Goal: Task Accomplishment & Management: Complete application form

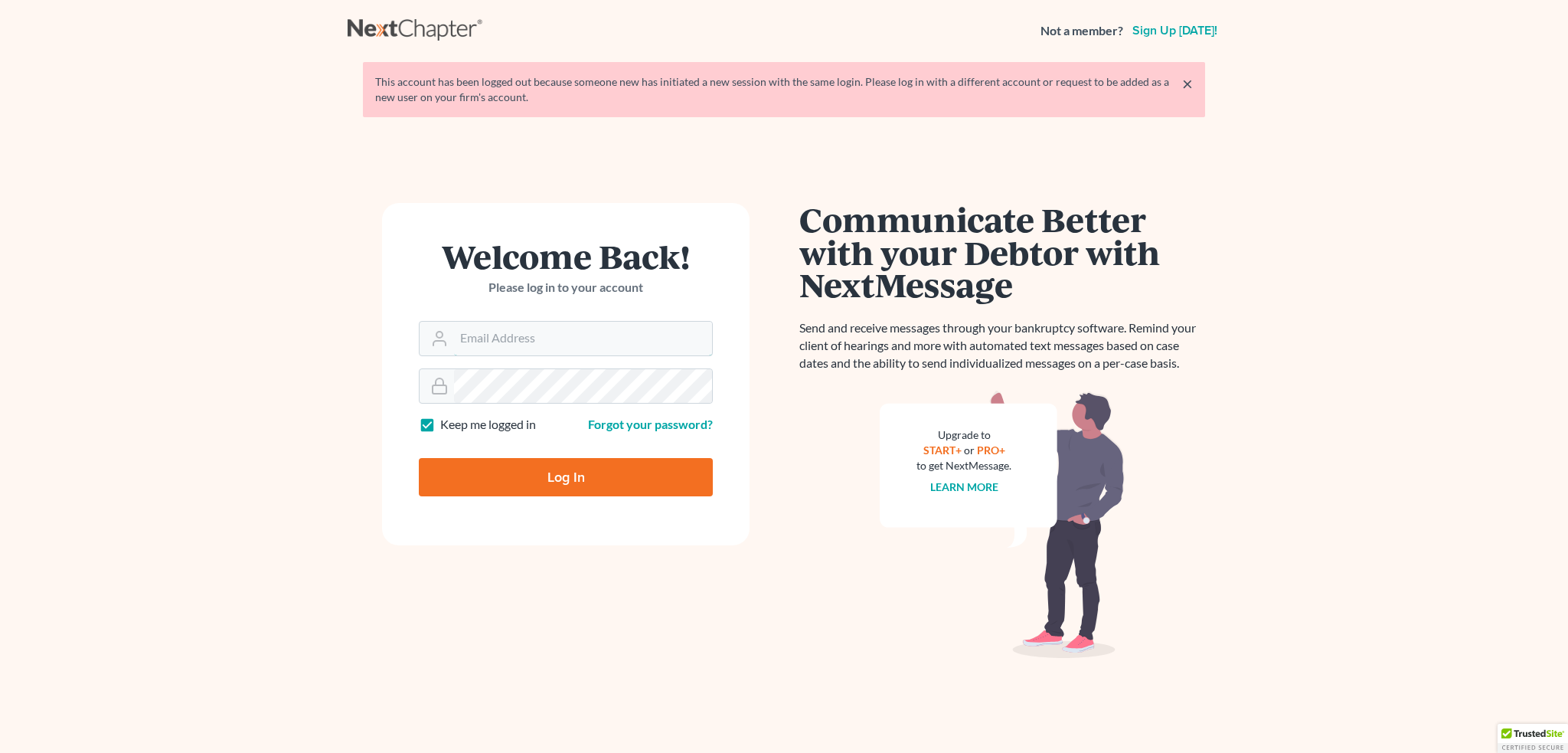
type input "[PERSON_NAME][EMAIL_ADDRESS][DOMAIN_NAME]"
click at [573, 473] on input "Log In" at bounding box center [565, 477] width 294 height 38
type input "Thinking..."
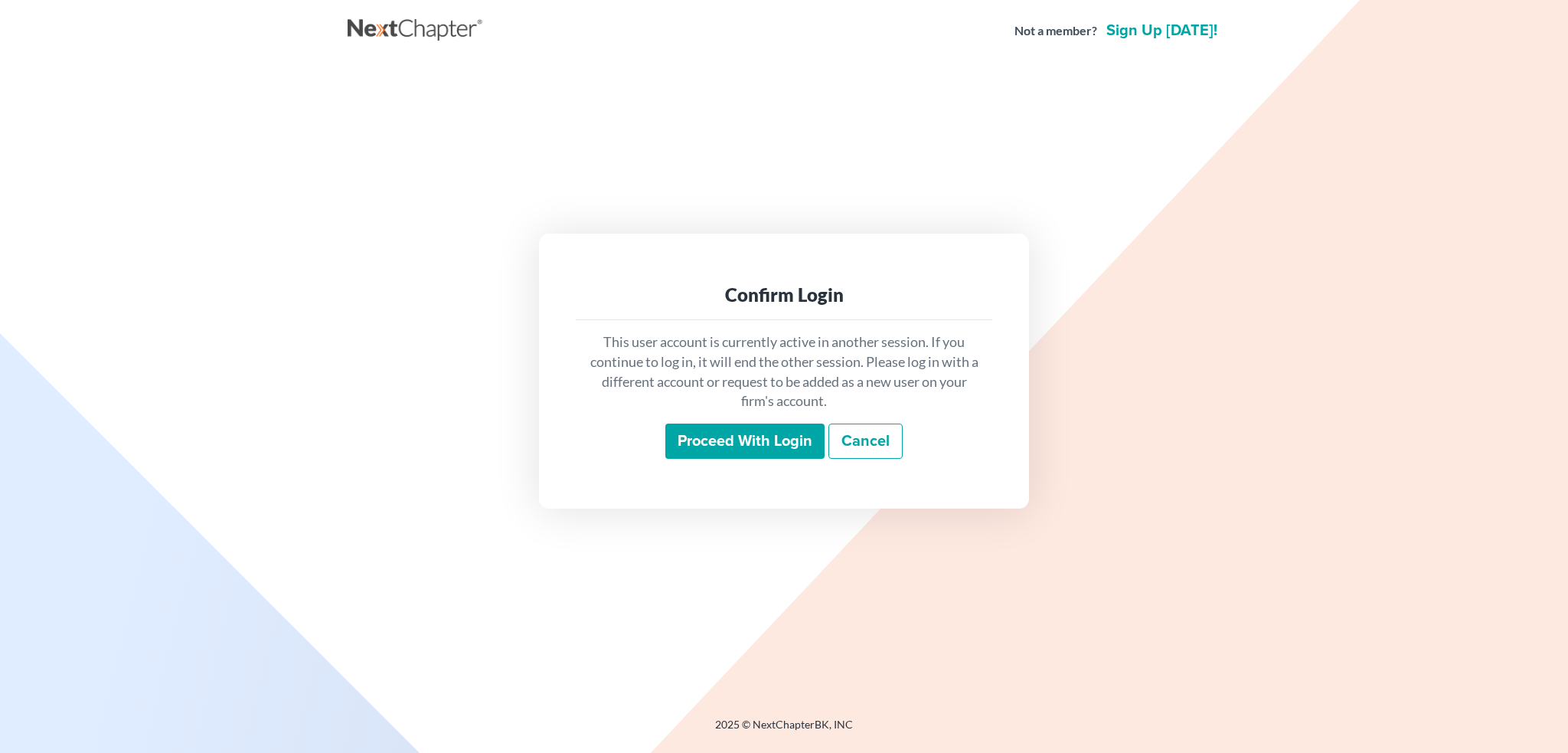
click at [765, 443] on input "Proceed with login" at bounding box center [744, 441] width 159 height 35
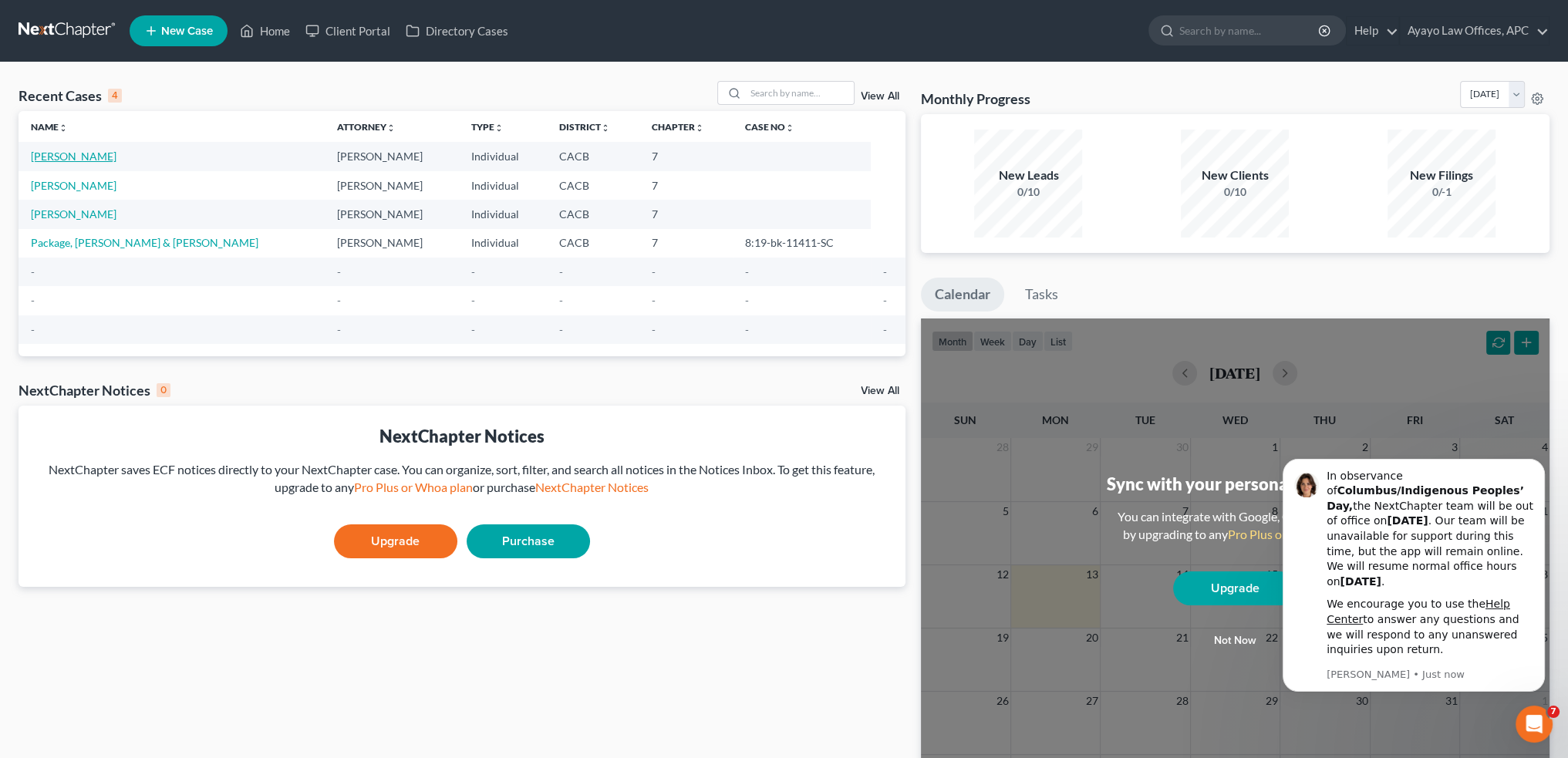
click at [97, 158] on link "[PERSON_NAME]" at bounding box center [74, 155] width 86 height 13
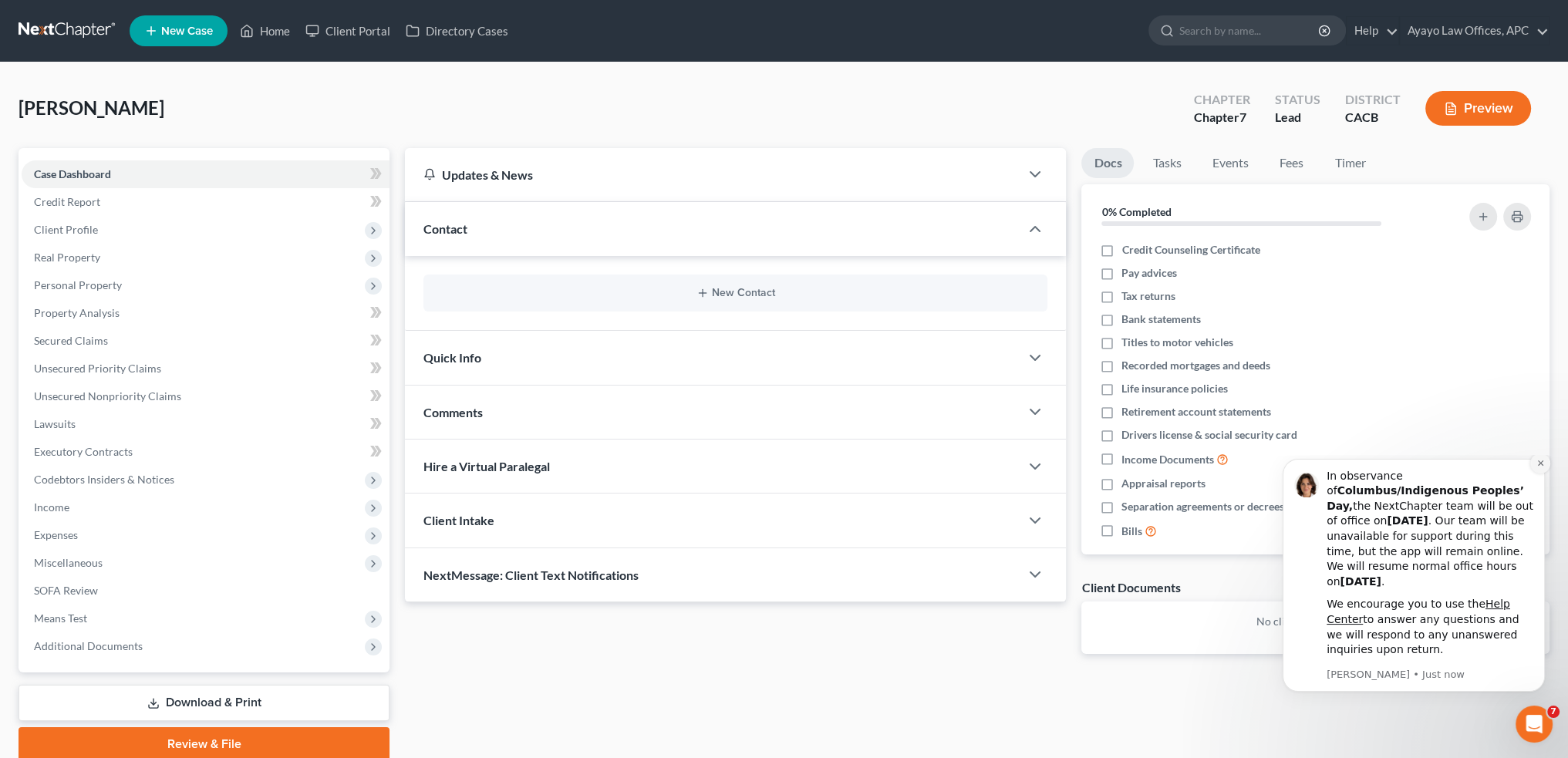
click at [1539, 466] on icon "Dismiss notification" at bounding box center [1539, 463] width 5 height 5
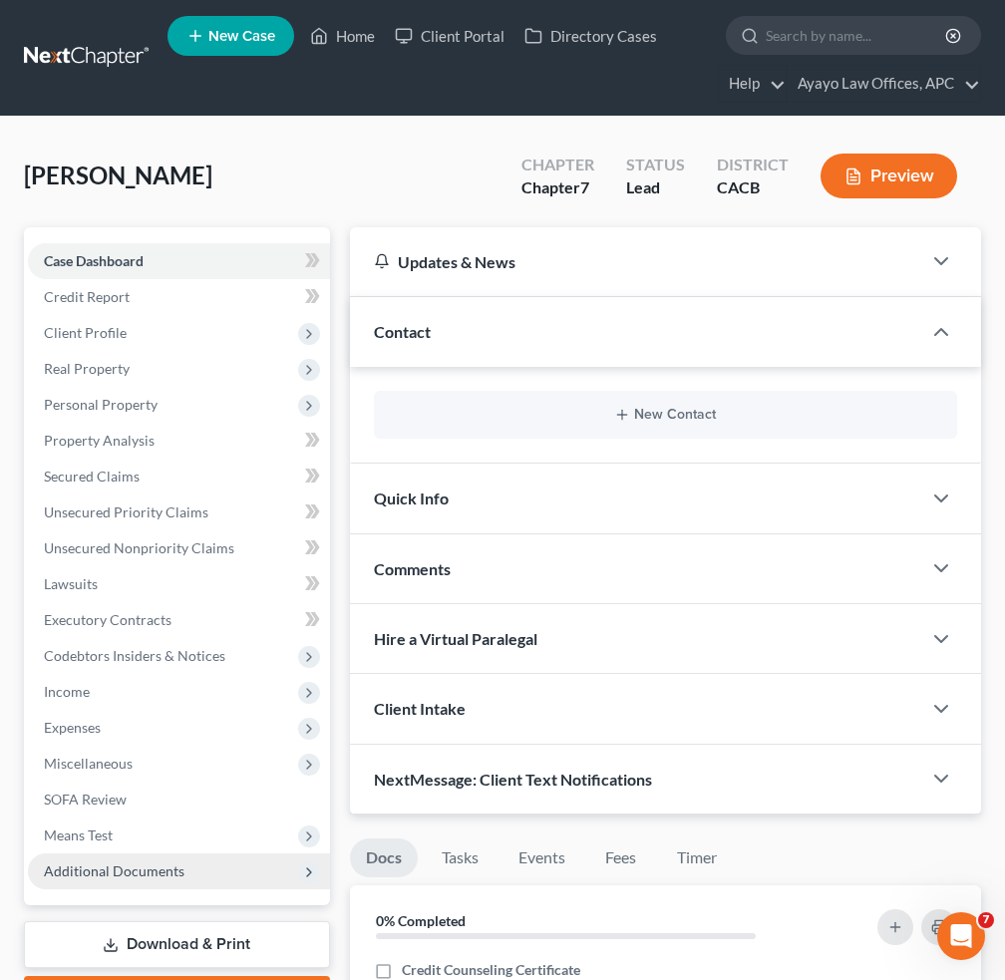
click at [264, 880] on span "Additional Documents" at bounding box center [179, 871] width 302 height 36
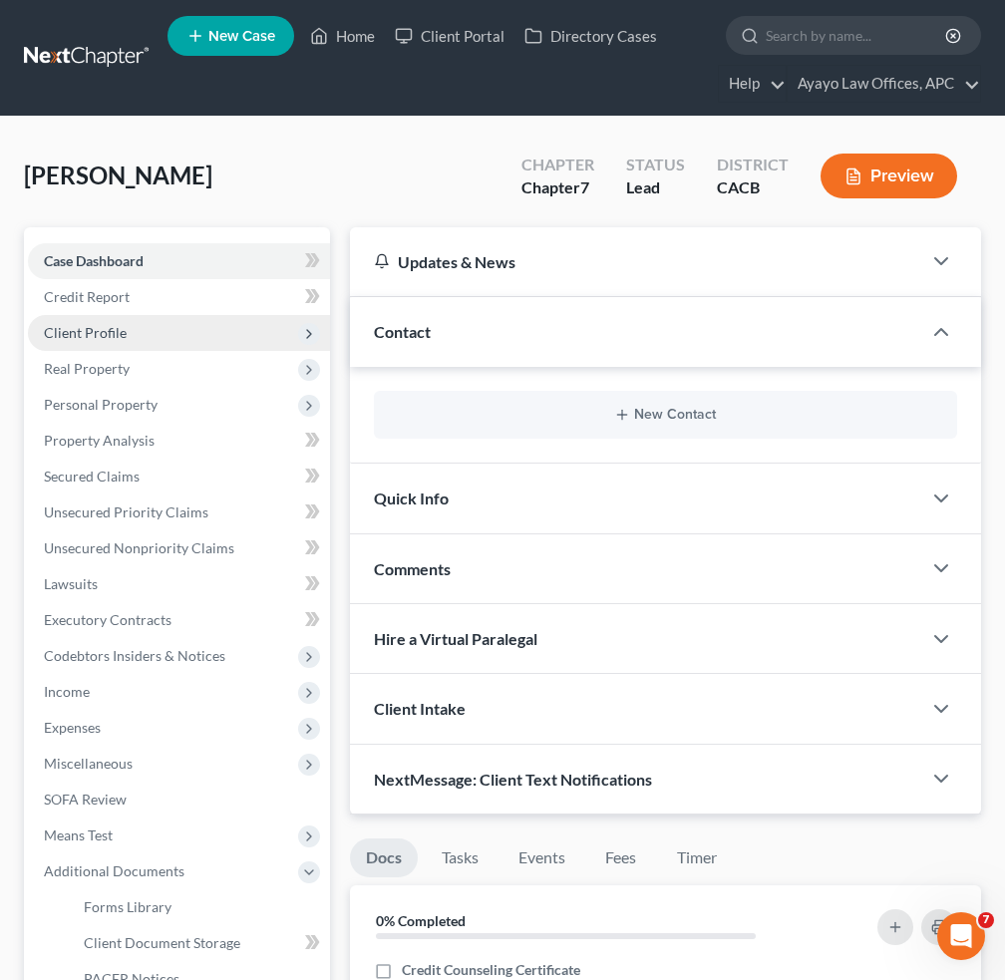
click at [311, 335] on icon at bounding box center [309, 334] width 16 height 16
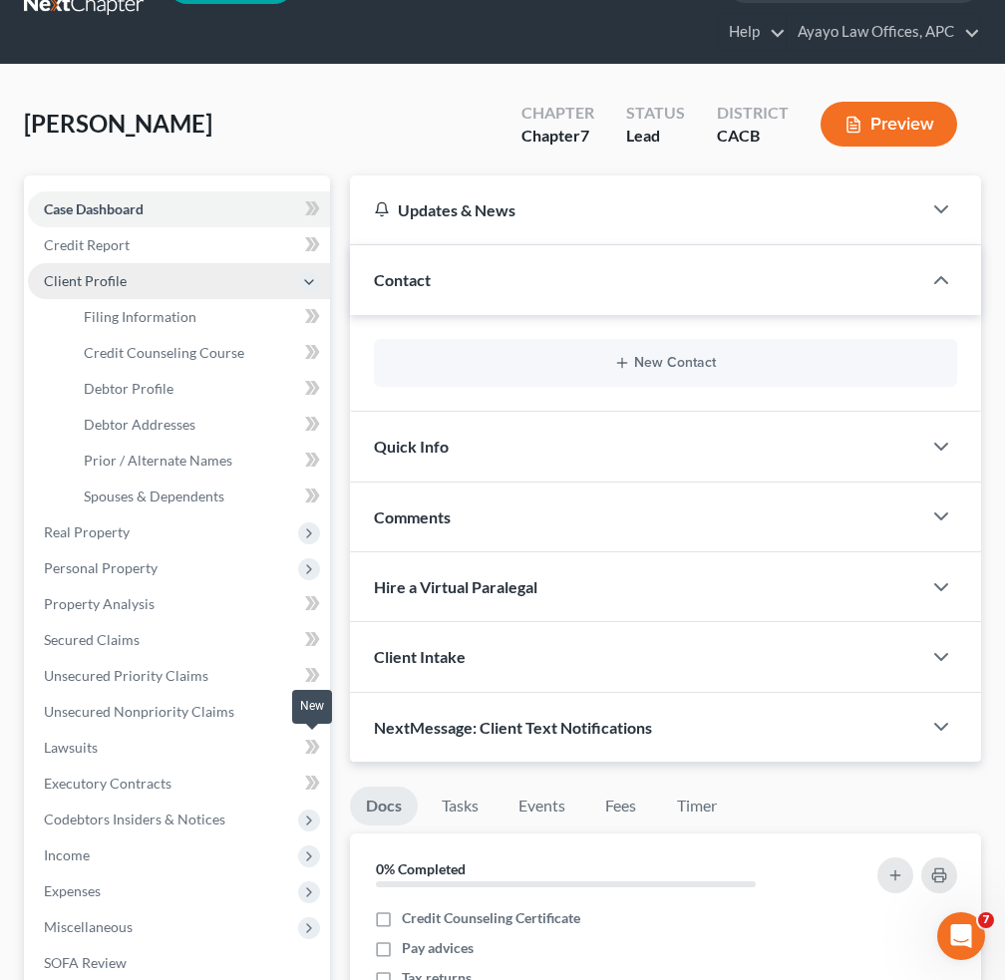
scroll to position [100, 0]
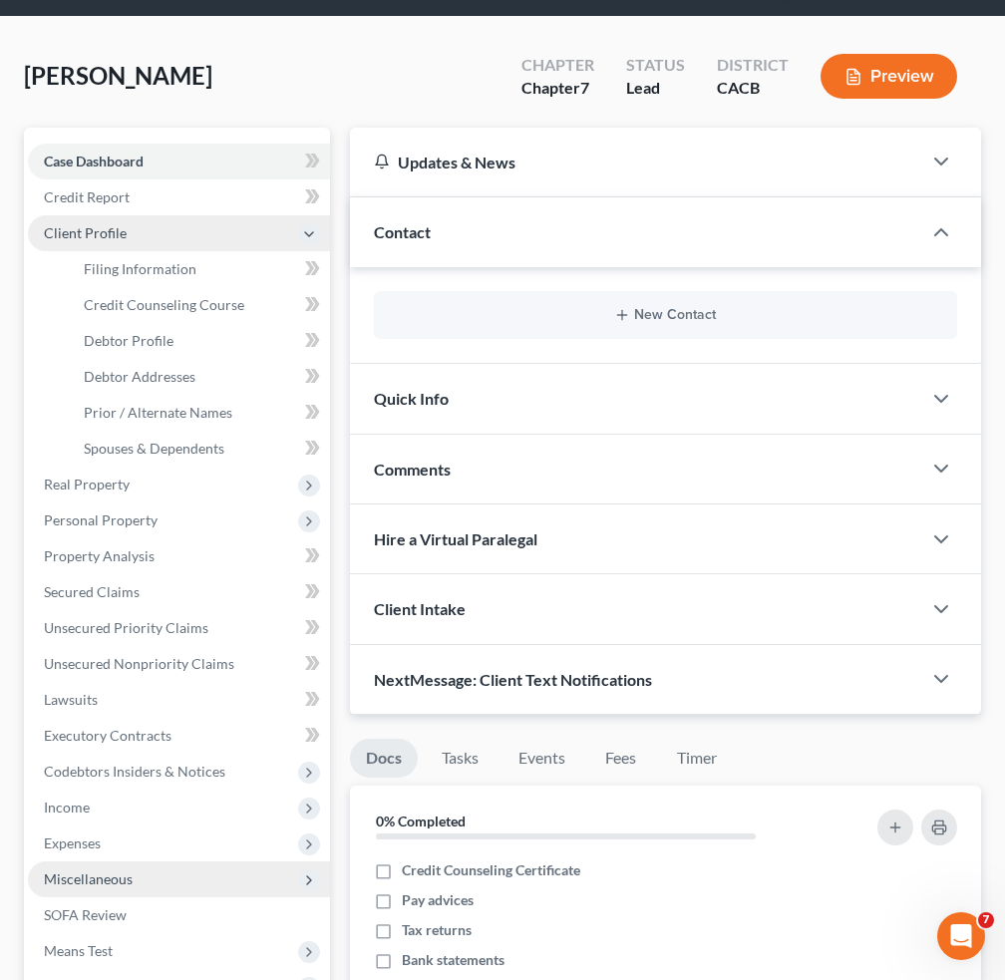
click at [316, 892] on span "Miscellaneous" at bounding box center [179, 879] width 302 height 36
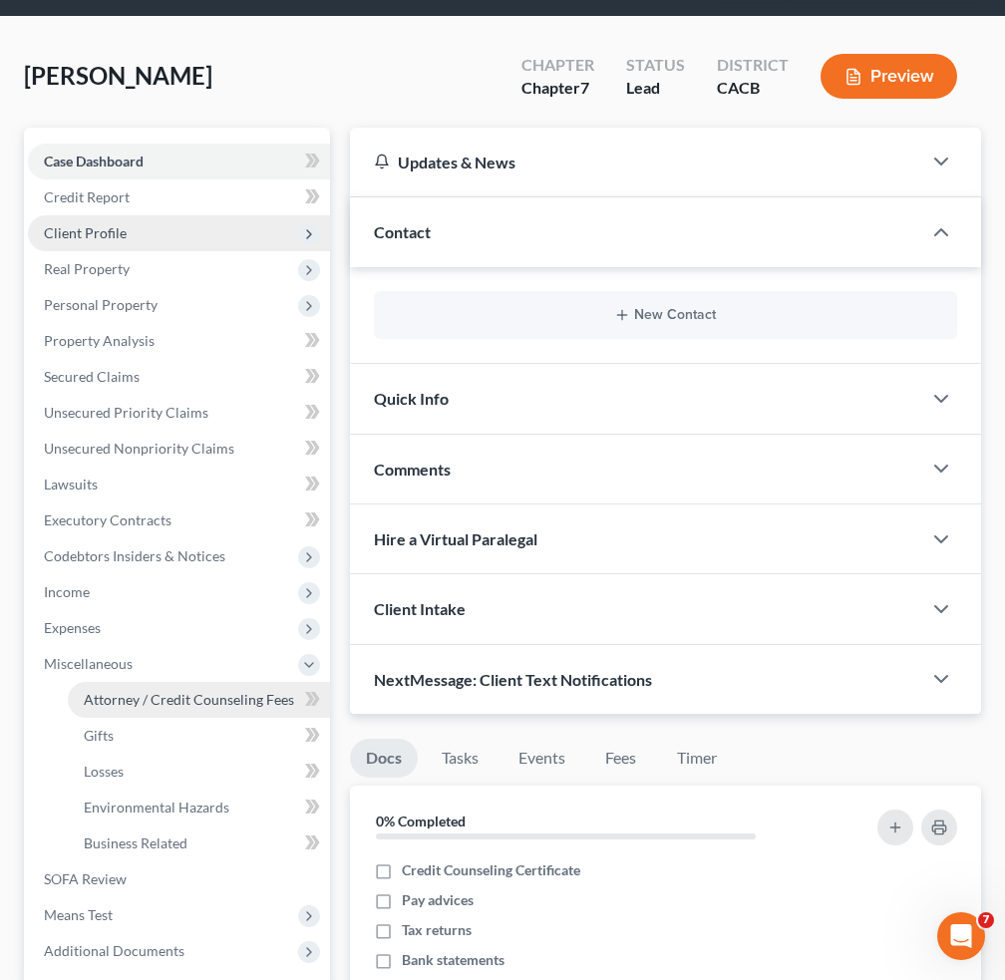
click at [254, 693] on span "Attorney / Credit Counseling Fees" at bounding box center [189, 699] width 210 height 17
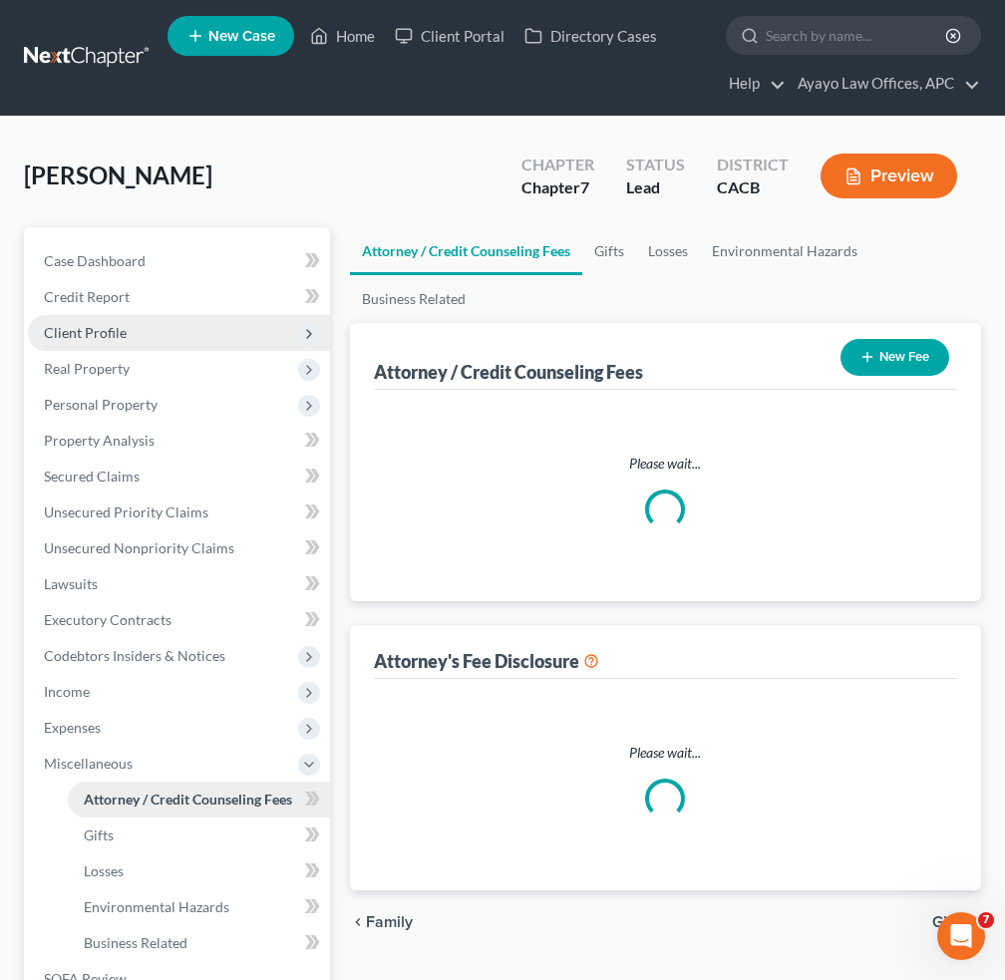
select select "0"
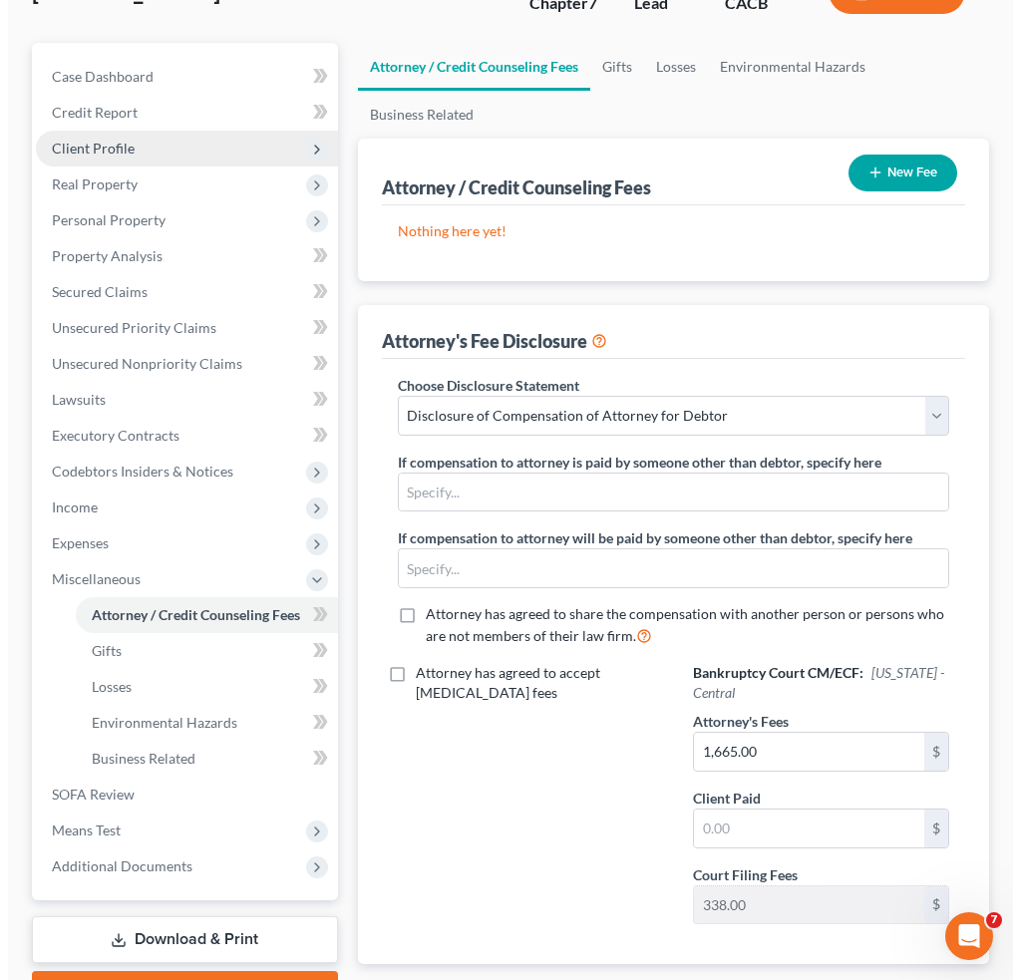
scroll to position [105, 0]
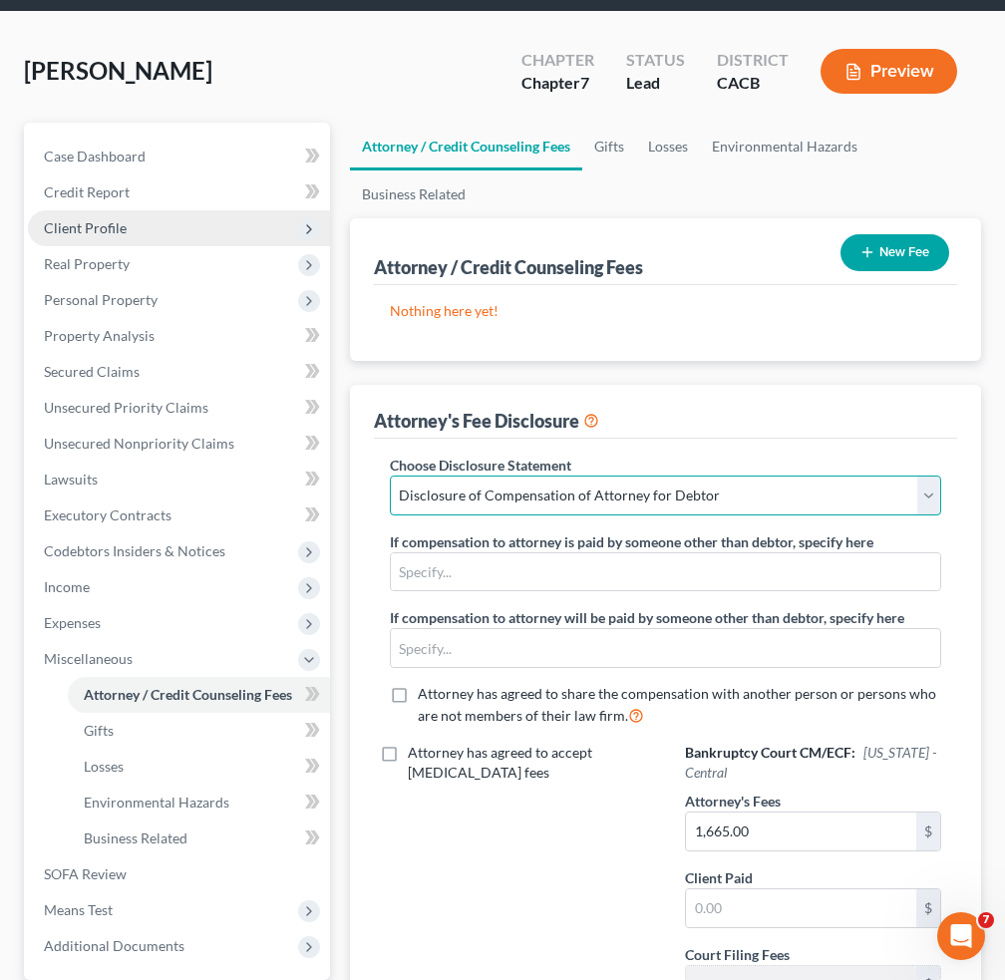
click at [797, 491] on select "Select Disclosure of Compensation of Attorney for Debtor" at bounding box center [665, 495] width 551 height 40
click at [863, 254] on icon "button" at bounding box center [867, 252] width 16 height 16
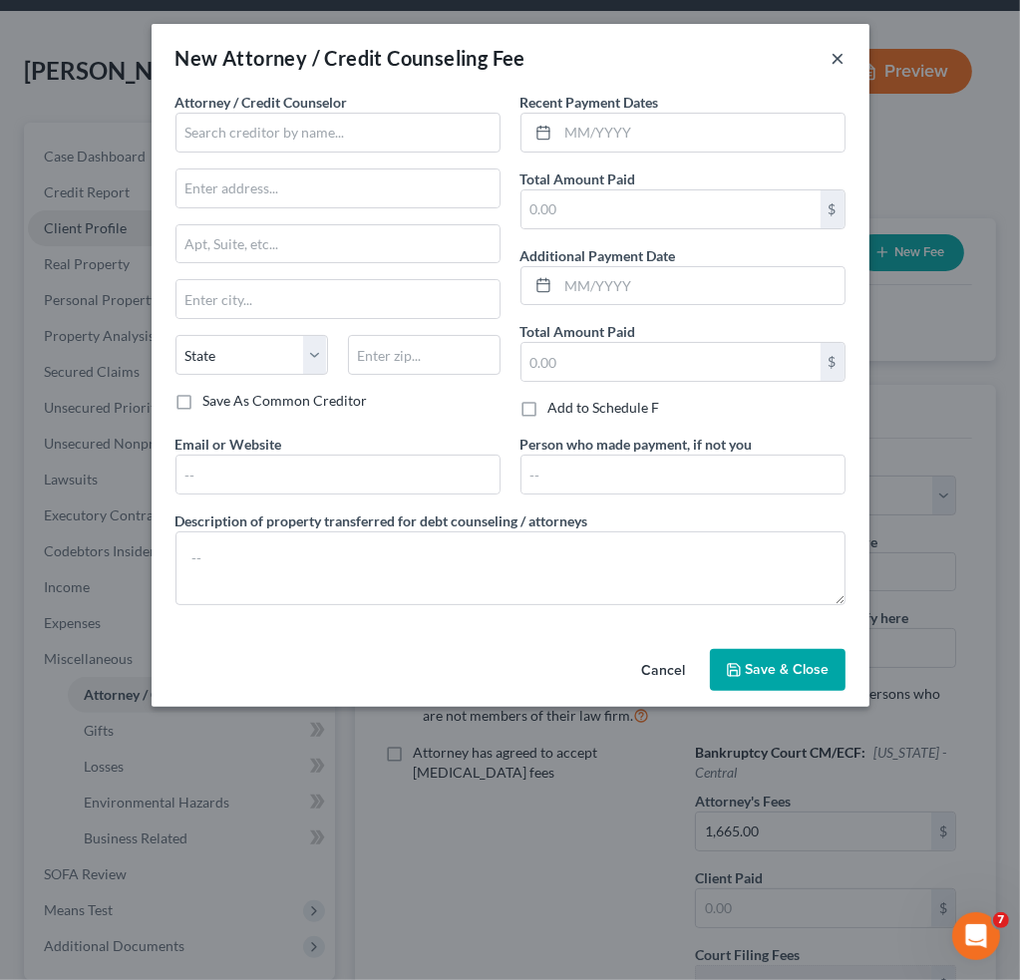
click at [843, 59] on button "×" at bounding box center [838, 58] width 14 height 24
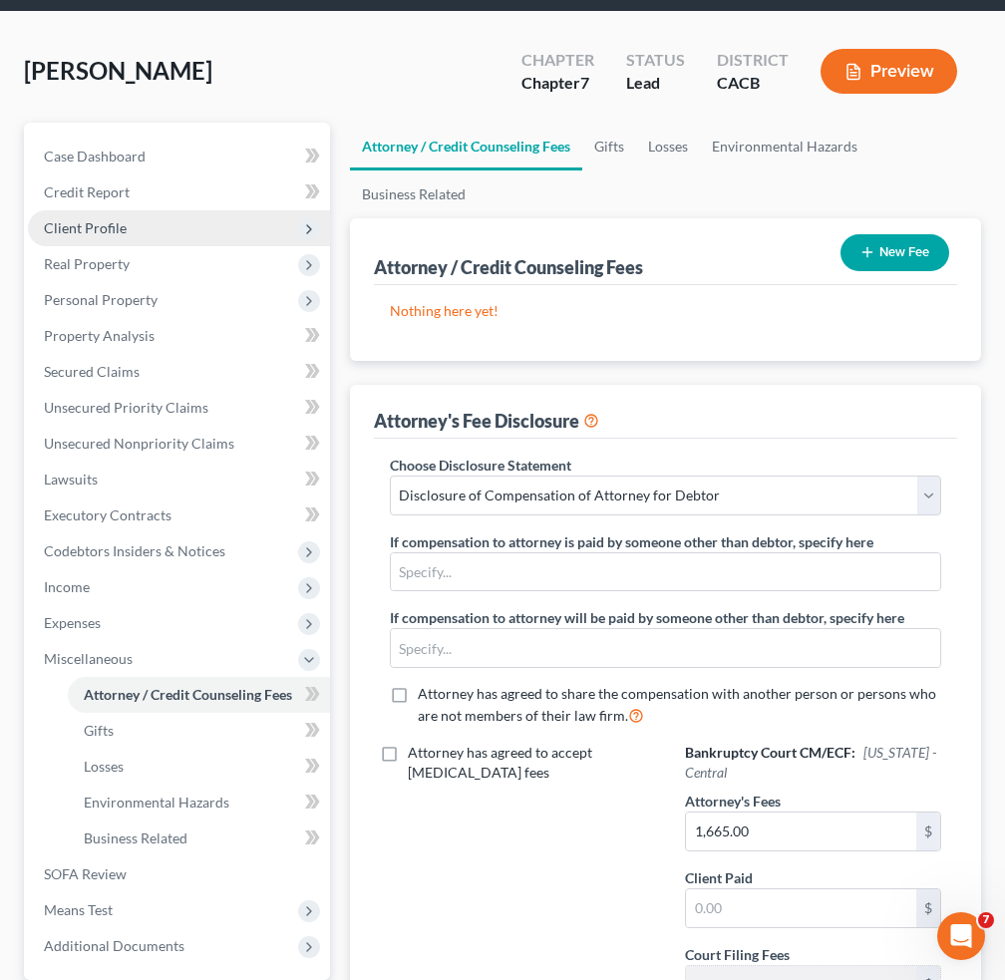
click at [858, 68] on icon "button" at bounding box center [853, 72] width 12 height 15
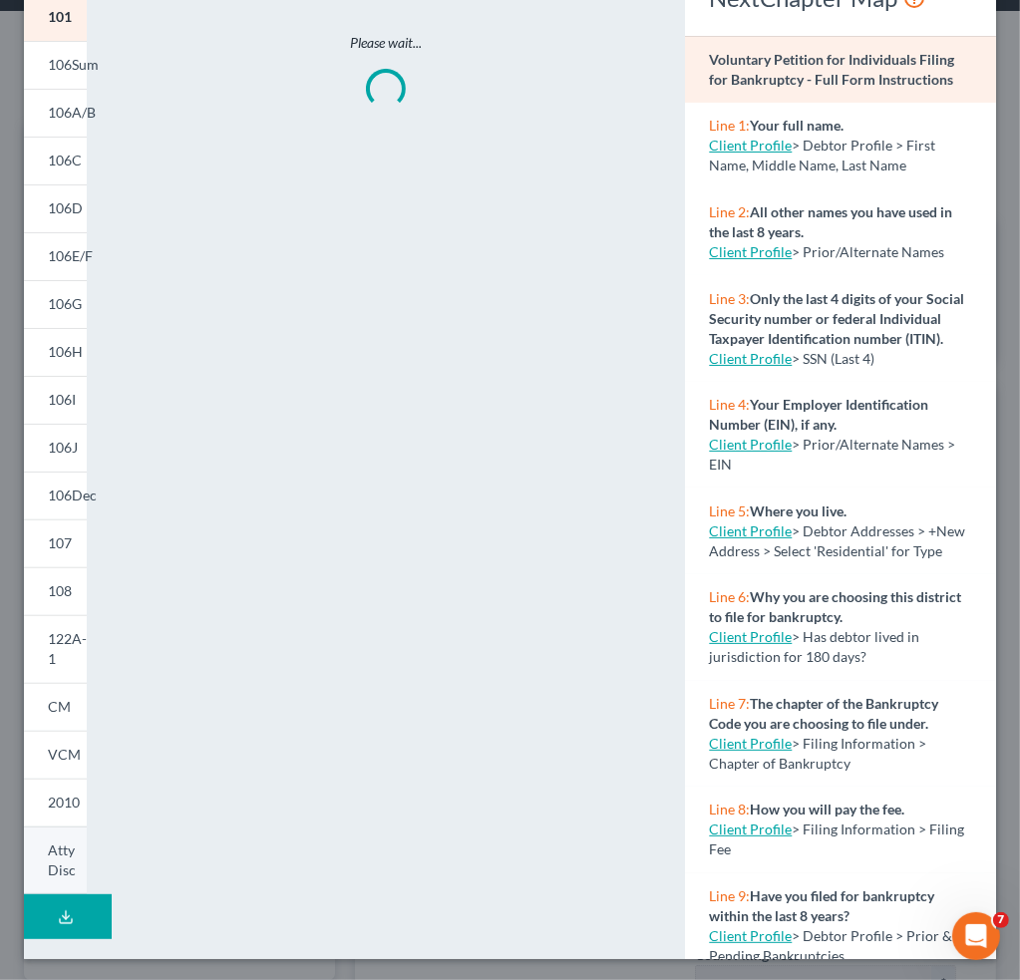
scroll to position [125, 0]
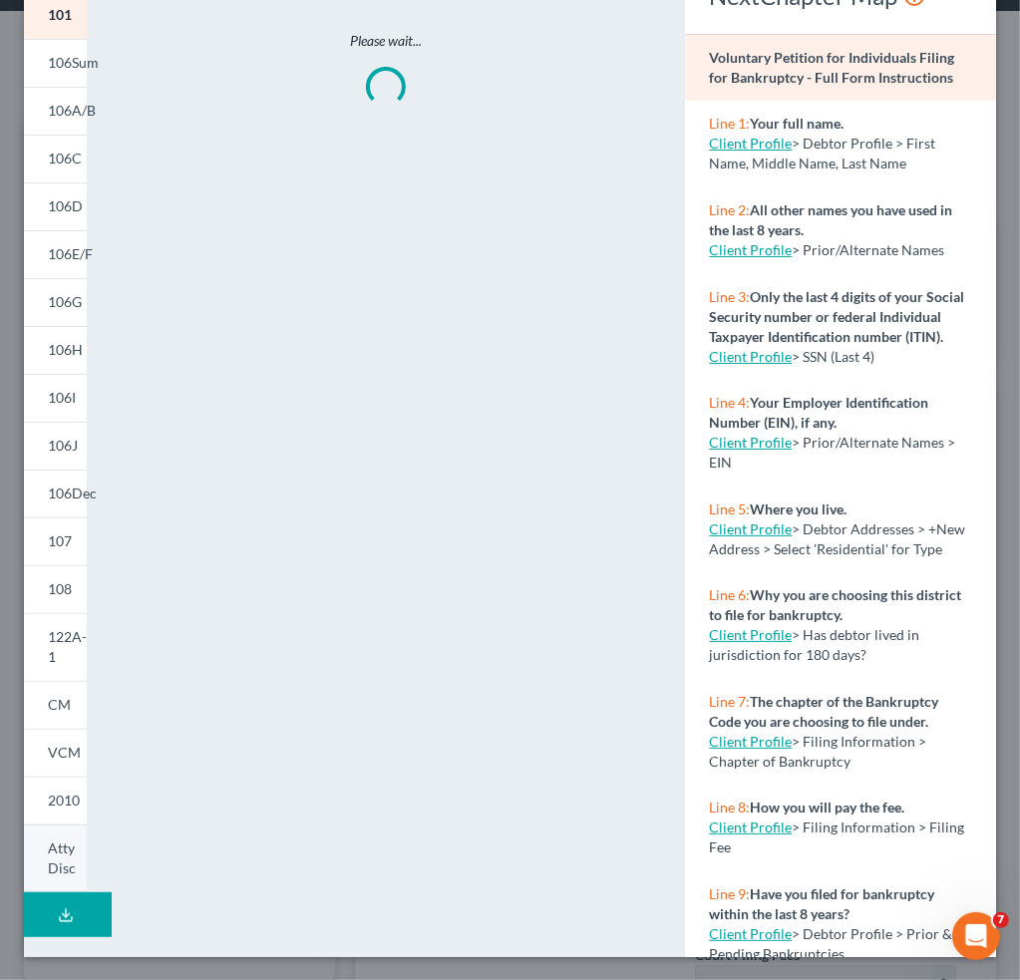
click at [73, 861] on link "Atty Disc" at bounding box center [55, 858] width 63 height 69
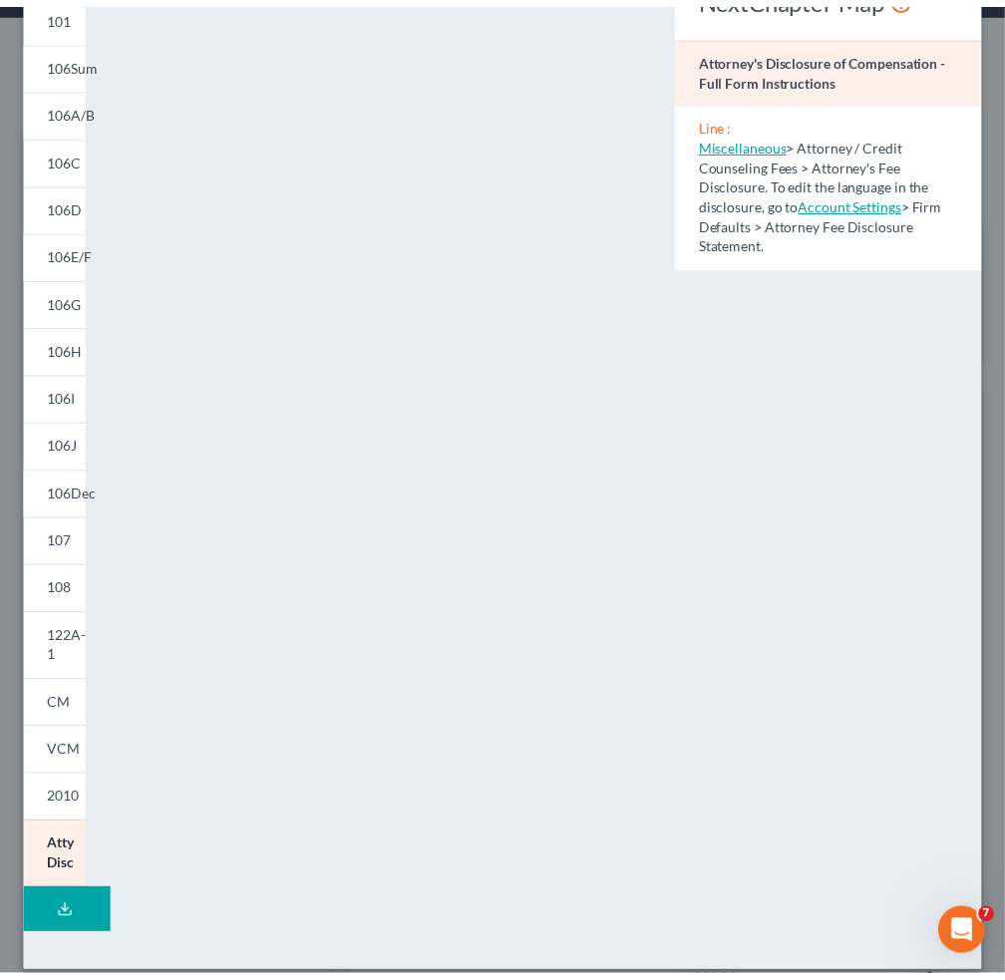
scroll to position [25, 0]
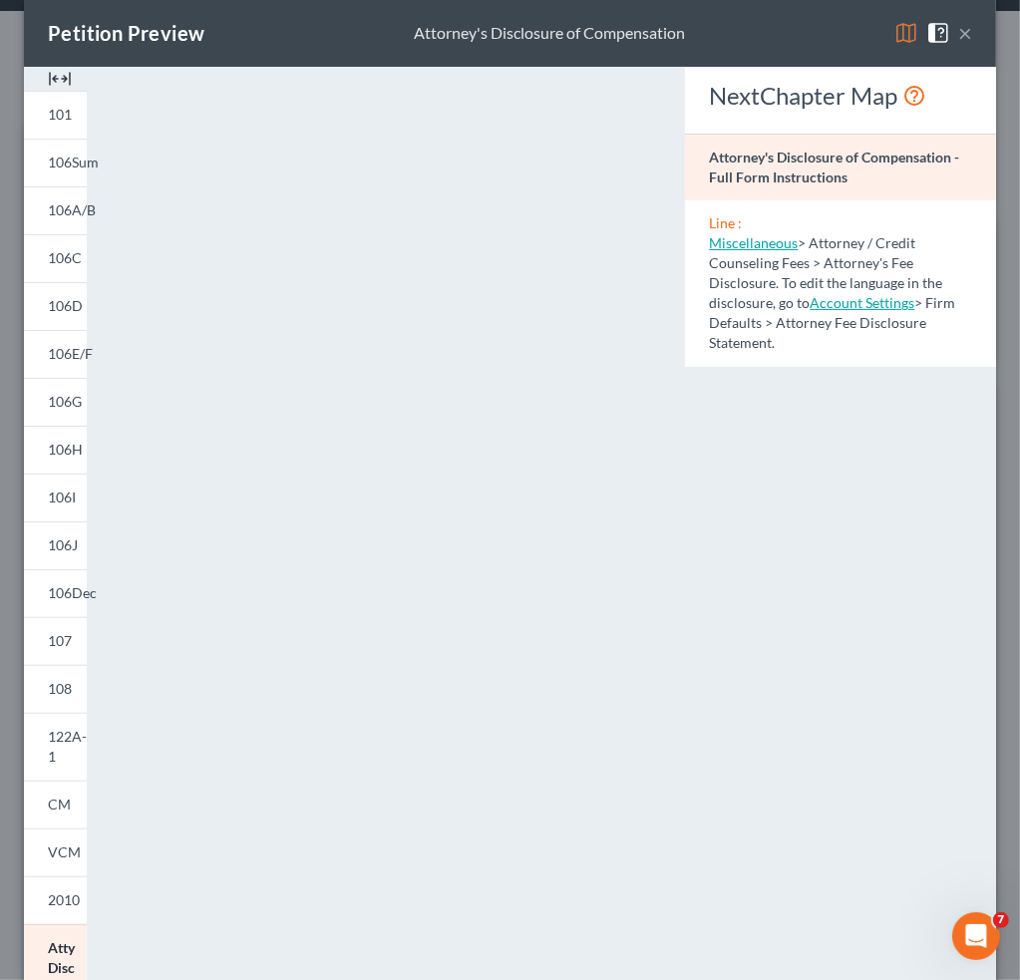
click at [830, 296] on link "Account Settings" at bounding box center [861, 302] width 105 height 17
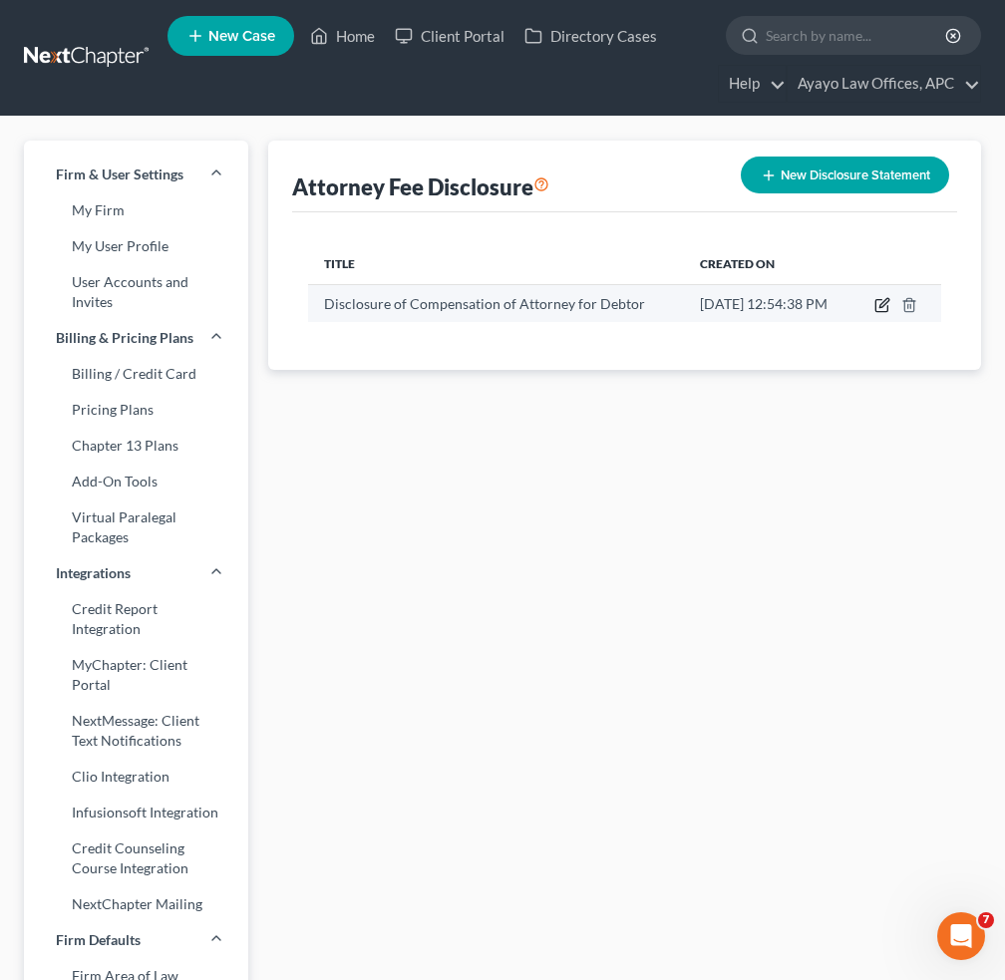
click at [881, 303] on icon "button" at bounding box center [883, 302] width 9 height 9
select select "7"
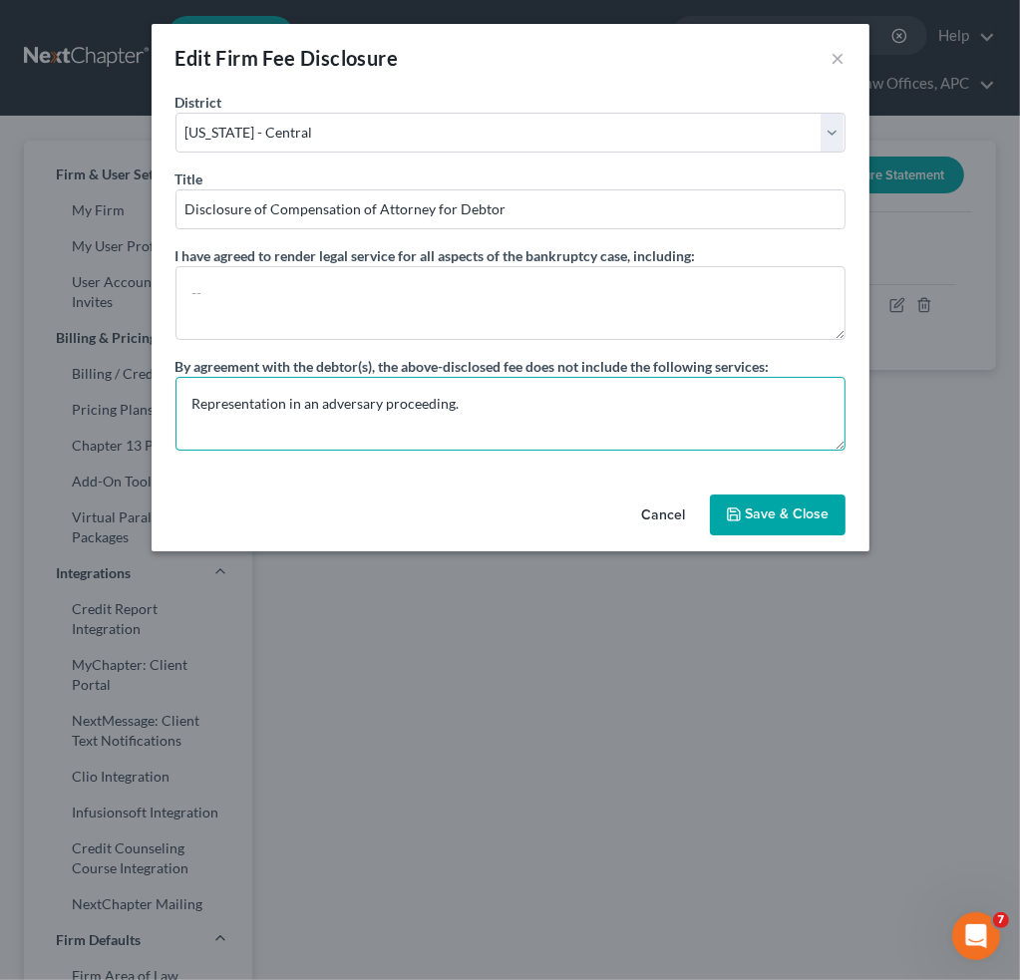
click at [194, 390] on textarea "Representation in an adversary proceeding." at bounding box center [510, 414] width 670 height 74
click at [492, 405] on textarea "Representation in an adversary proceeding." at bounding box center [510, 414] width 670 height 74
type textarea "Representation in an adversary proceeding. Filing Fees."
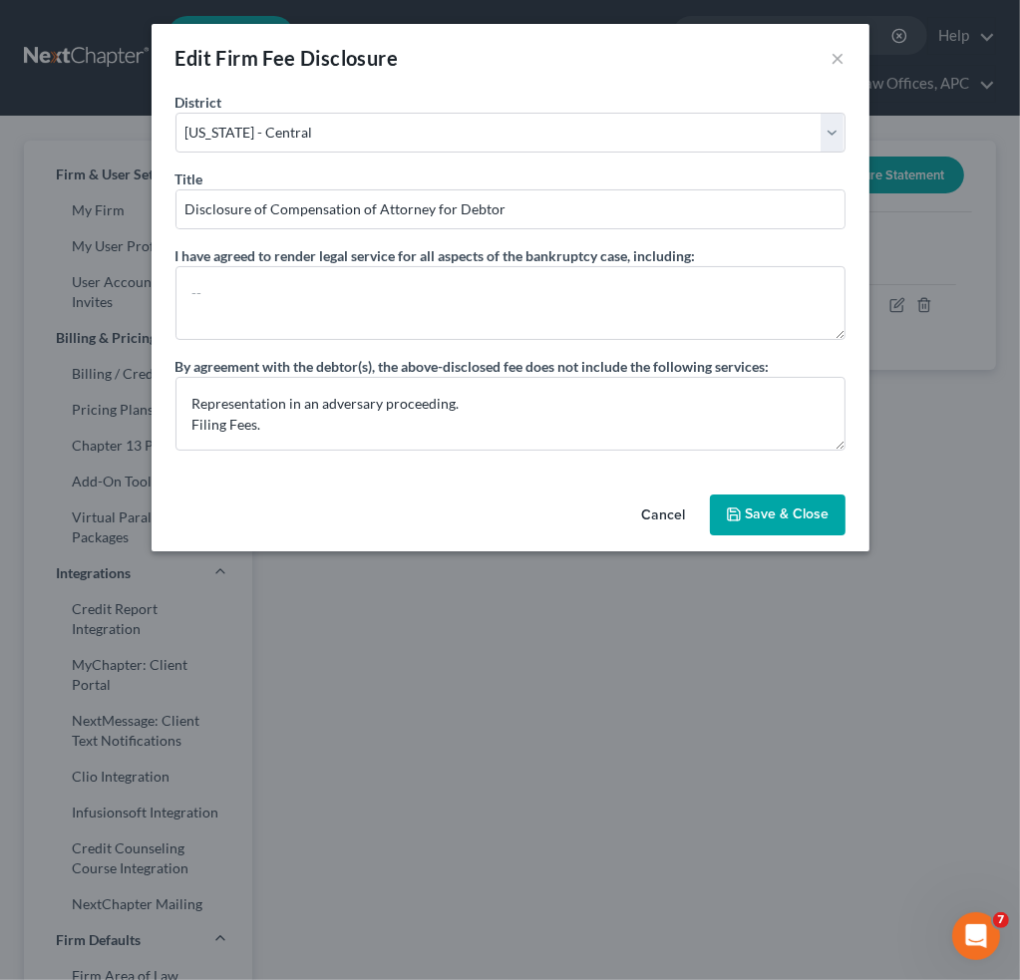
click at [800, 521] on button "Save & Close" at bounding box center [778, 515] width 136 height 42
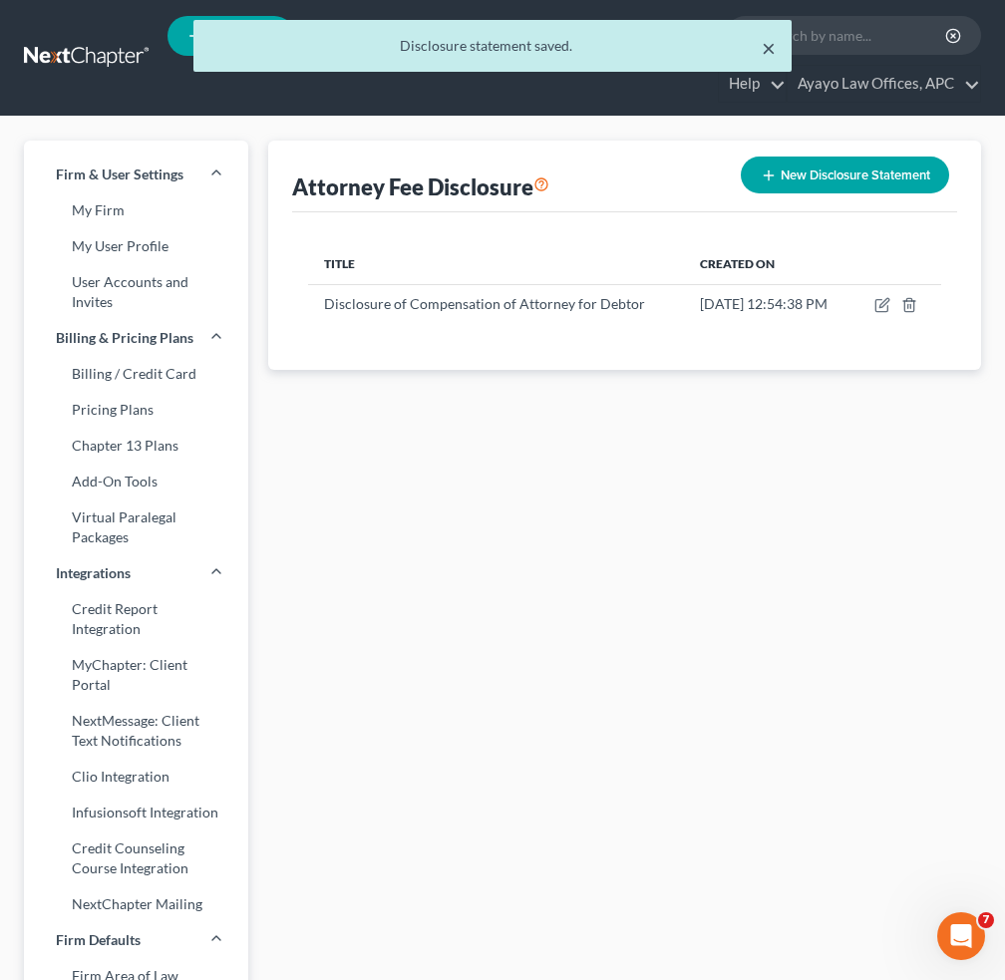
click at [765, 47] on button "×" at bounding box center [768, 48] width 14 height 24
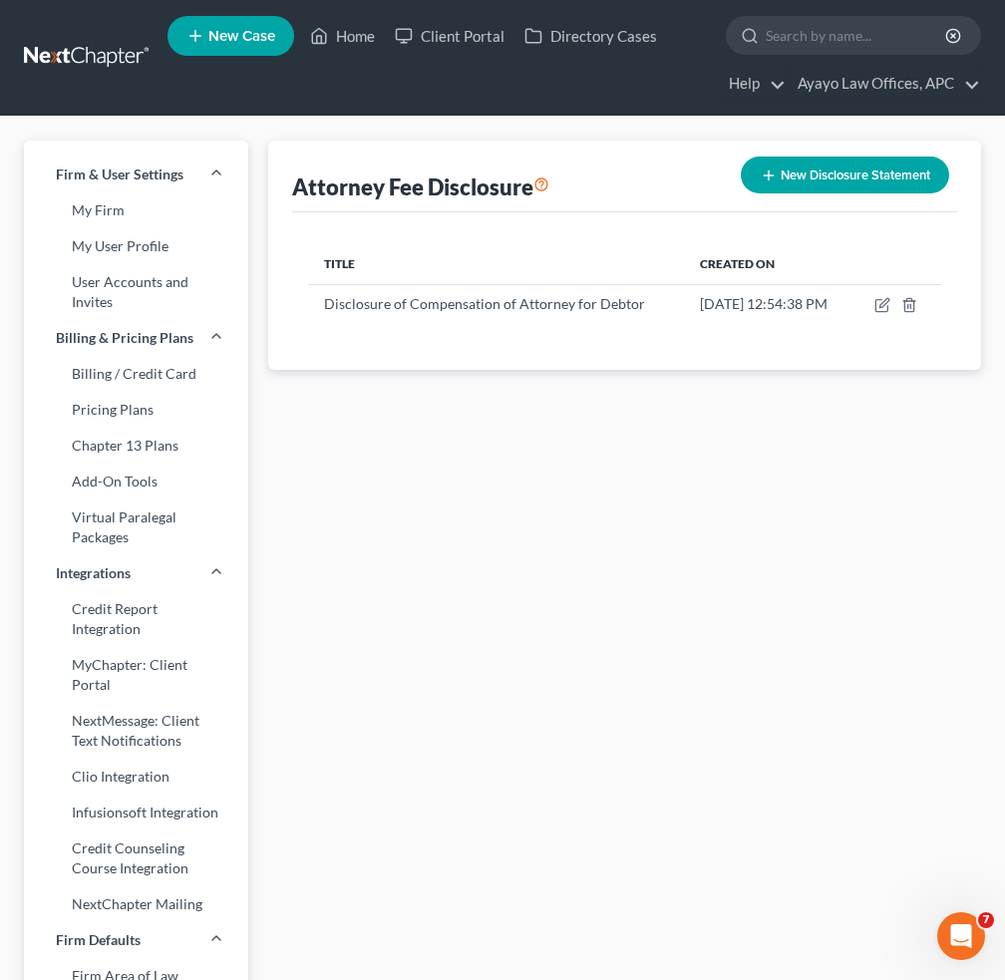
click at [81, 50] on link at bounding box center [88, 58] width 128 height 36
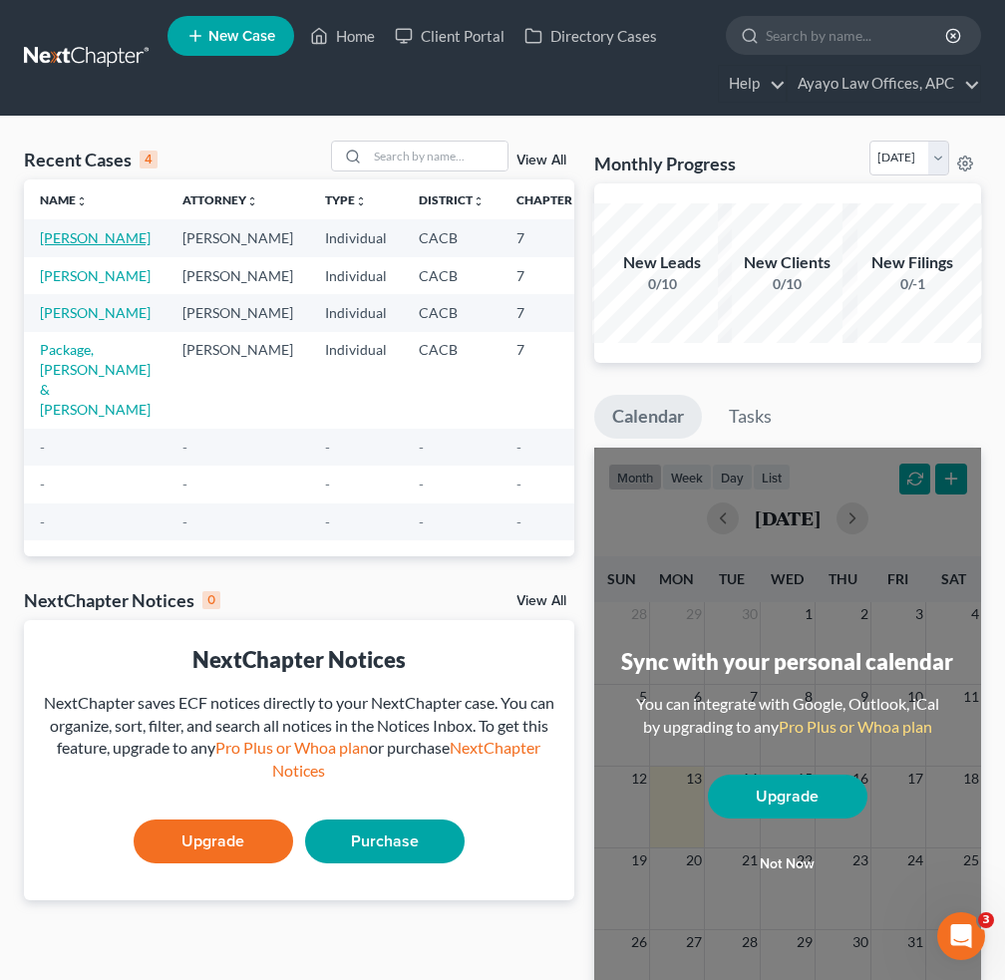
click at [76, 242] on link "[PERSON_NAME]" at bounding box center [95, 237] width 111 height 17
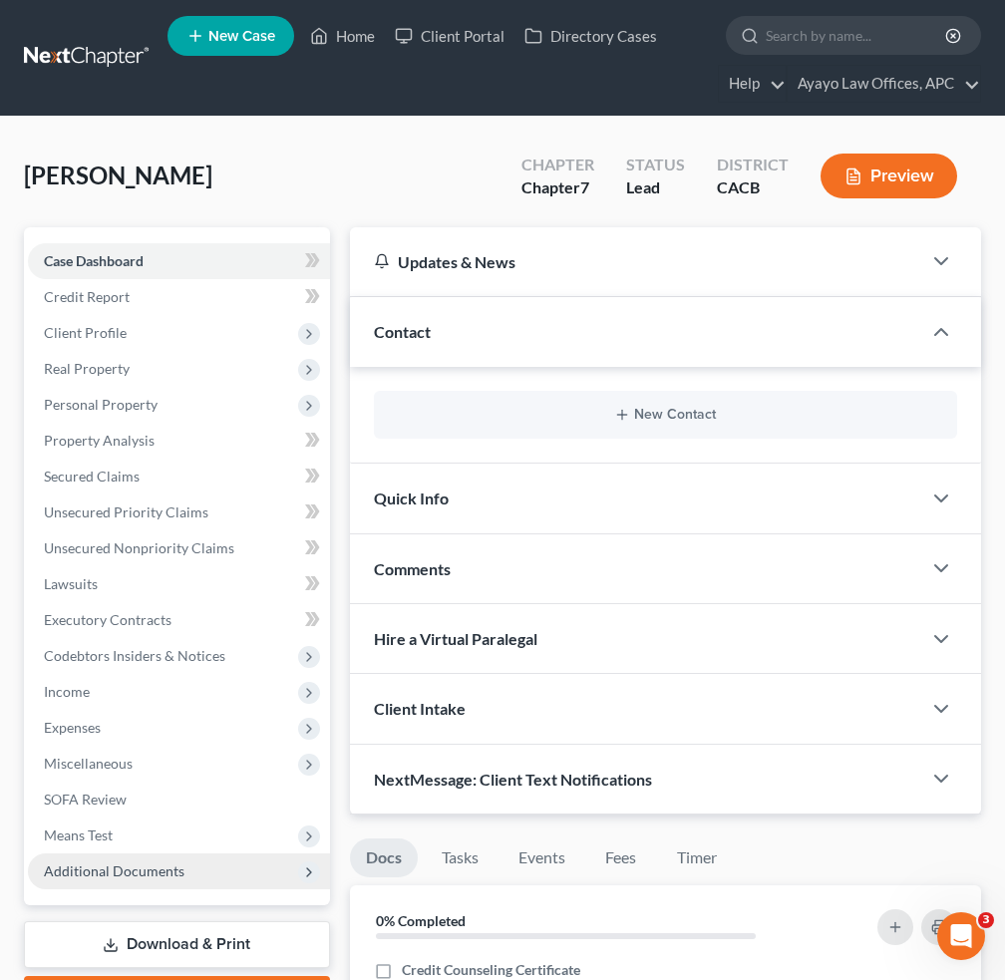
click at [159, 868] on span "Additional Documents" at bounding box center [114, 870] width 141 height 17
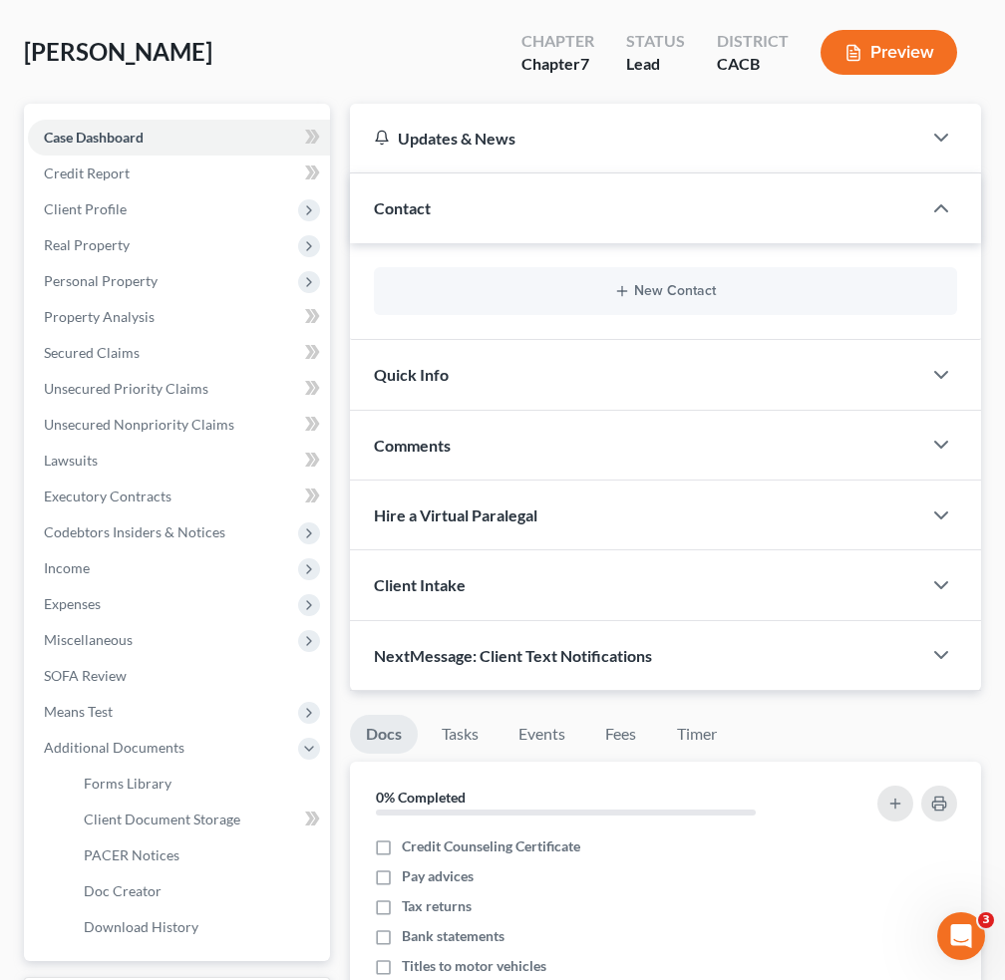
scroll to position [299, 0]
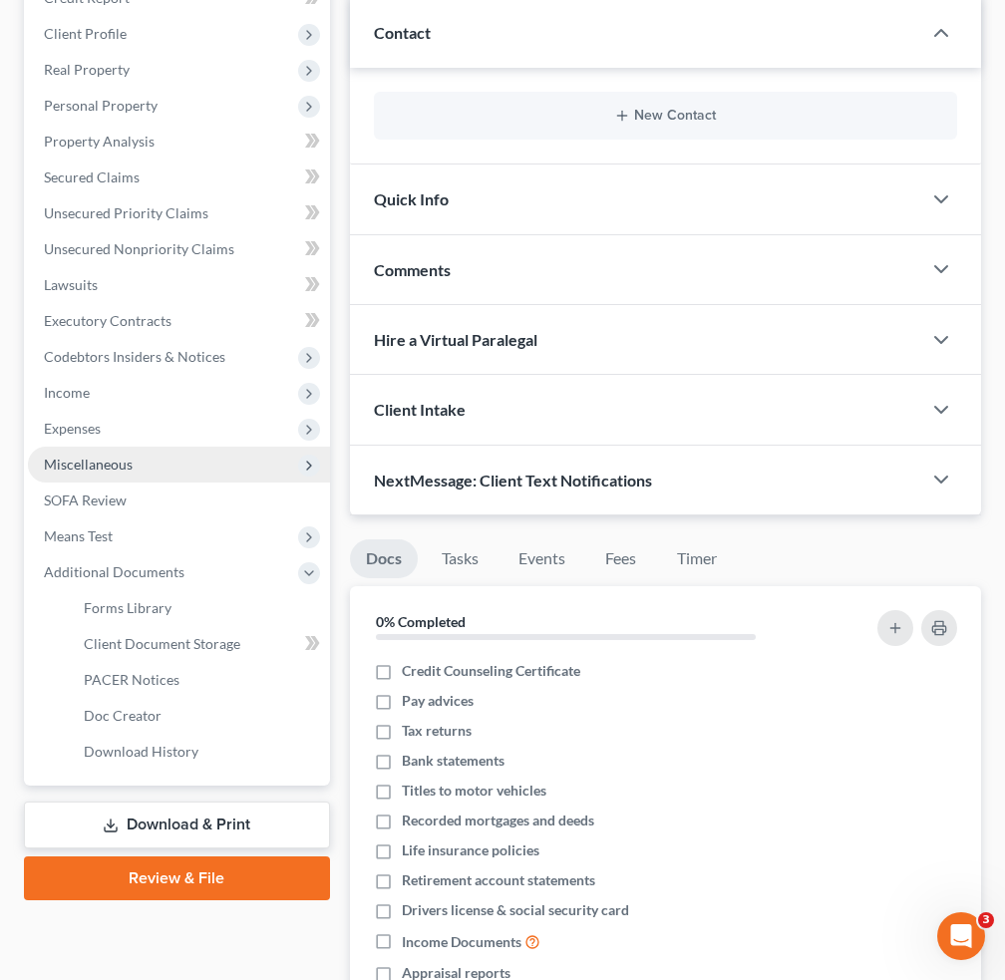
click at [199, 460] on span "Miscellaneous" at bounding box center [179, 465] width 302 height 36
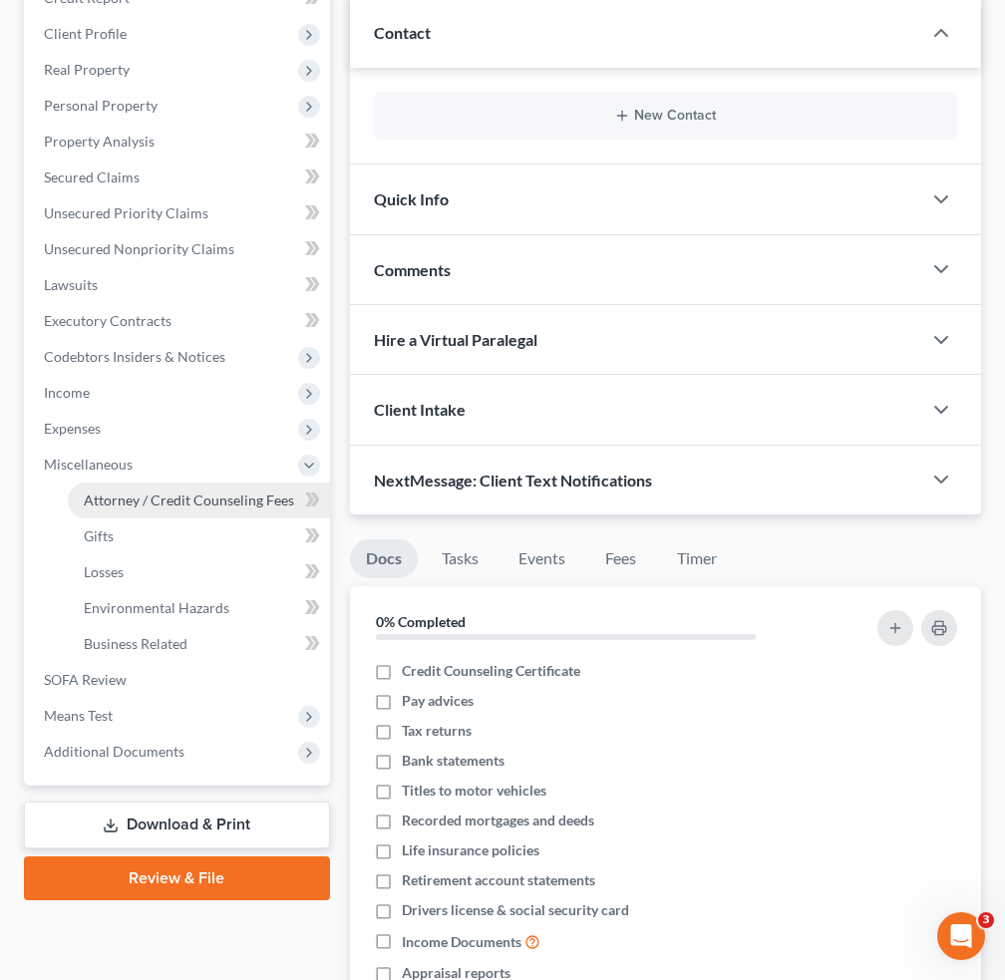
click at [227, 505] on span "Attorney / Credit Counseling Fees" at bounding box center [189, 499] width 210 height 17
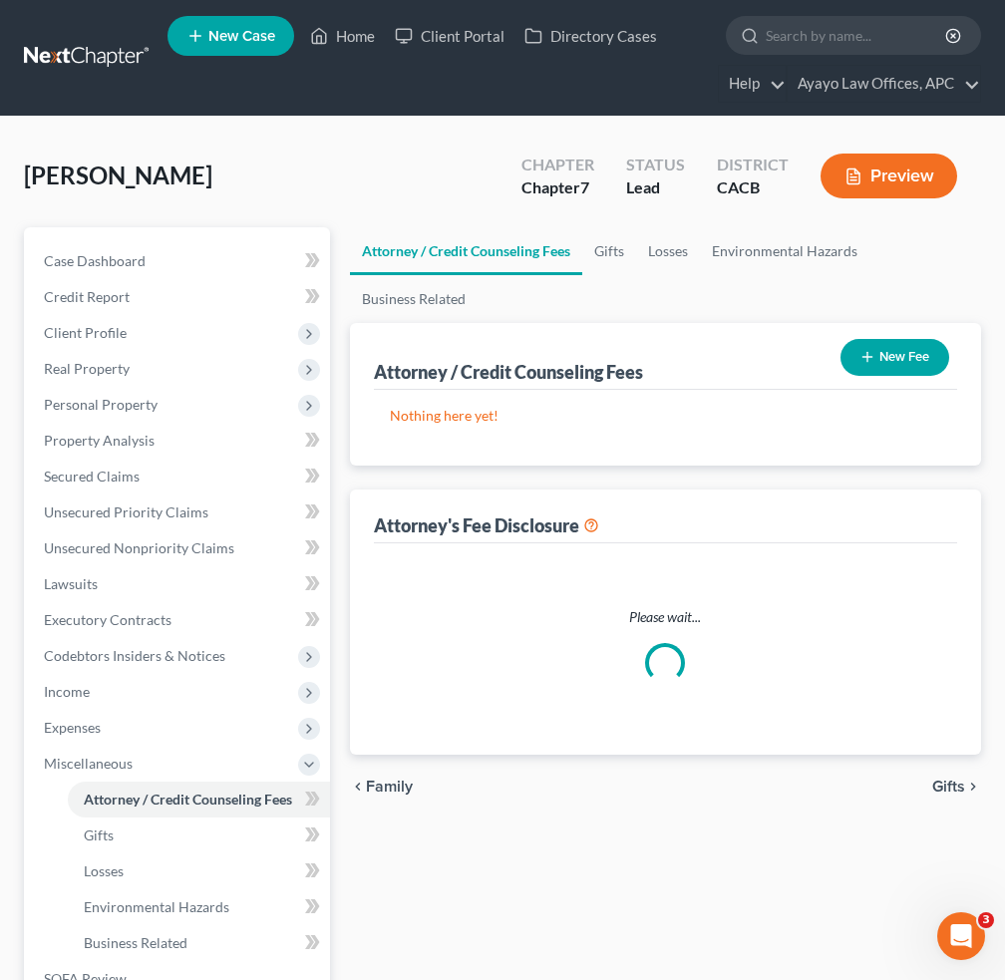
select select "0"
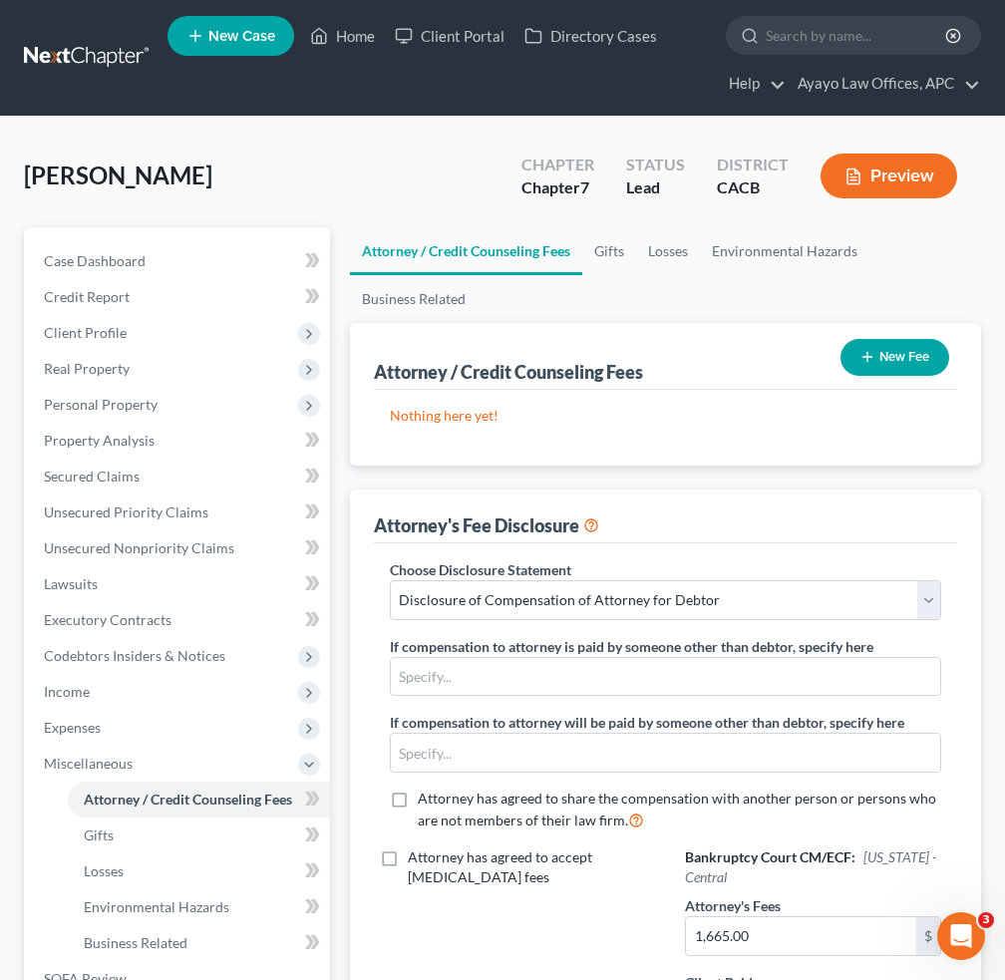
click at [592, 519] on icon at bounding box center [591, 523] width 16 height 19
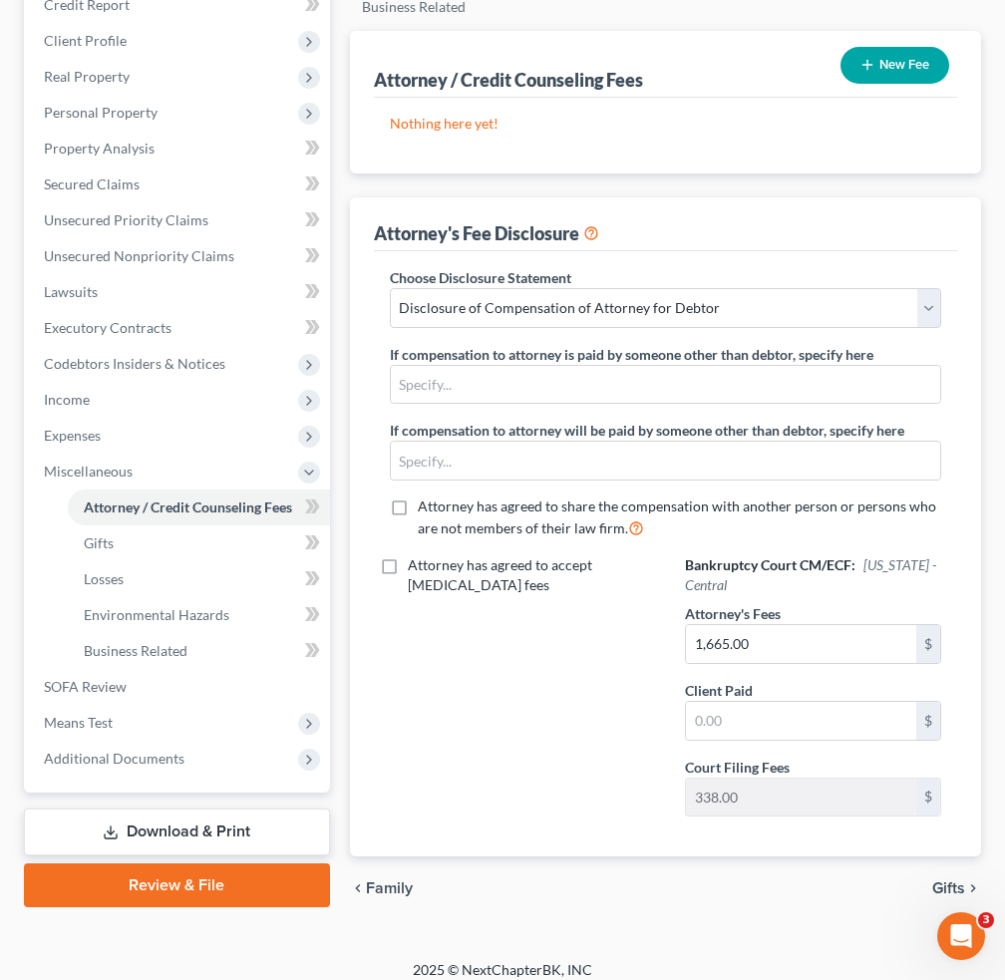
scroll to position [304, 0]
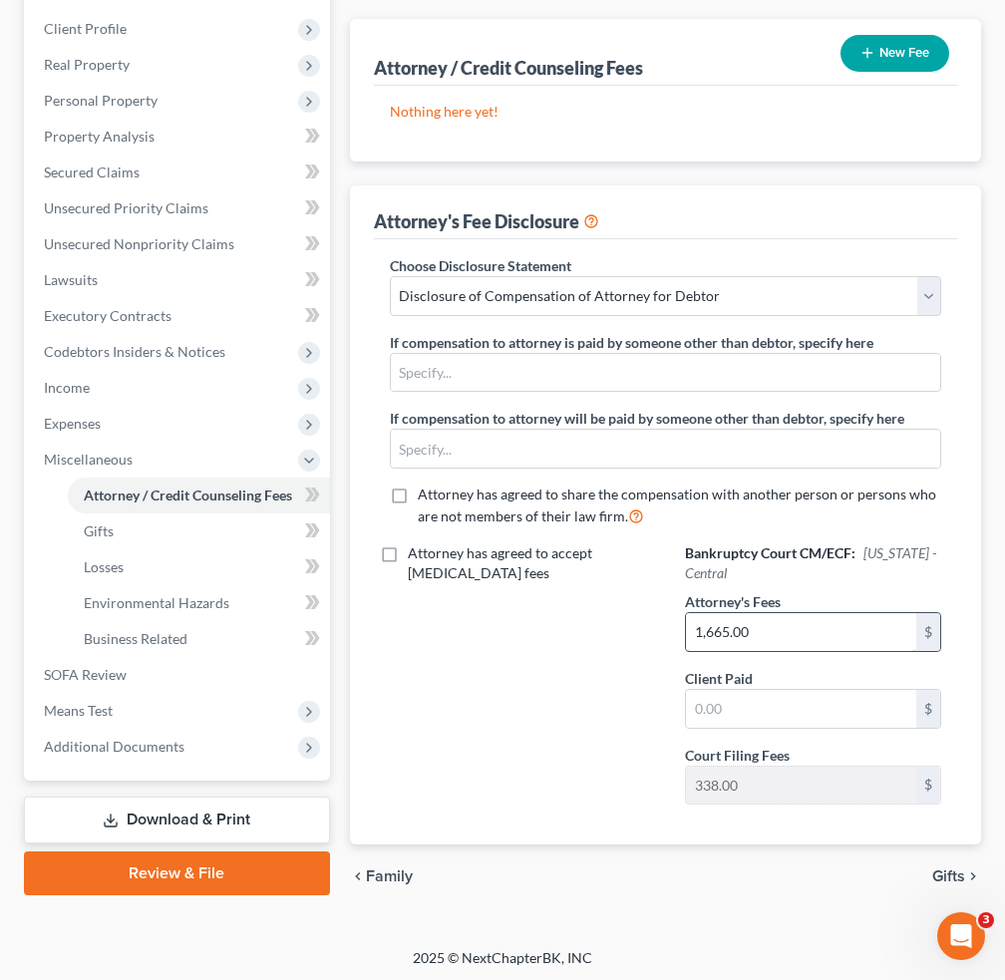
click at [838, 629] on input "1,665.00" at bounding box center [801, 632] width 230 height 38
click at [777, 630] on input "1,665.00" at bounding box center [801, 632] width 230 height 38
click at [465, 621] on div "Attorney has agreed to accept [MEDICAL_DATA] fees" at bounding box center [518, 681] width 296 height 277
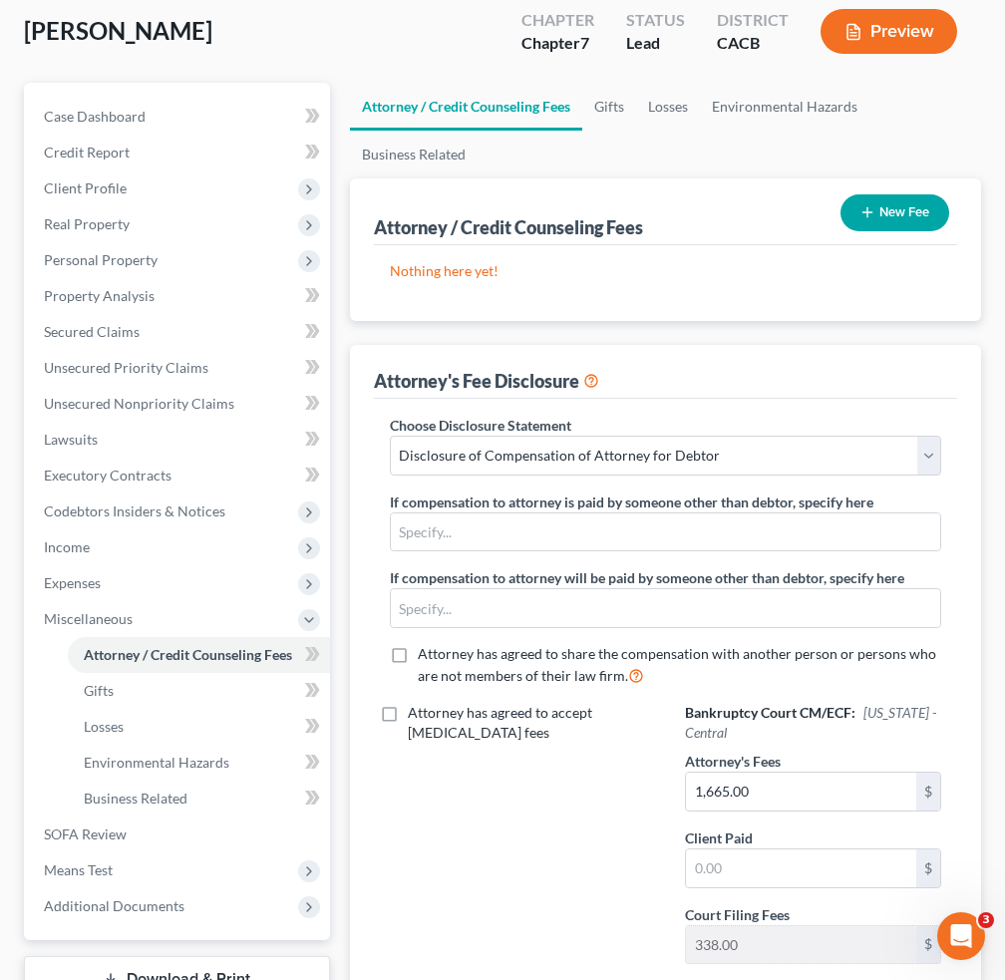
scroll to position [0, 0]
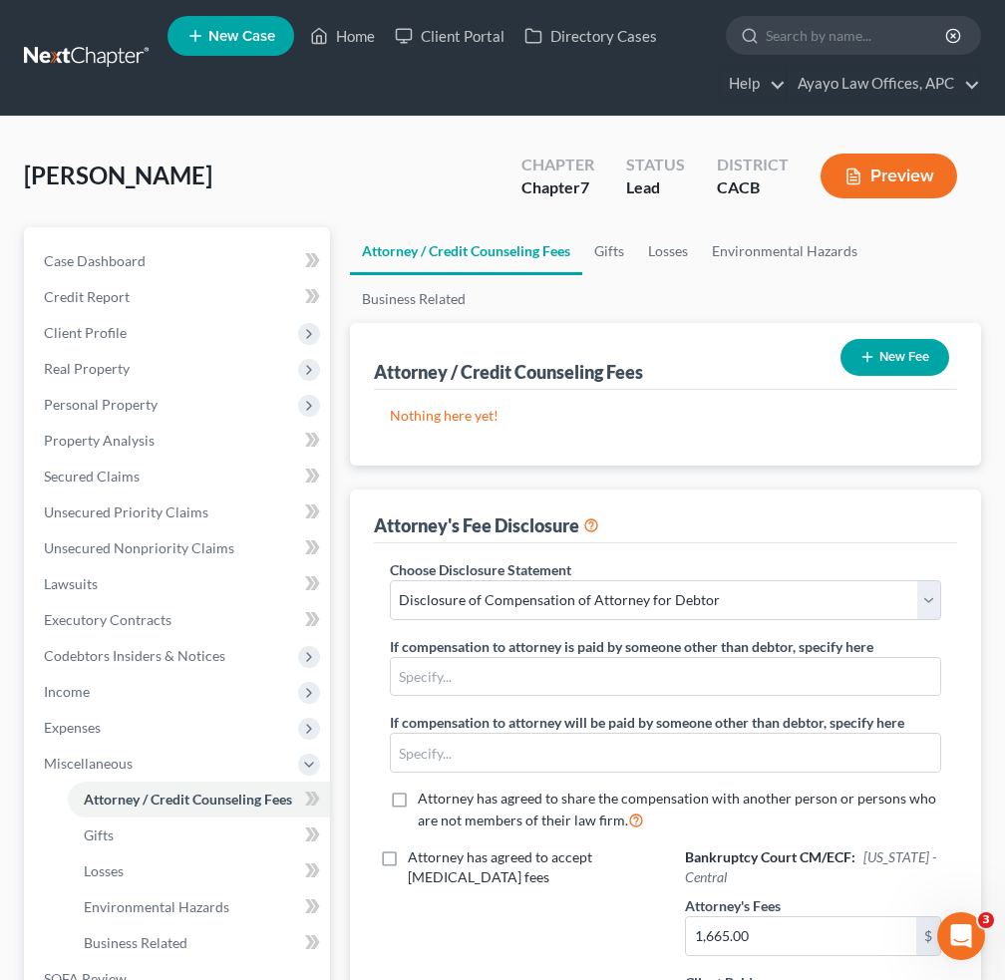
click at [898, 178] on button "Preview" at bounding box center [888, 175] width 137 height 45
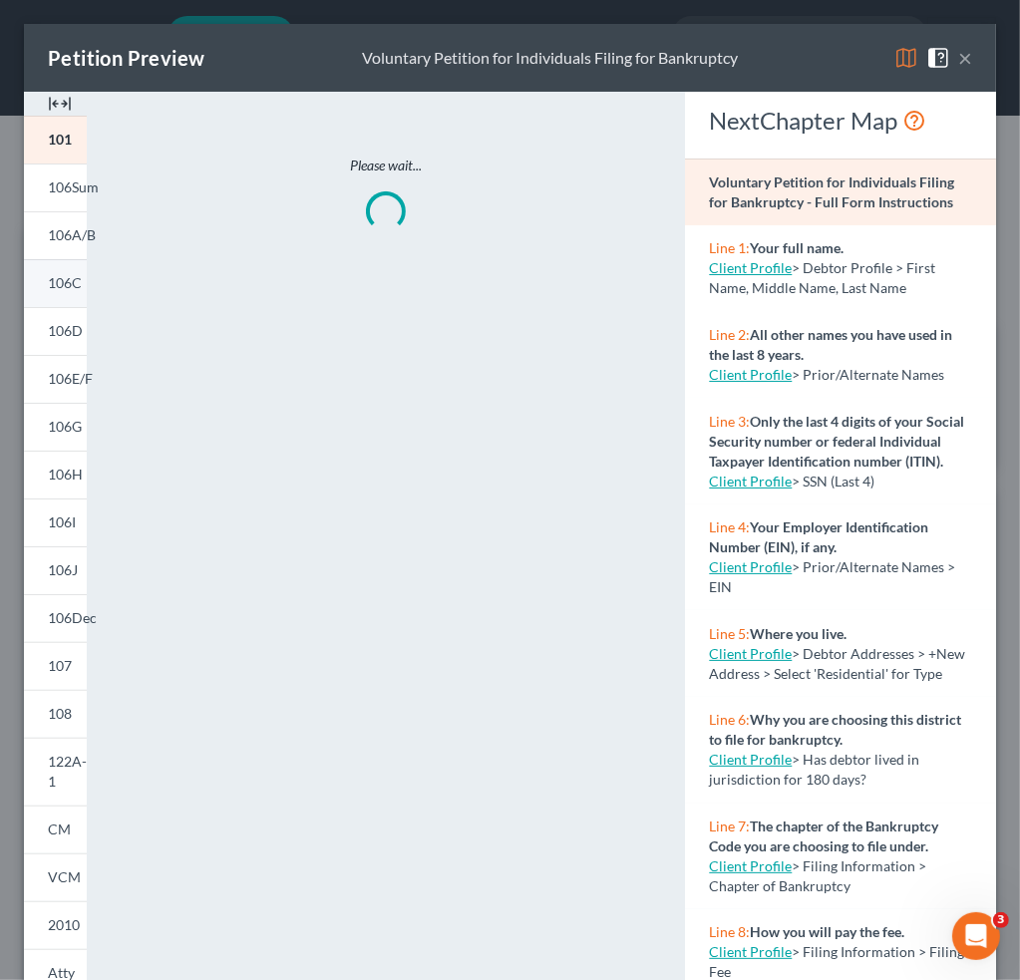
click at [60, 282] on span "106C" at bounding box center [65, 282] width 34 height 17
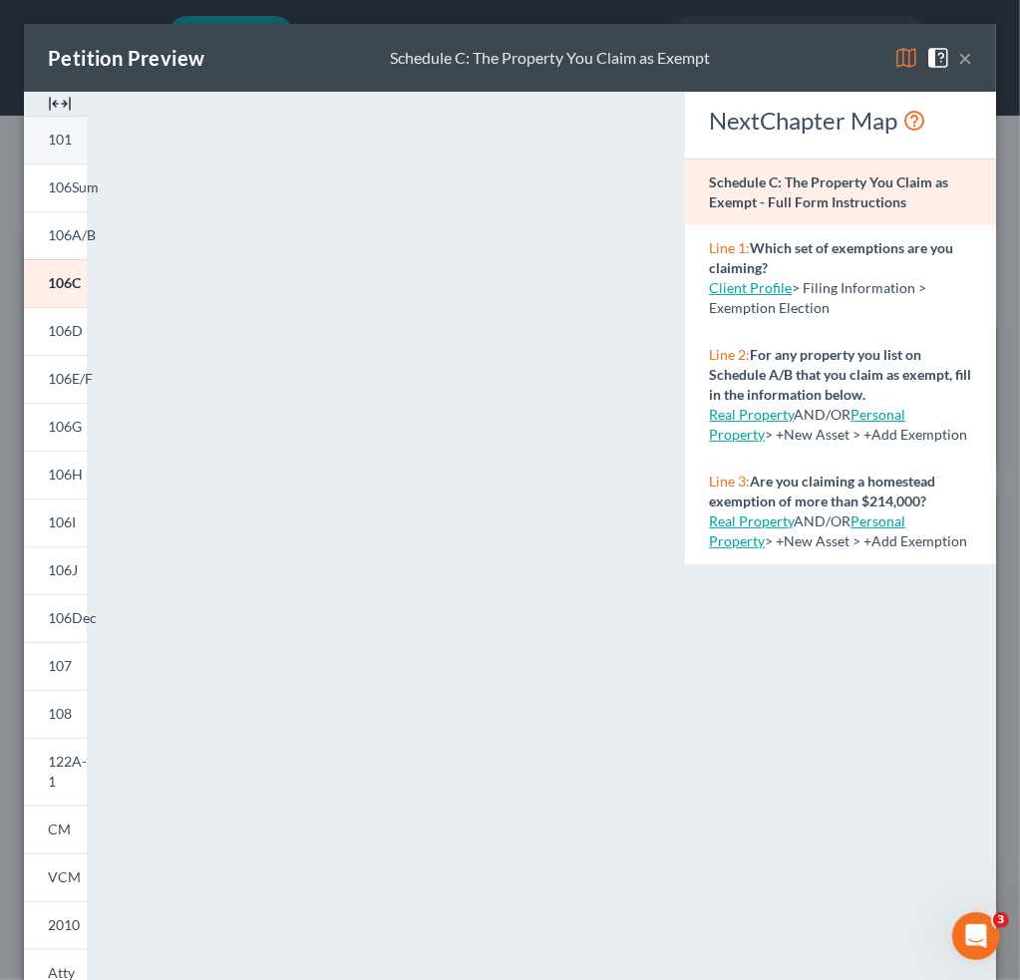
click at [76, 151] on link "101" at bounding box center [55, 140] width 63 height 48
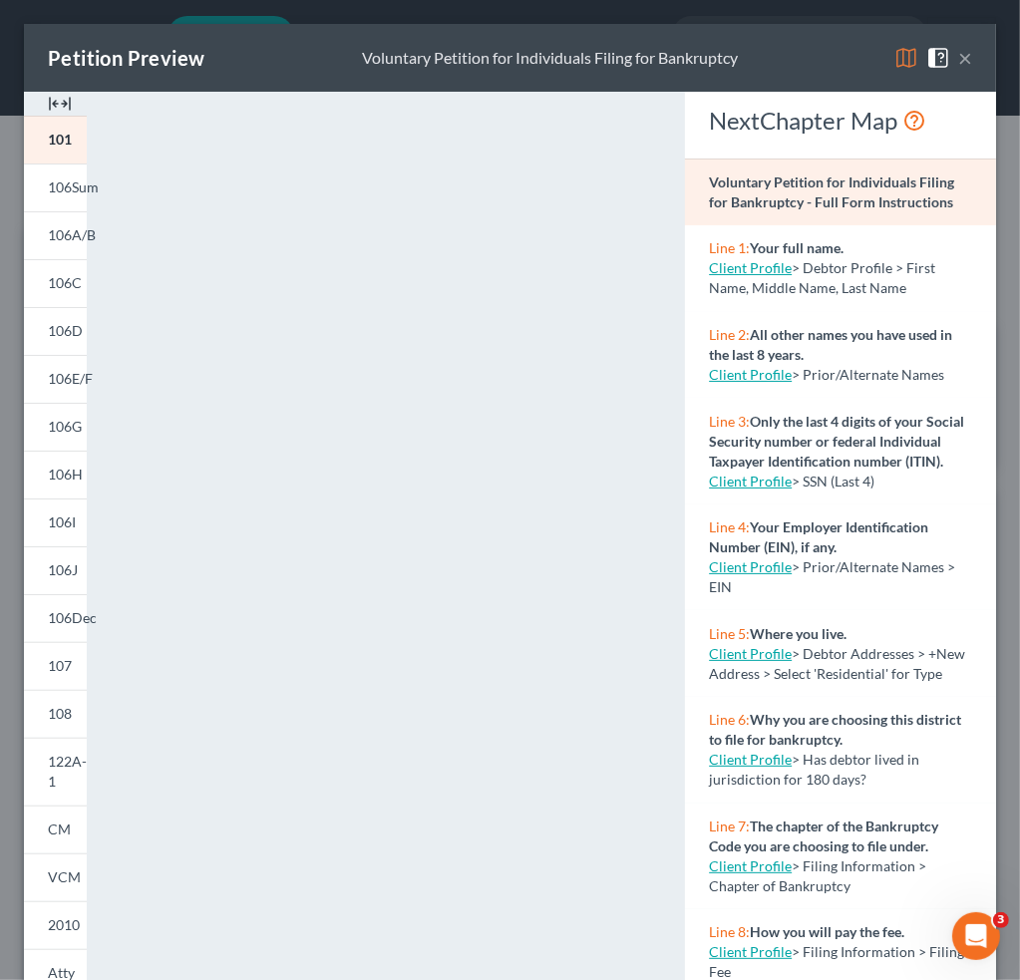
click at [958, 62] on button "×" at bounding box center [965, 58] width 14 height 24
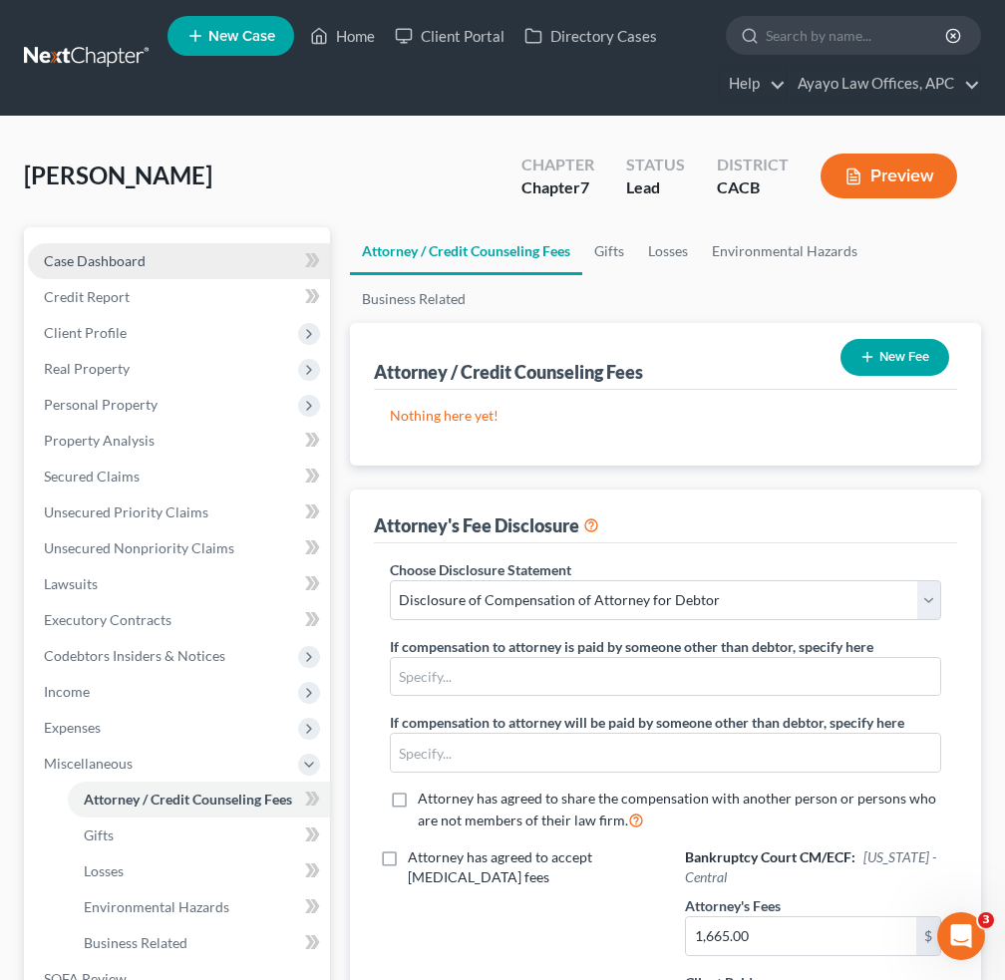
click at [164, 253] on link "Case Dashboard" at bounding box center [179, 261] width 302 height 36
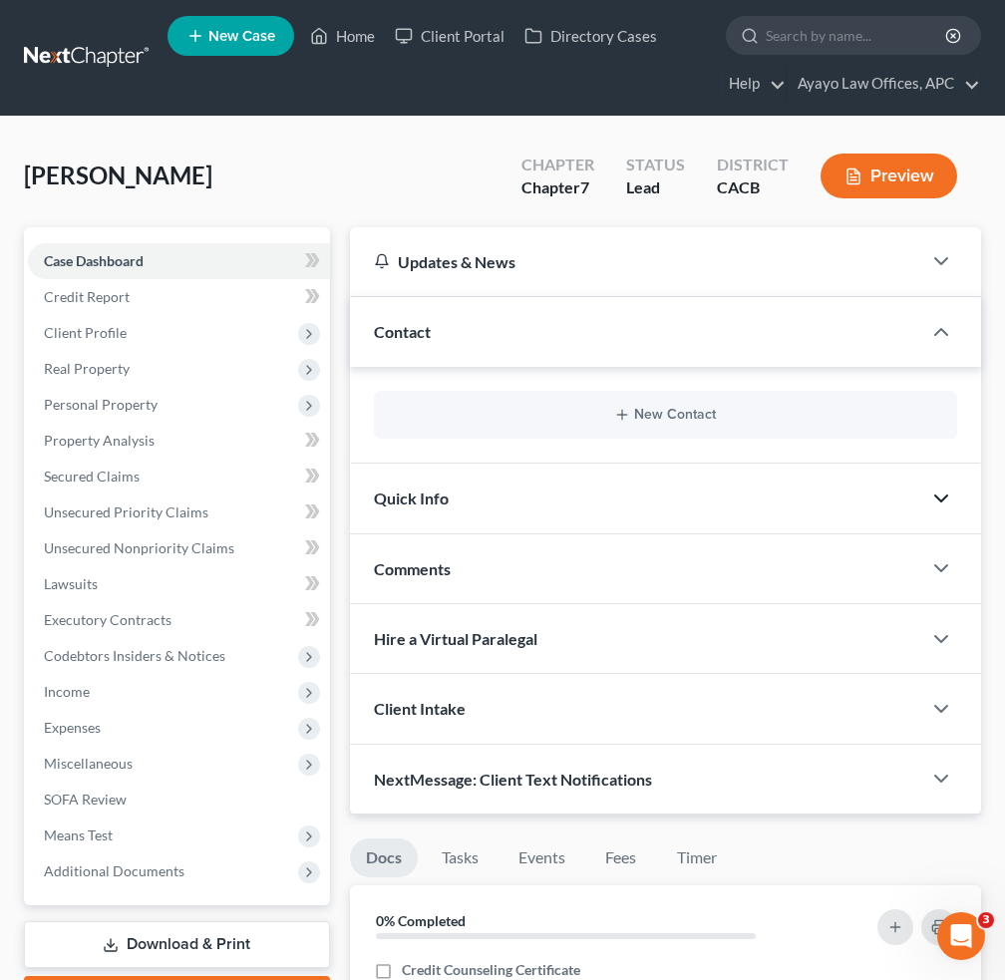
click at [945, 503] on icon "button" at bounding box center [941, 498] width 24 height 24
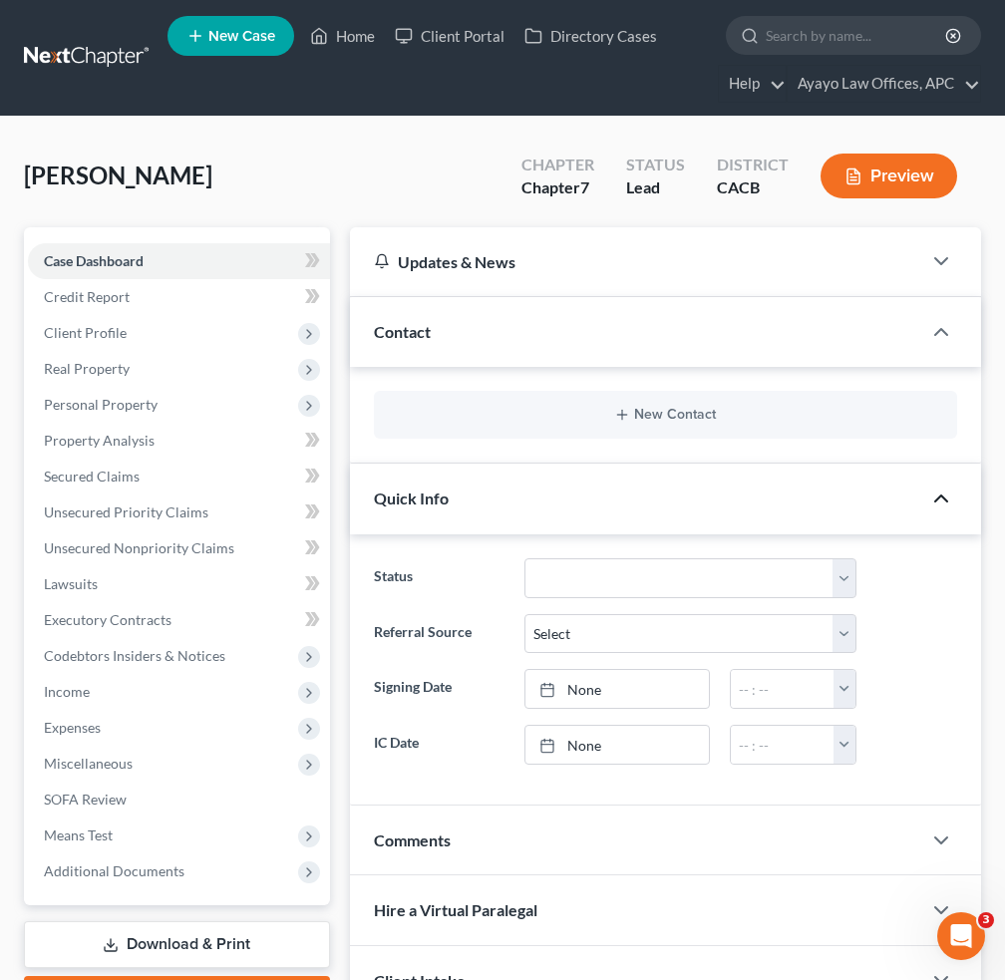
click at [946, 504] on icon "button" at bounding box center [941, 498] width 24 height 24
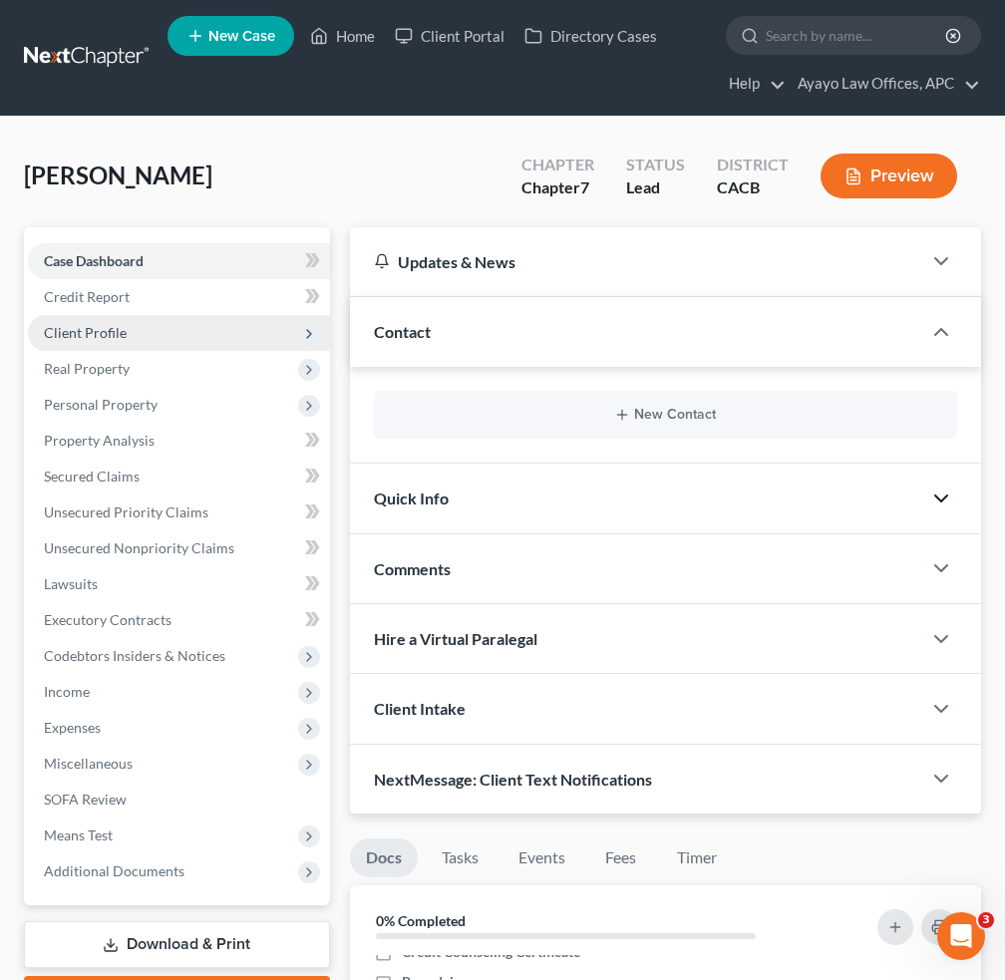
click at [111, 335] on span "Client Profile" at bounding box center [85, 332] width 83 height 17
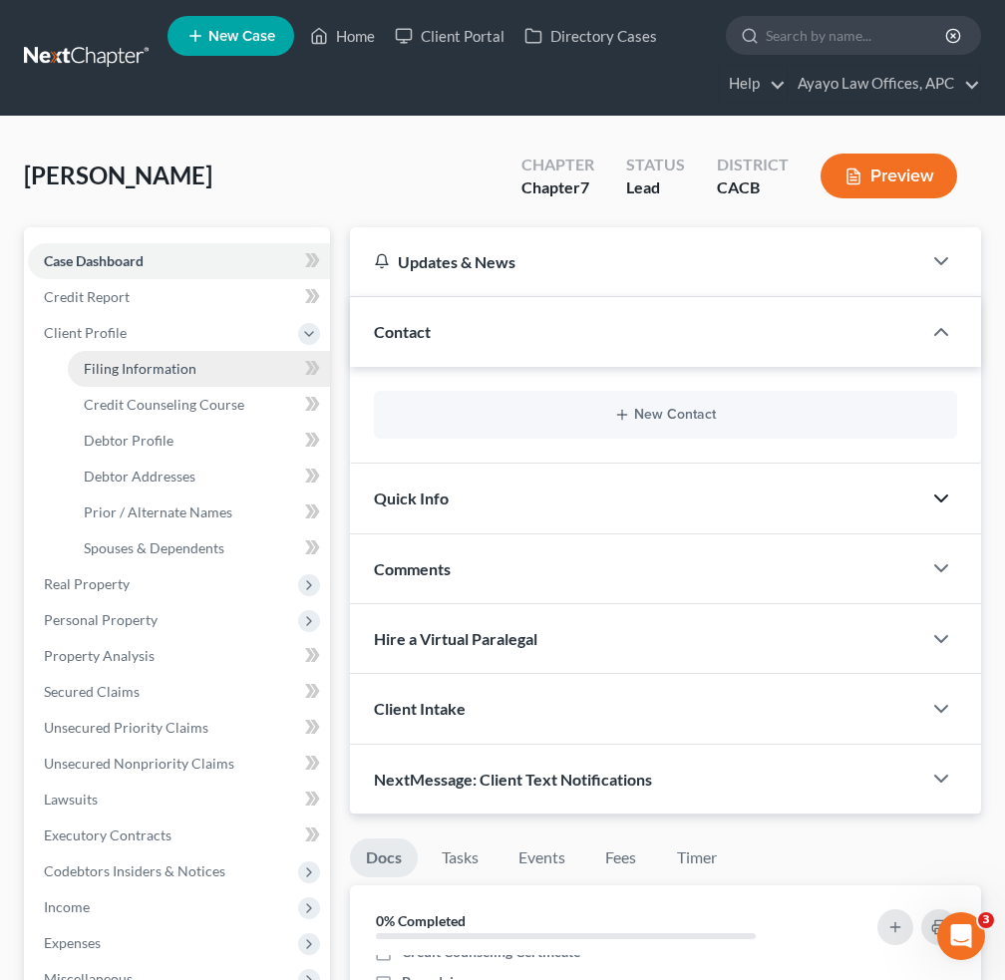
click at [182, 367] on span "Filing Information" at bounding box center [140, 368] width 113 height 17
select select "1"
select select "0"
select select "4"
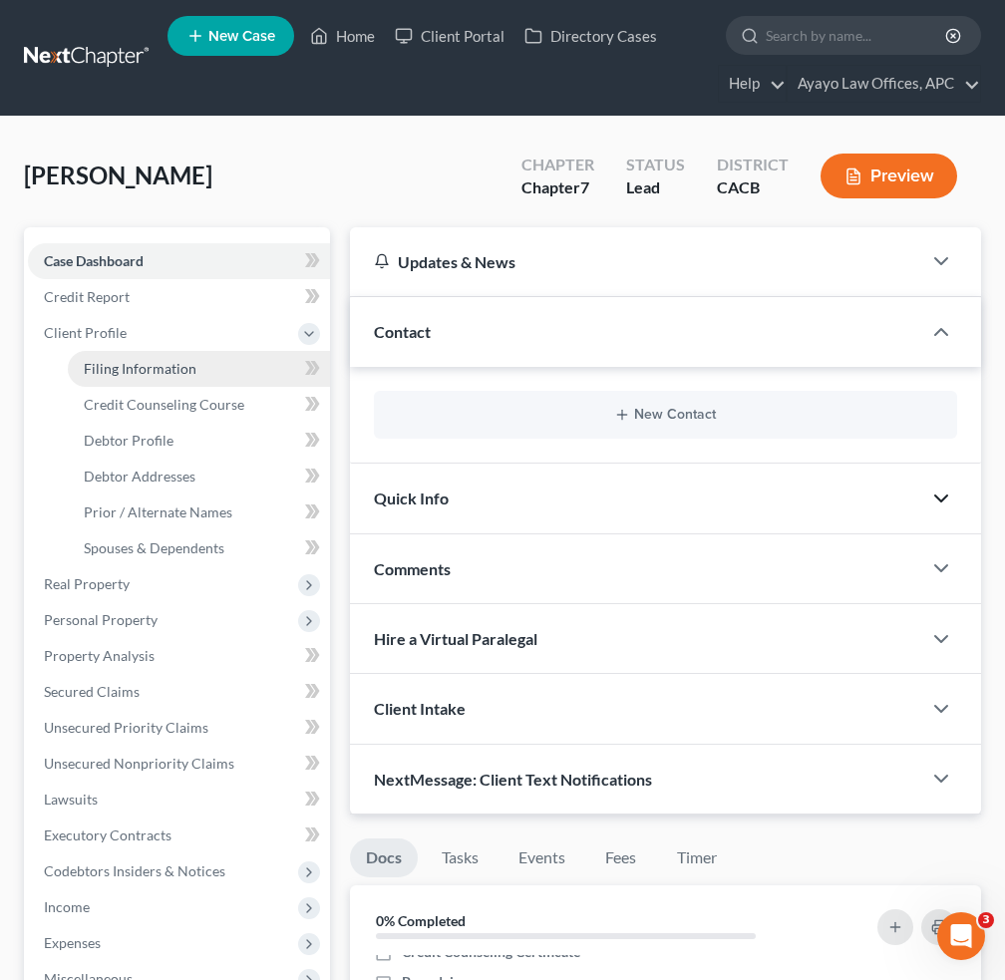
select select "0"
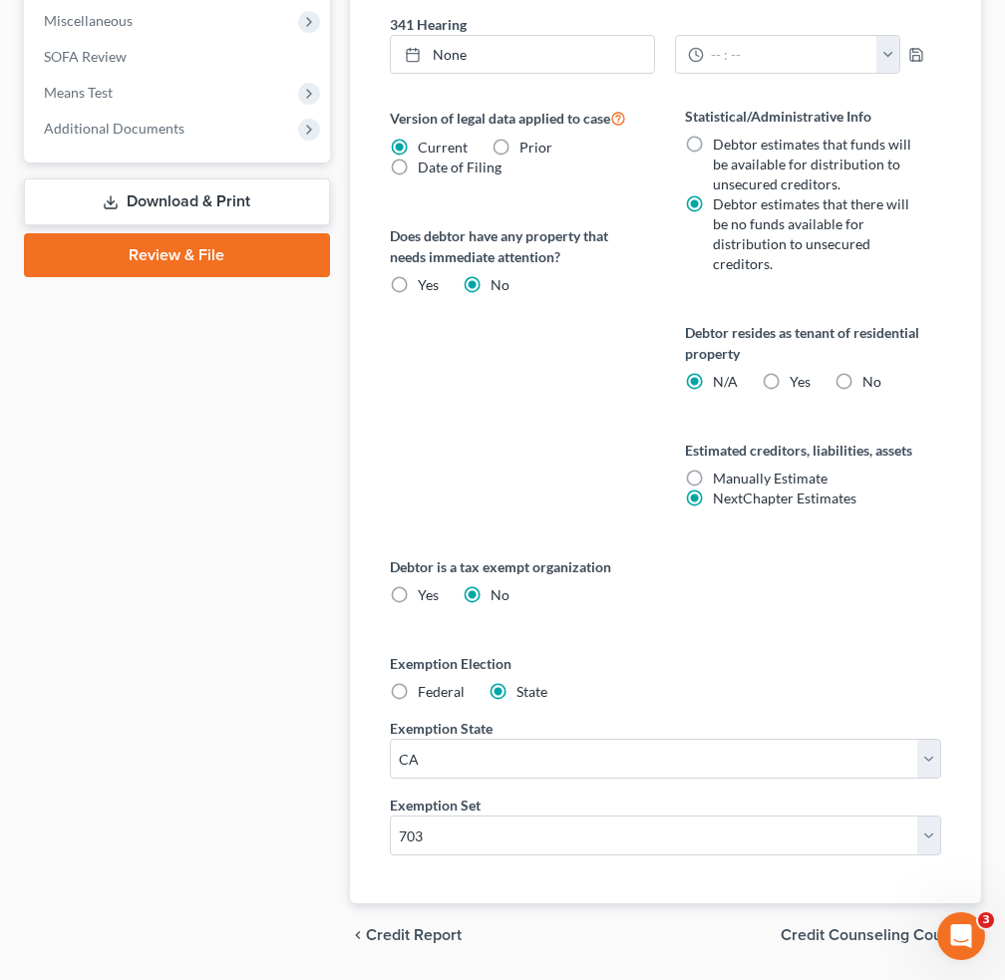
scroll to position [1017, 0]
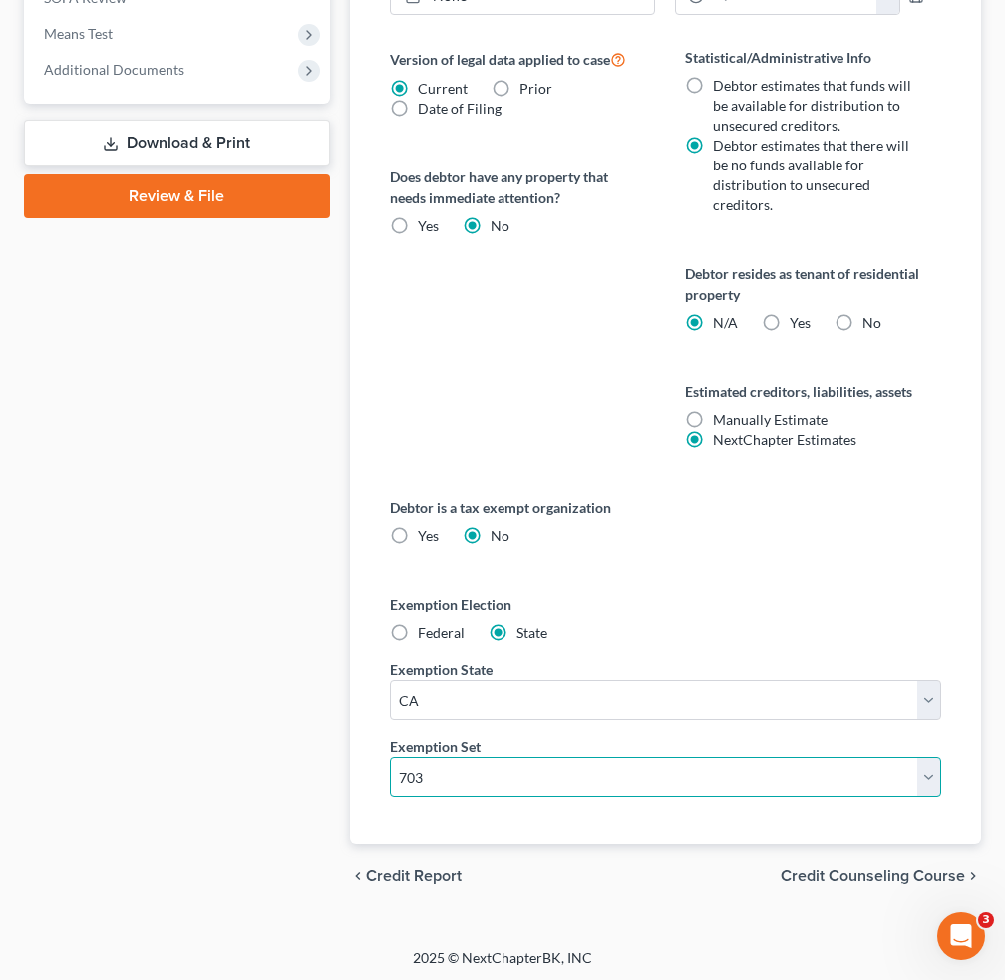
click at [923, 770] on select "Select 703 704" at bounding box center [665, 776] width 551 height 40
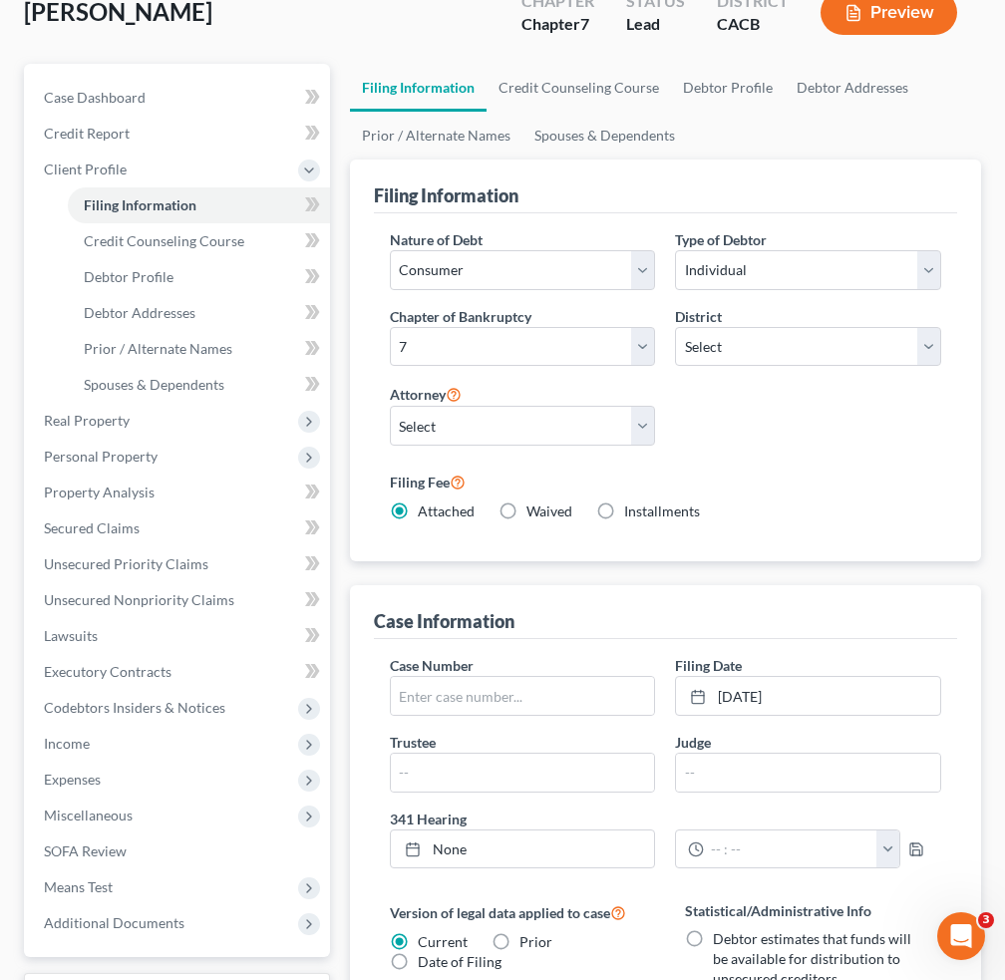
scroll to position [199, 0]
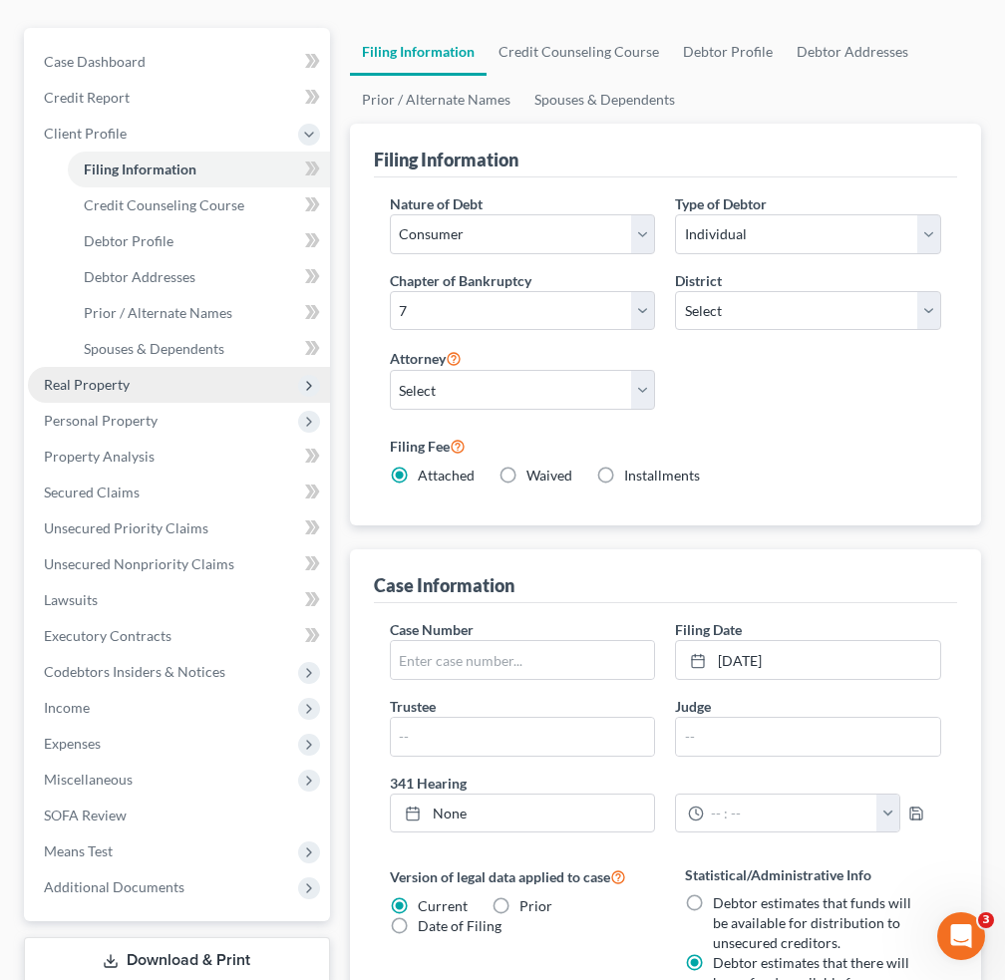
click at [120, 376] on span "Real Property" at bounding box center [87, 384] width 86 height 17
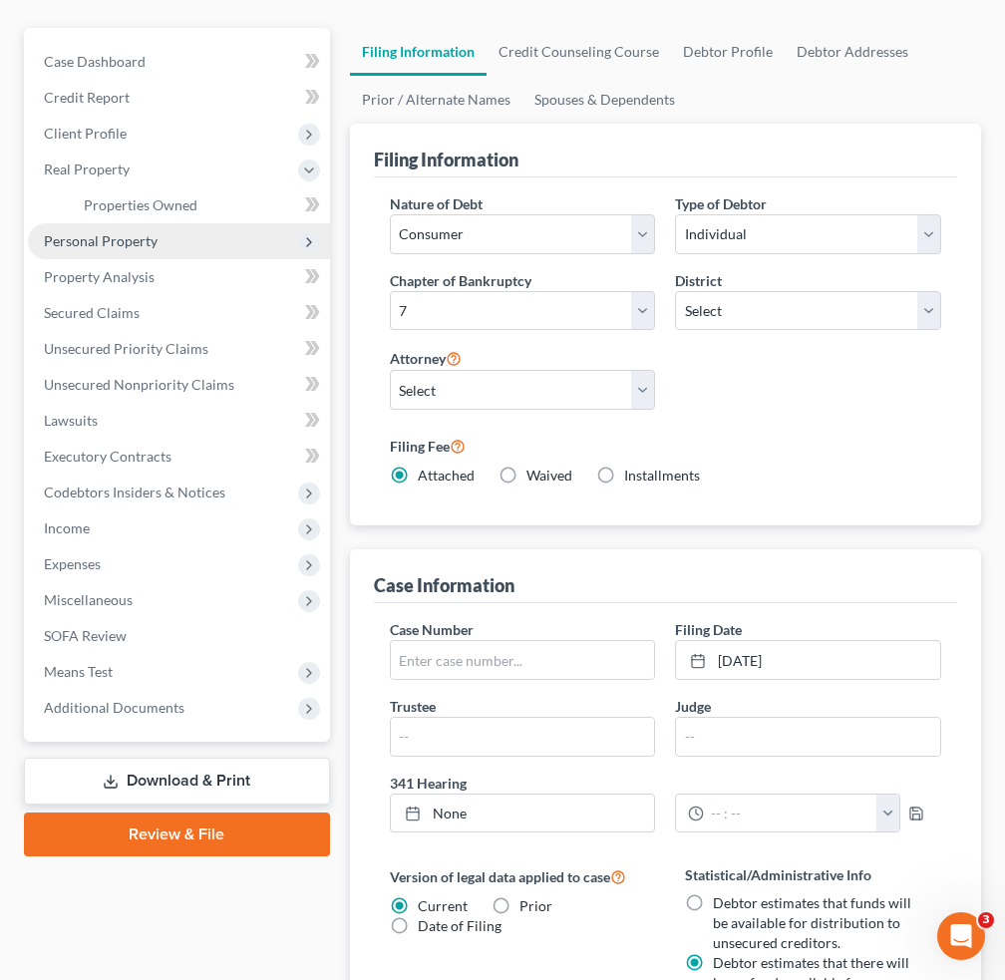
click at [100, 232] on span "Personal Property" at bounding box center [101, 240] width 114 height 17
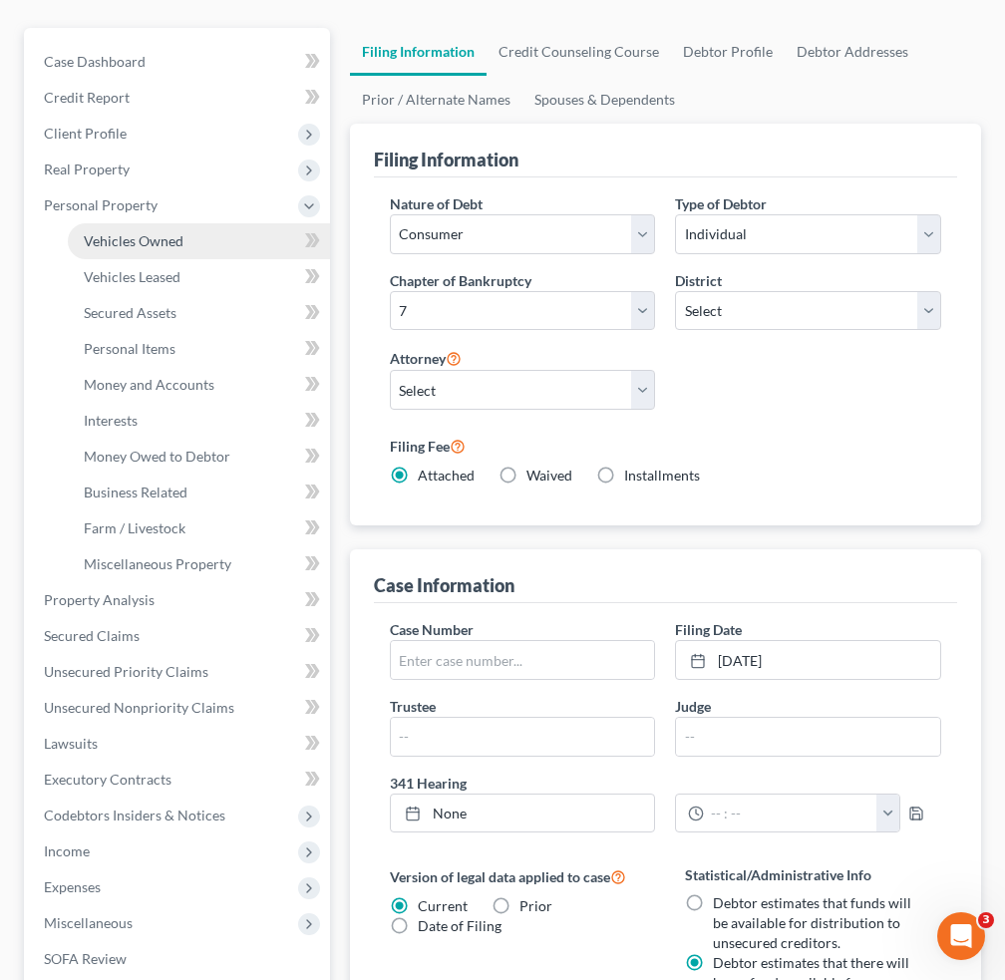
click at [194, 245] on link "Vehicles Owned" at bounding box center [199, 241] width 262 height 36
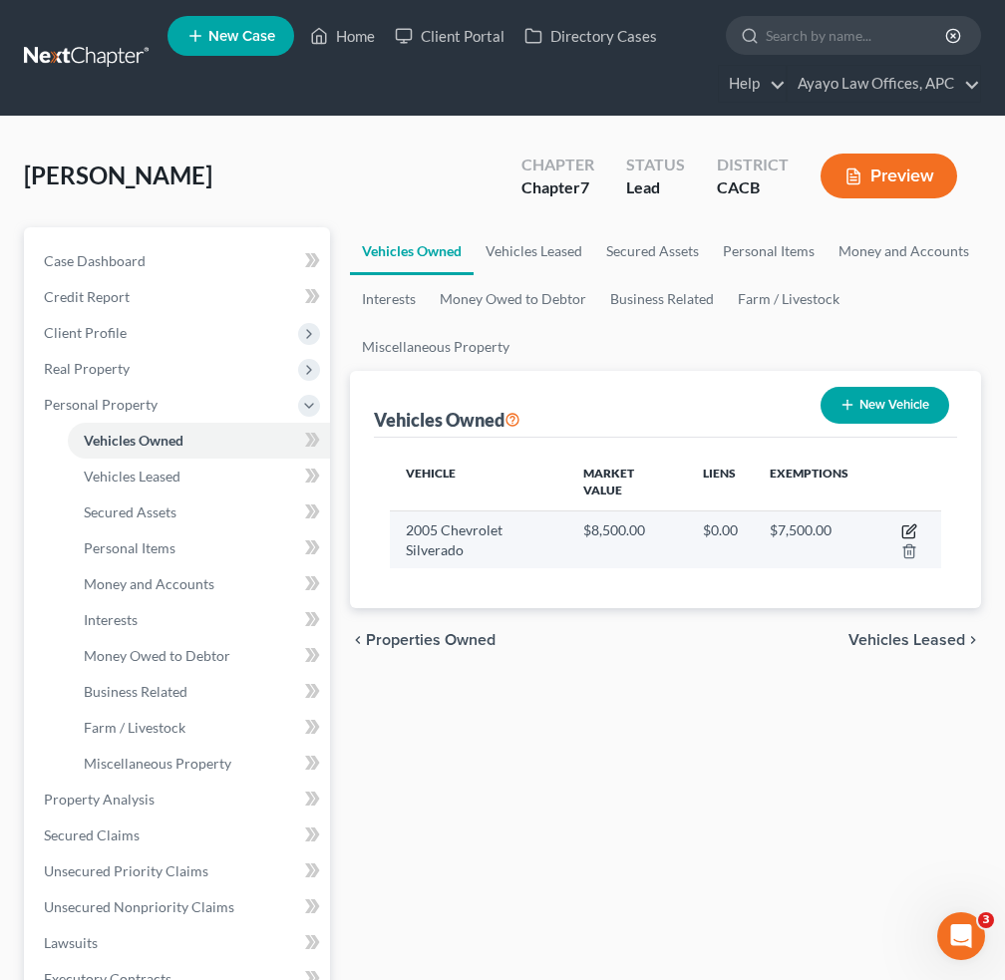
click at [913, 525] on icon "button" at bounding box center [909, 531] width 16 height 16
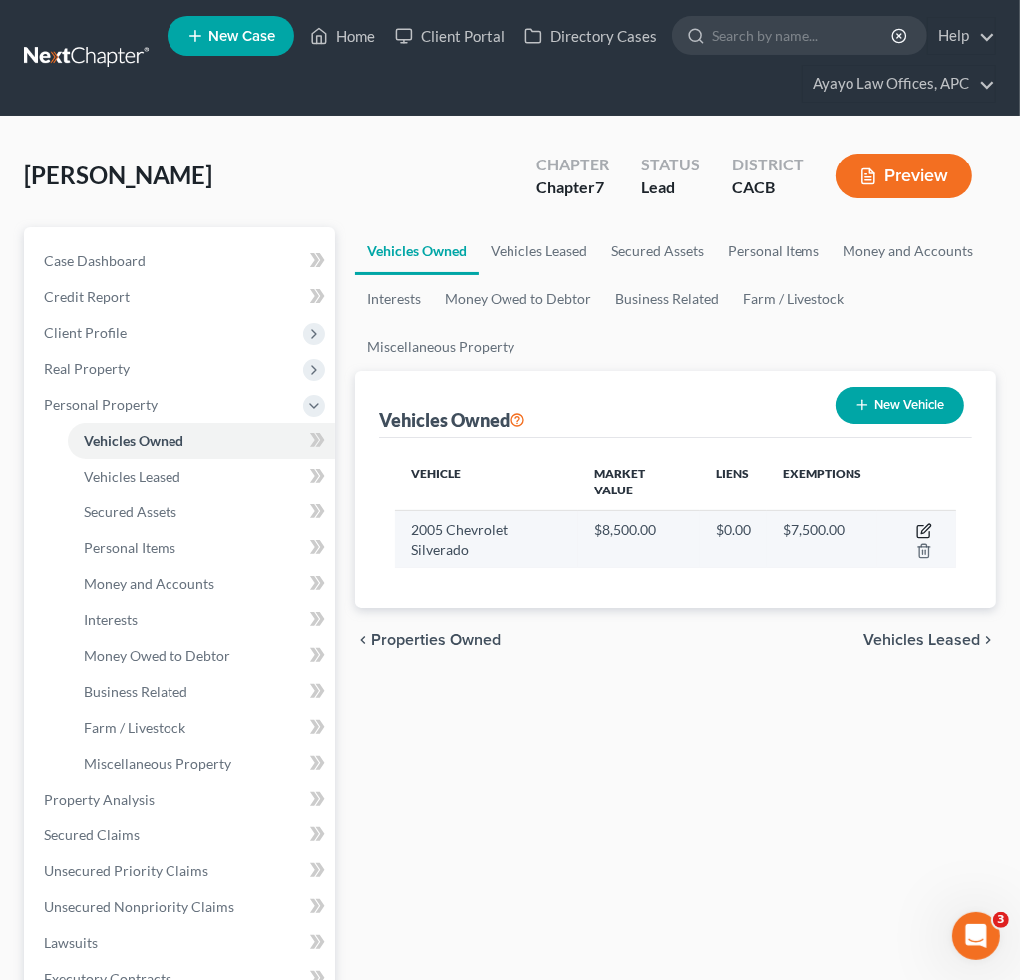
select select "1"
select select "21"
select select "0"
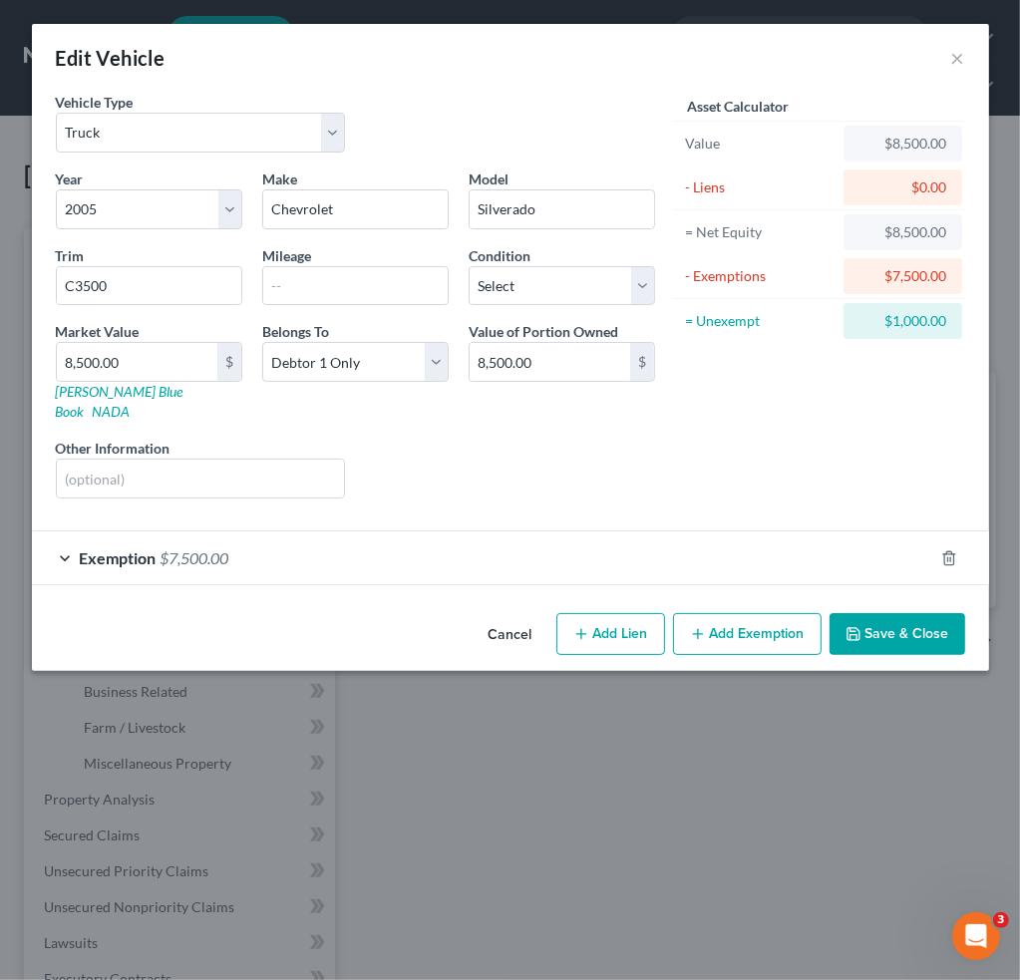
click at [518, 438] on div "Liens Select" at bounding box center [510, 468] width 310 height 61
click at [156, 538] on div "Exemption $7,500.00" at bounding box center [482, 557] width 901 height 53
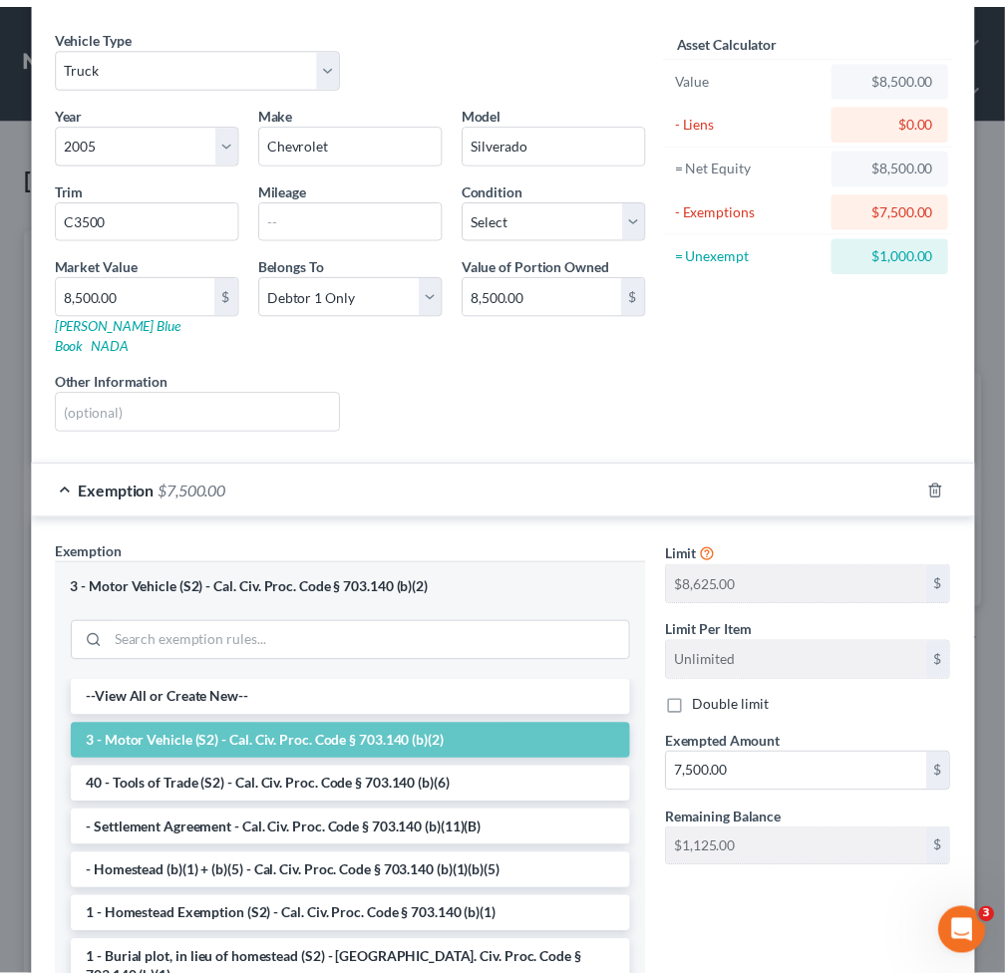
scroll to position [199, 0]
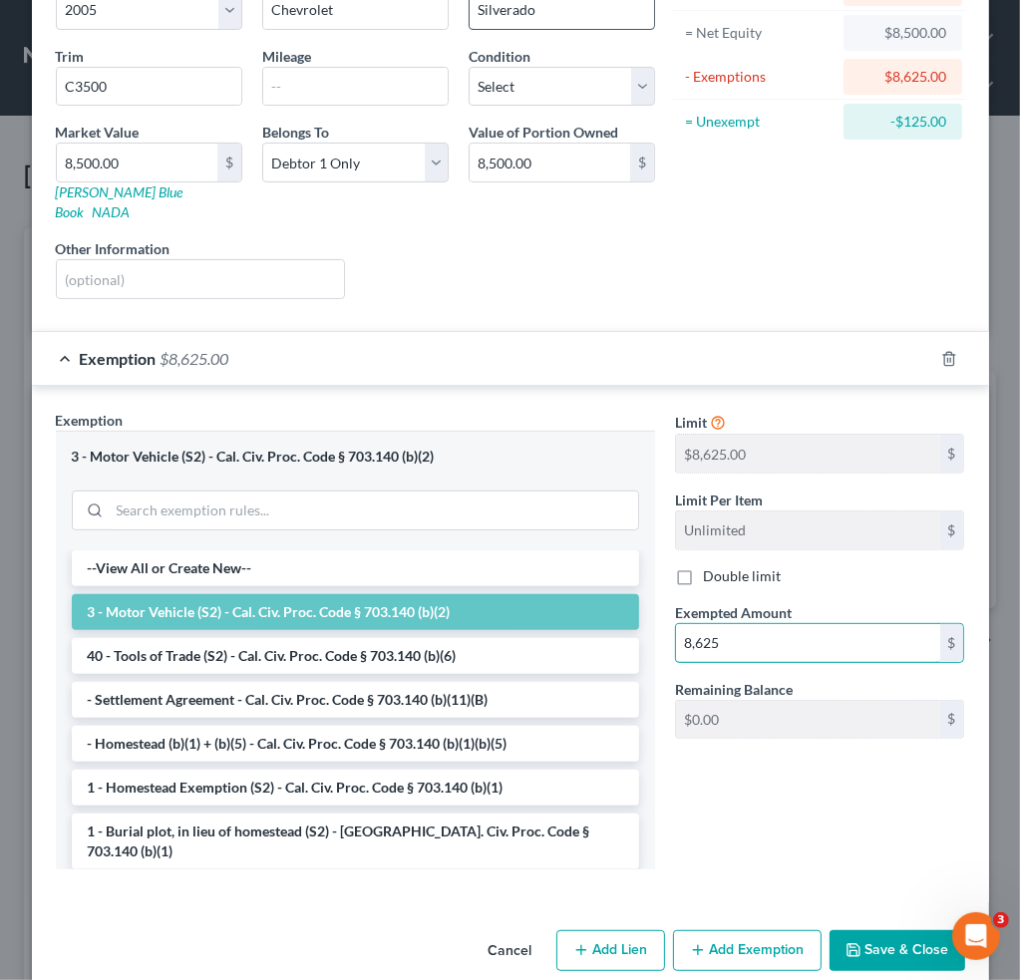
type input "8,625"
click at [789, 624] on input "8,625" at bounding box center [808, 643] width 264 height 38
click at [898, 933] on button "Save & Close" at bounding box center [897, 951] width 136 height 42
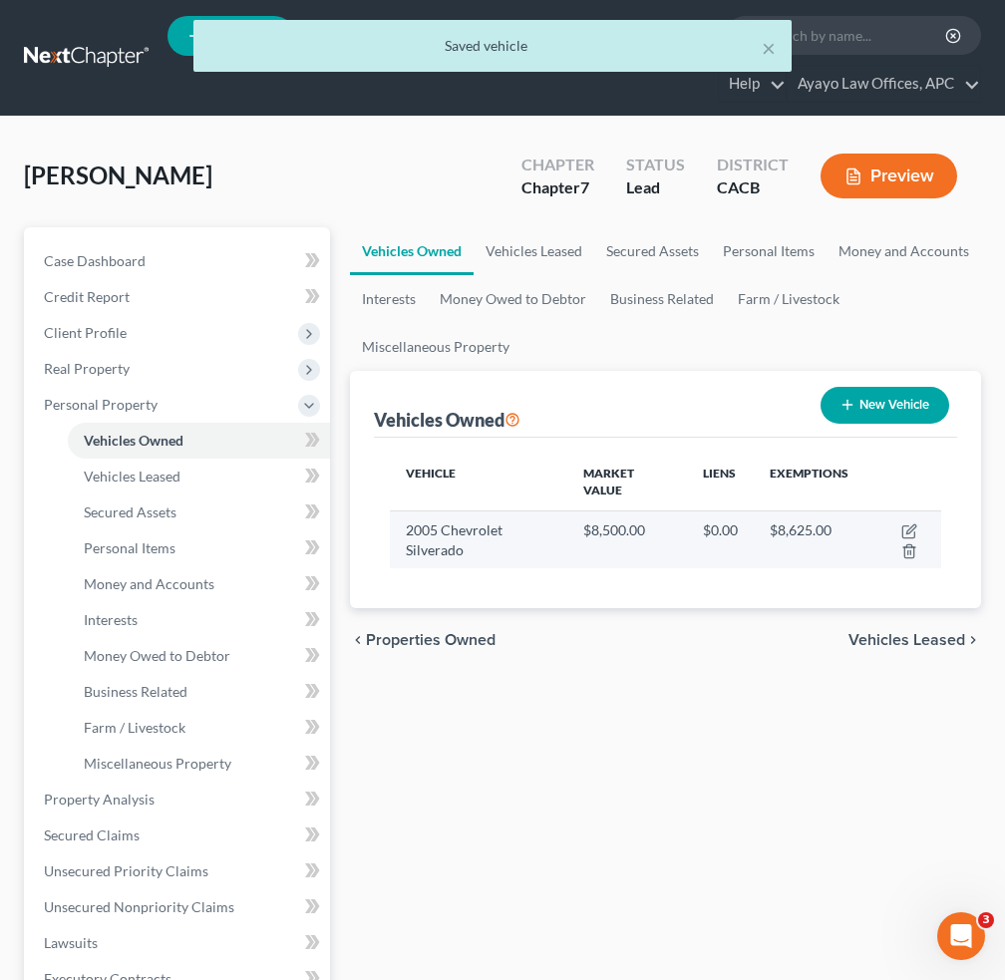
click at [649, 526] on td "$8,500.00" at bounding box center [627, 539] width 120 height 58
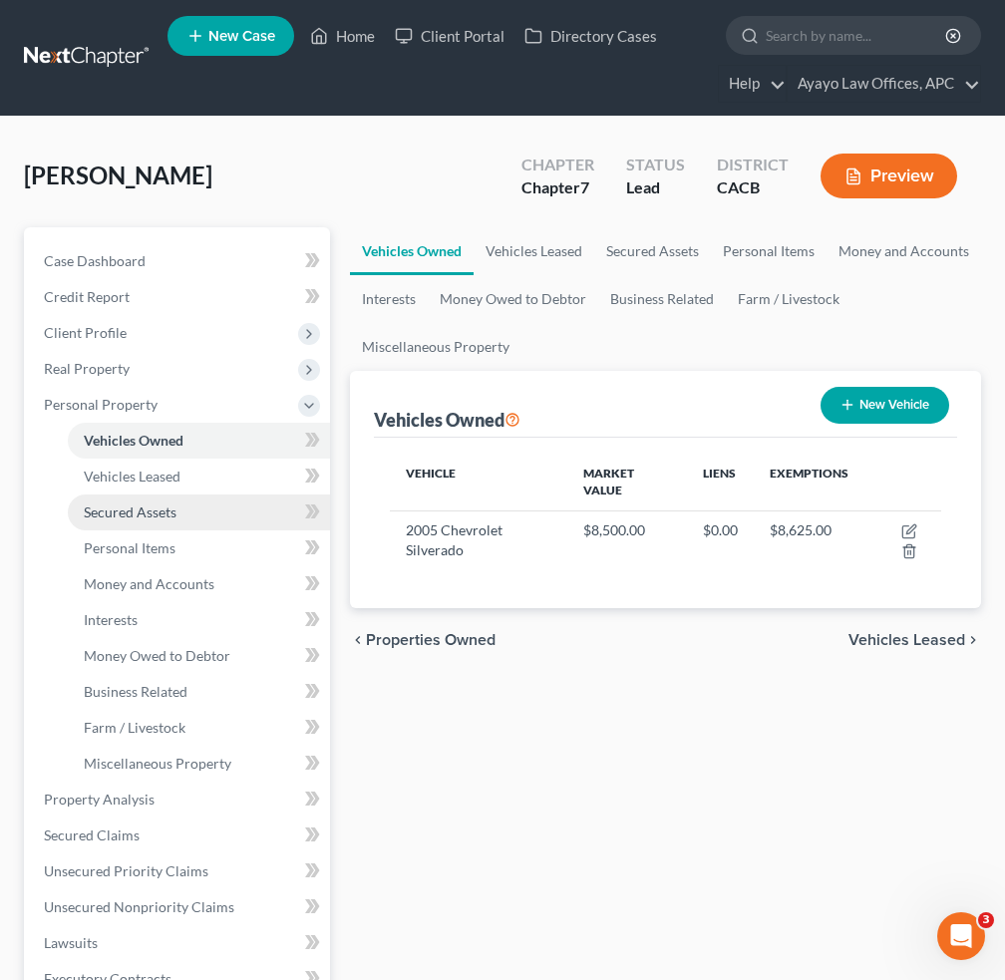
click at [166, 508] on span "Secured Assets" at bounding box center [130, 511] width 93 height 17
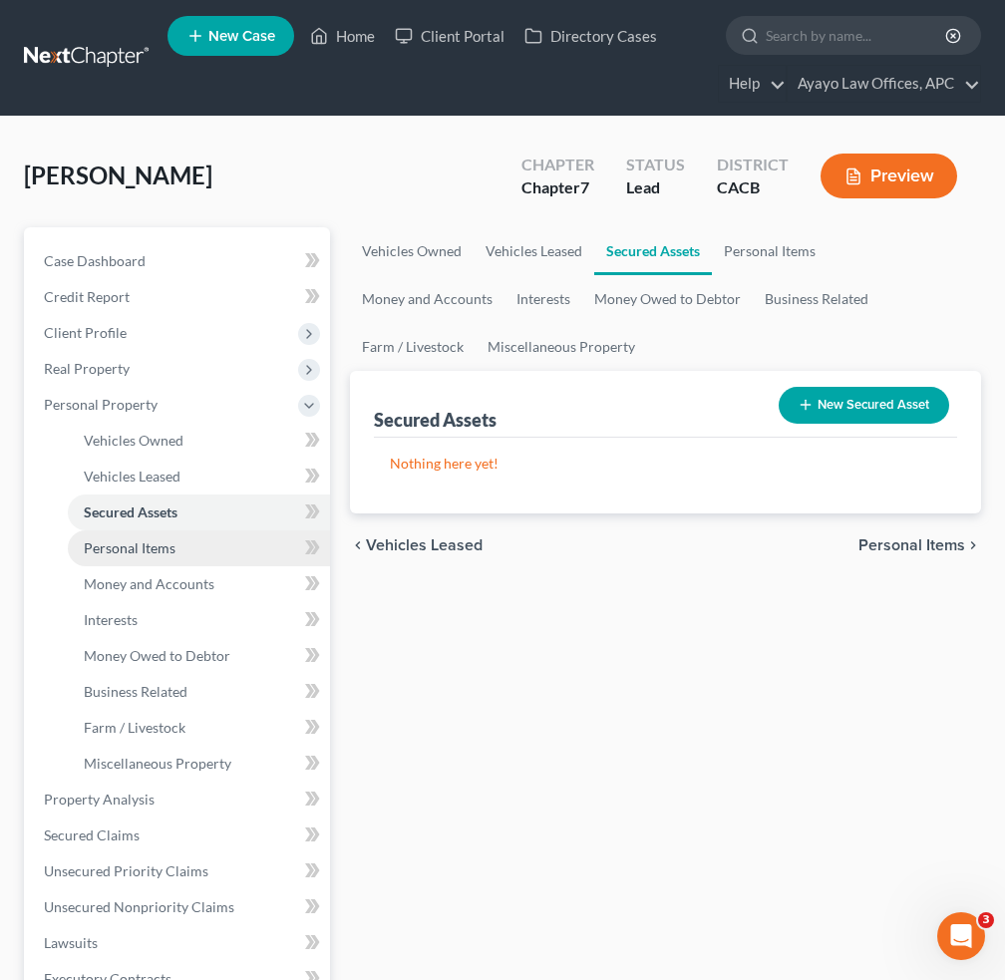
click at [178, 538] on link "Personal Items" at bounding box center [199, 548] width 262 height 36
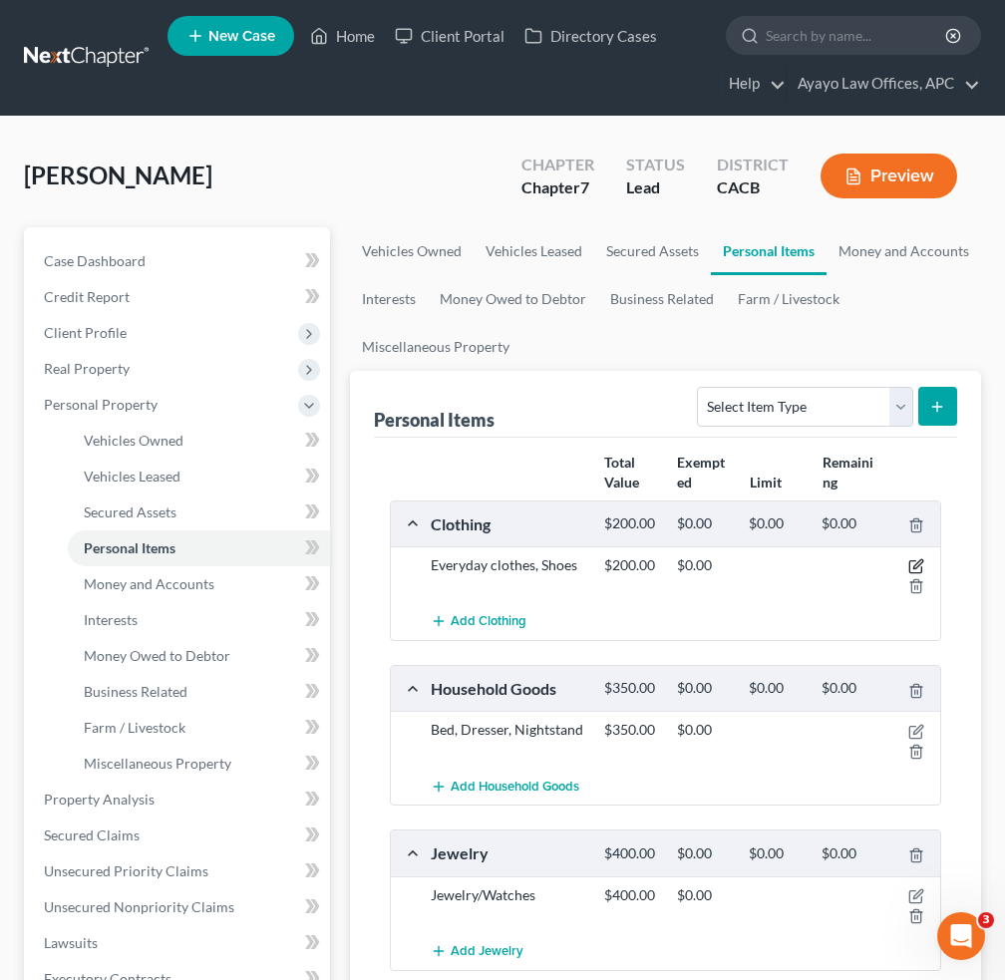
click at [912, 565] on icon "button" at bounding box center [916, 566] width 16 height 16
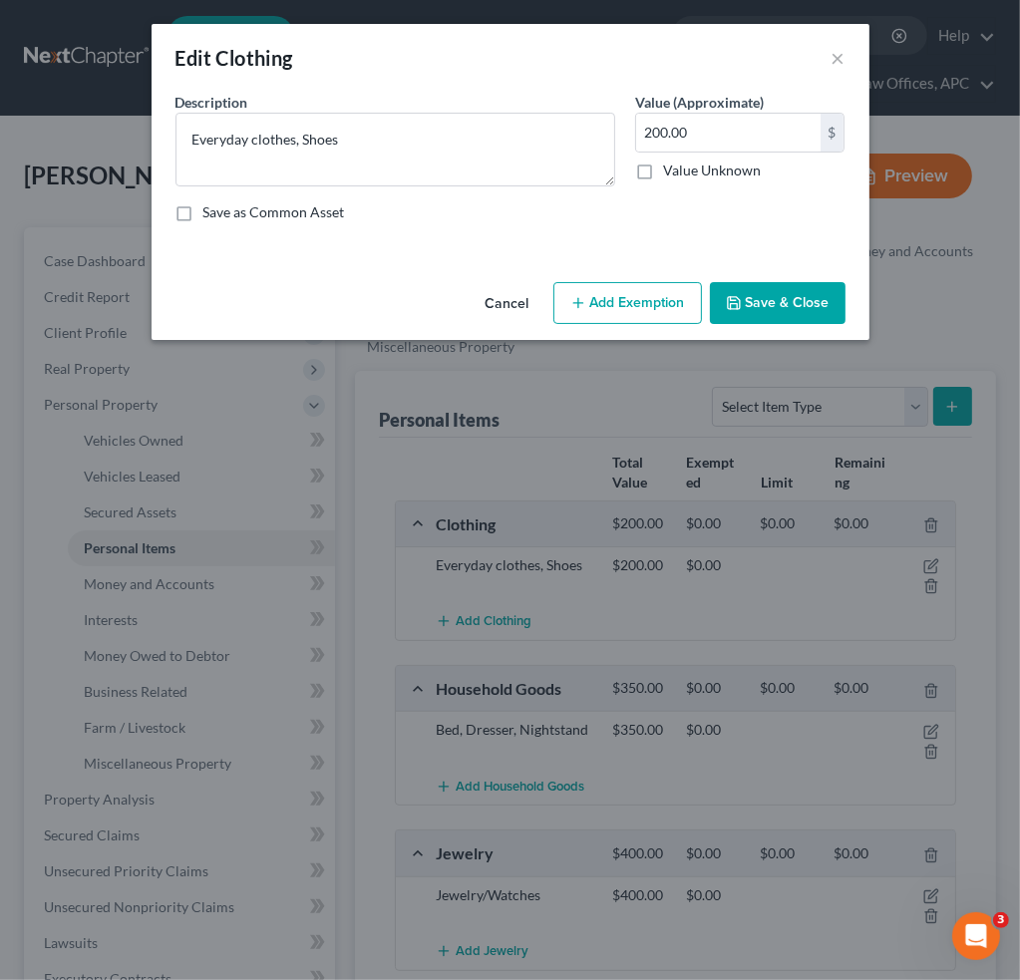
click at [626, 306] on button "Add Exemption" at bounding box center [627, 303] width 149 height 42
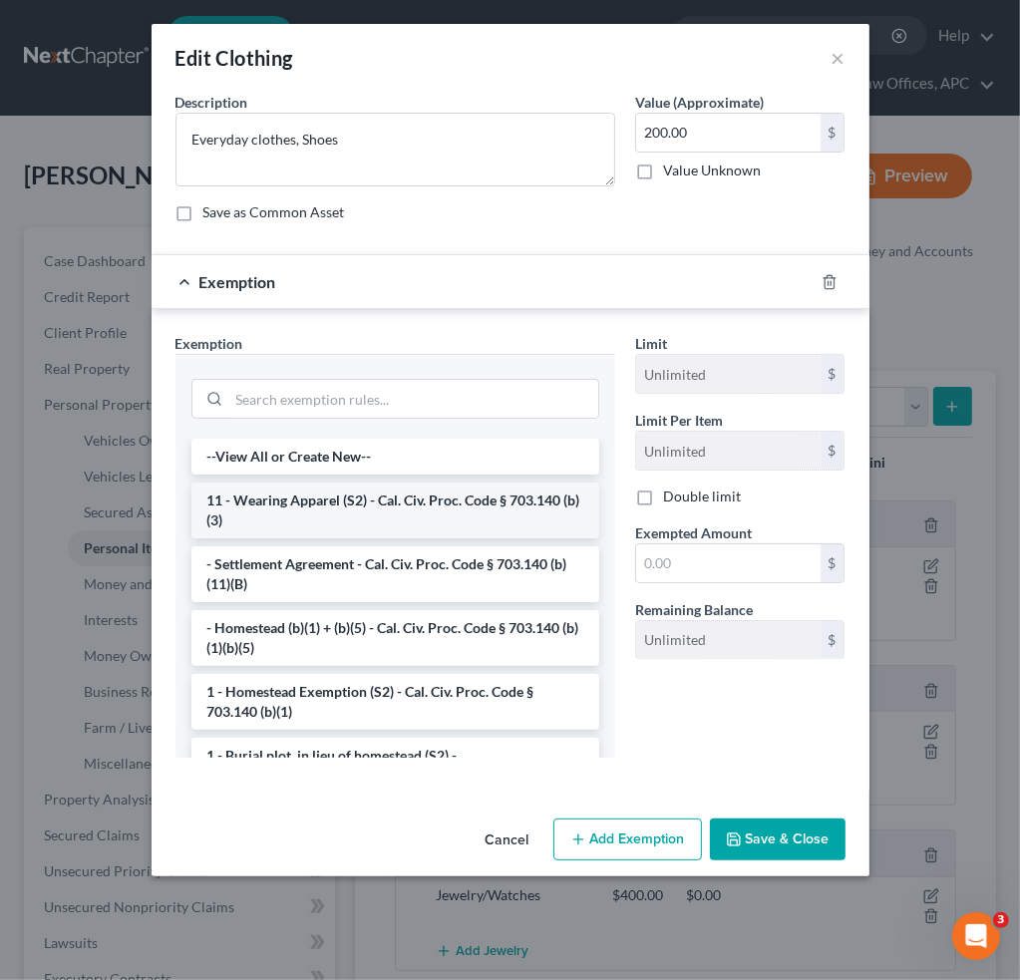
click at [311, 492] on li "11 - Wearing Apparel (S2) - Cal. Civ. Proc. Code § 703.140 (b)(3)" at bounding box center [395, 510] width 408 height 56
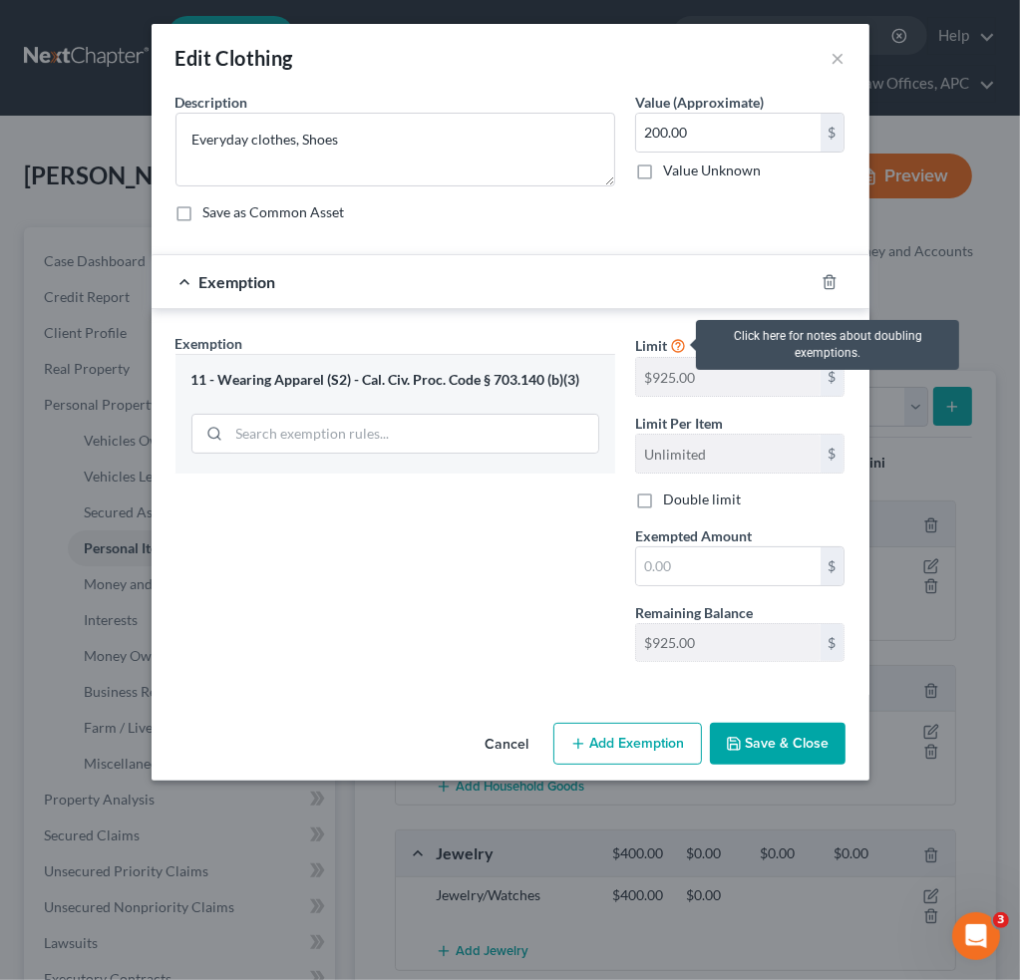
click at [678, 348] on icon at bounding box center [678, 344] width 16 height 19
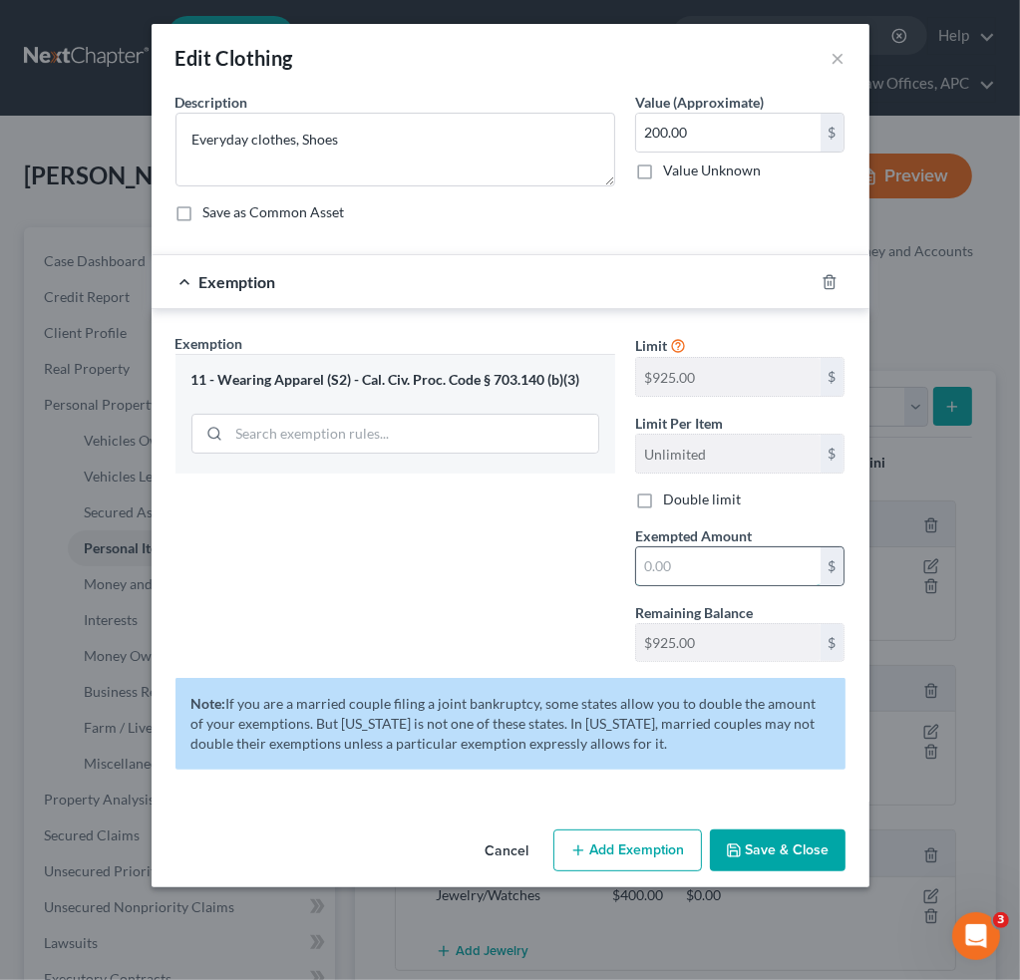
click at [725, 561] on input "text" at bounding box center [728, 566] width 184 height 38
type input "200"
click at [746, 845] on button "Save & Close" at bounding box center [778, 850] width 136 height 42
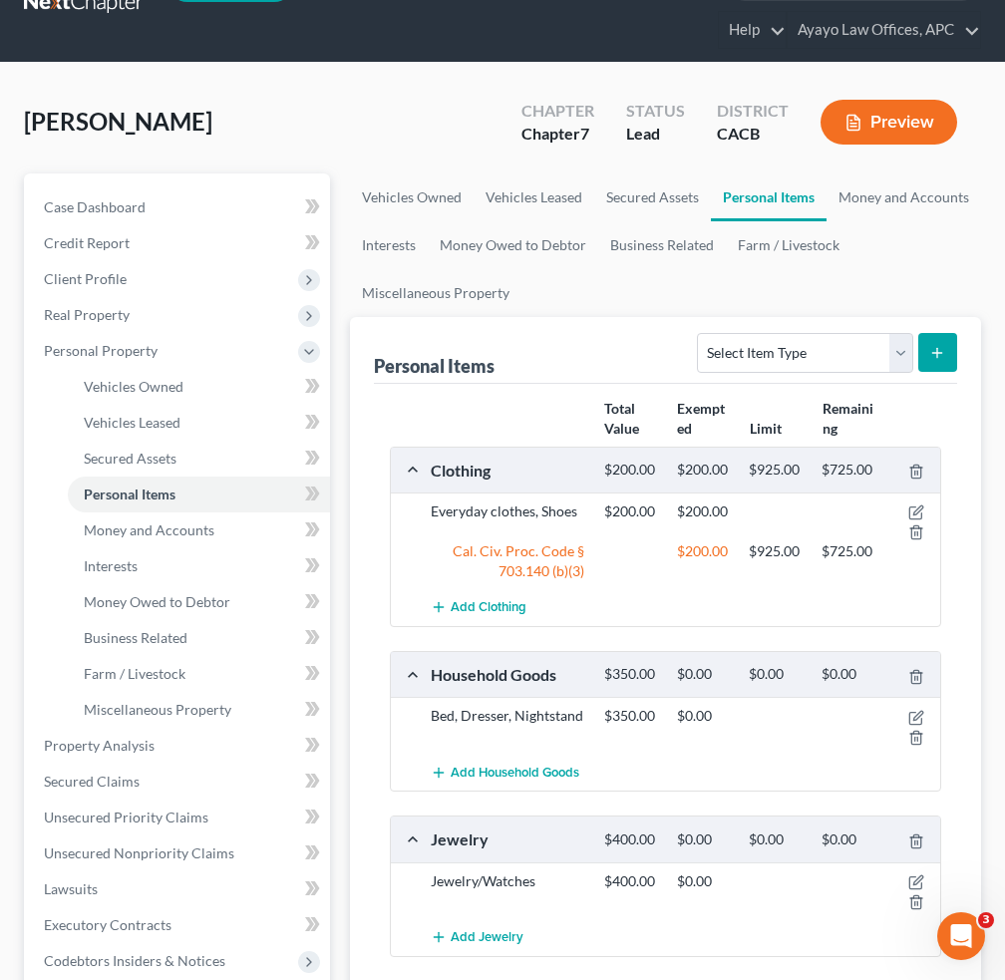
scroll to position [100, 0]
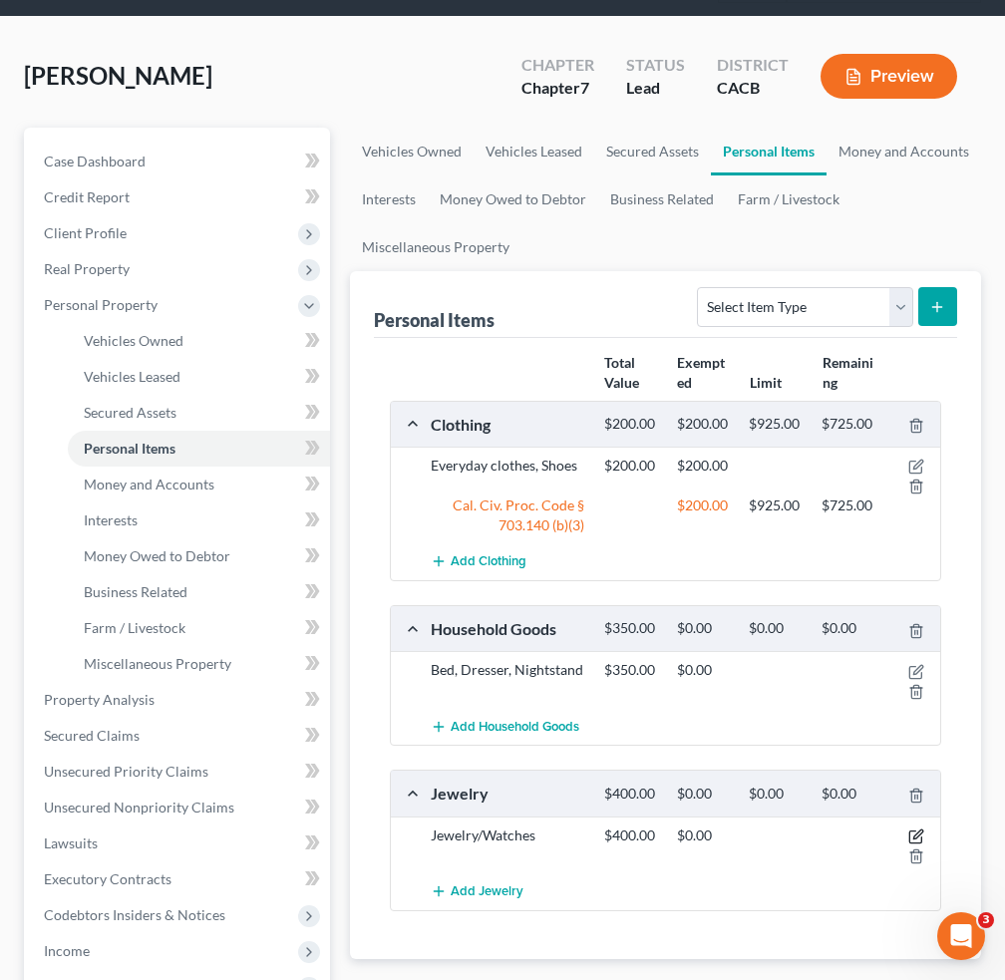
click at [915, 830] on icon "button" at bounding box center [916, 836] width 16 height 16
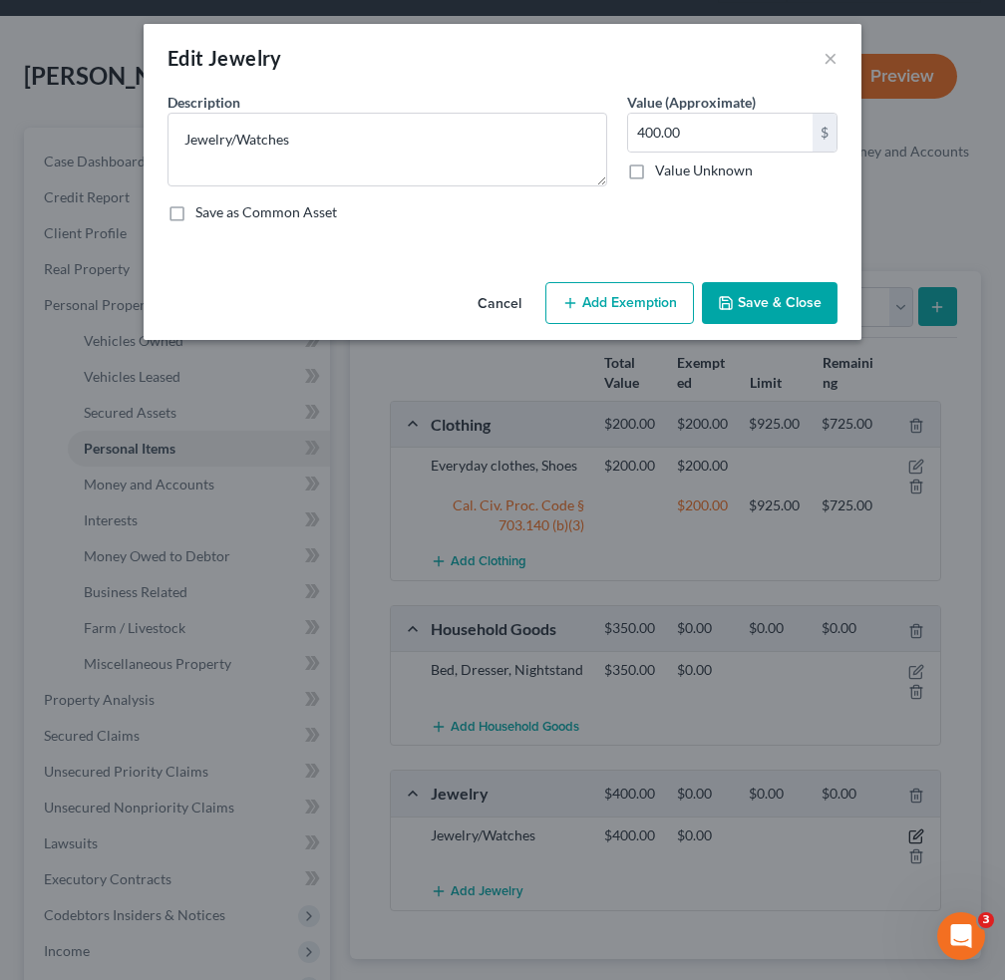
scroll to position [52, 0]
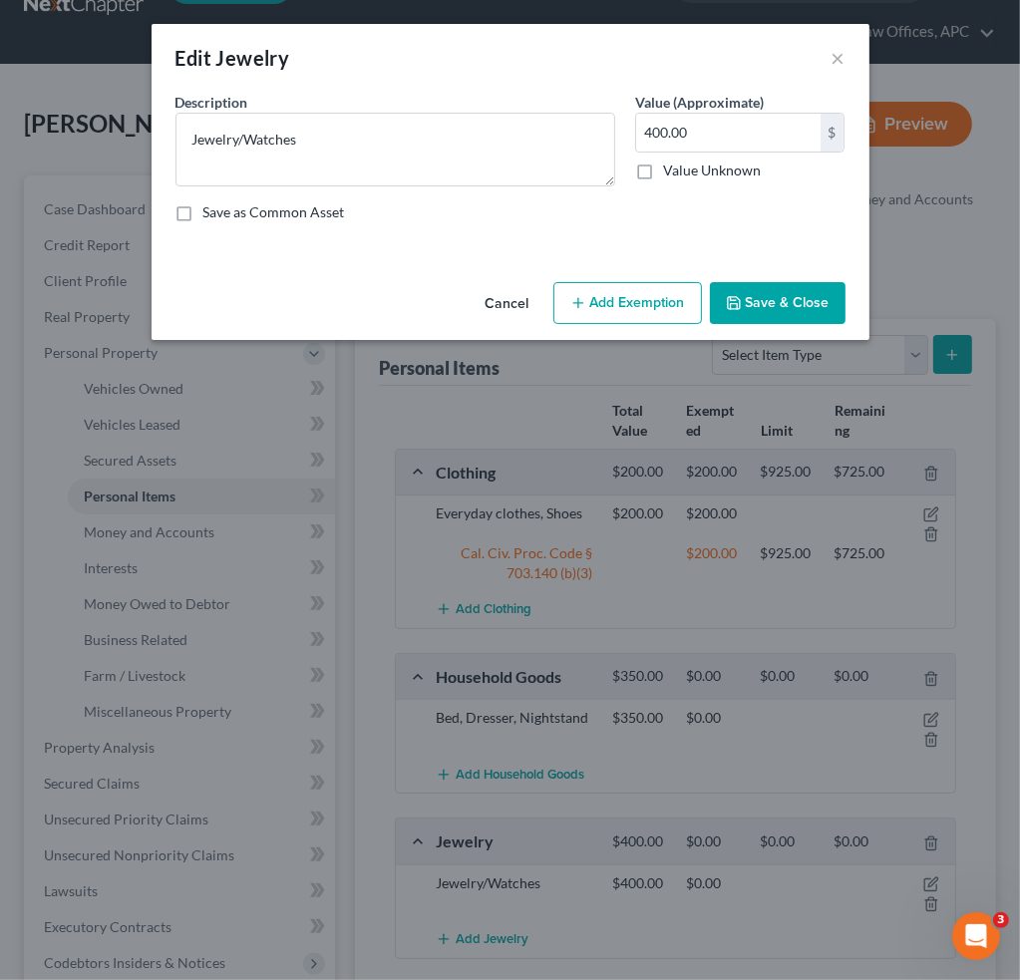
click at [582, 303] on icon "button" at bounding box center [578, 303] width 16 height 16
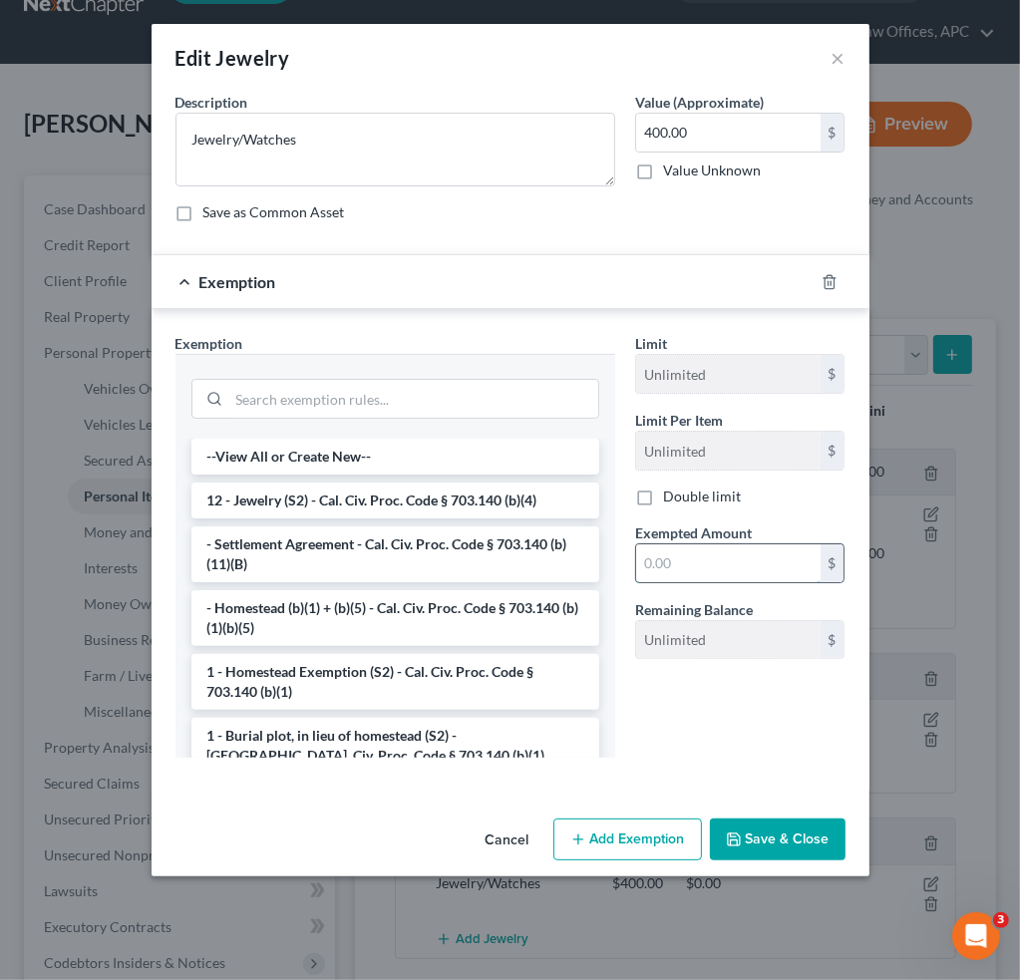
click at [730, 569] on input "text" at bounding box center [728, 563] width 184 height 38
click at [698, 551] on input "text" at bounding box center [728, 563] width 184 height 38
type input "400"
click at [500, 493] on li "12 - Jewelry (S2) - Cal. Civ. Proc. Code § 703.140 (b)(4)" at bounding box center [395, 500] width 408 height 36
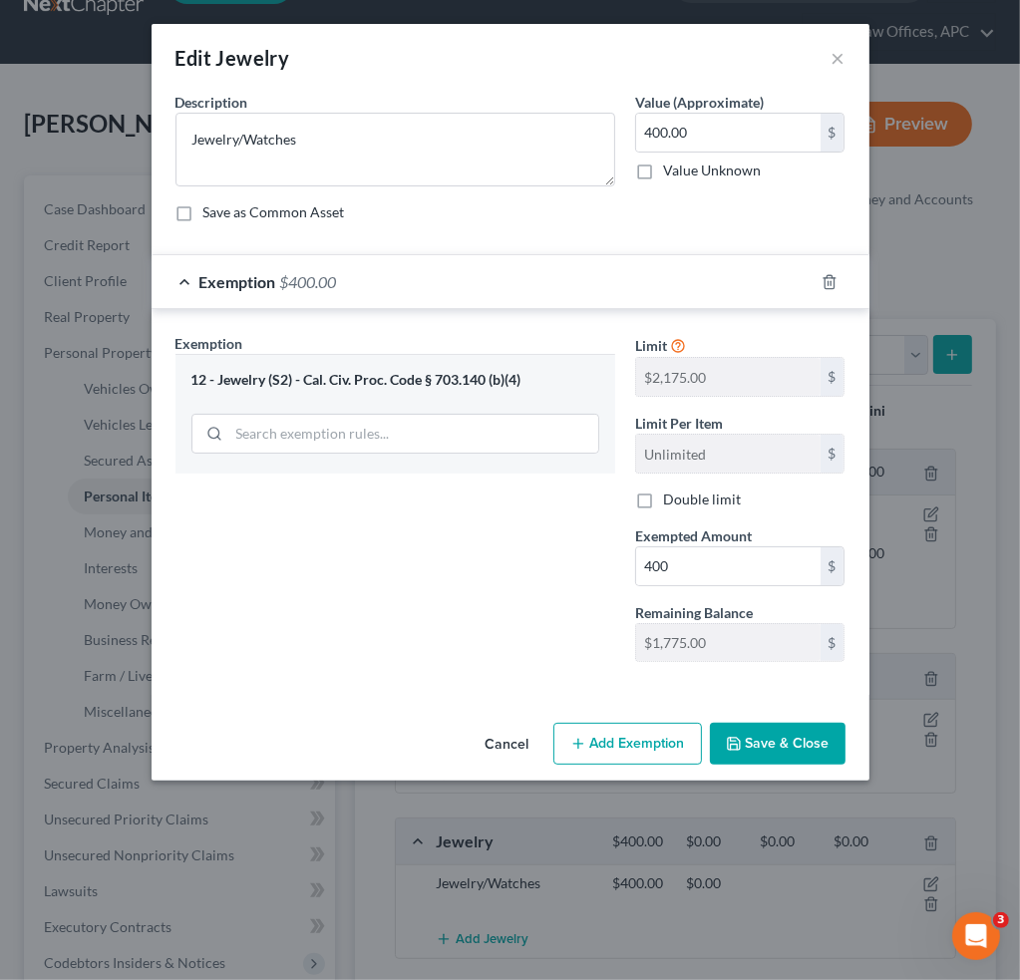
click at [829, 751] on button "Save & Close" at bounding box center [778, 744] width 136 height 42
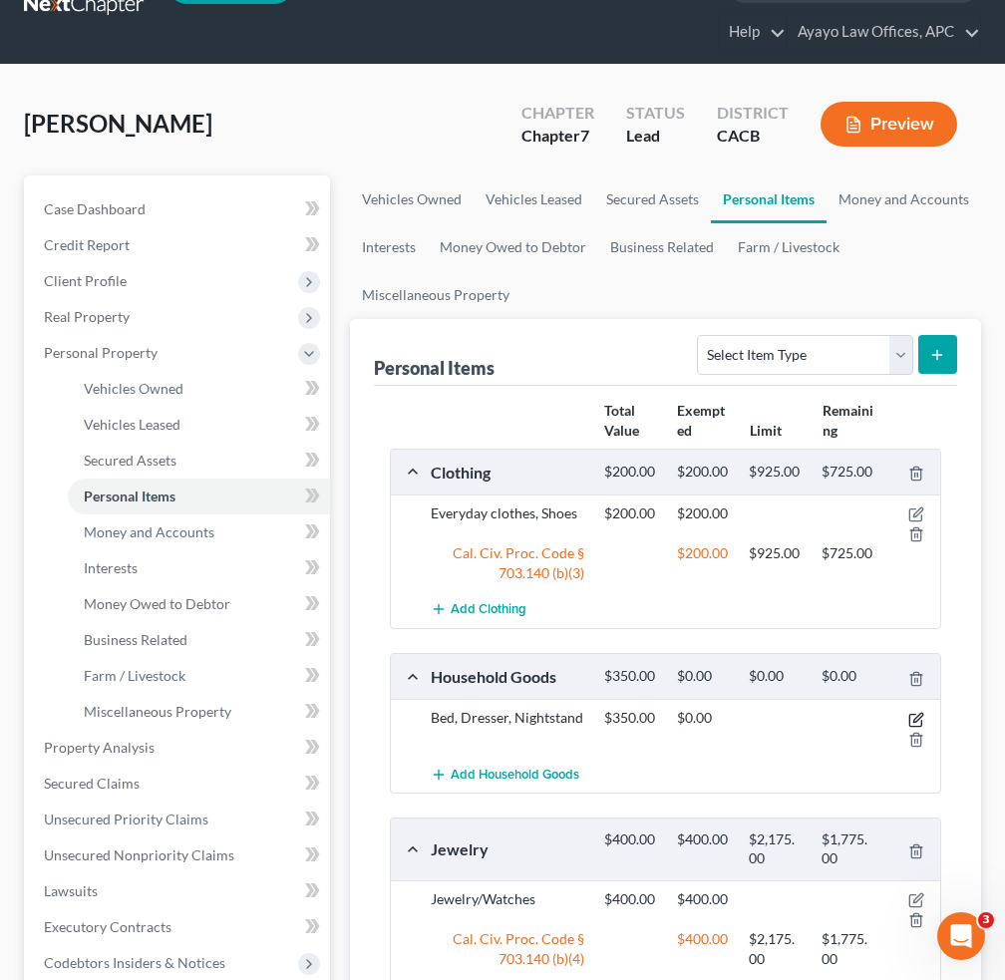
click at [920, 713] on icon "button" at bounding box center [917, 717] width 9 height 9
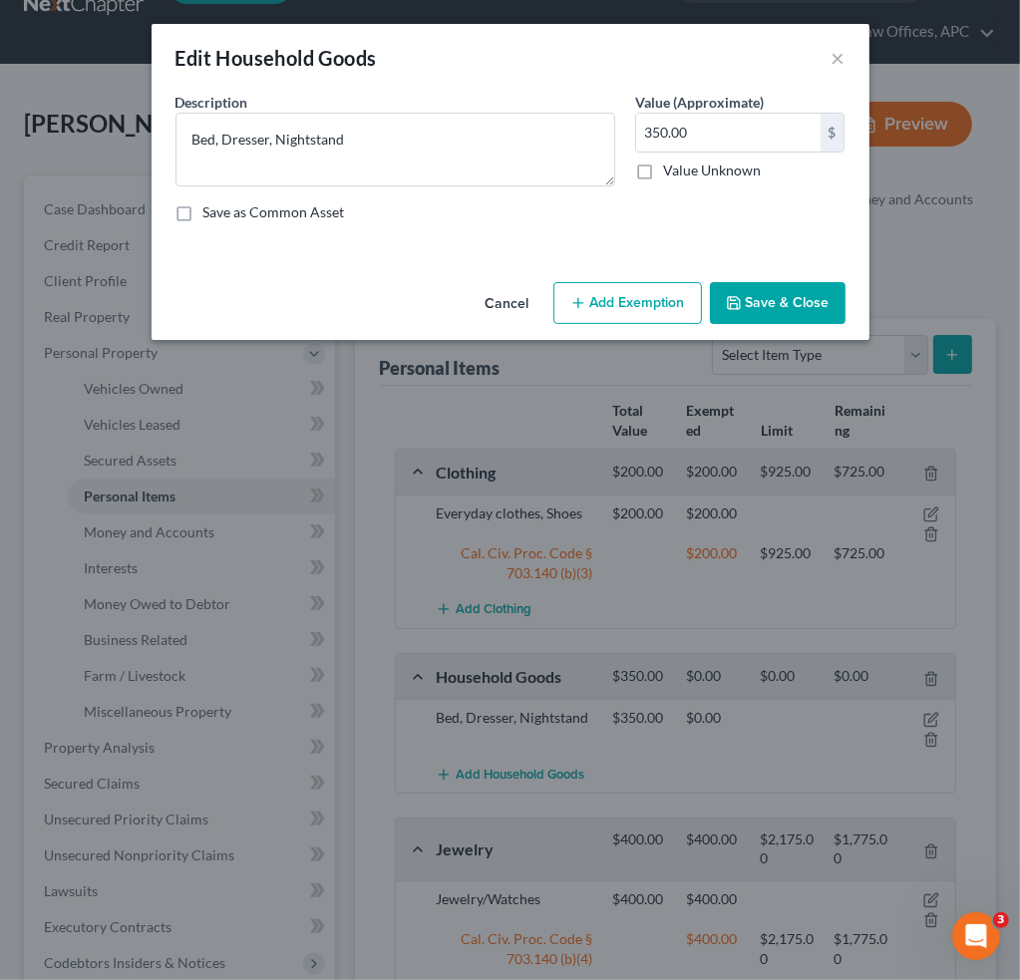
click at [655, 286] on button "Add Exemption" at bounding box center [627, 303] width 149 height 42
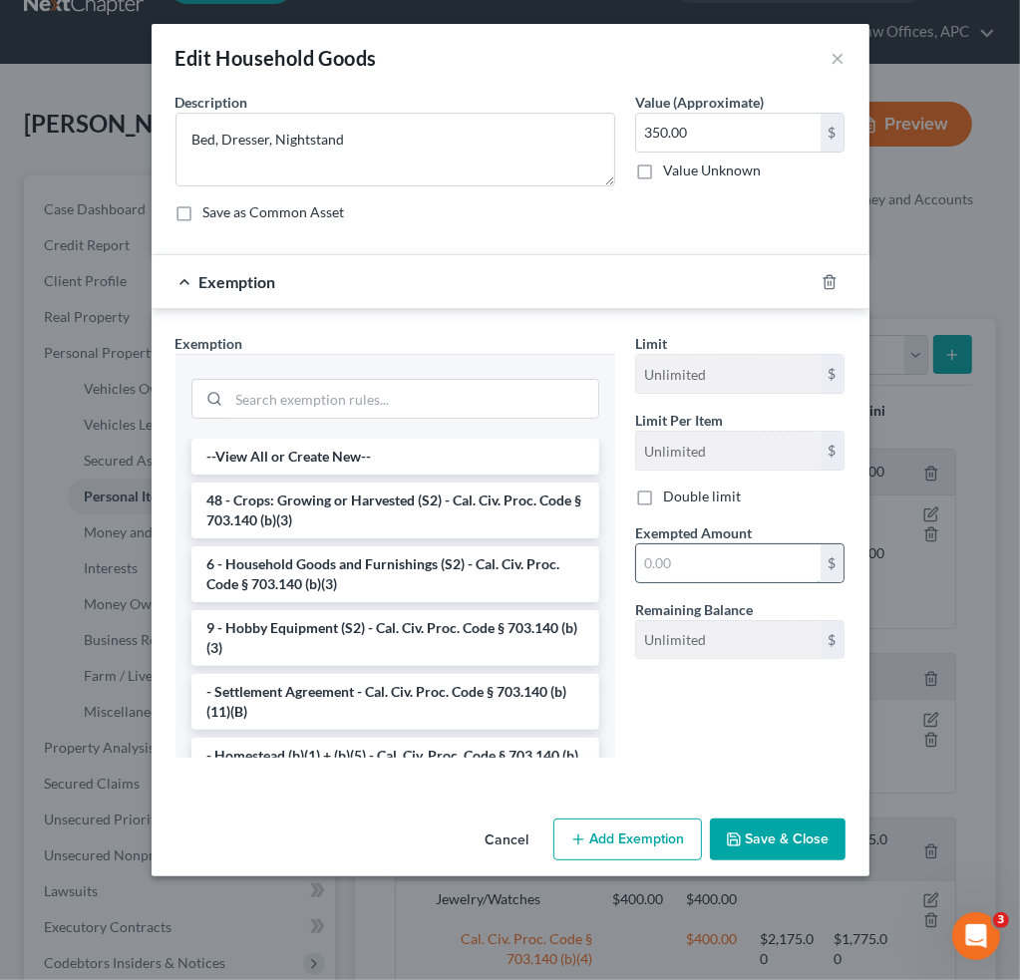
click at [707, 547] on input "text" at bounding box center [728, 563] width 184 height 38
type input "350"
click at [831, 840] on button "Save & Close" at bounding box center [778, 839] width 136 height 42
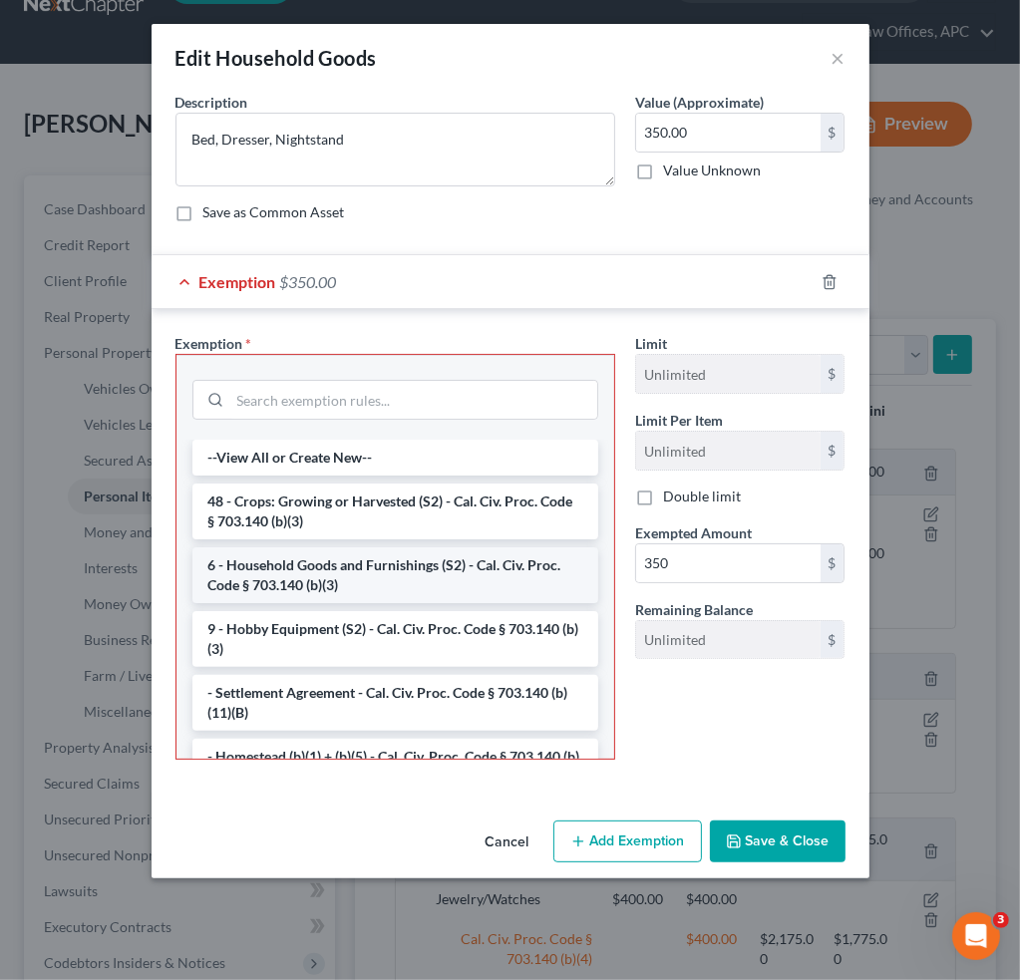
click at [464, 570] on li "6 - Household Goods and Furnishings (S2) - Cal. Civ. Proc. Code § 703.140 (b)(3)" at bounding box center [395, 575] width 406 height 56
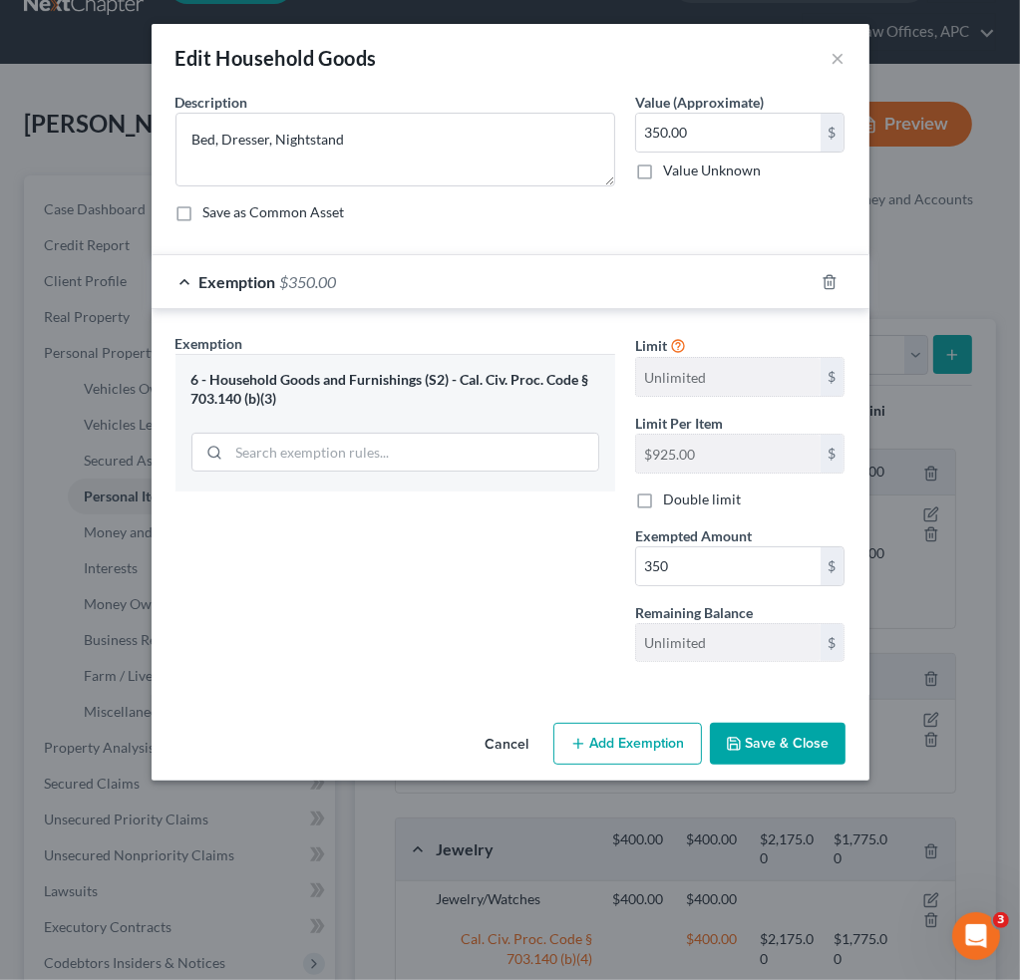
drag, startPoint x: 788, startPoint y: 737, endPoint x: 15, endPoint y: 21, distance: 1053.7
click at [788, 737] on button "Save & Close" at bounding box center [778, 744] width 136 height 42
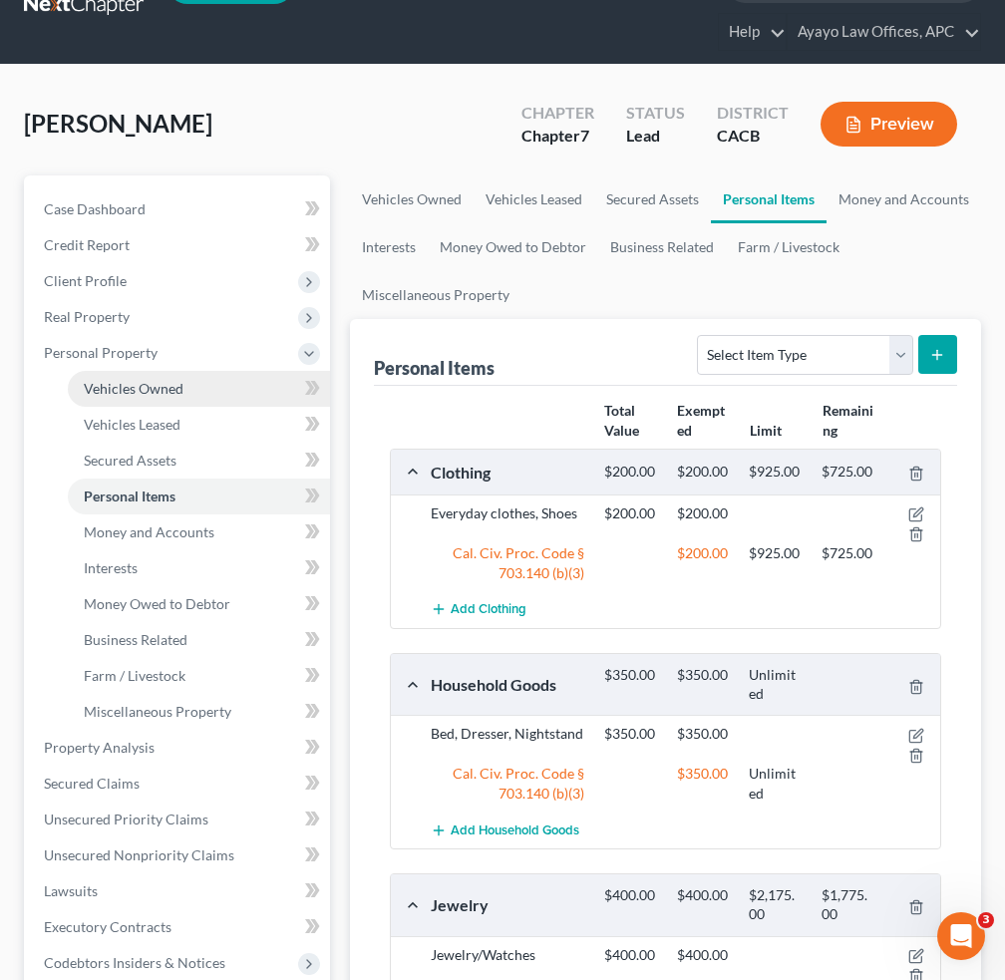
click at [118, 372] on link "Vehicles Owned" at bounding box center [199, 389] width 262 height 36
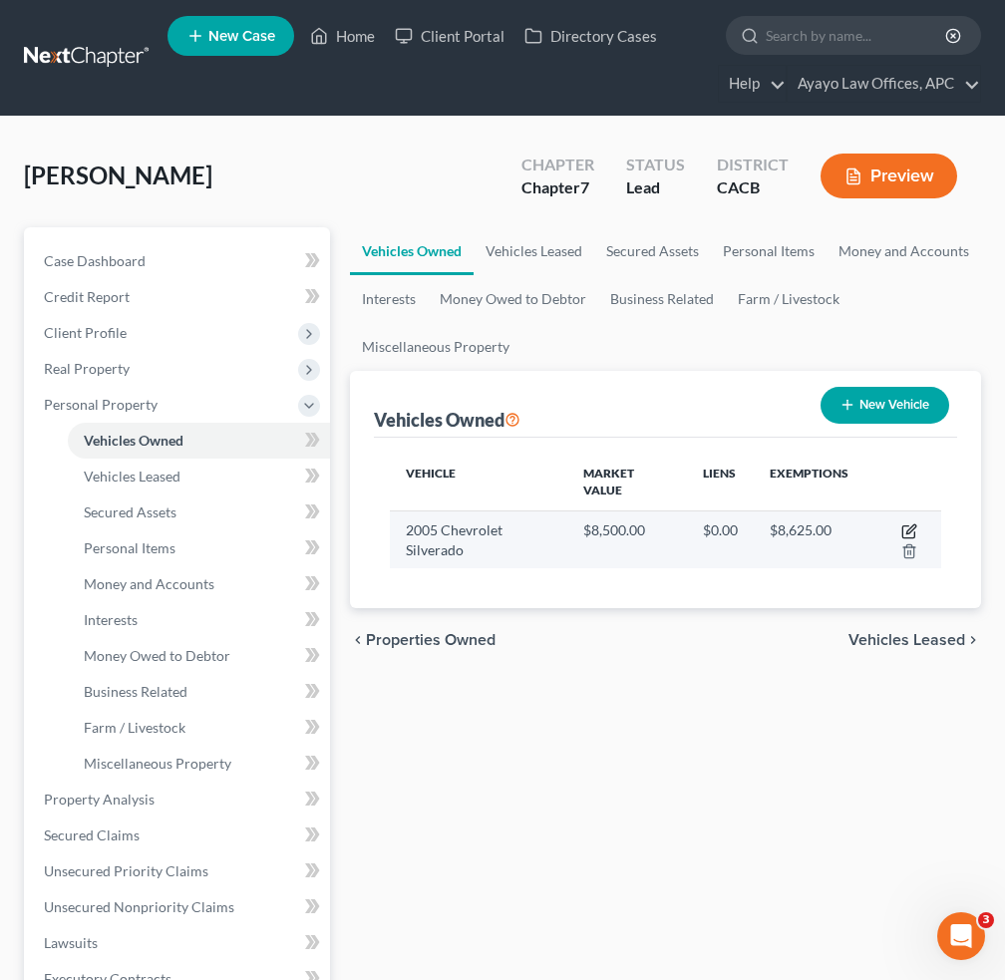
click at [909, 525] on icon "button" at bounding box center [909, 531] width 16 height 16
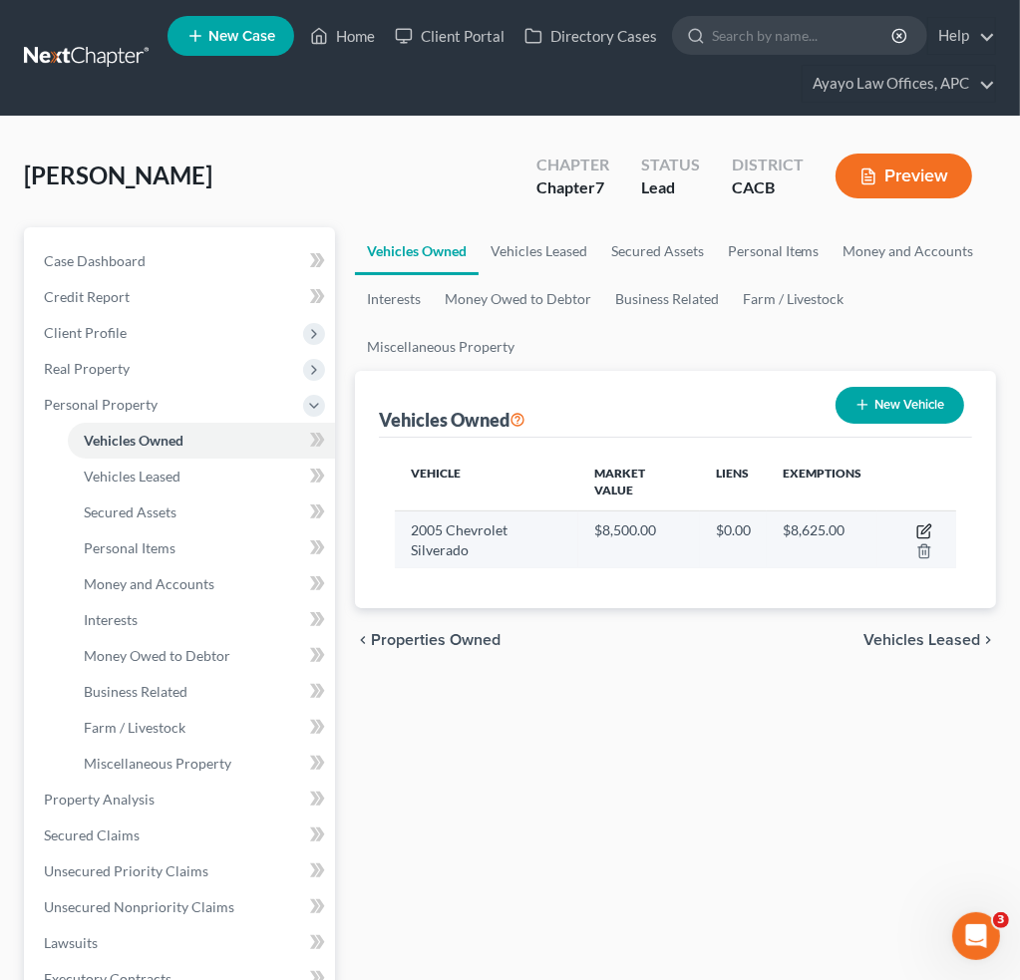
select select "1"
select select "21"
select select "0"
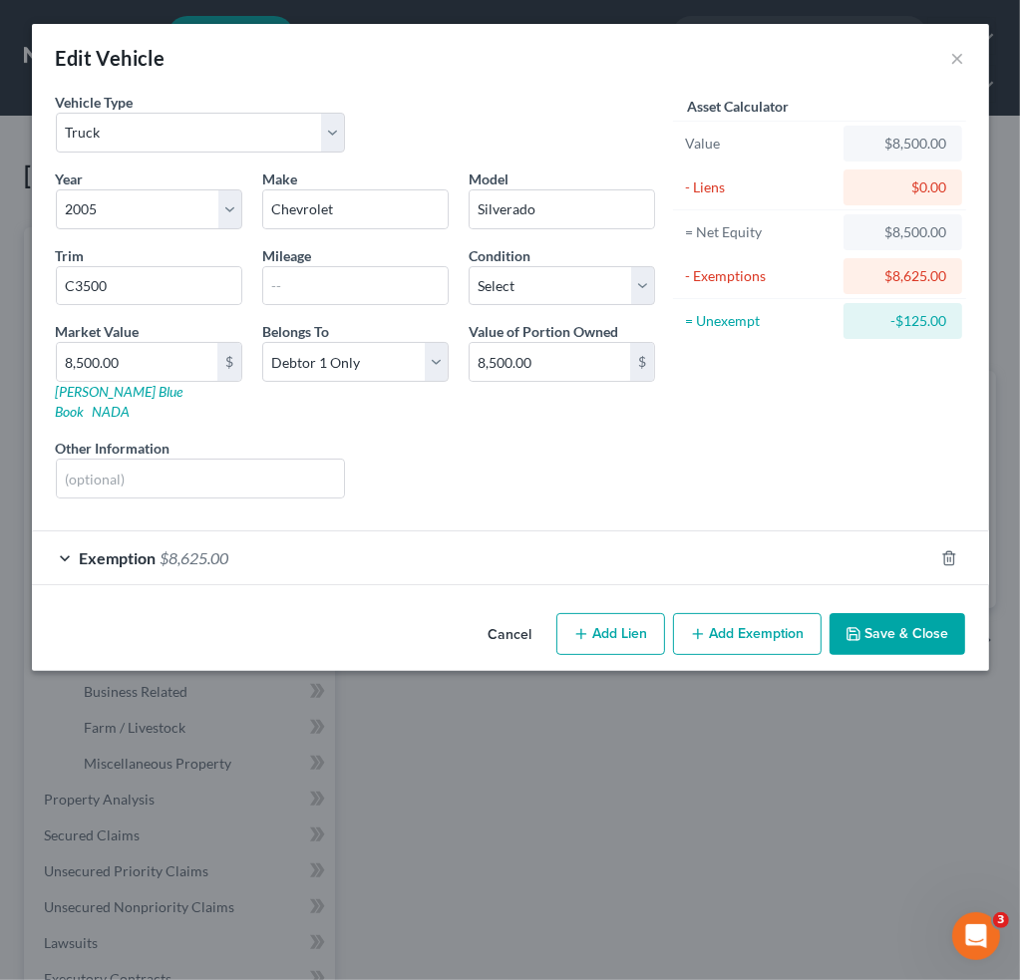
click at [122, 548] on span "Exemption" at bounding box center [118, 557] width 77 height 19
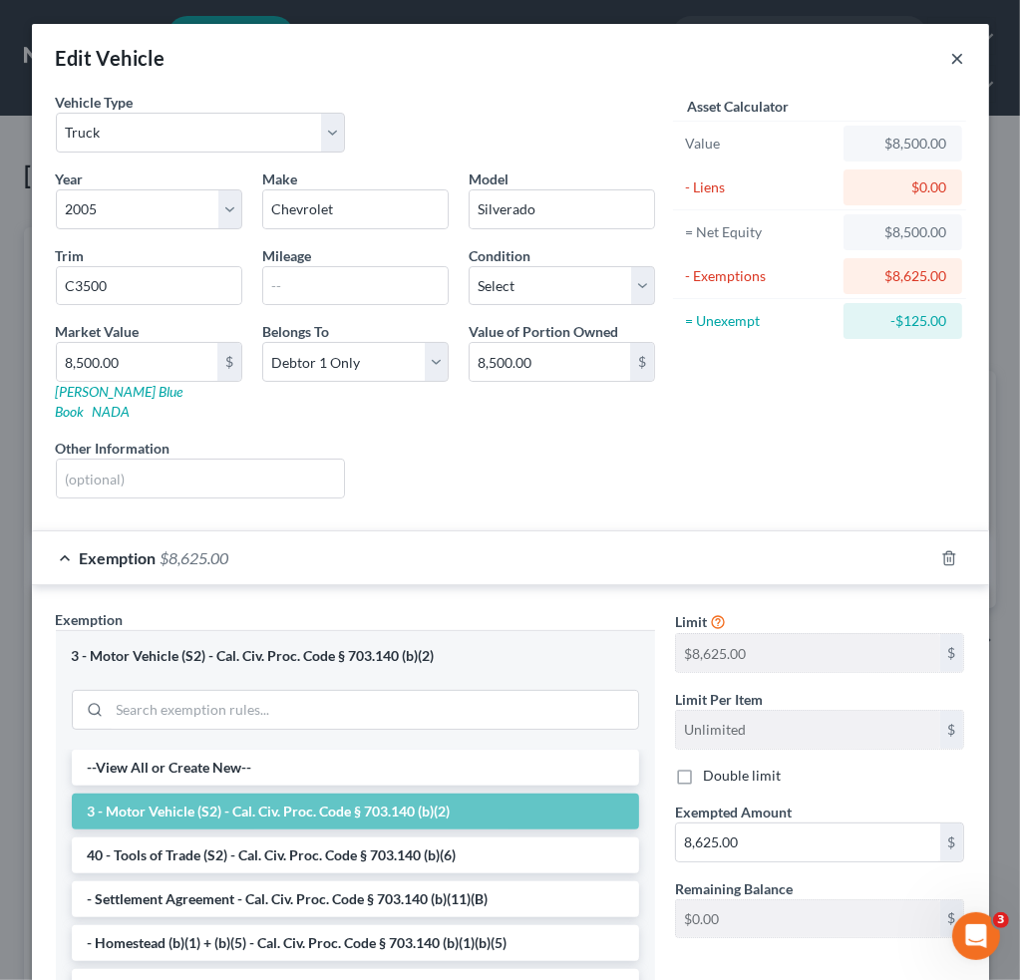
click at [951, 52] on button "×" at bounding box center [958, 58] width 14 height 24
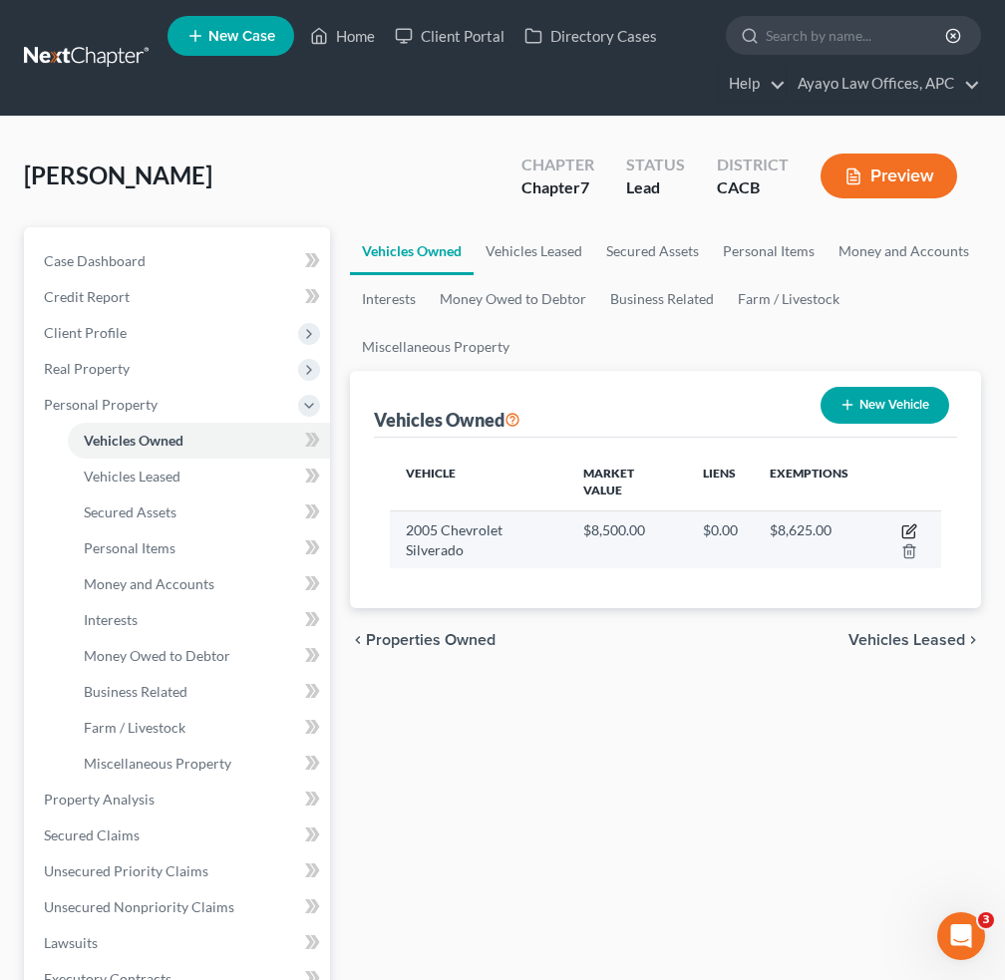
click at [914, 525] on icon "button" at bounding box center [909, 531] width 16 height 16
select select "1"
select select "21"
select select "0"
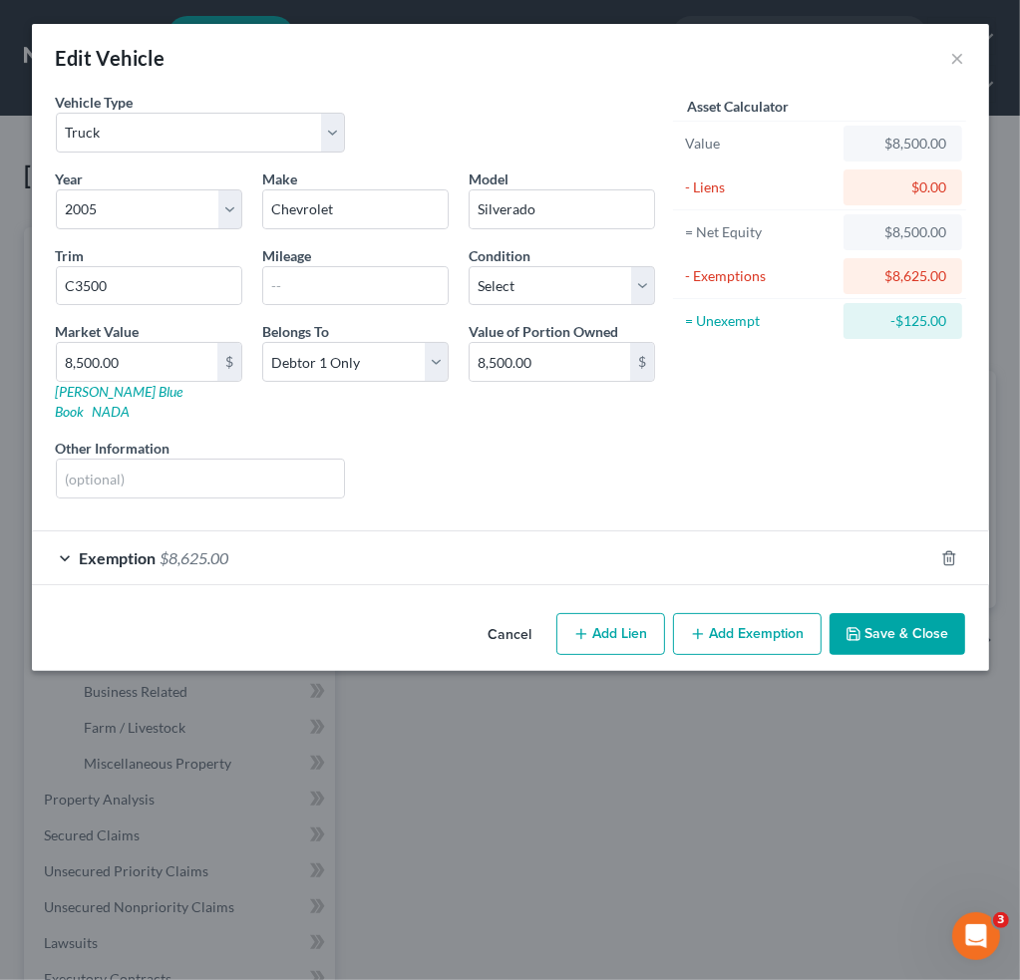
click at [128, 548] on div "Exemption $8,625.00" at bounding box center [482, 557] width 901 height 53
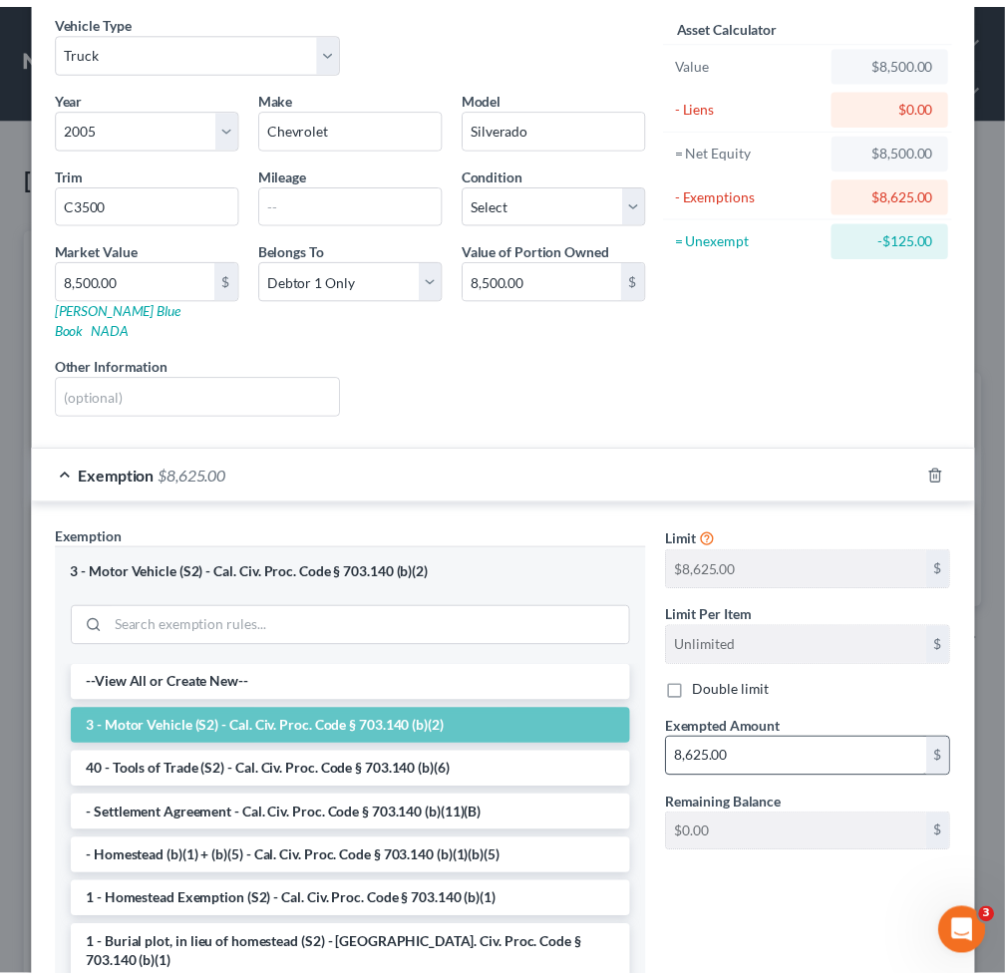
scroll to position [199, 0]
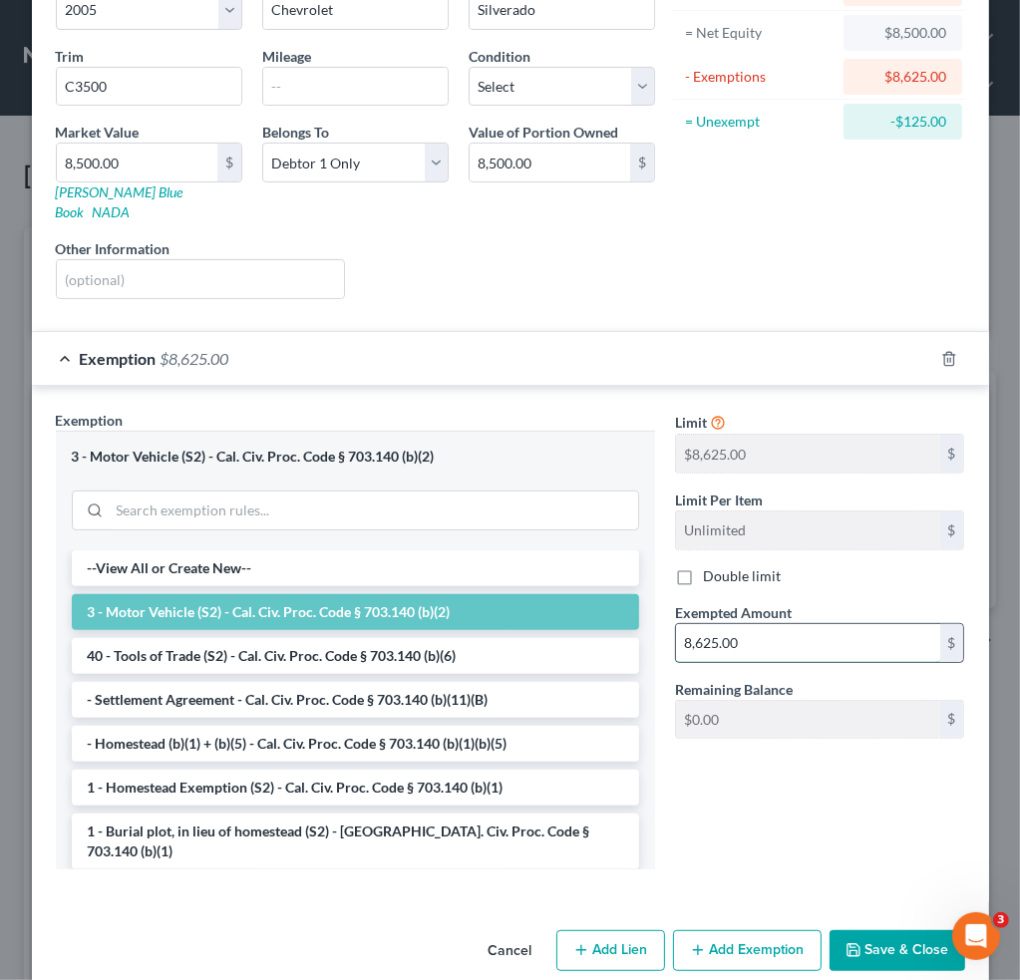
click at [772, 624] on input "8,625.00" at bounding box center [808, 643] width 264 height 38
type input "8,500"
click at [895, 942] on button "Save & Close" at bounding box center [897, 951] width 136 height 42
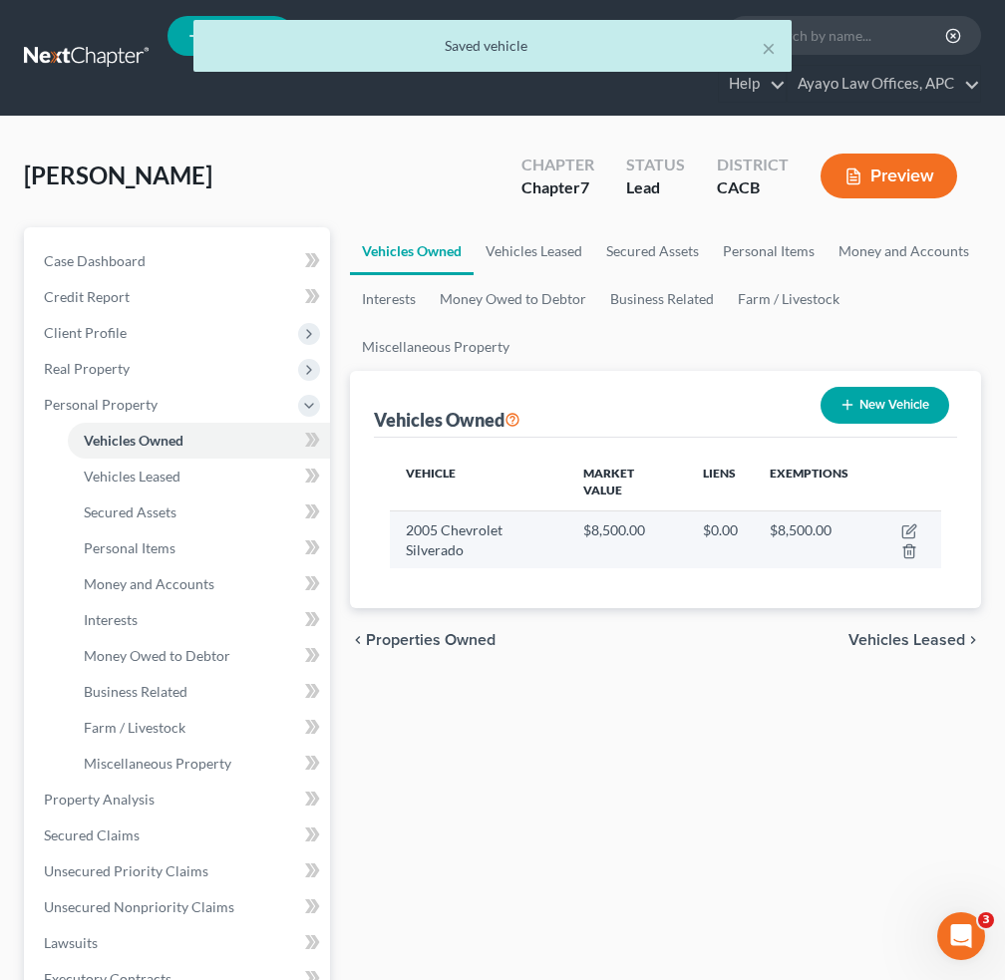
click at [514, 542] on td "2005 Chevrolet Silverado" at bounding box center [478, 539] width 177 height 58
click at [913, 523] on icon "button" at bounding box center [909, 531] width 16 height 16
select select "1"
select select "21"
select select "0"
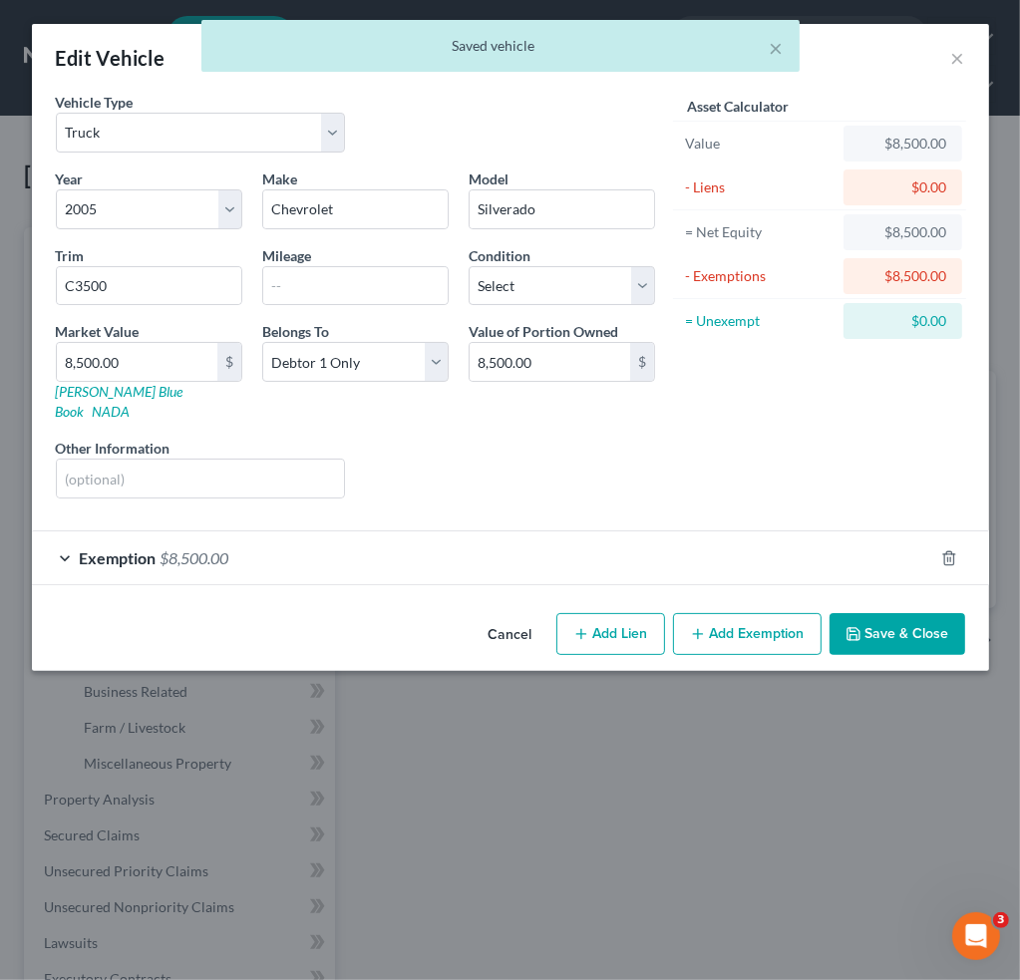
click at [158, 531] on div "Exemption $8,500.00" at bounding box center [482, 557] width 901 height 53
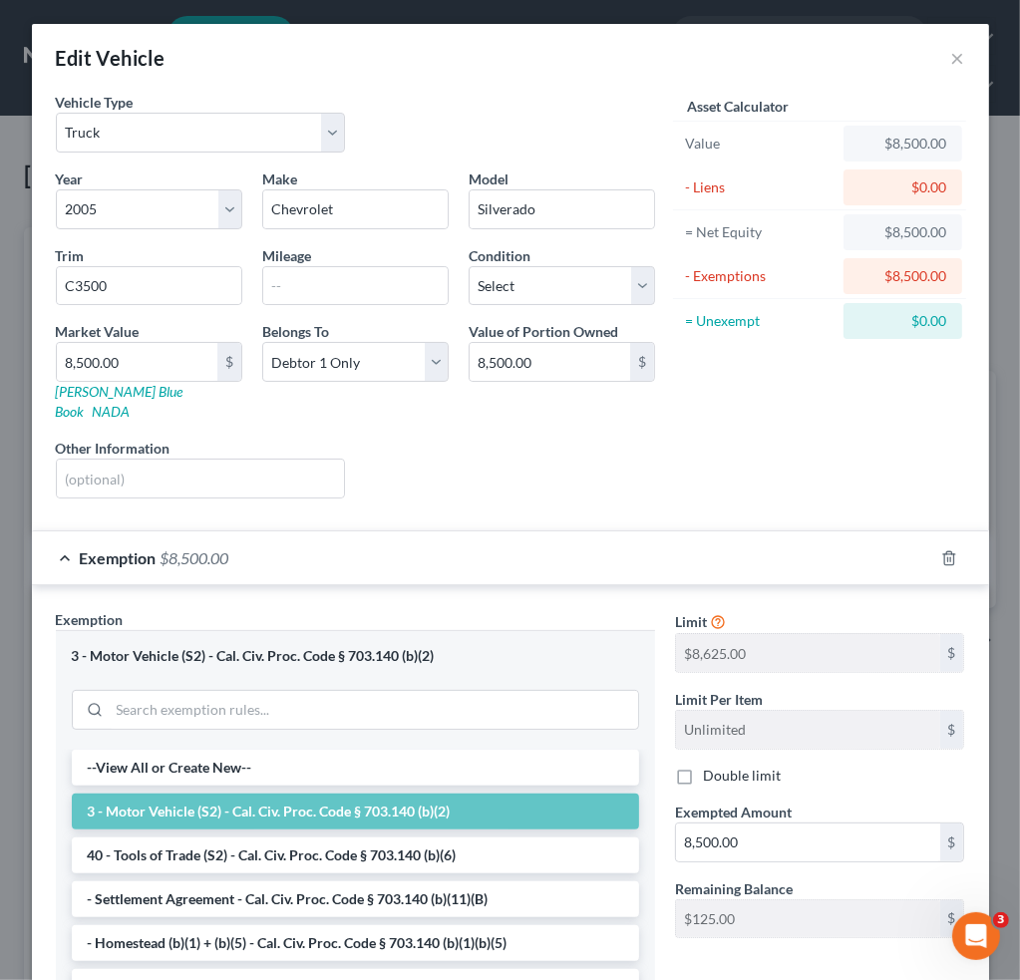
click at [941, 67] on div "Edit Vehicle ×" at bounding box center [510, 58] width 957 height 68
click at [951, 63] on button "×" at bounding box center [958, 58] width 14 height 24
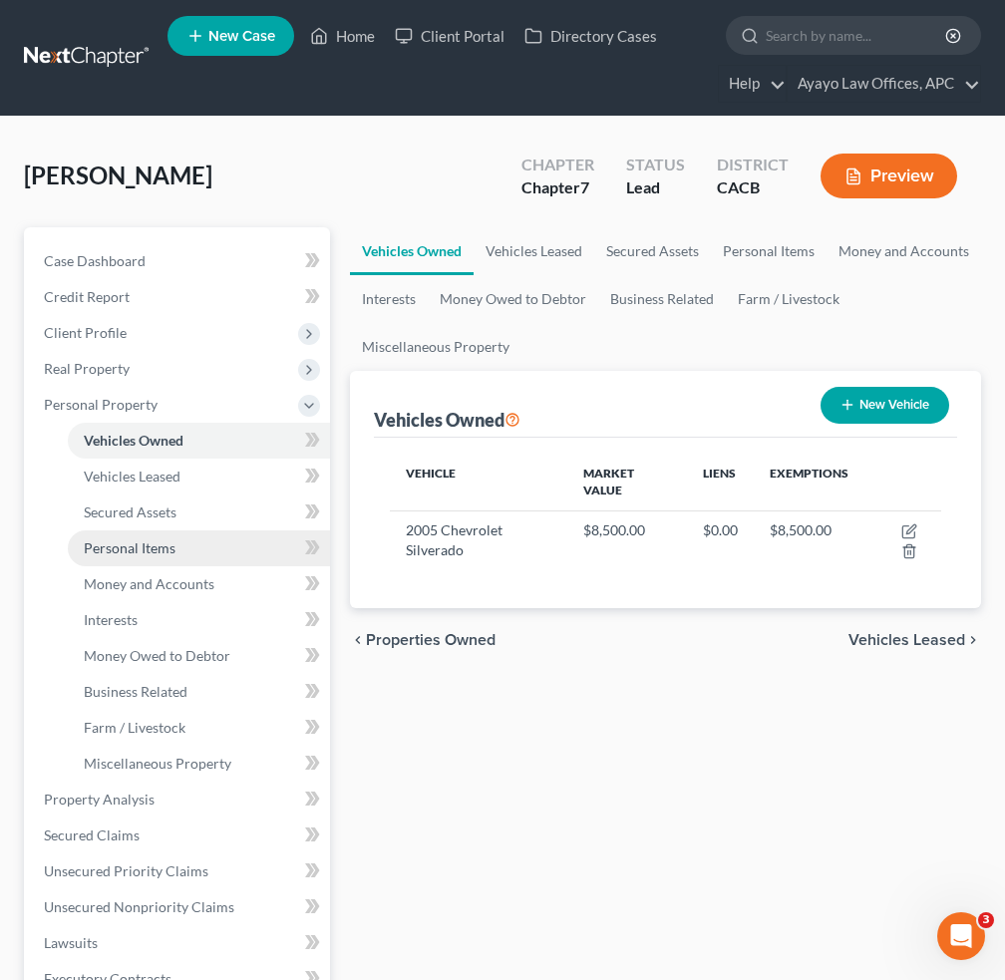
drag, startPoint x: 176, startPoint y: 531, endPoint x: 165, endPoint y: 531, distance: 11.0
click at [176, 531] on link "Personal Items" at bounding box center [199, 548] width 262 height 36
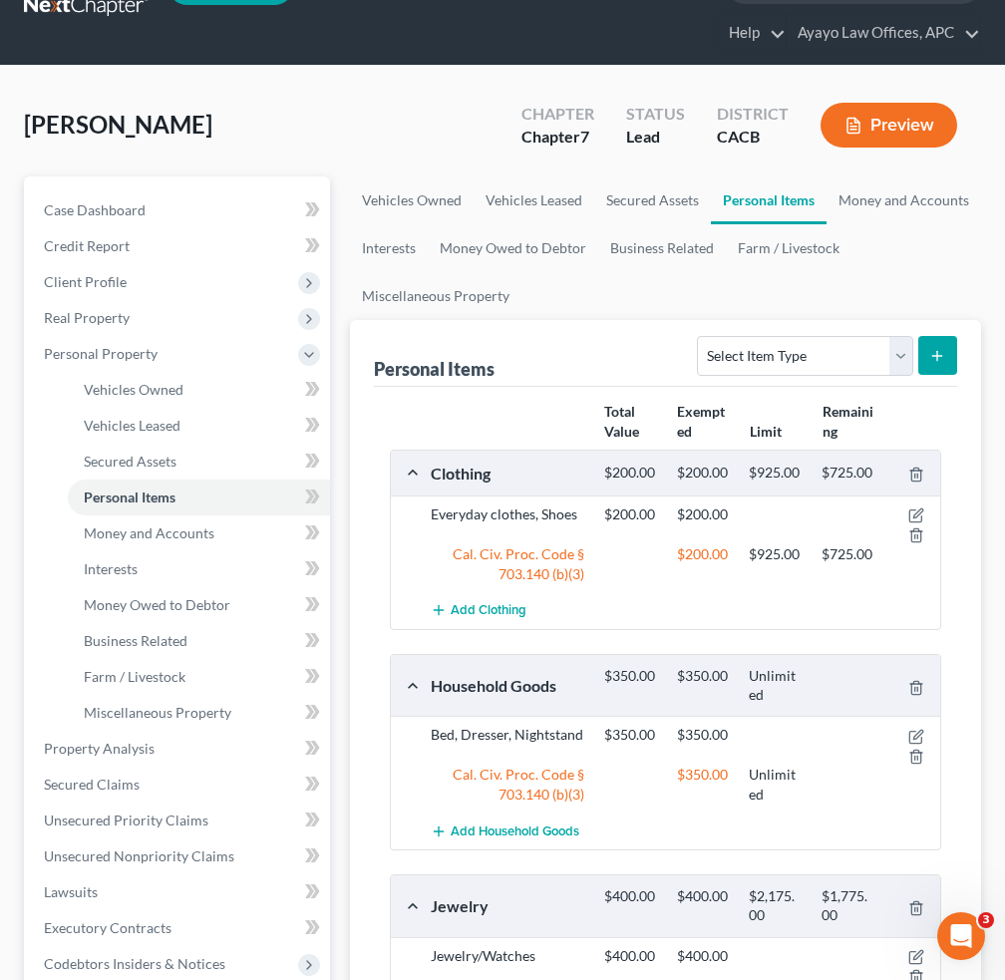
scroll to position [100, 0]
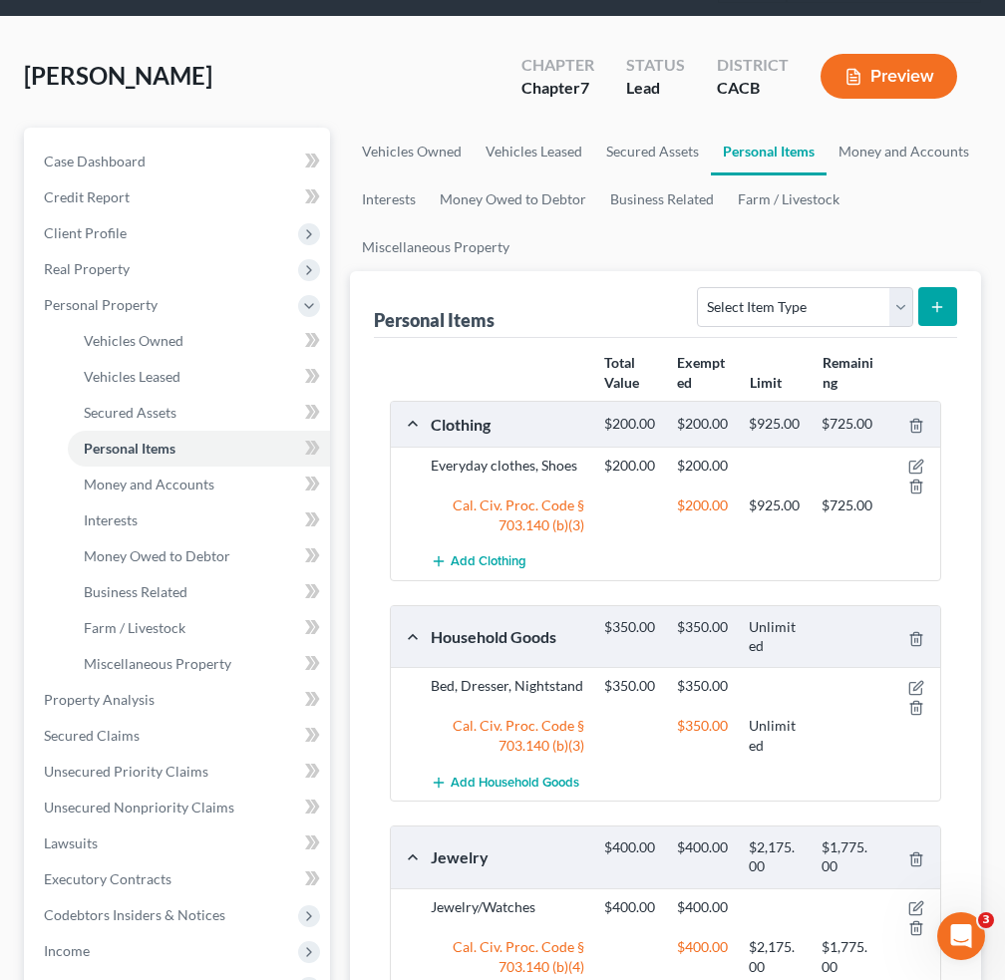
click at [929, 304] on icon "submit" at bounding box center [937, 307] width 16 height 16
click at [846, 290] on select "Select Item Type Clothing Collectibles Of Value Electronics Firearms Household …" at bounding box center [804, 307] width 215 height 40
select select "electronics"
click at [700, 287] on select "Select Item Type Clothing Collectibles Of Value Electronics Firearms Household …" at bounding box center [804, 307] width 215 height 40
click at [930, 310] on icon "submit" at bounding box center [937, 307] width 16 height 16
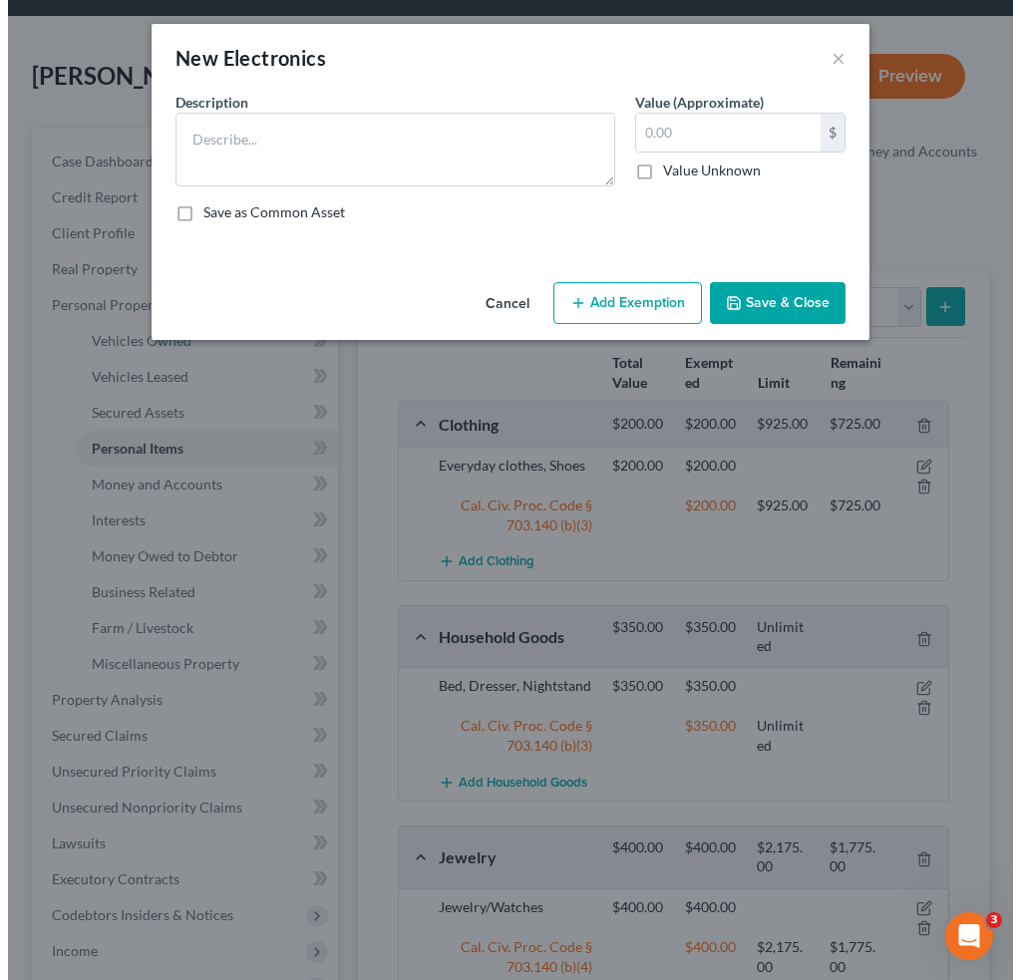
scroll to position [52, 0]
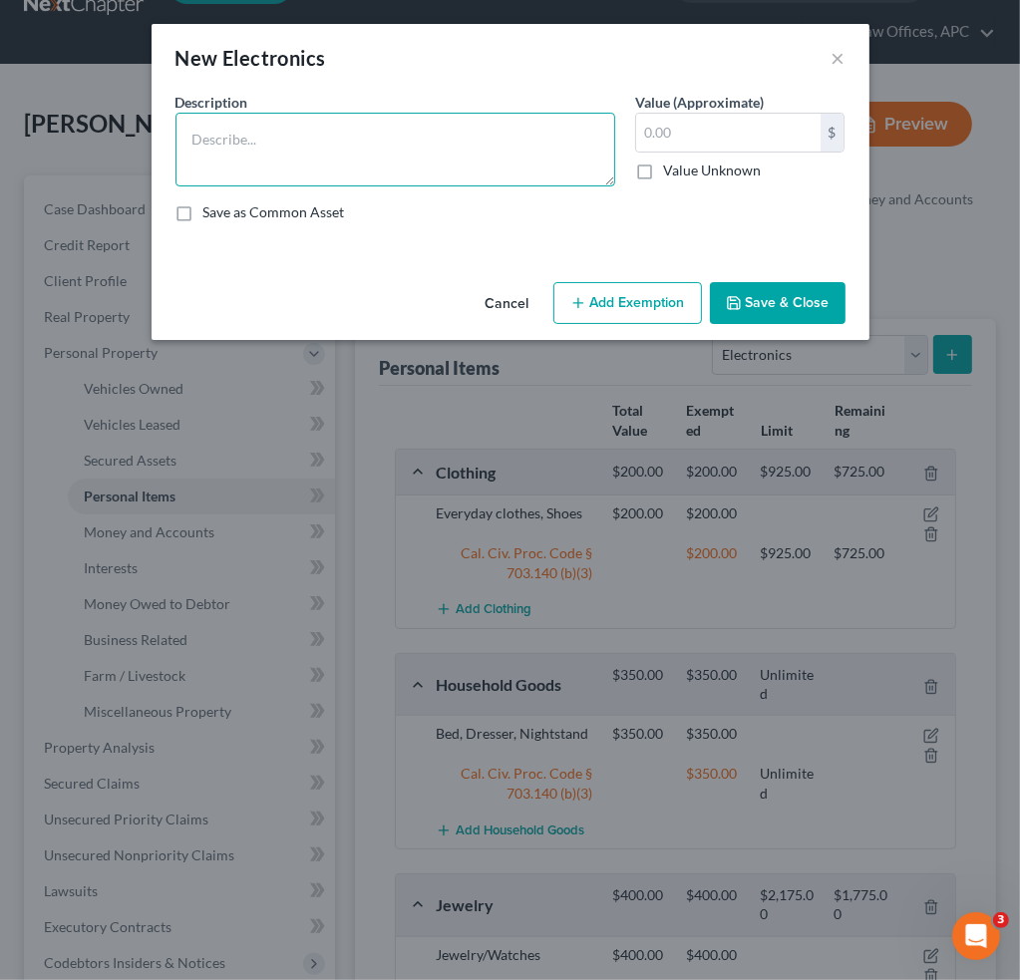
click at [561, 137] on textarea at bounding box center [395, 150] width 440 height 74
type textarea "Cell Phone"
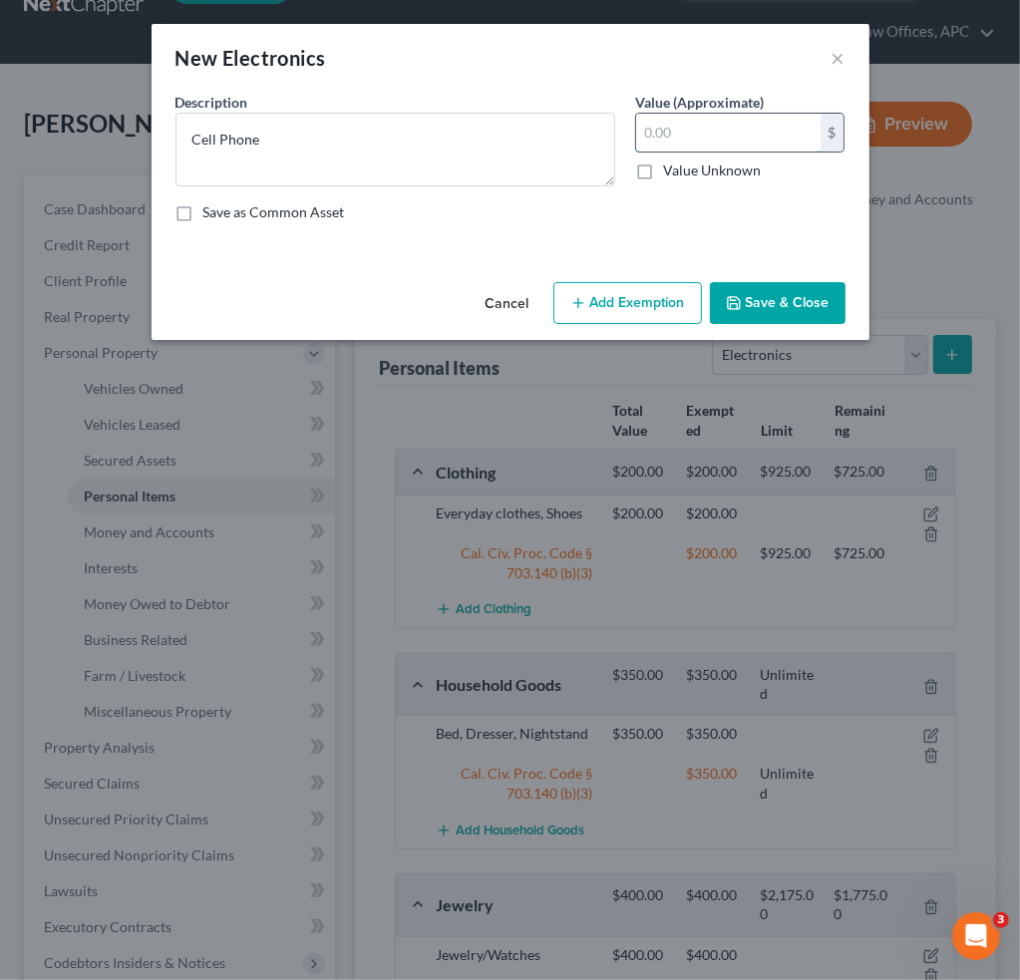
click at [765, 144] on input "text" at bounding box center [728, 133] width 184 height 38
type input "400"
click at [752, 293] on button "Save & Close" at bounding box center [778, 303] width 136 height 42
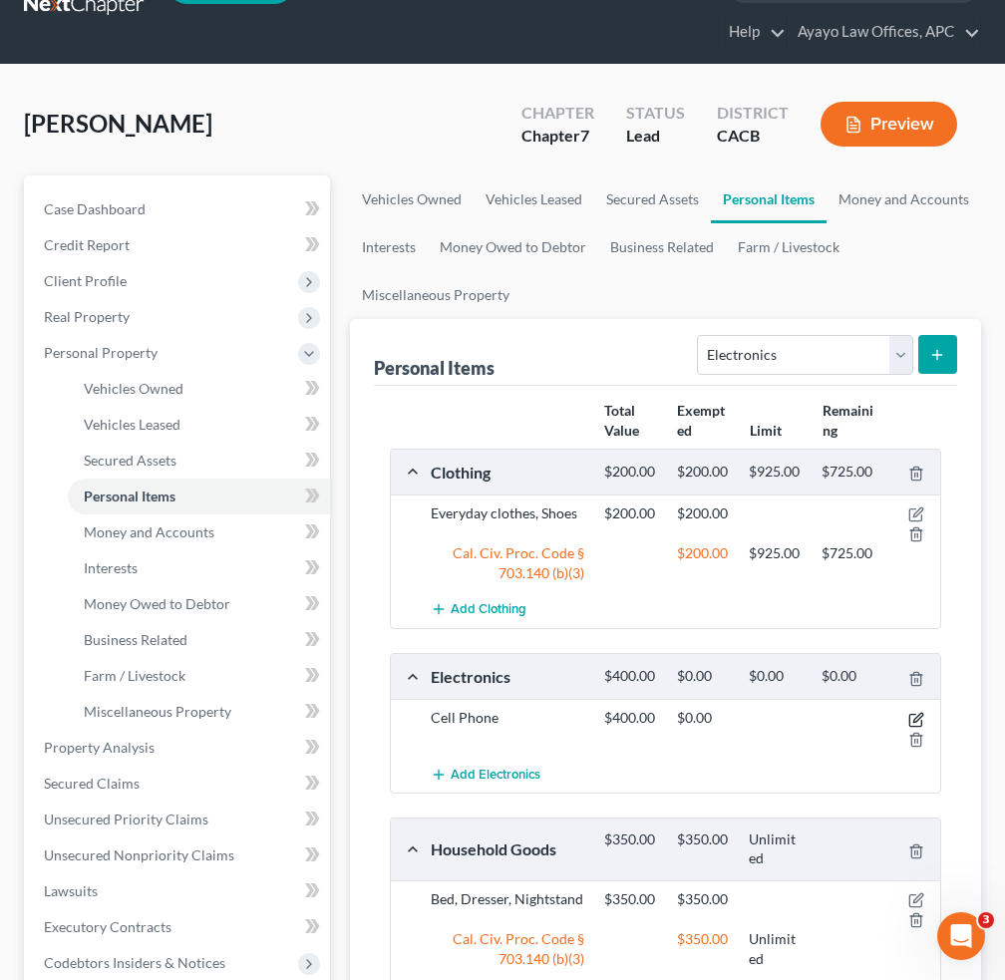
click at [920, 712] on icon "button" at bounding box center [916, 720] width 16 height 16
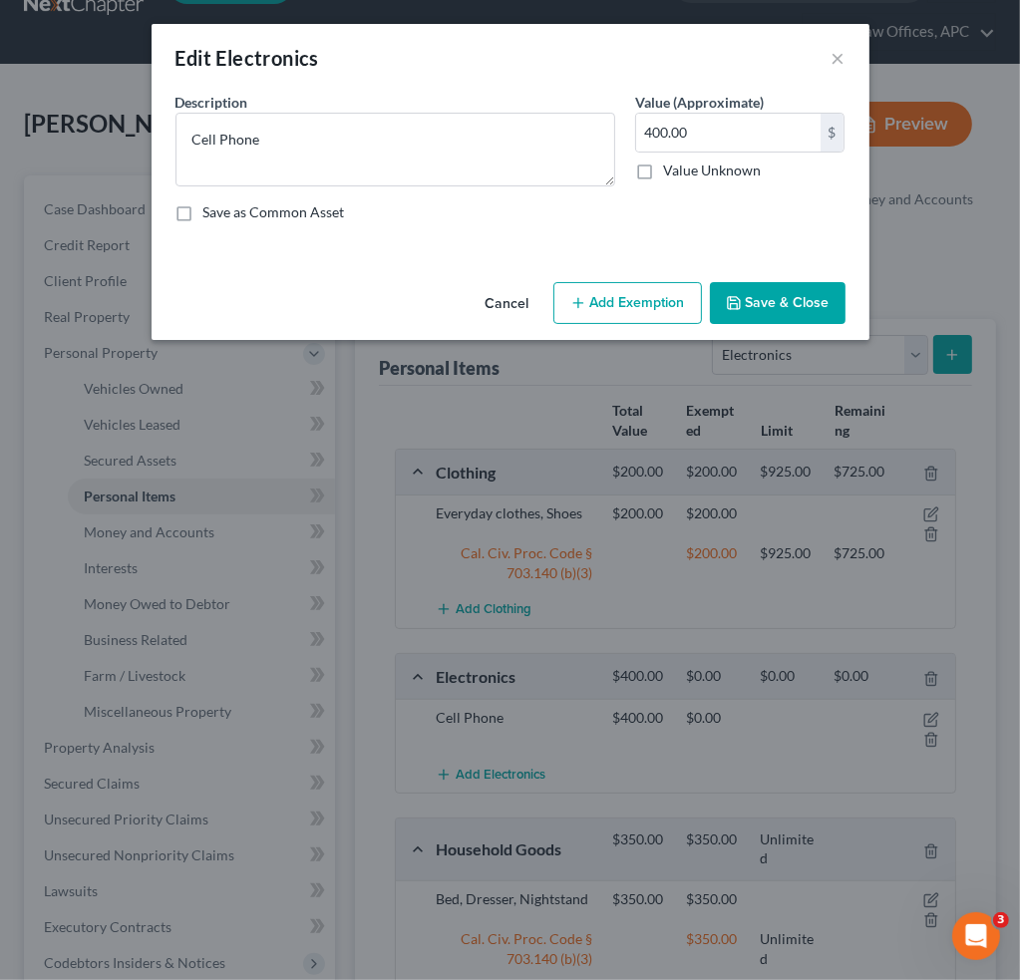
click at [642, 320] on button "Add Exemption" at bounding box center [627, 303] width 149 height 42
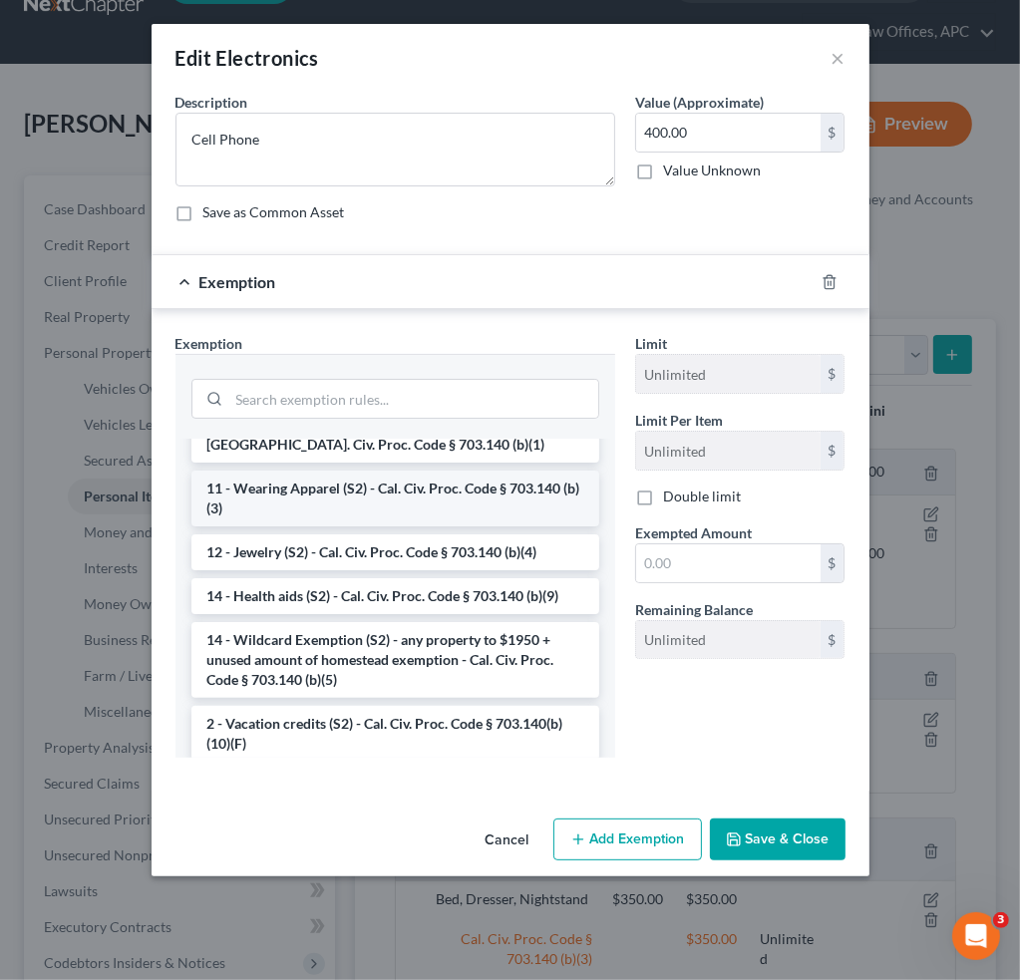
scroll to position [299, 0]
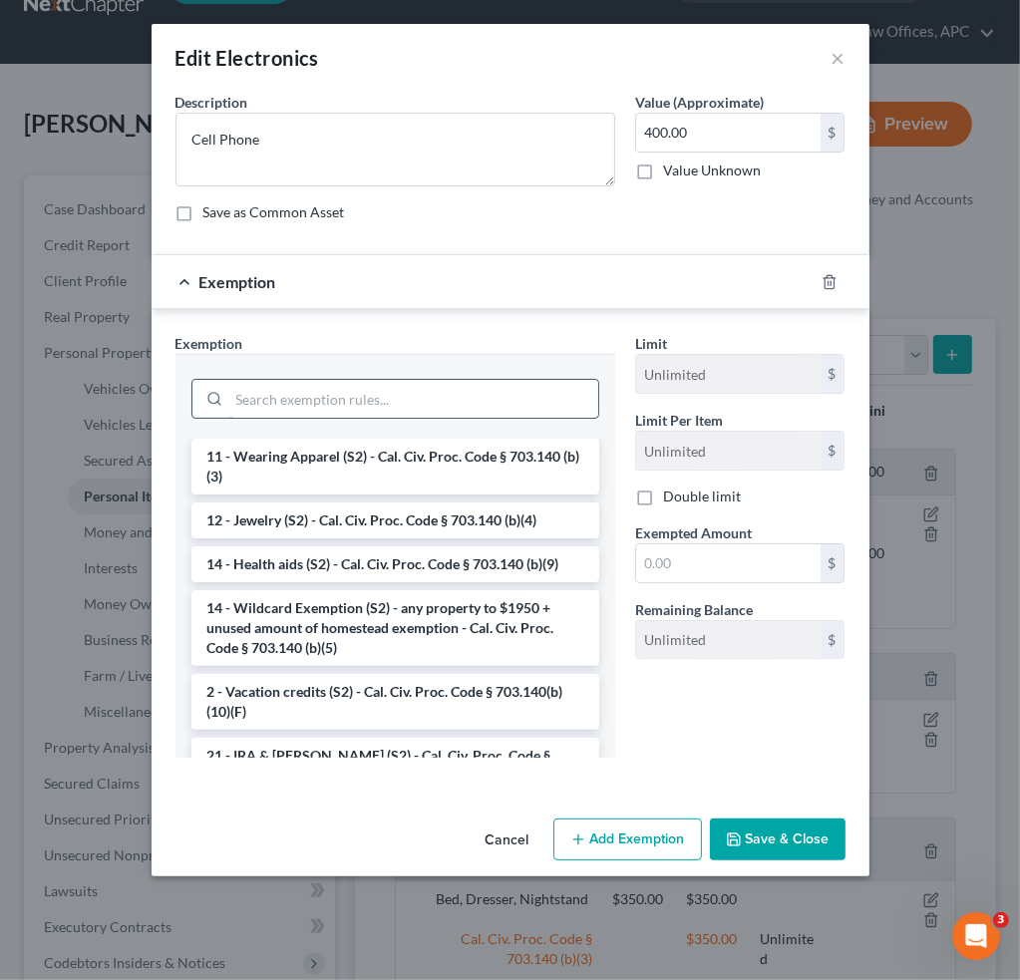
click at [351, 407] on input "search" at bounding box center [413, 399] width 369 height 38
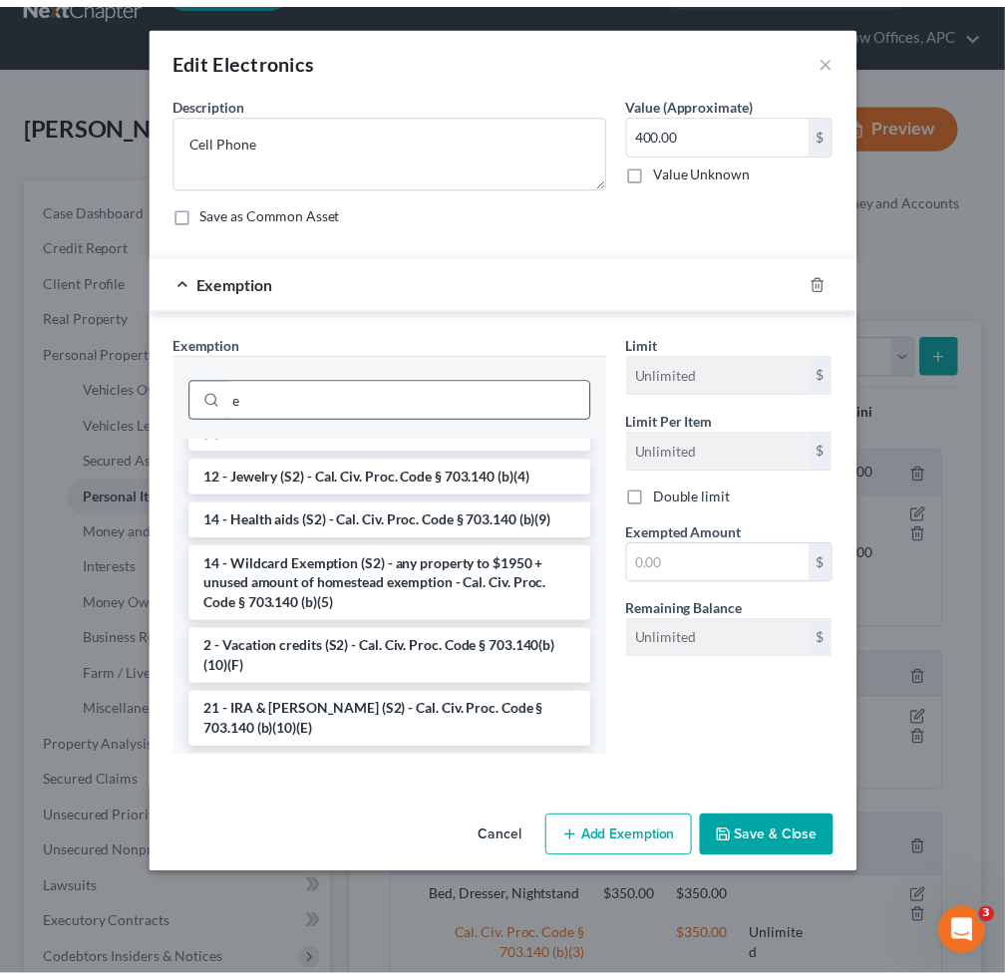
scroll to position [0, 0]
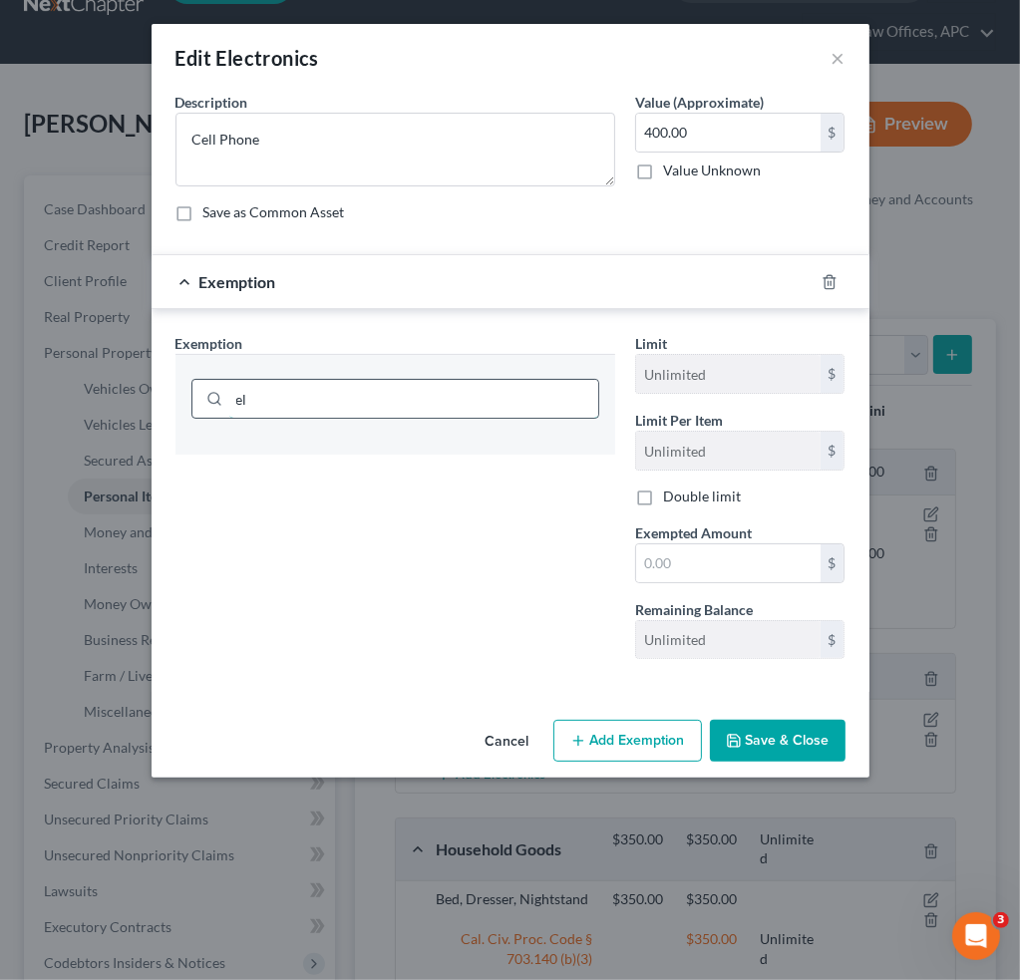
type input "e"
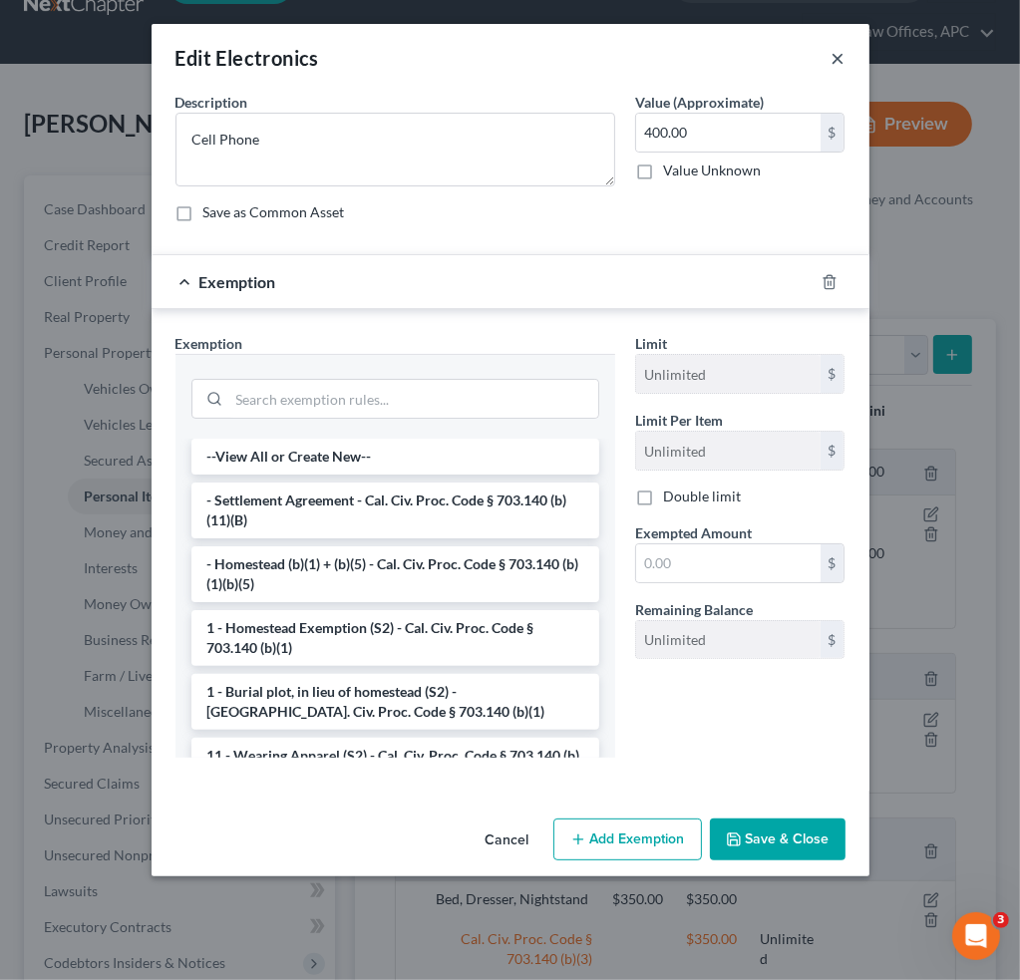
click at [836, 58] on button "×" at bounding box center [838, 58] width 14 height 24
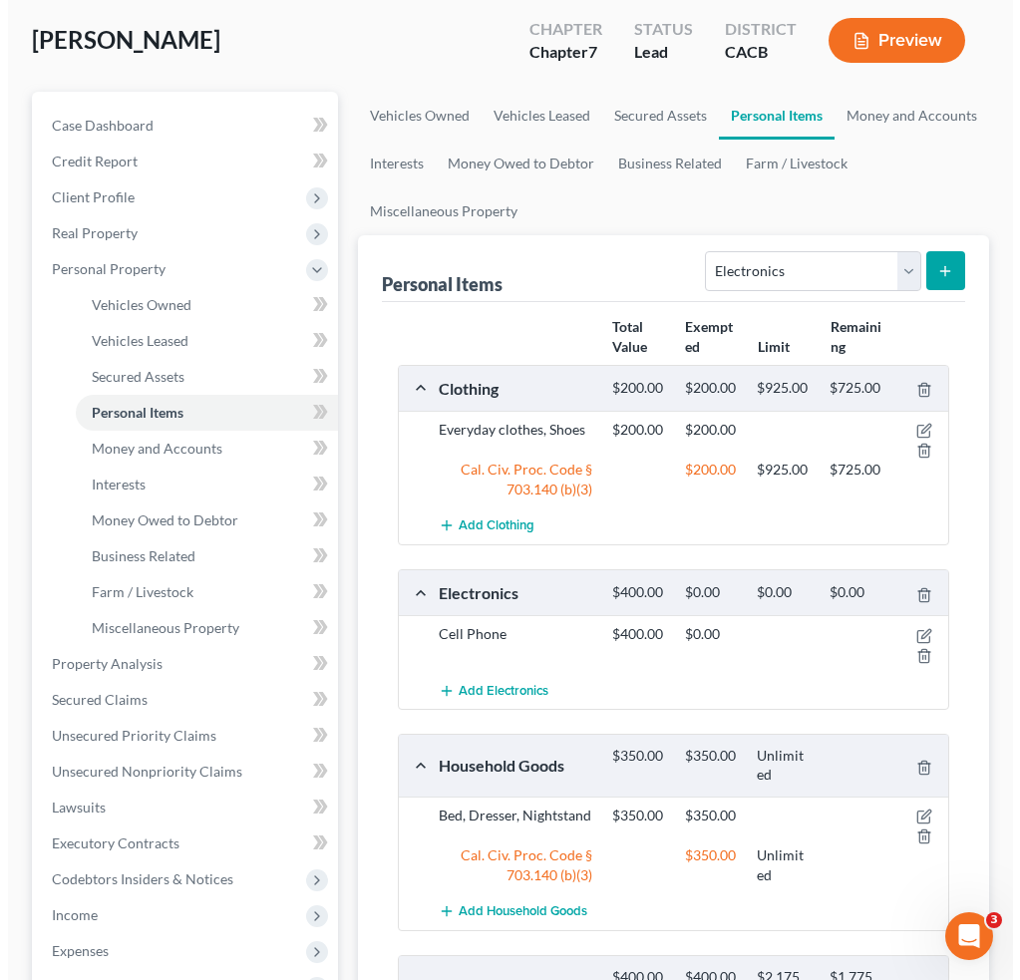
scroll to position [251, 0]
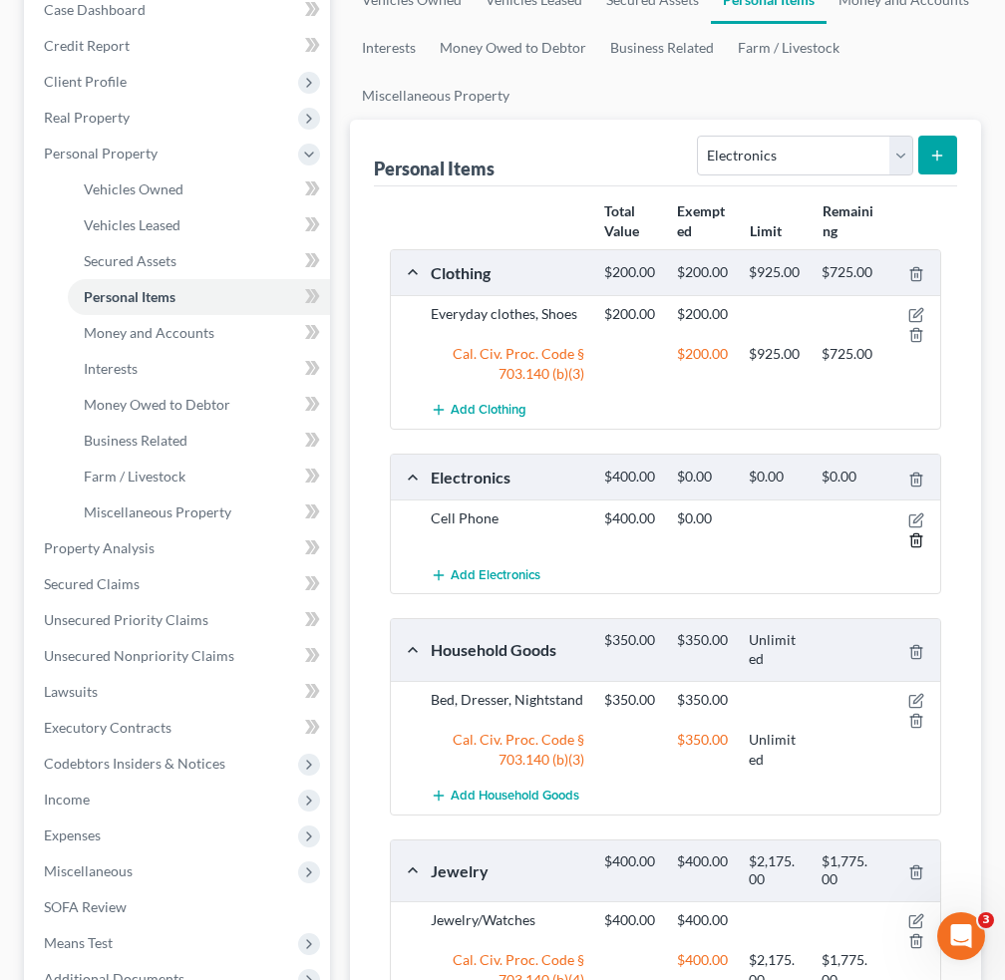
click at [916, 536] on icon "button" at bounding box center [916, 540] width 16 height 16
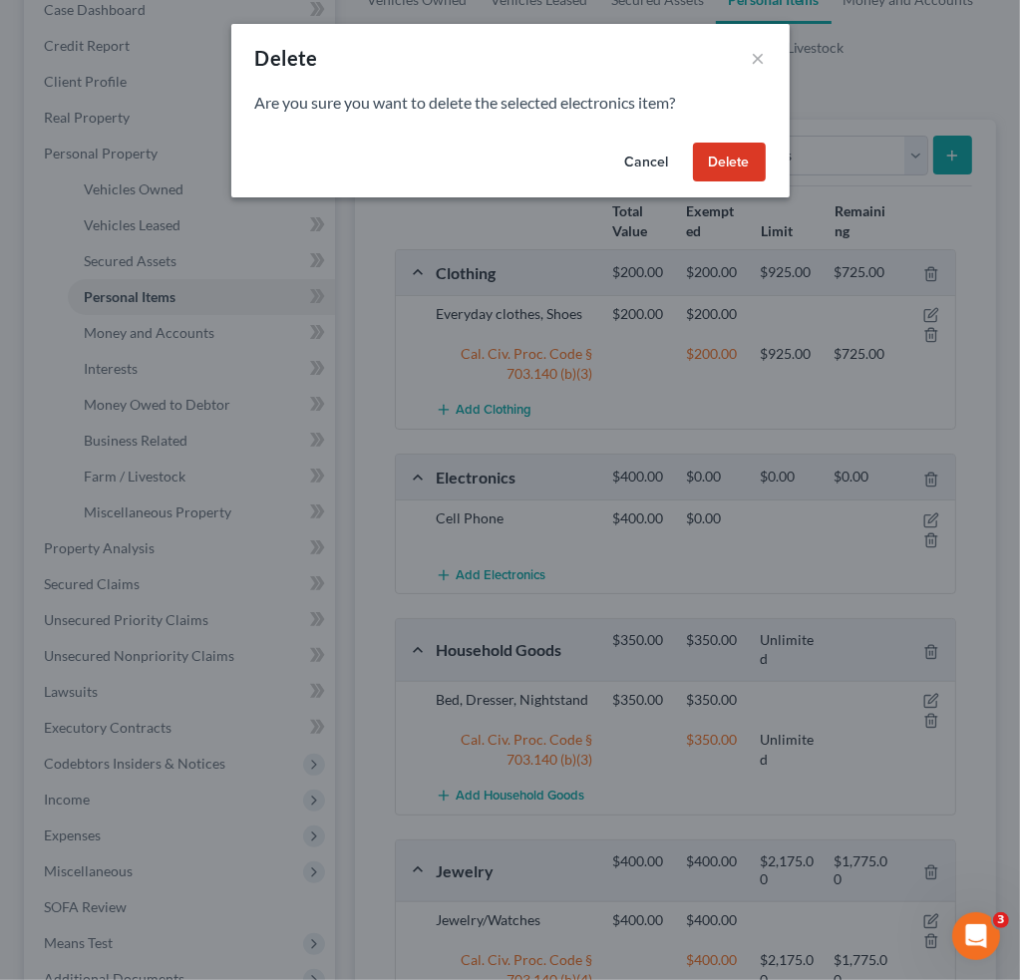
click at [737, 167] on button "Delete" at bounding box center [729, 163] width 73 height 40
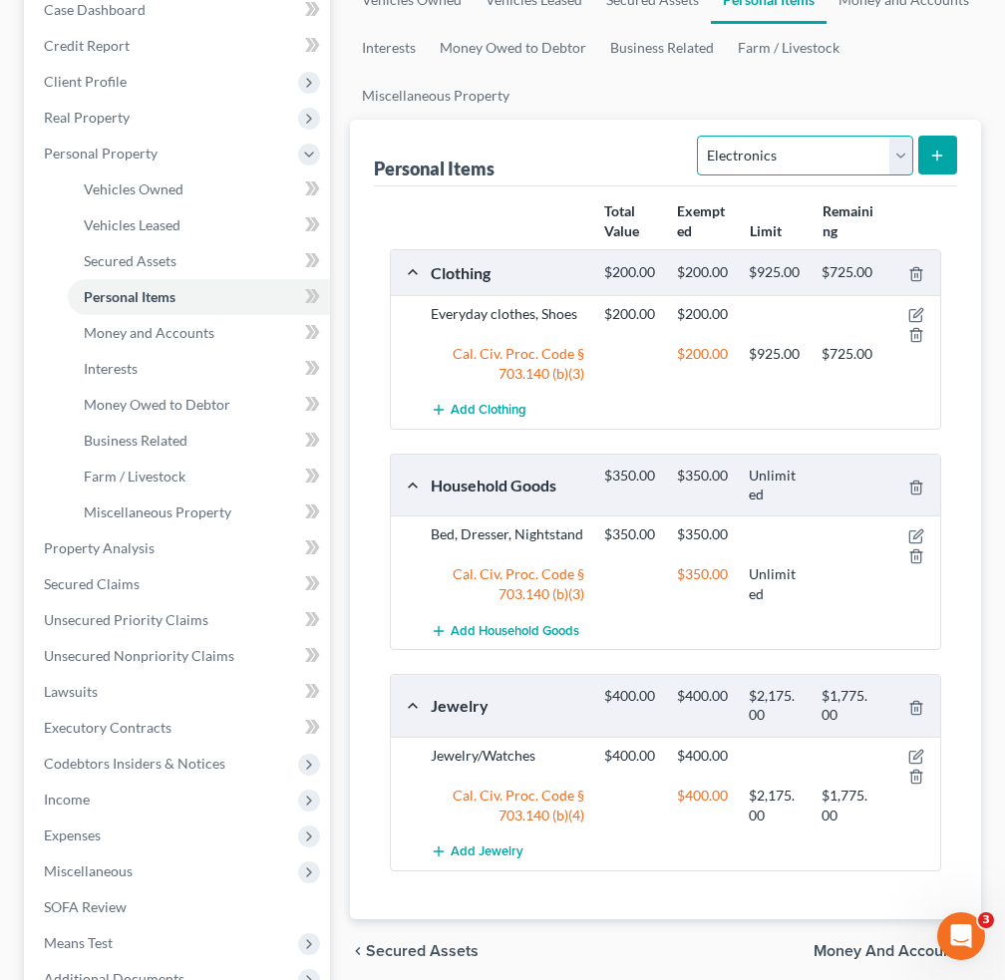
click at [892, 150] on select "Select Item Type Clothing Collectibles Of Value Electronics Firearms Household …" at bounding box center [804, 156] width 215 height 40
click at [700, 136] on select "Select Item Type Clothing Collectibles Of Value Electronics Firearms Household …" at bounding box center [804, 156] width 215 height 40
click at [949, 158] on button "submit" at bounding box center [937, 155] width 39 height 39
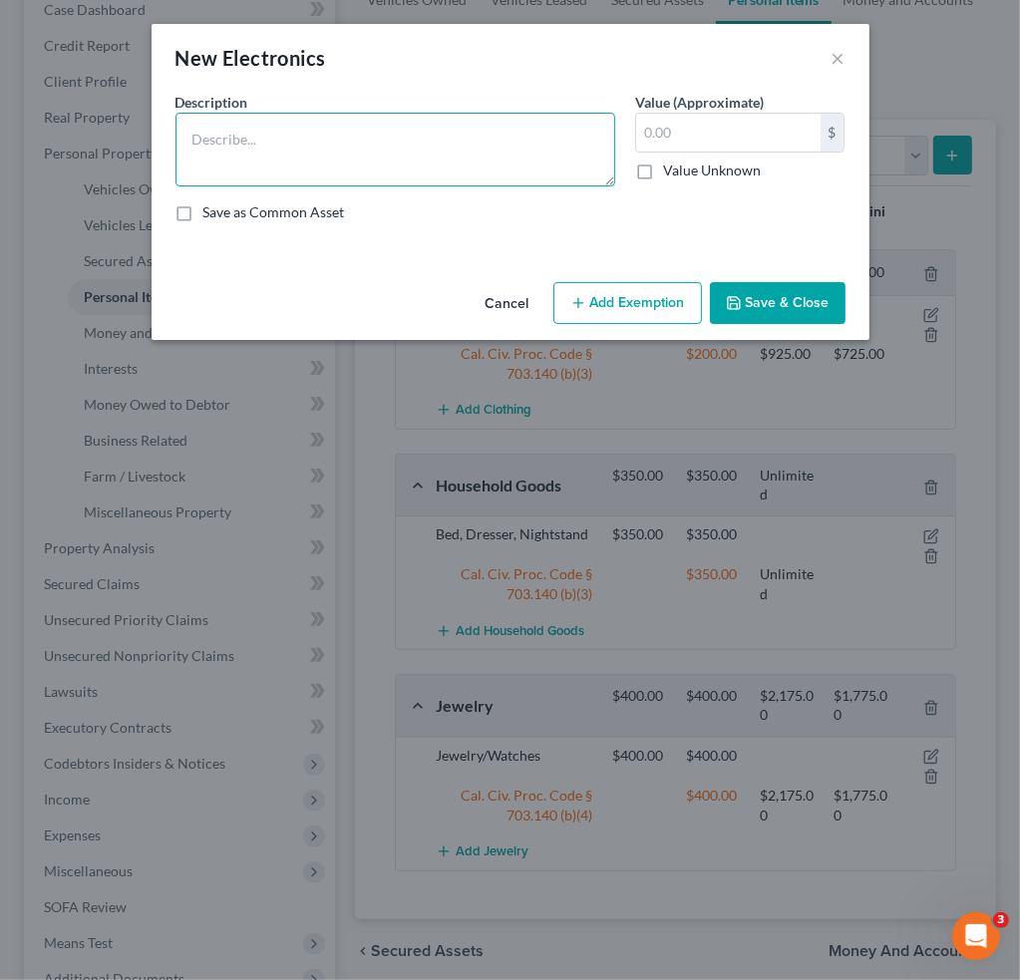
click at [332, 142] on textarea at bounding box center [395, 150] width 440 height 74
type textarea "Cell Phone"
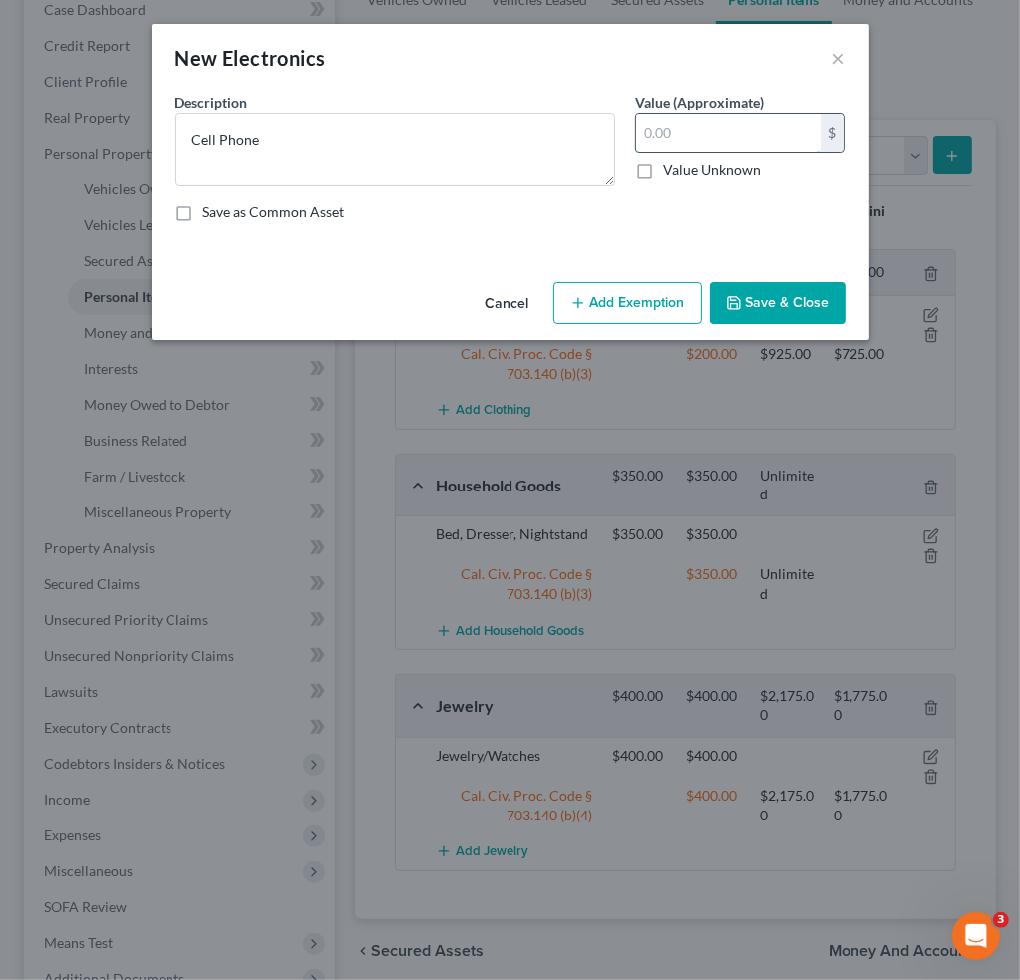
click at [761, 136] on input "text" at bounding box center [728, 133] width 184 height 38
type input "400"
click at [652, 289] on button "Add Exemption" at bounding box center [627, 303] width 149 height 42
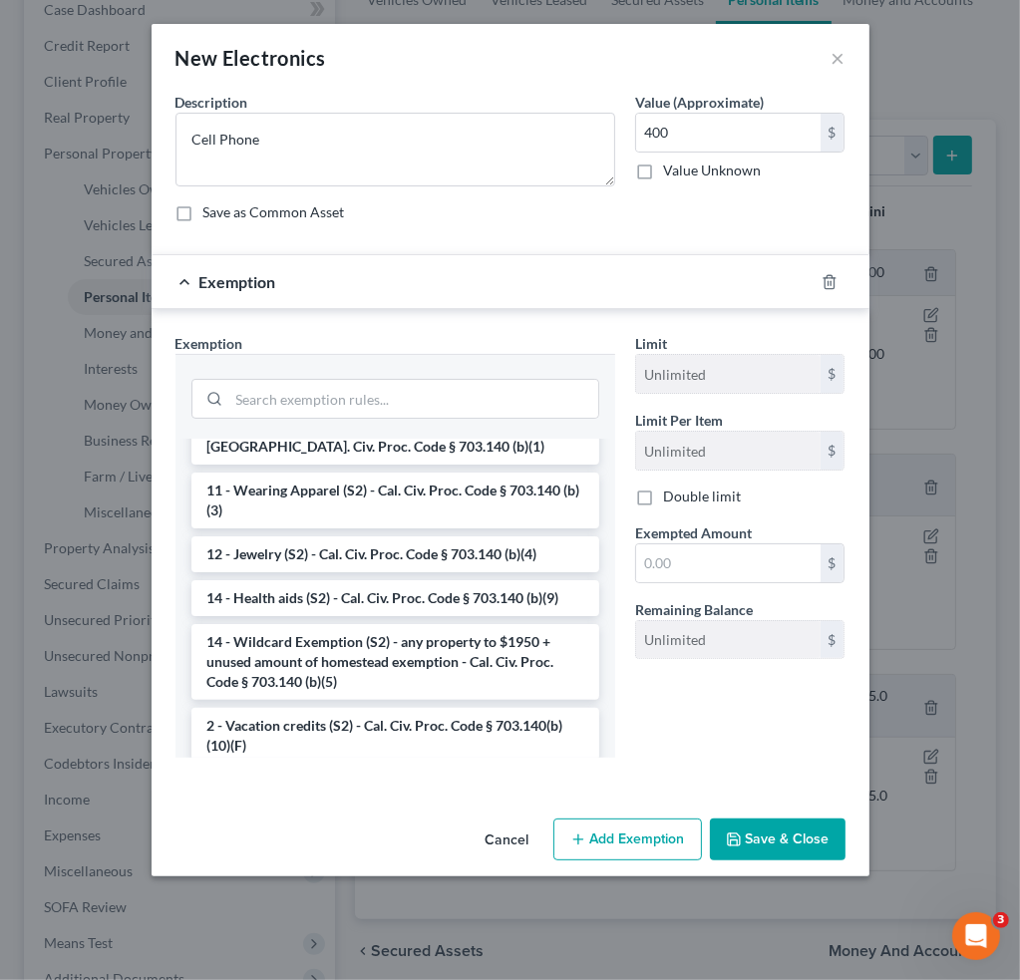
scroll to position [299, 0]
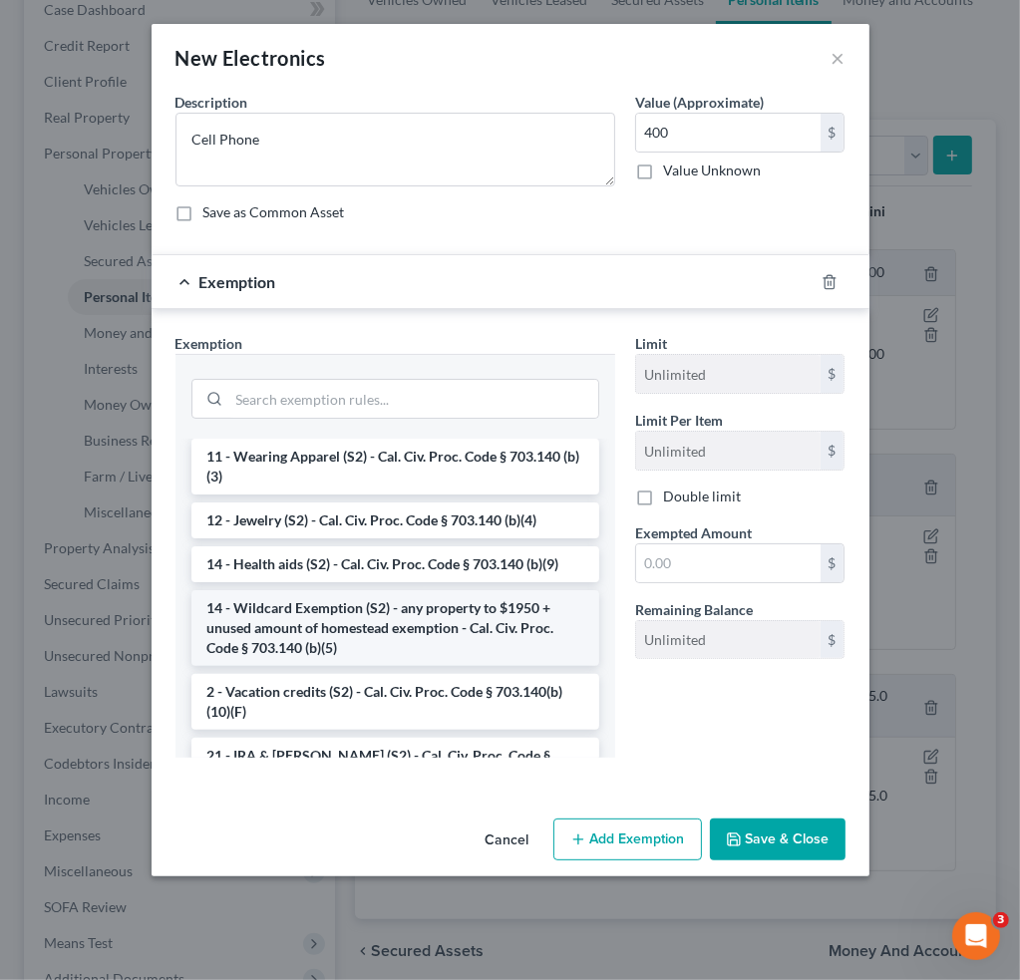
click at [505, 617] on li "14 - Wildcard Exemption (S2) - any property to $1950 + unused amount of homeste…" at bounding box center [395, 628] width 408 height 76
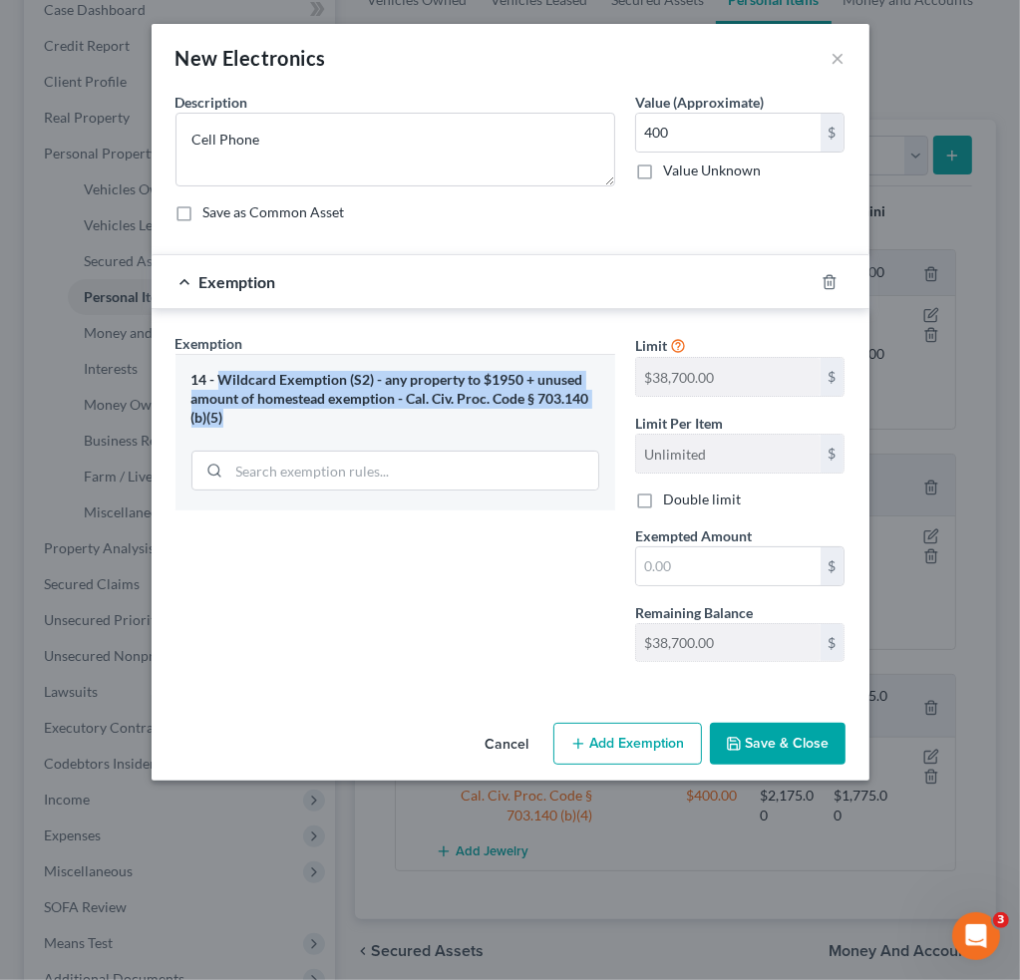
drag, startPoint x: 253, startPoint y: 416, endPoint x: 219, endPoint y: 377, distance: 51.6
click at [219, 377] on div "14 - Wildcard Exemption (S2) - any property to $1950 + unused amount of homeste…" at bounding box center [395, 399] width 408 height 56
copy div "Wildcard Exemption (S2) - any property to $1950 + unused amount of homestead ex…"
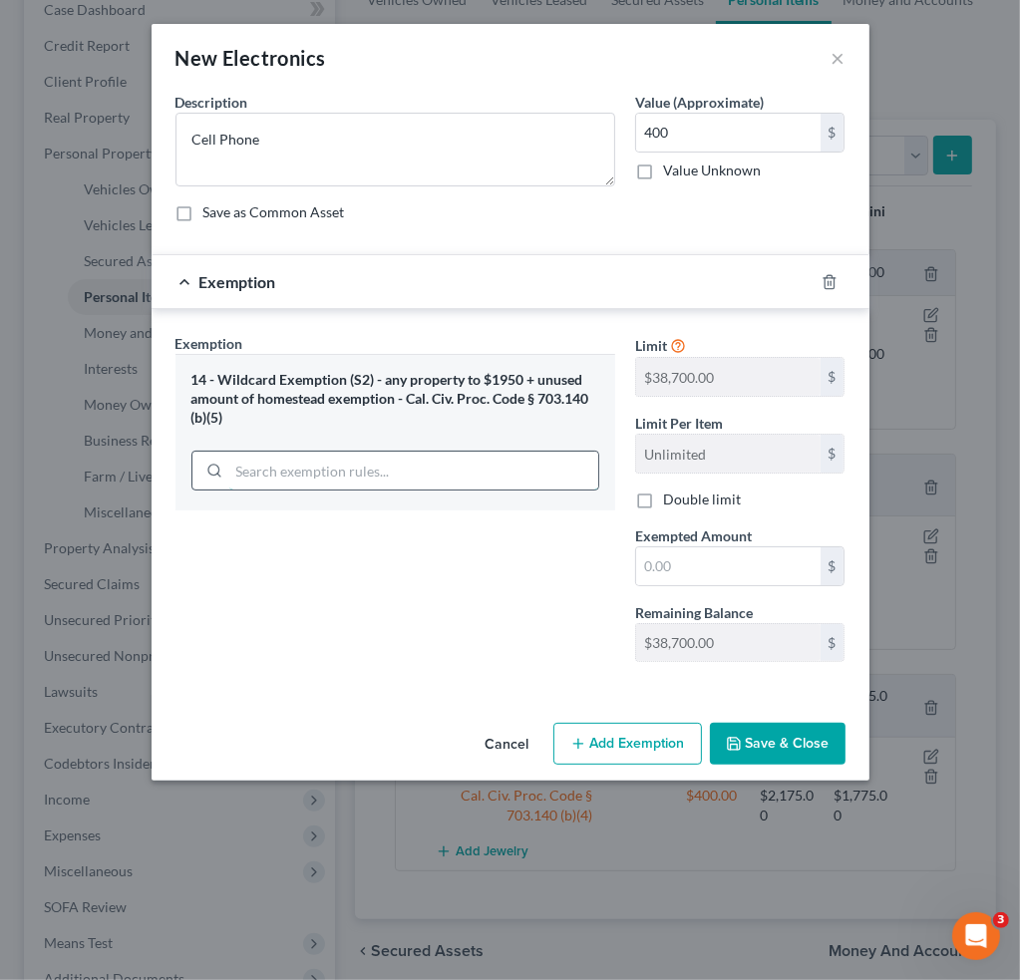
click at [410, 454] on input "search" at bounding box center [413, 470] width 369 height 38
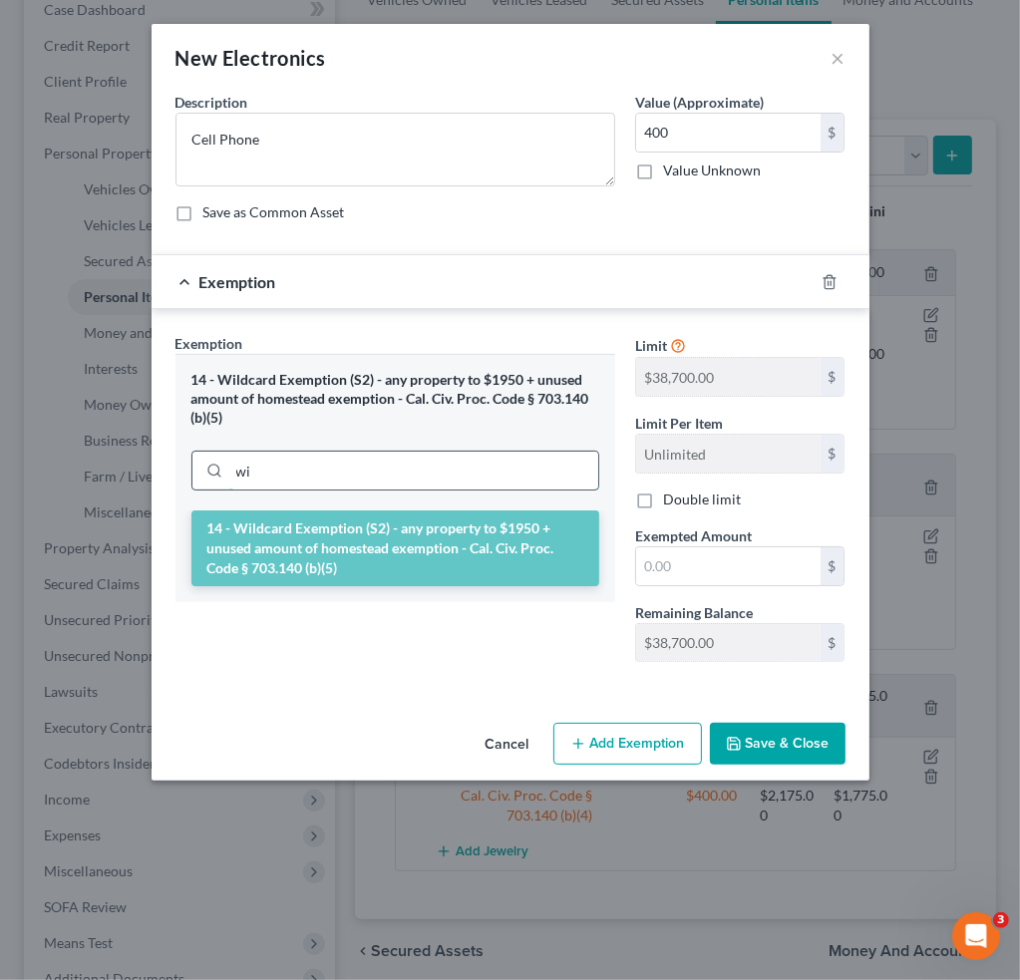
type input "w"
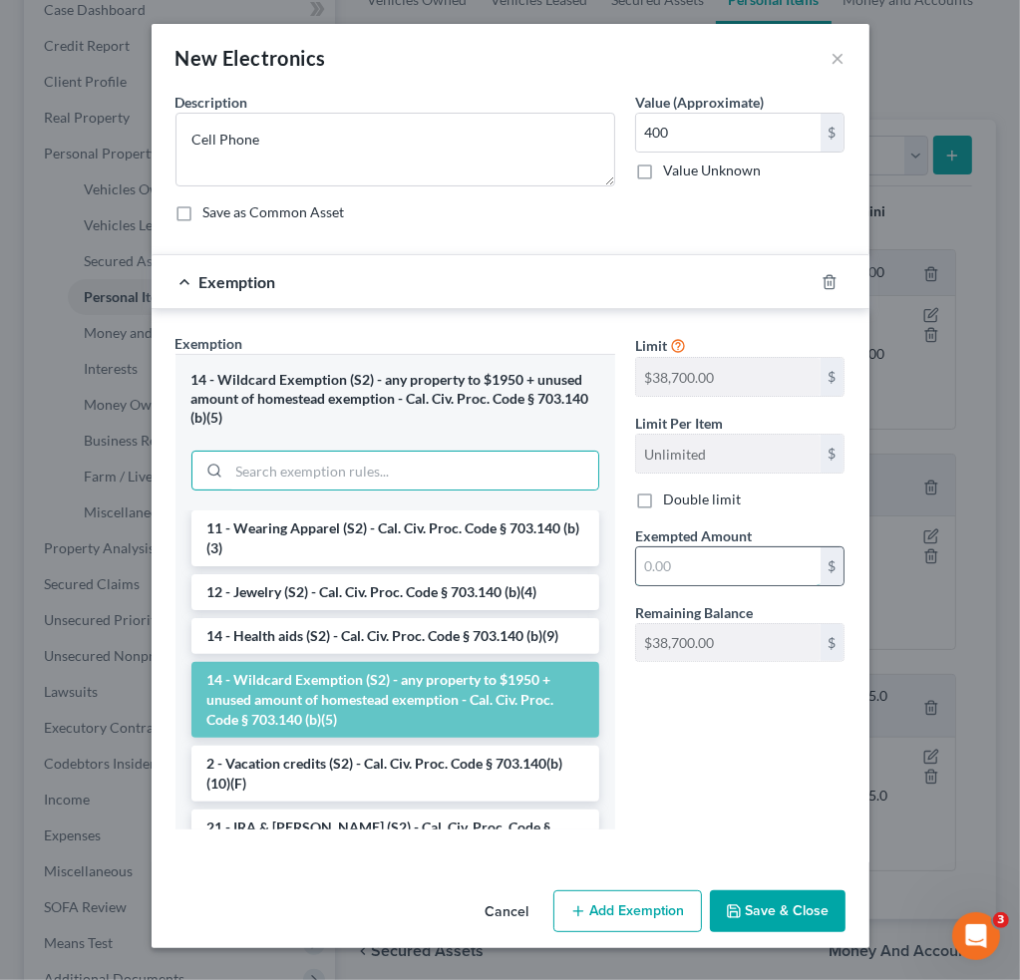
click at [697, 554] on input "text" at bounding box center [728, 566] width 184 height 38
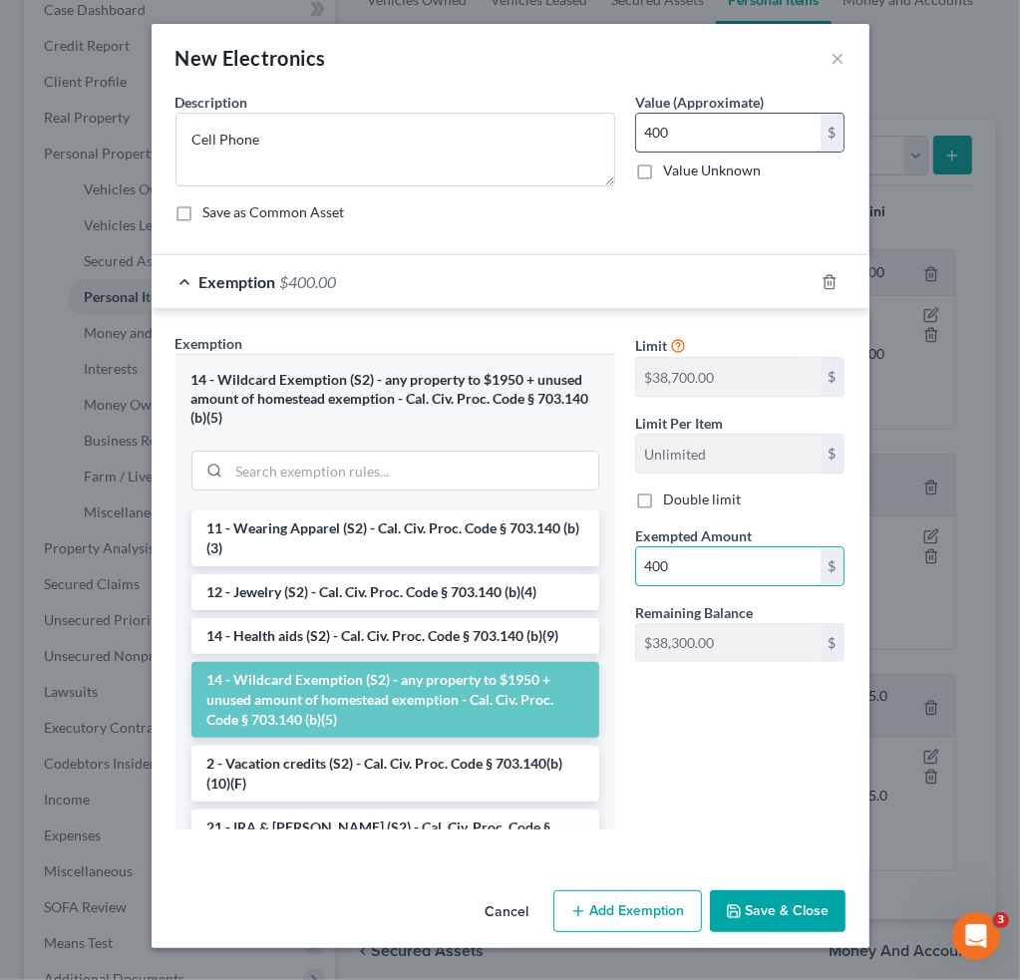
type input "400"
type textarea "Cell Phone"
type input "1,000"
click at [817, 924] on button "Save & Close" at bounding box center [778, 911] width 136 height 42
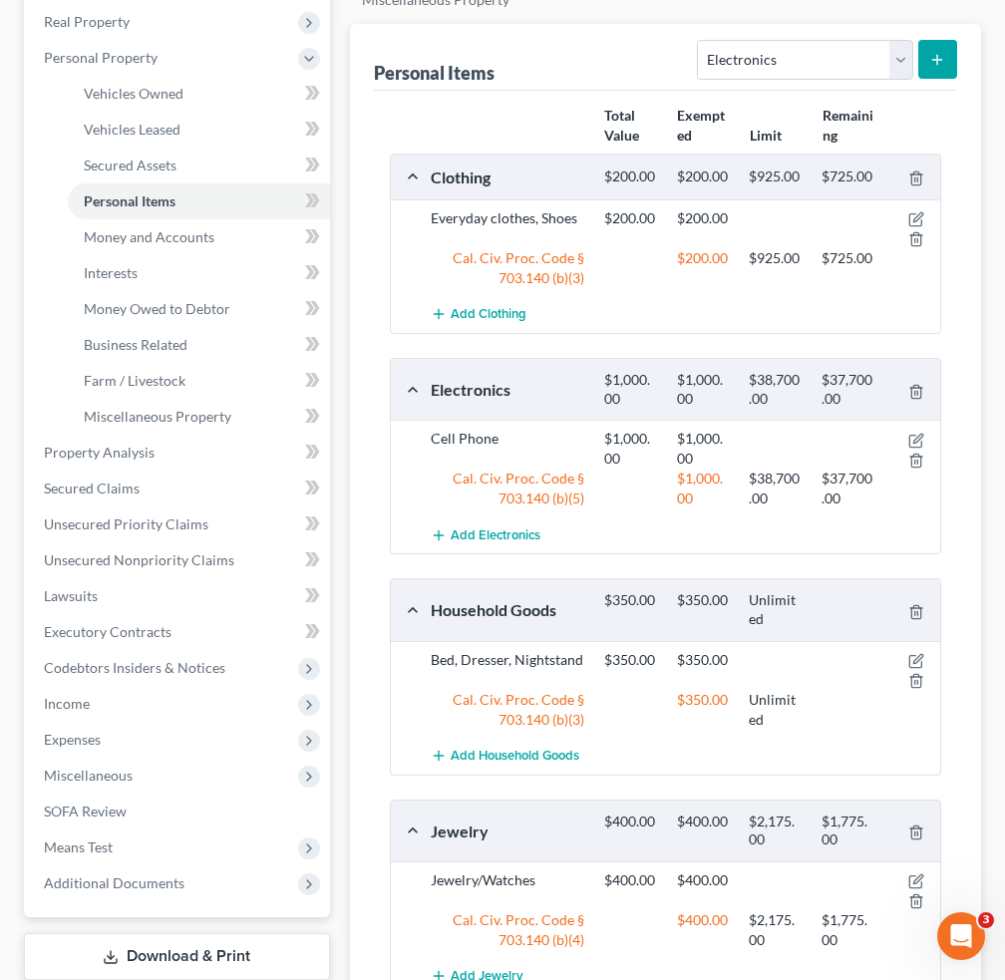
scroll to position [351, 0]
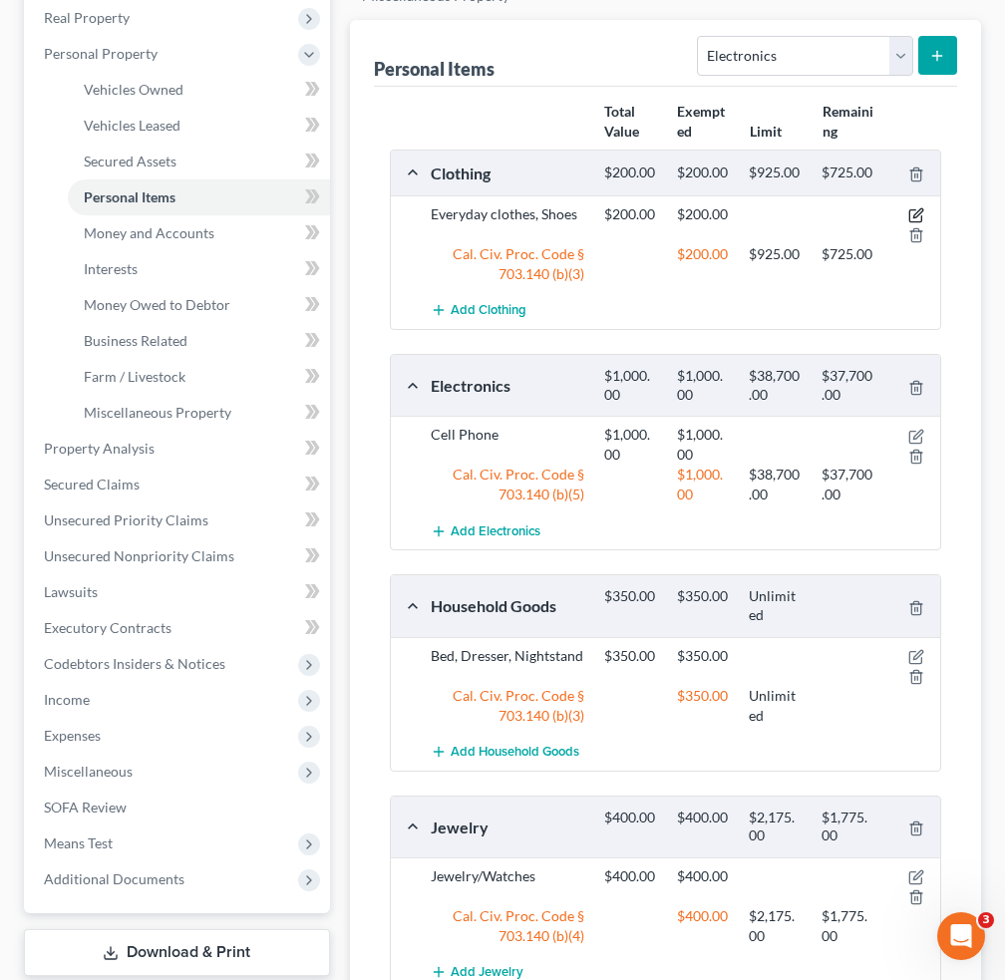
click at [911, 208] on icon "button" at bounding box center [916, 215] width 16 height 16
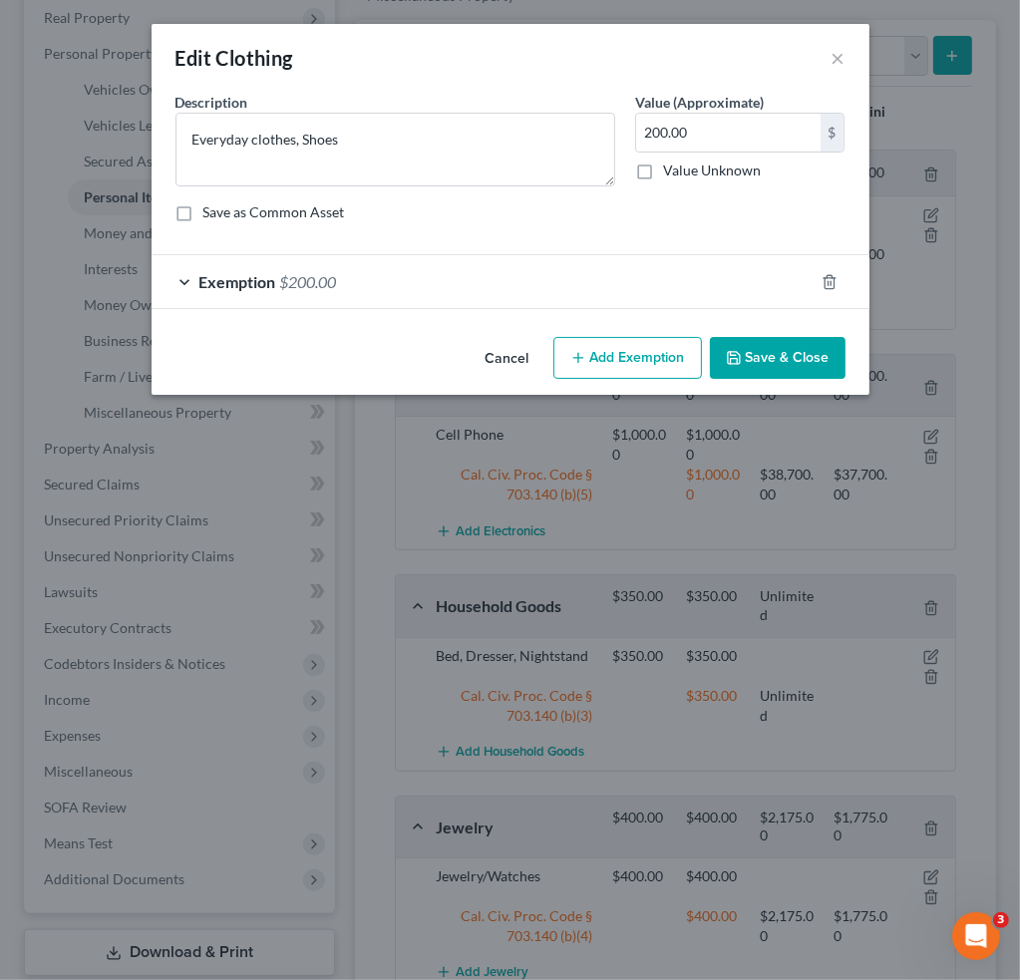
click at [191, 271] on div "Exemption $200.00" at bounding box center [482, 281] width 662 height 53
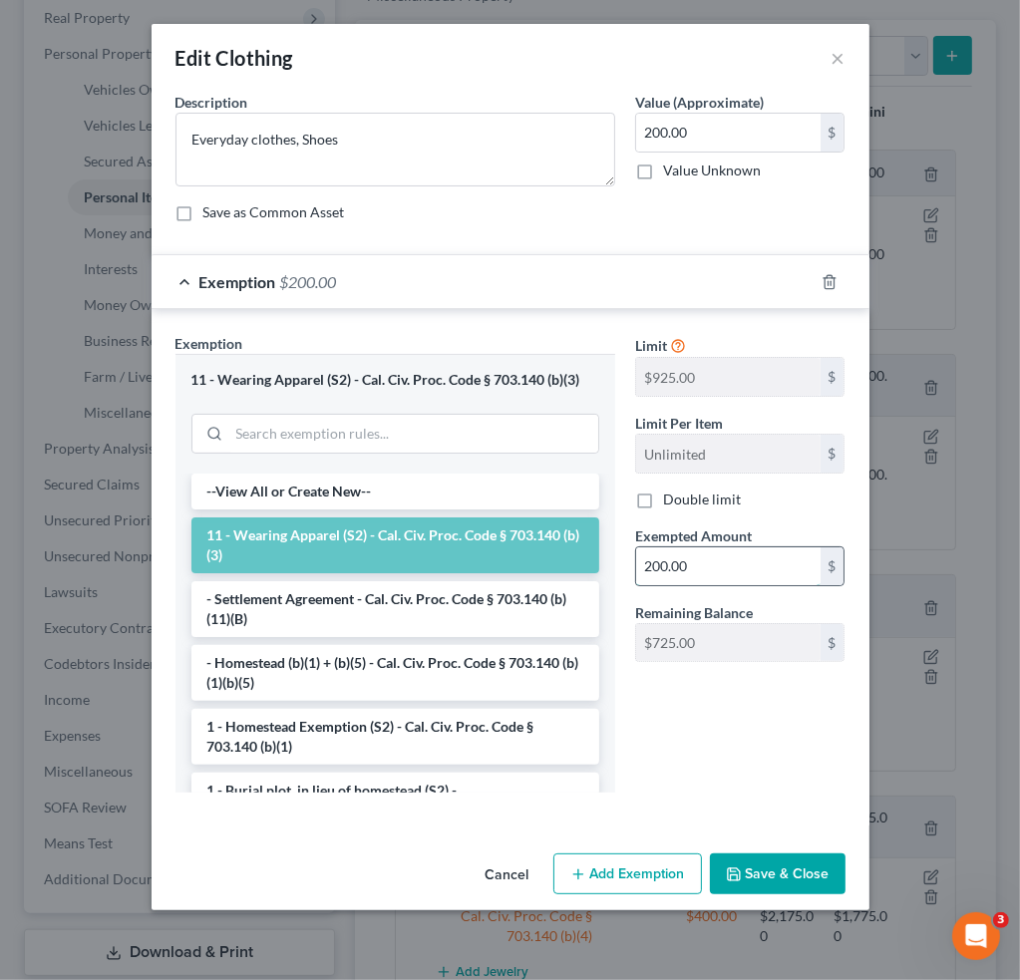
click at [698, 552] on input "200.00" at bounding box center [728, 566] width 184 height 38
type input "925"
click at [773, 863] on button "Save & Close" at bounding box center [778, 874] width 136 height 42
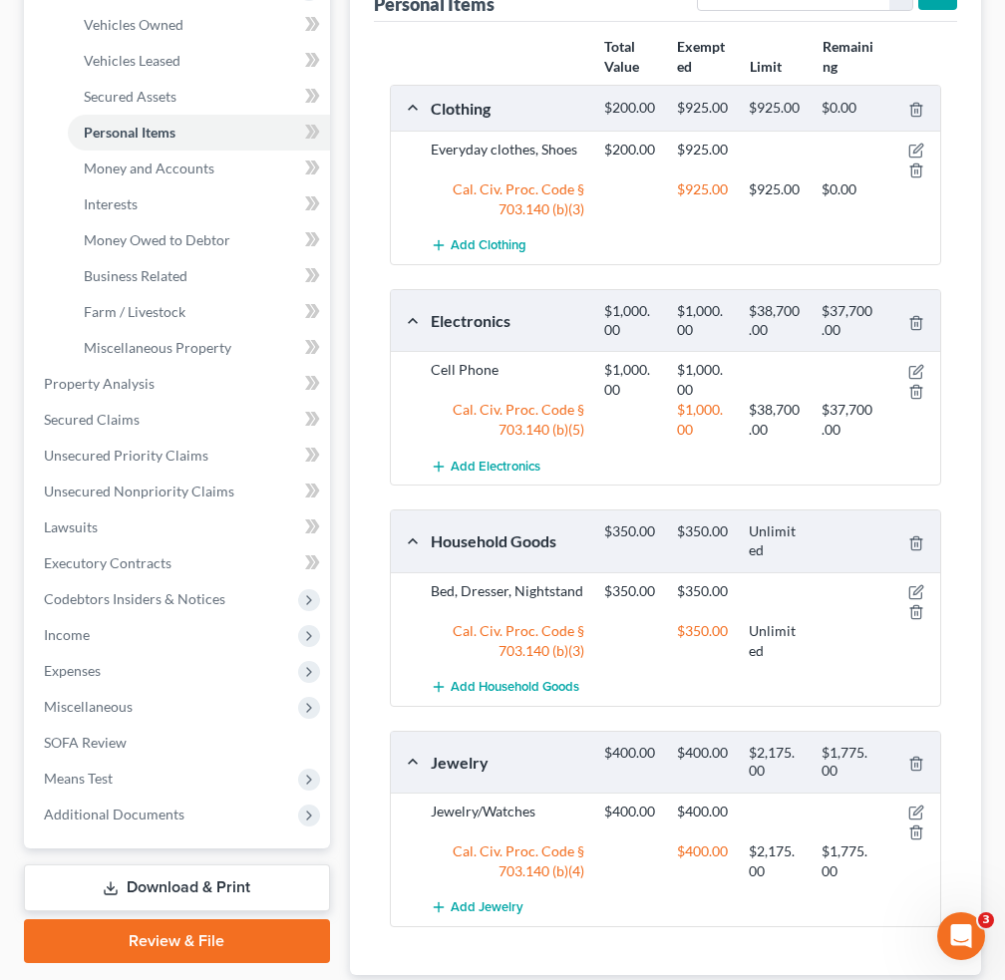
scroll to position [446, 0]
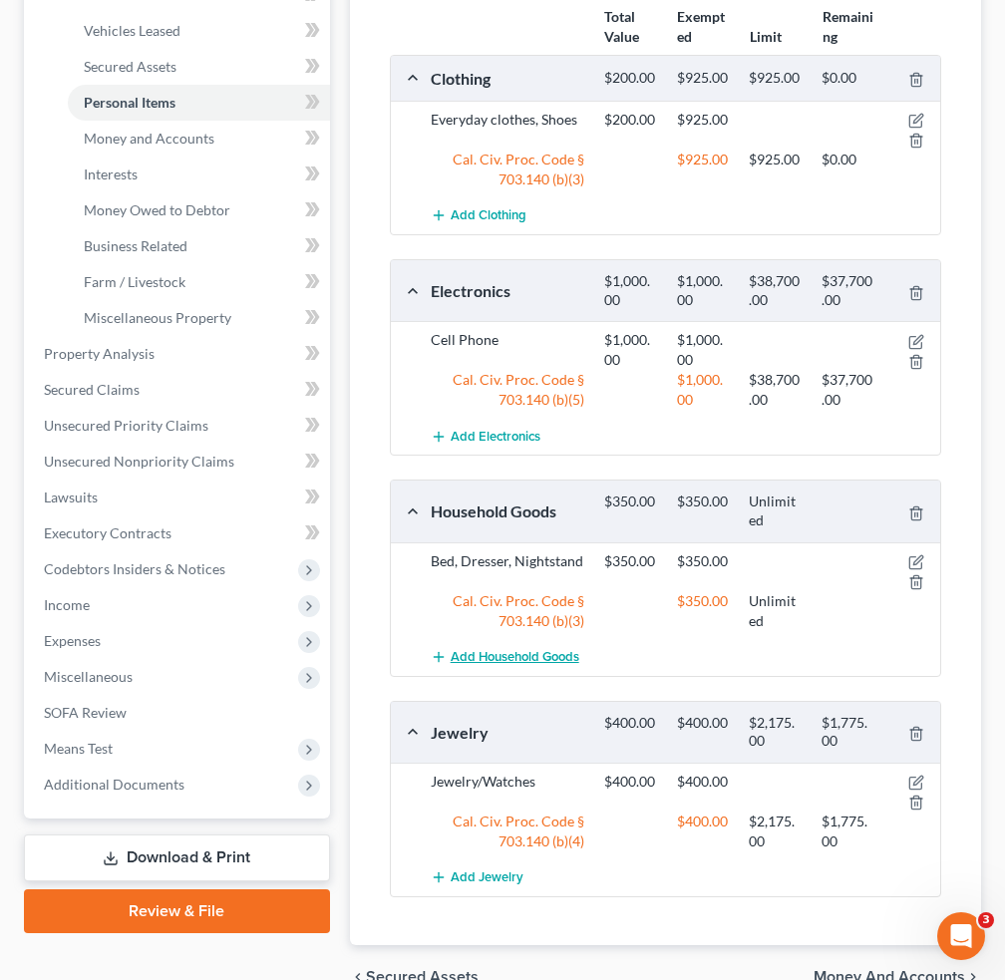
click at [561, 660] on span "Add Household Goods" at bounding box center [514, 657] width 129 height 16
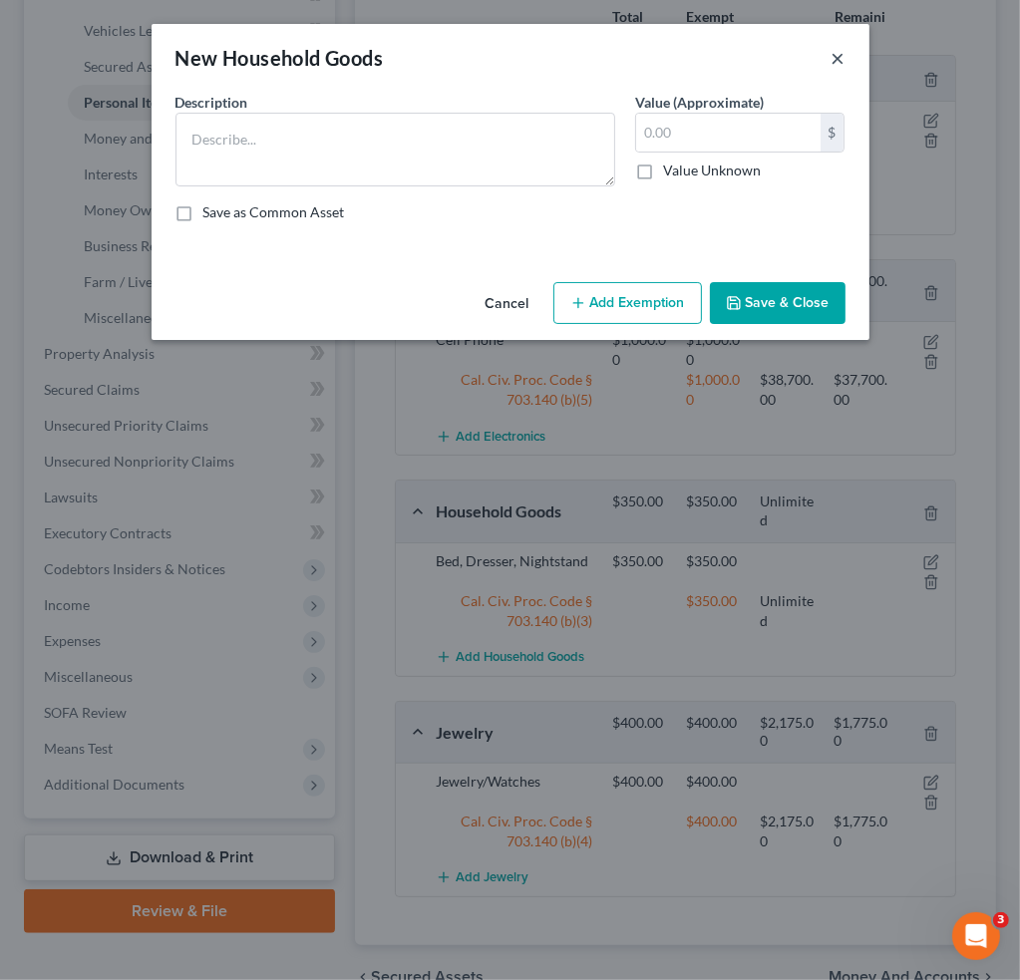
click at [839, 59] on button "×" at bounding box center [838, 58] width 14 height 24
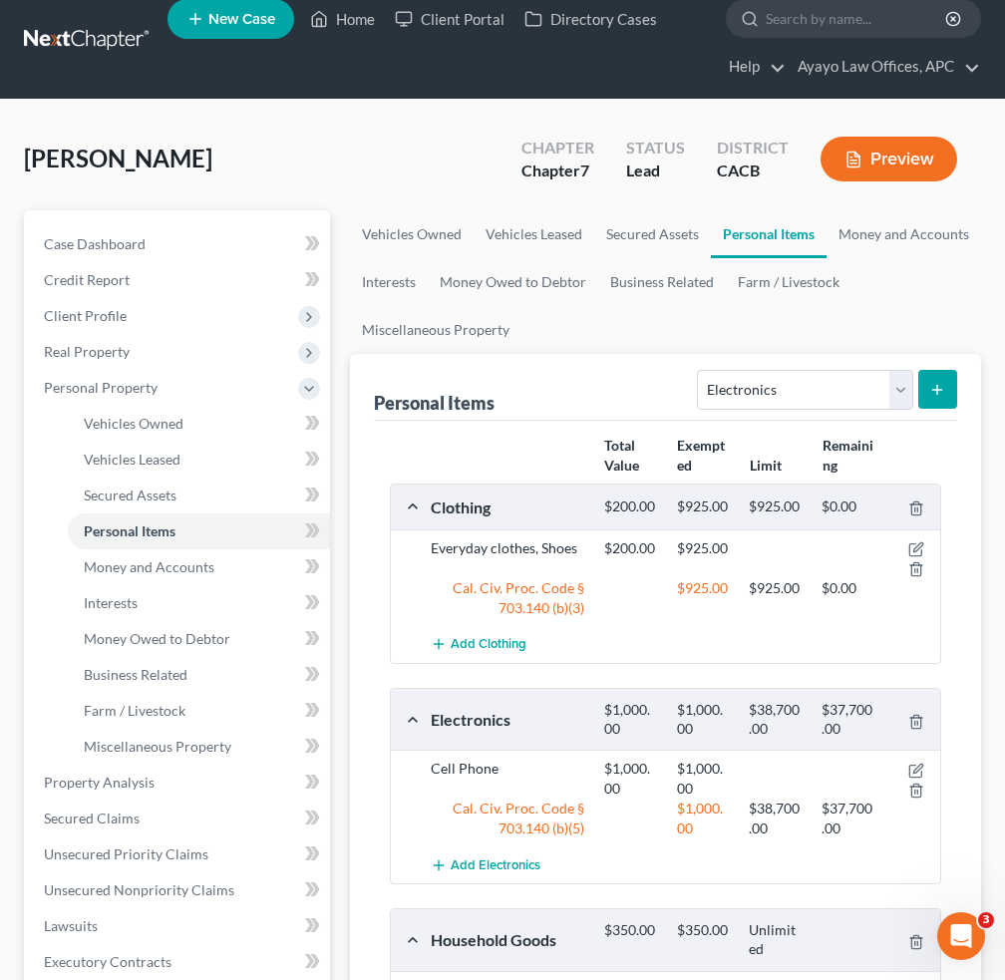
scroll to position [0, 0]
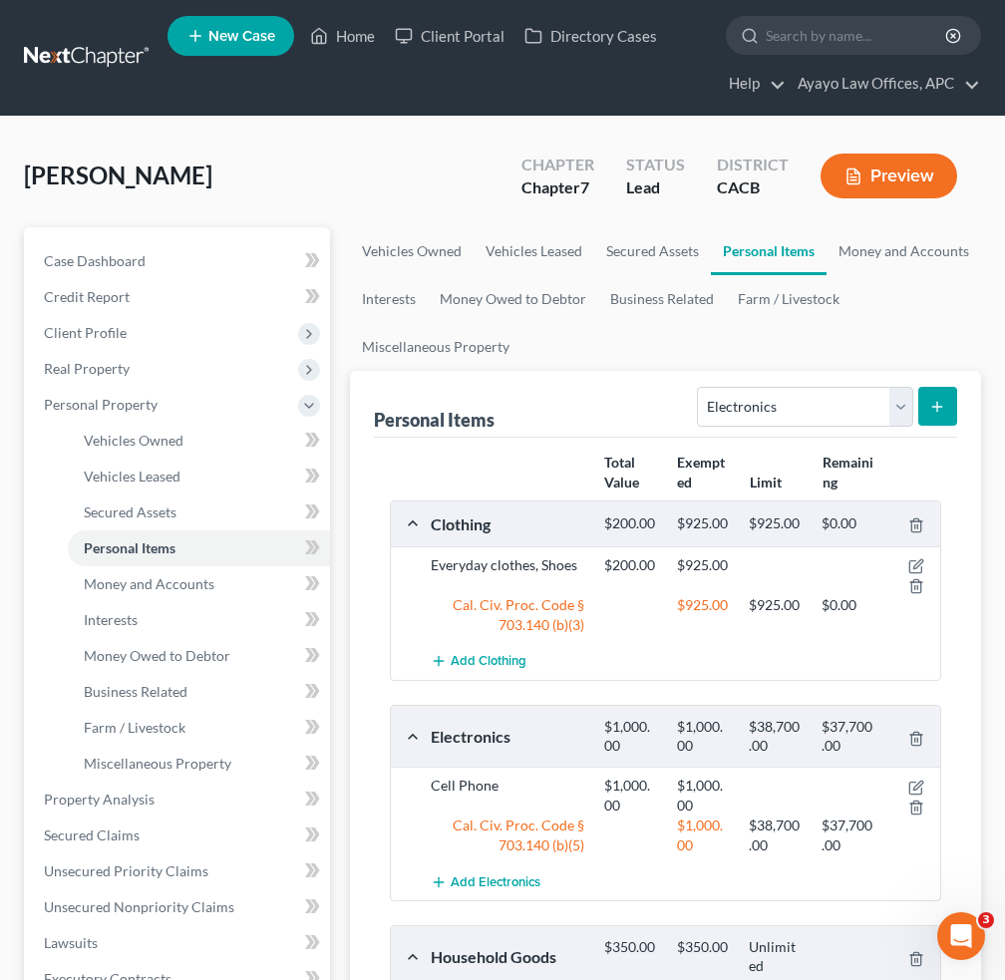
click at [894, 161] on button "Preview" at bounding box center [888, 175] width 137 height 45
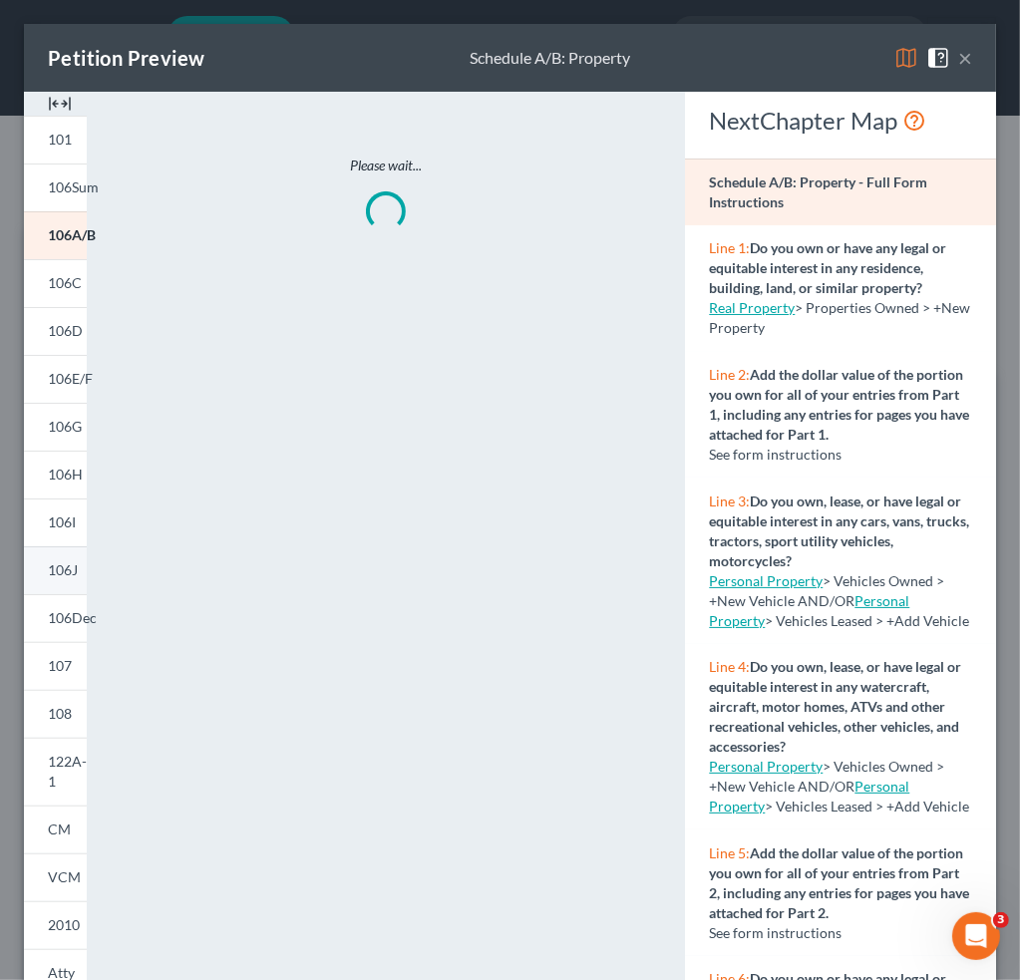
click at [72, 577] on span "106J" at bounding box center [63, 569] width 30 height 17
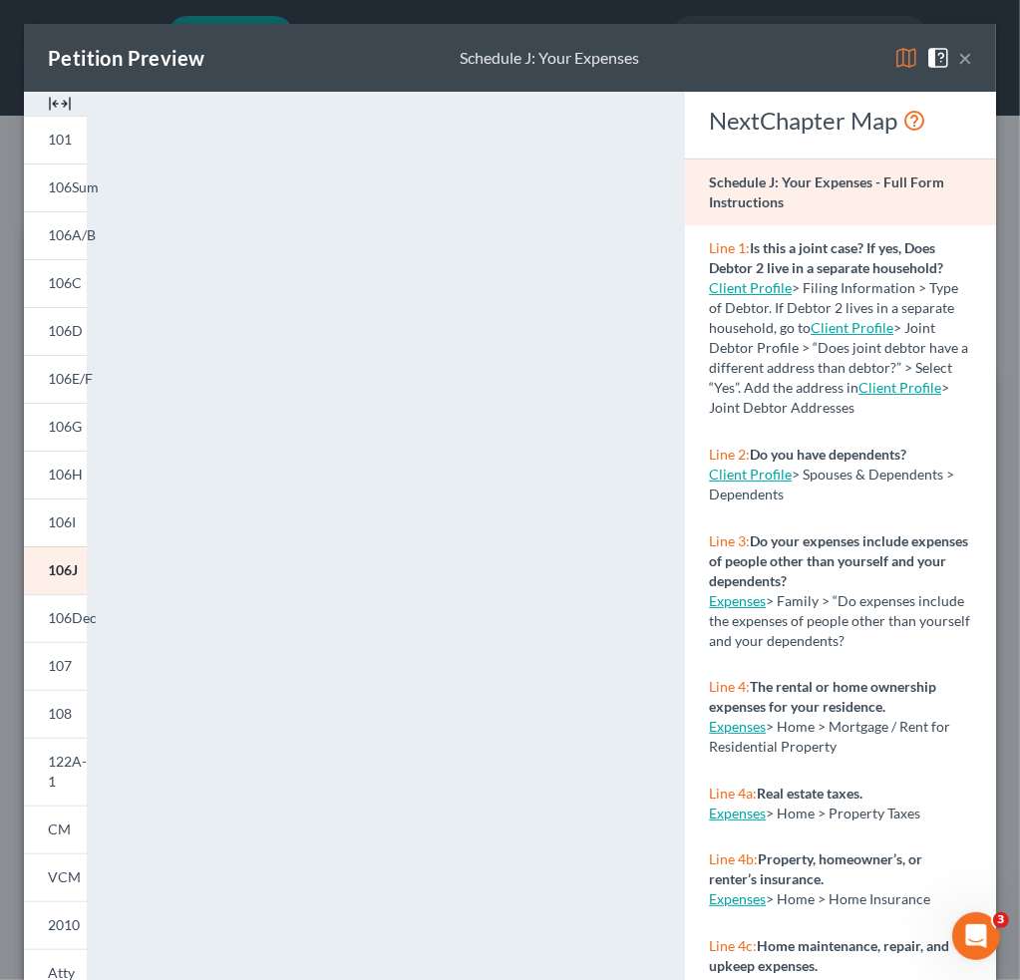
click at [745, 609] on link "Expenses" at bounding box center [737, 600] width 57 height 17
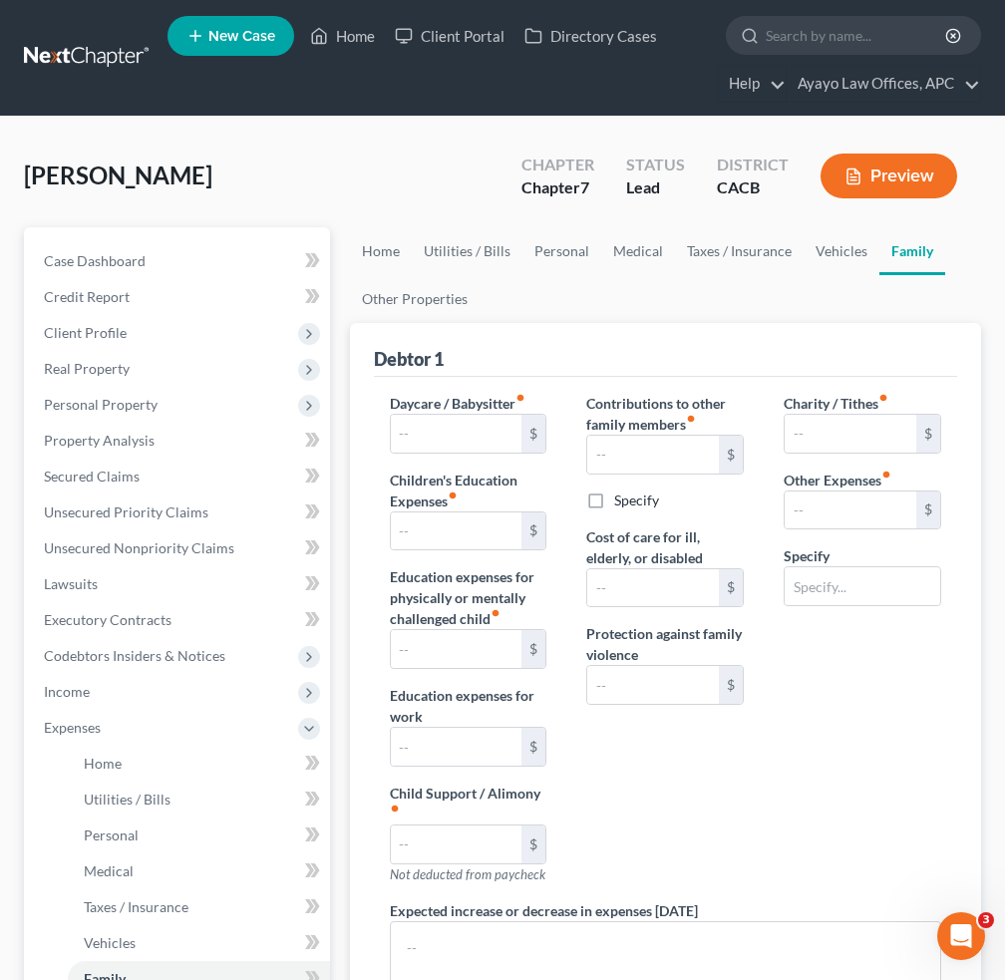
type input "0.00"
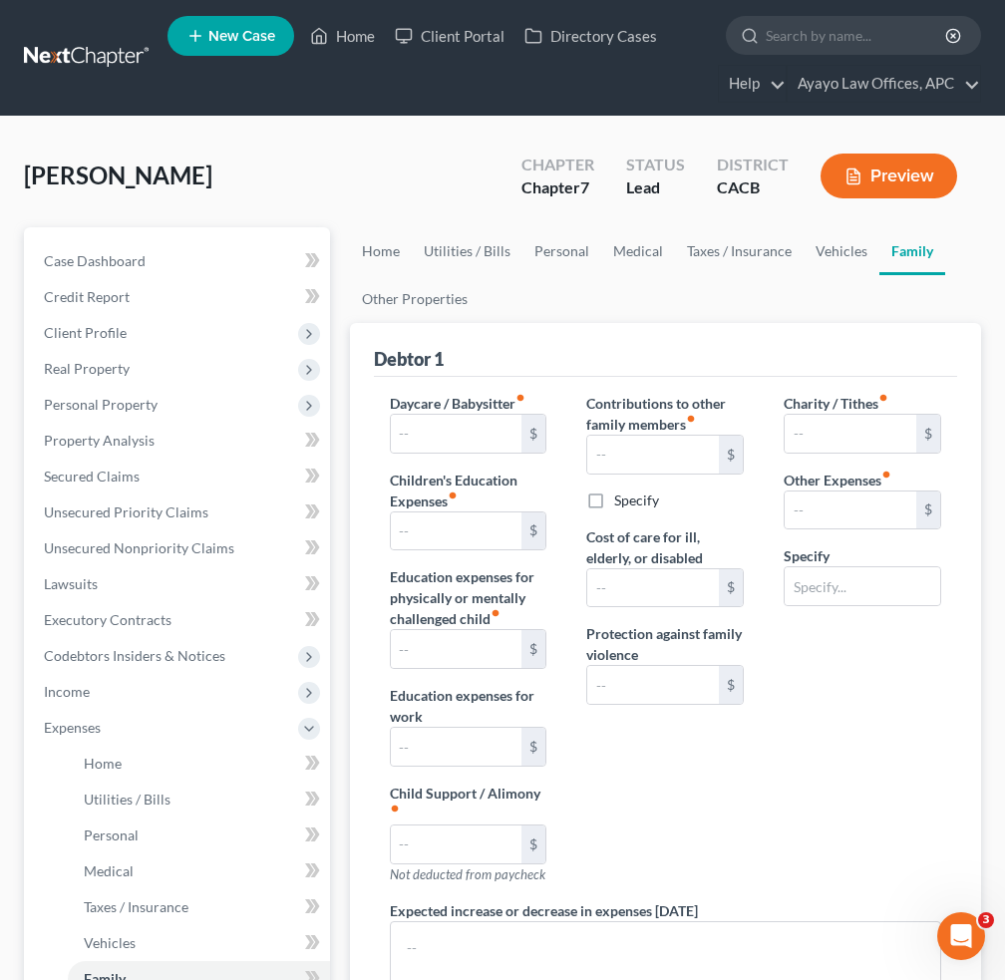
type input "0.00"
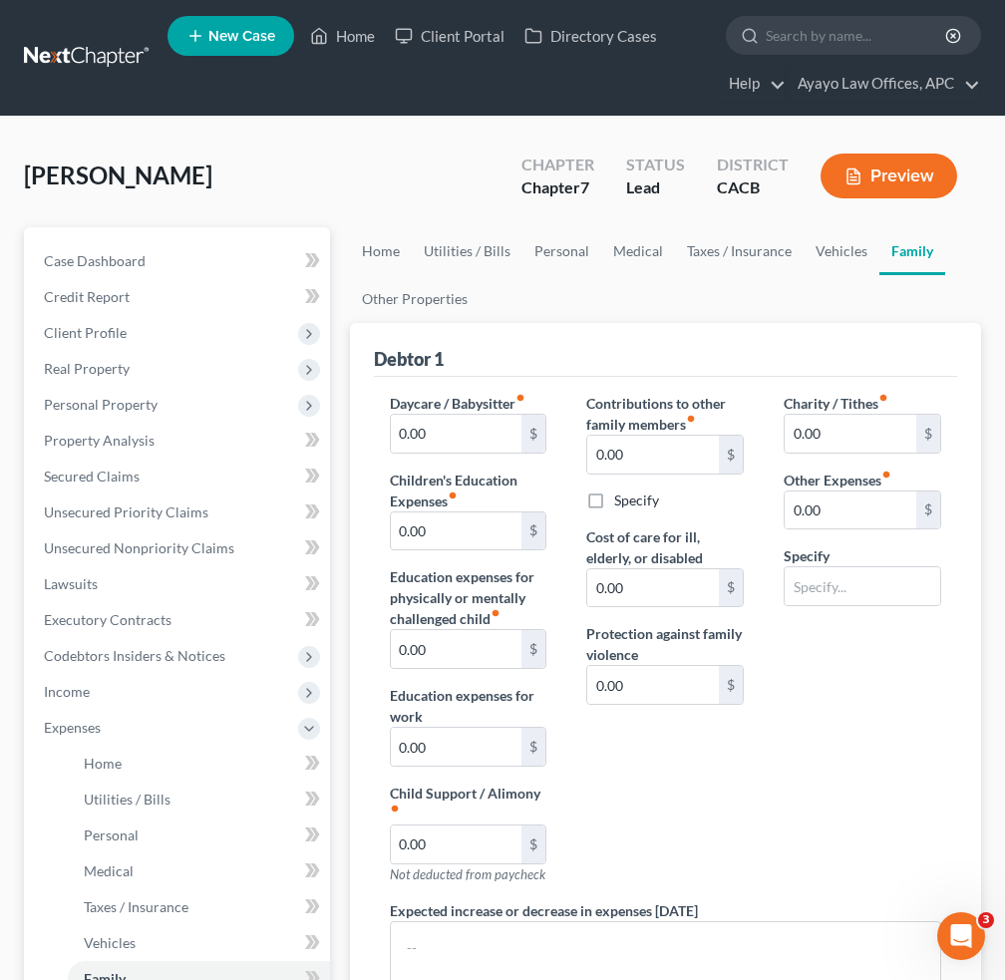
radio input "true"
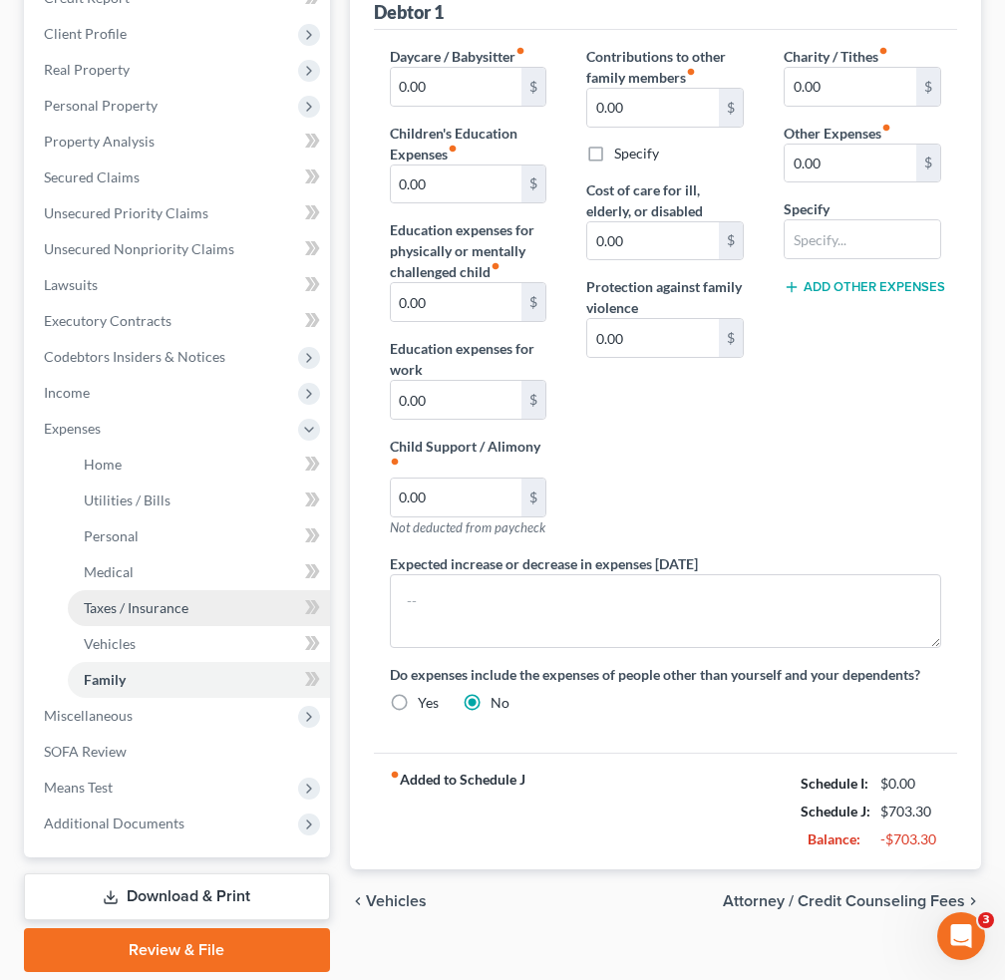
scroll to position [264, 0]
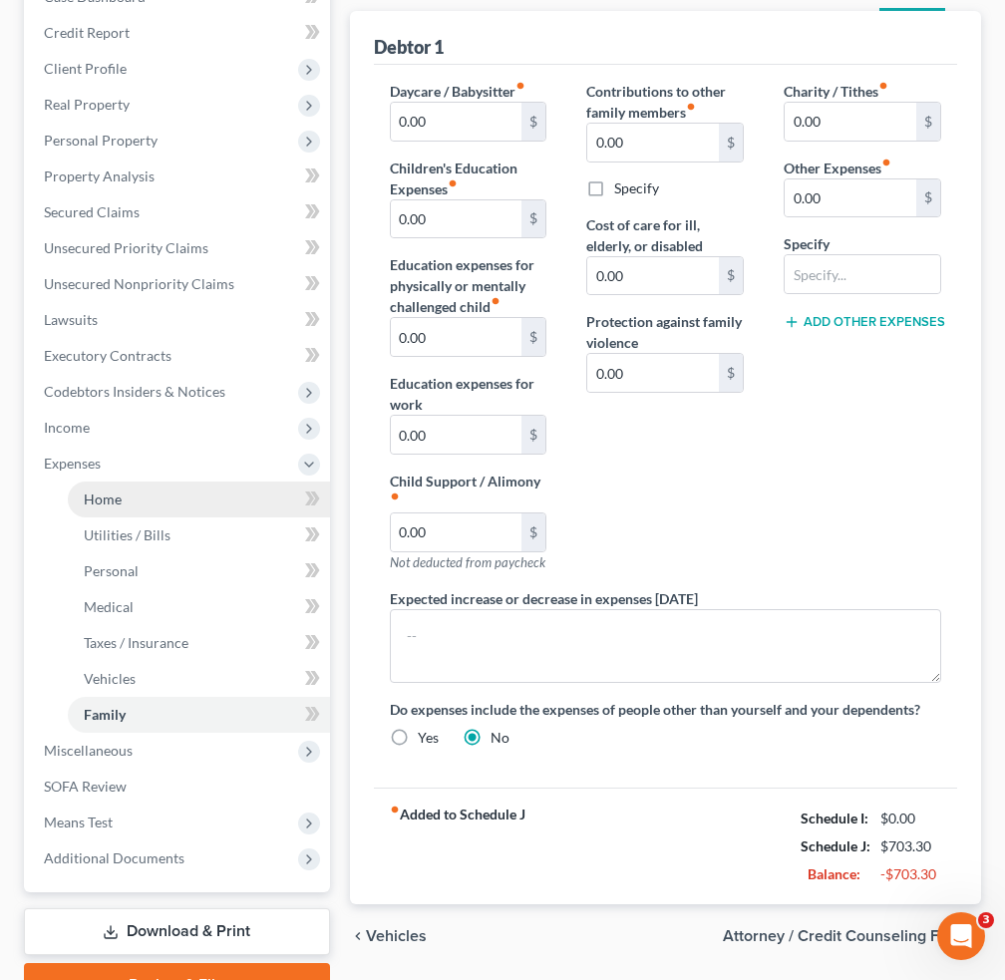
click at [163, 498] on link "Home" at bounding box center [199, 499] width 262 height 36
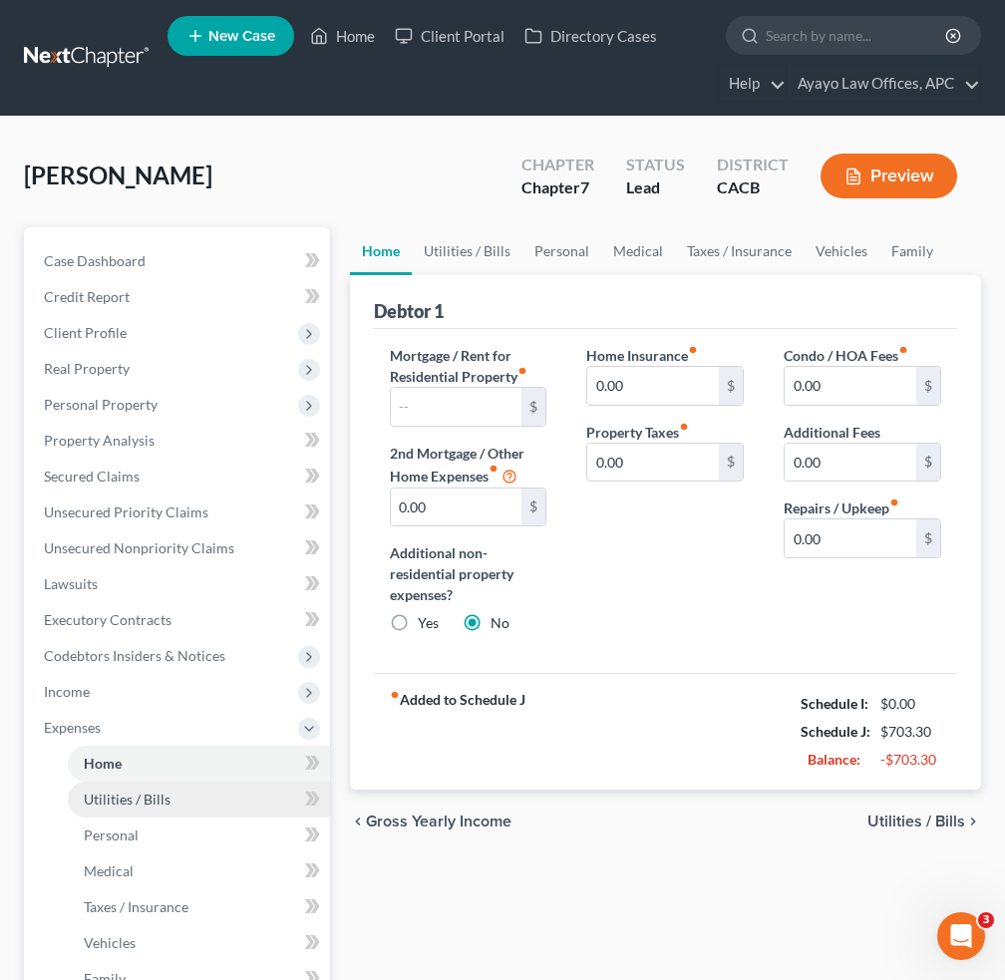
click at [176, 798] on link "Utilities / Bills" at bounding box center [199, 799] width 262 height 36
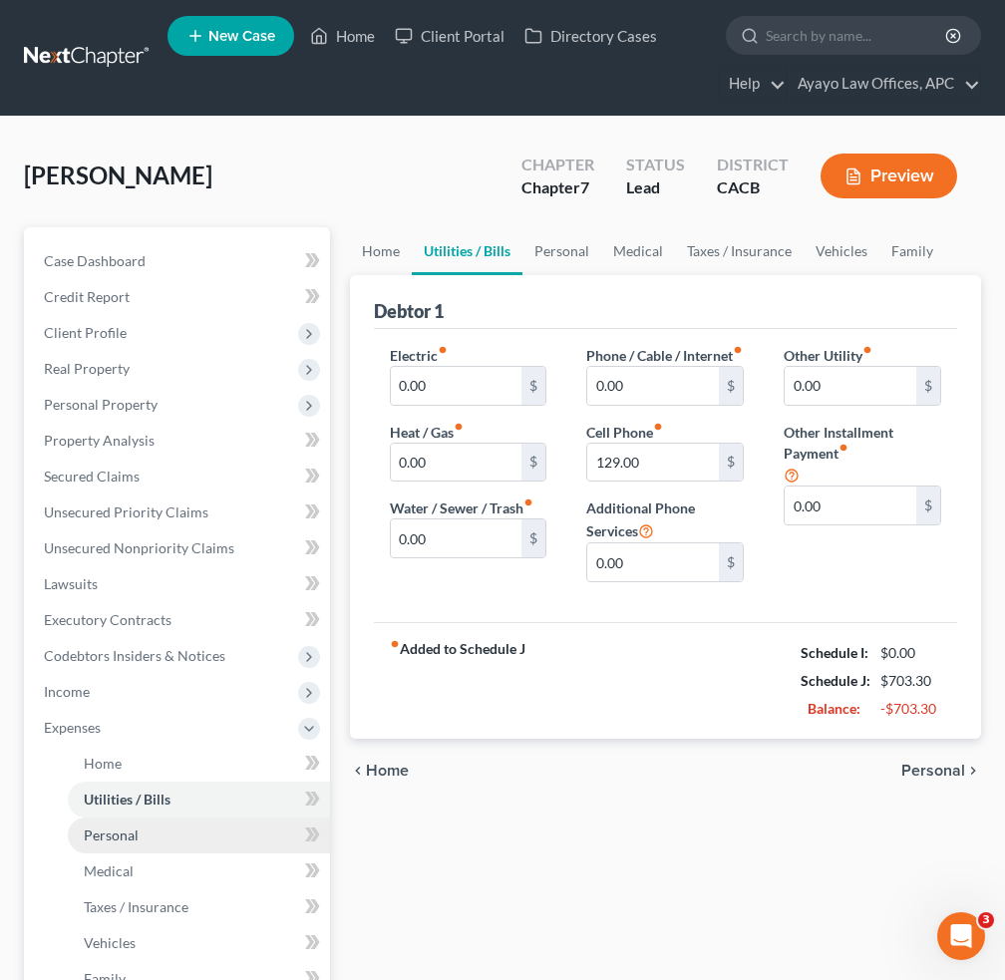
click at [168, 821] on link "Personal" at bounding box center [199, 835] width 262 height 36
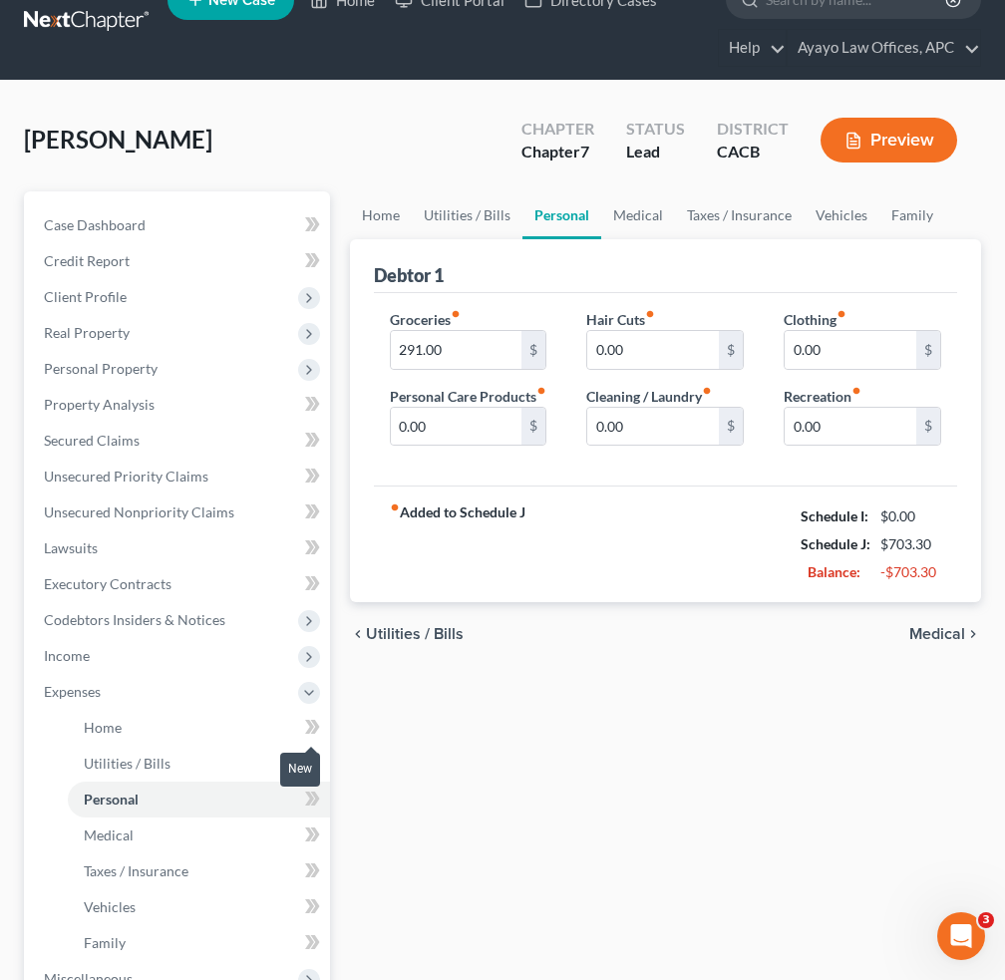
scroll to position [100, 0]
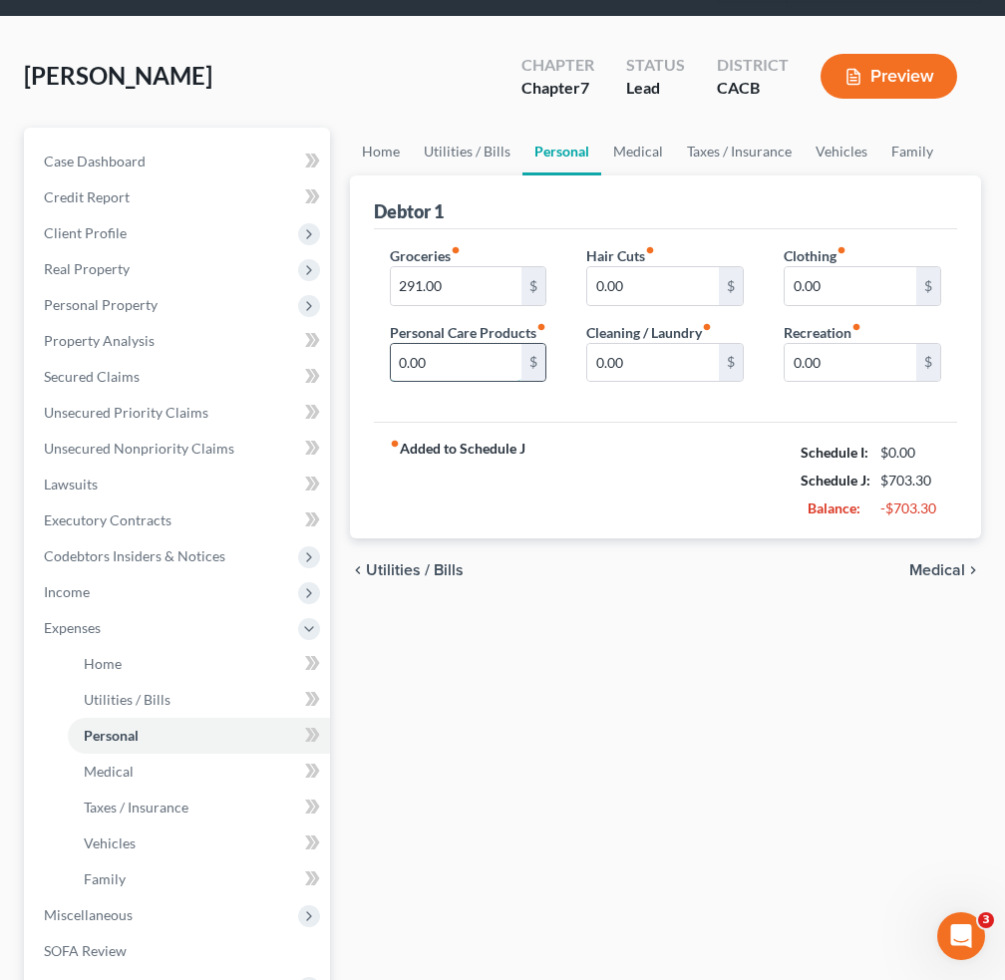
click at [455, 381] on input "0.00" at bounding box center [457, 363] width 132 height 38
type input "50"
click at [776, 760] on div "Home Utilities / Bills Personal Medical Taxes / Insurance Vehicles Family Debto…" at bounding box center [665, 650] width 651 height 1044
click at [161, 761] on link "Medical" at bounding box center [199, 771] width 262 height 36
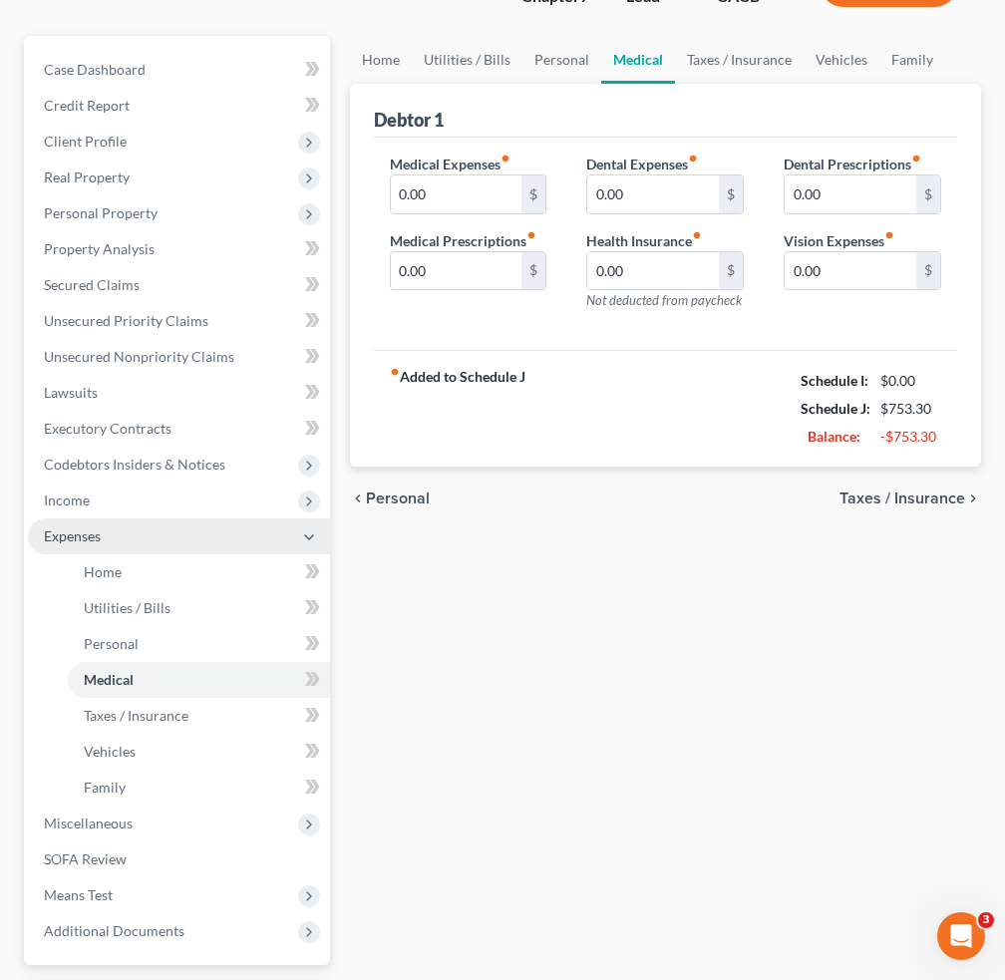
scroll to position [199, 0]
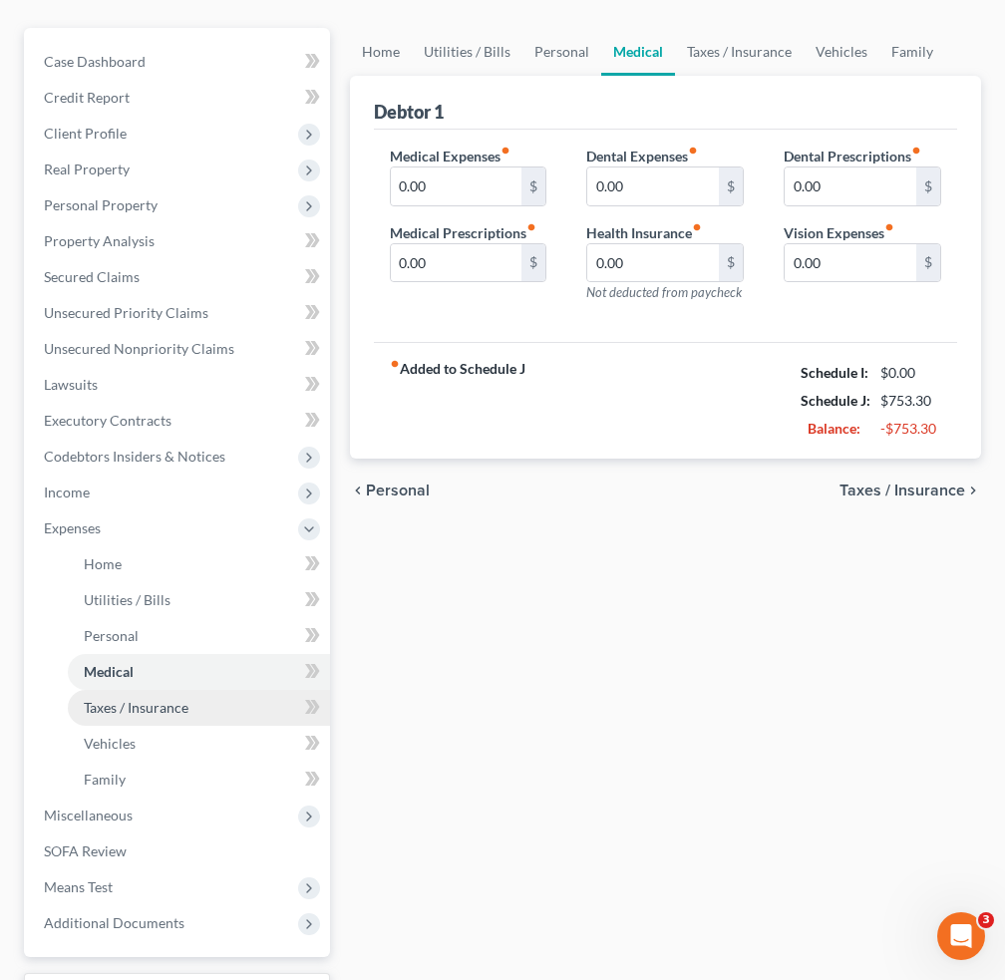
click at [168, 709] on span "Taxes / Insurance" at bounding box center [136, 707] width 105 height 17
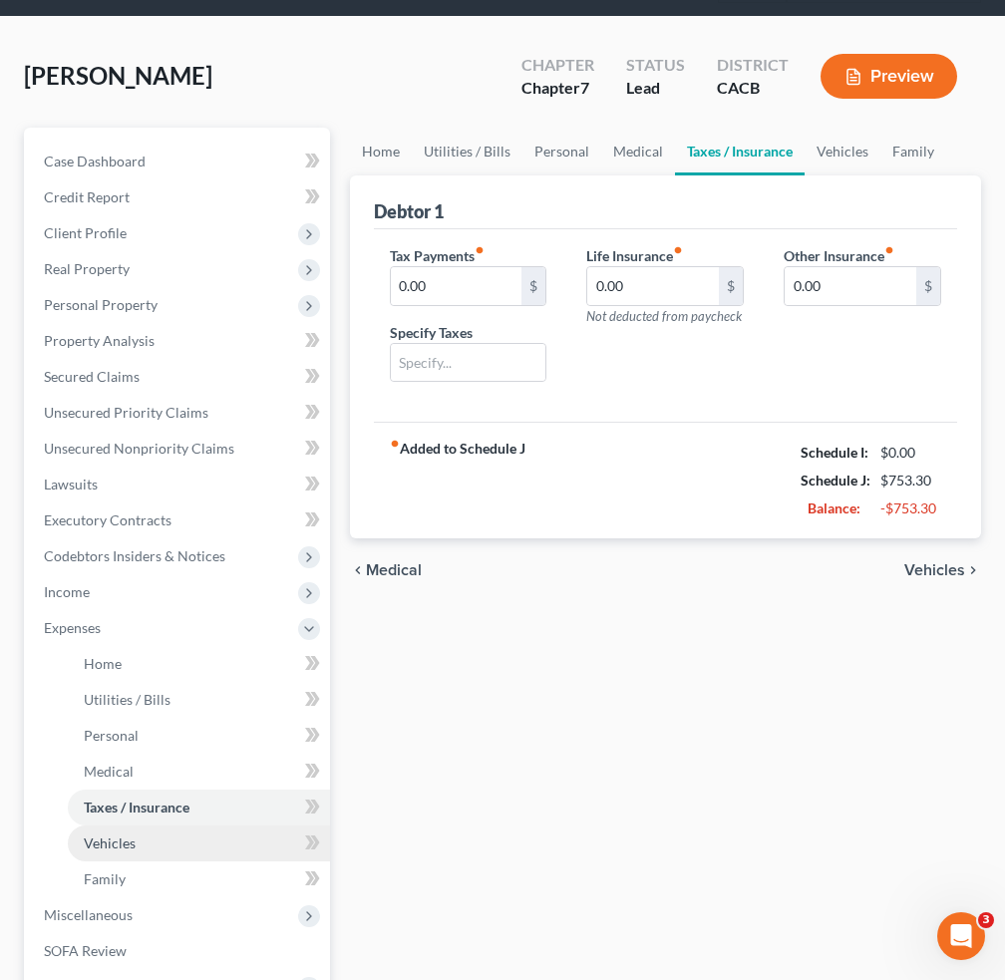
click at [167, 834] on link "Vehicles" at bounding box center [199, 843] width 262 height 36
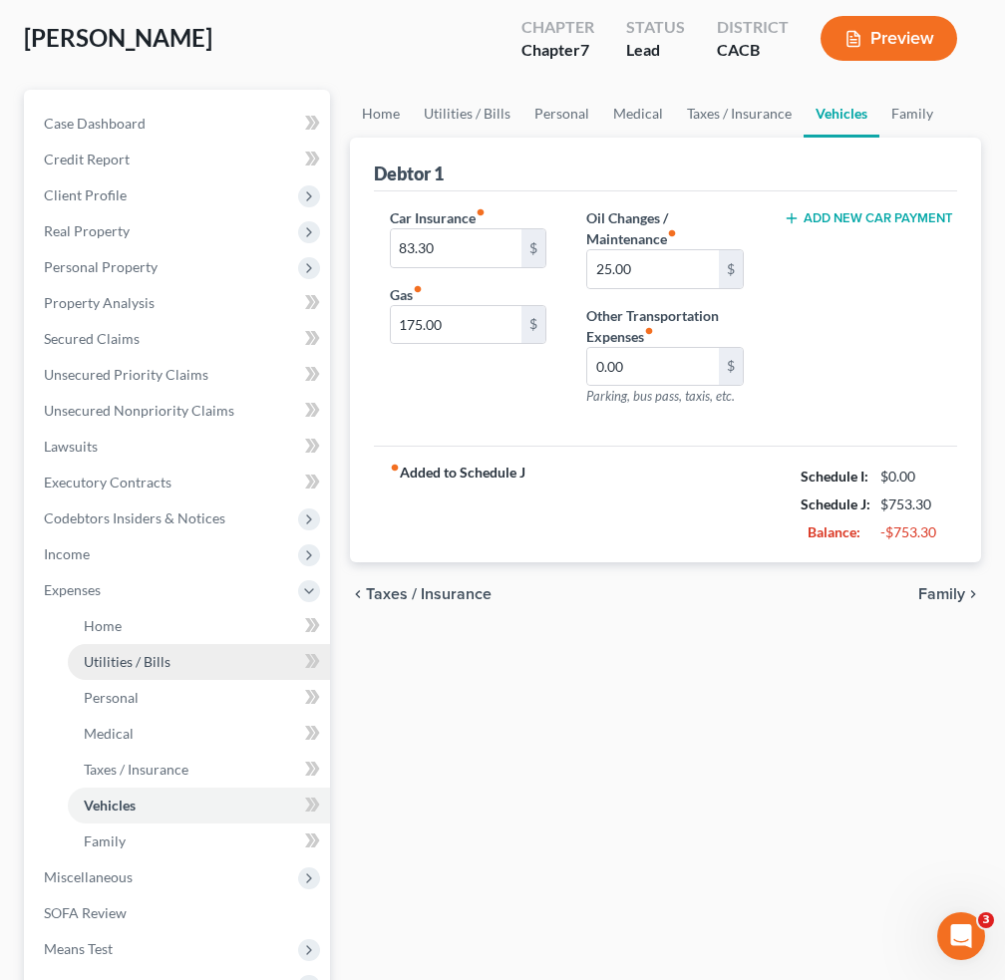
scroll to position [199, 0]
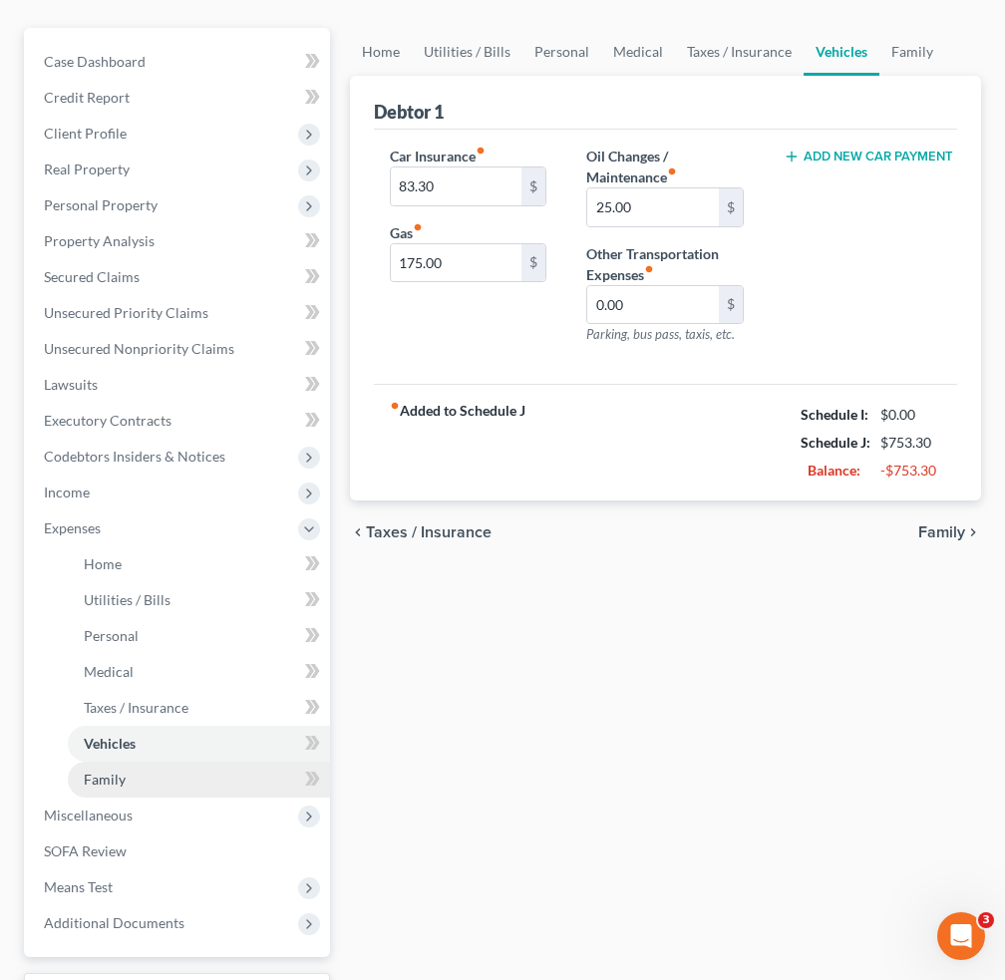
click at [176, 790] on link "Family" at bounding box center [199, 779] width 262 height 36
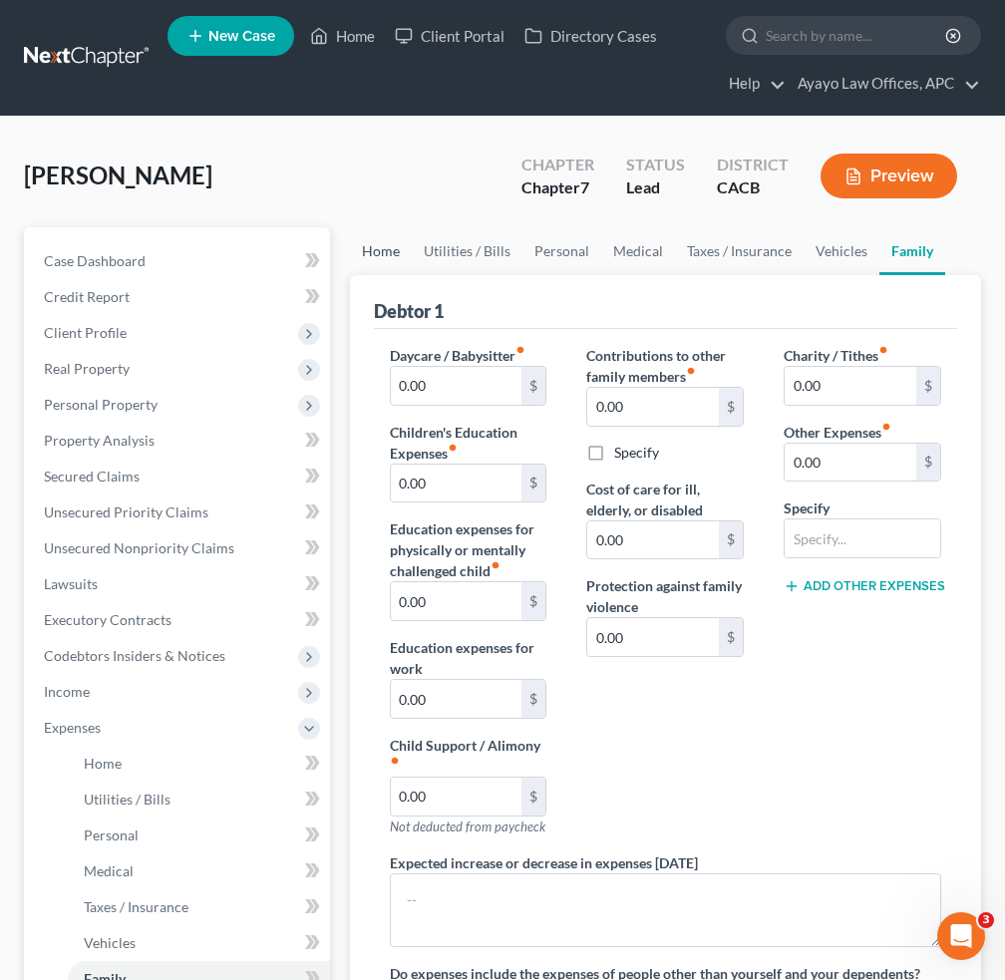
click at [390, 256] on link "Home" at bounding box center [381, 251] width 62 height 48
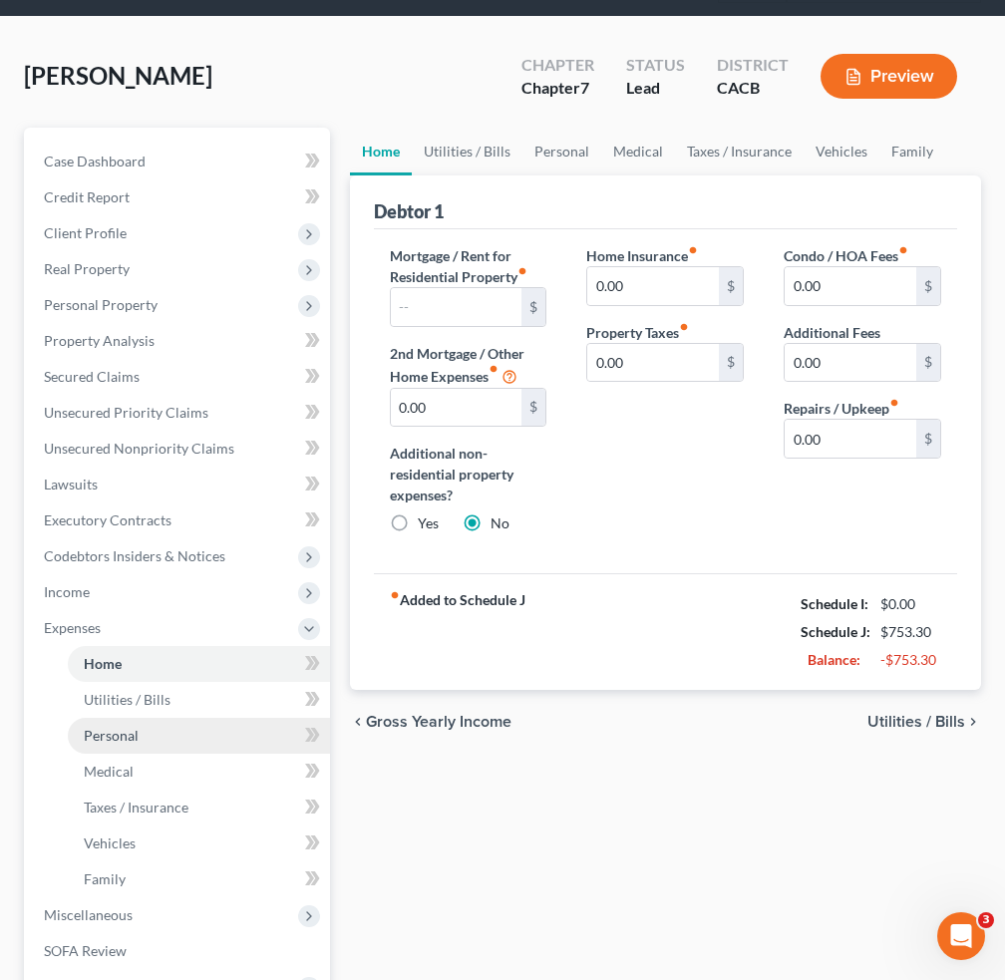
click at [158, 734] on link "Personal" at bounding box center [199, 736] width 262 height 36
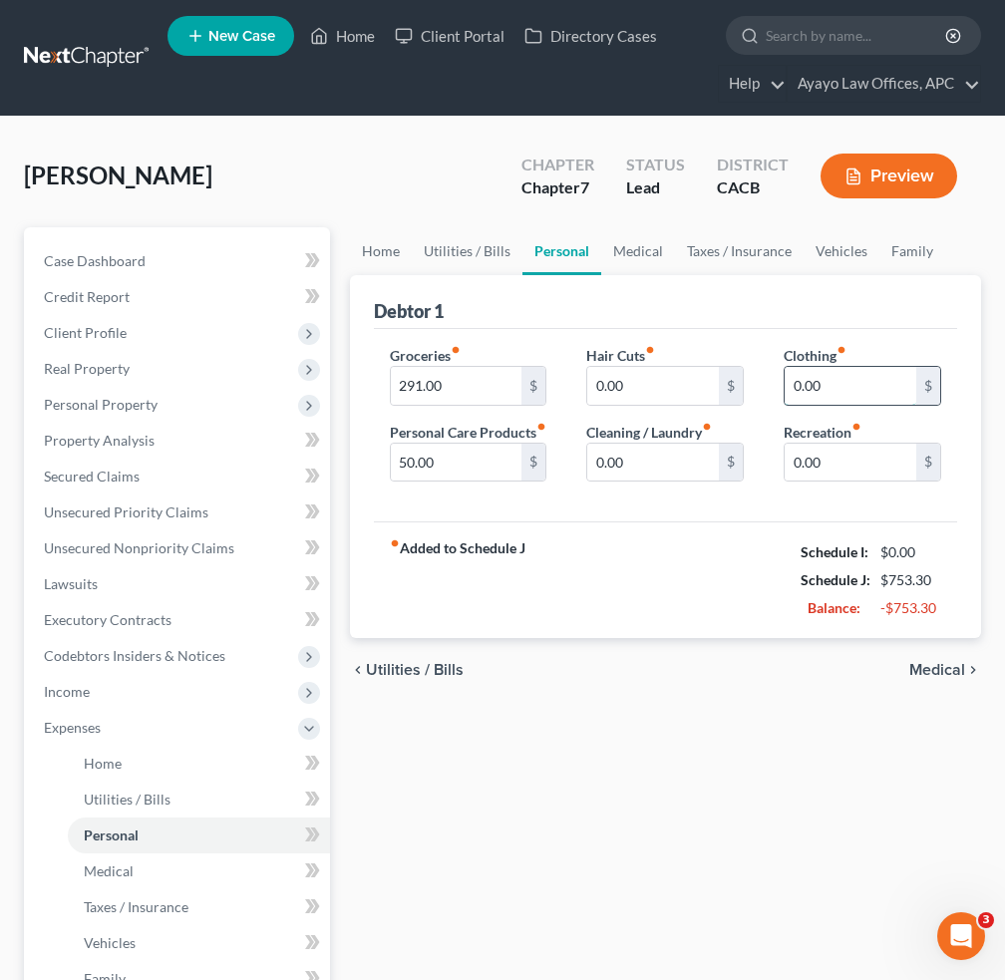
click at [867, 391] on input "0.00" at bounding box center [850, 386] width 132 height 38
click at [821, 766] on div "Home Utilities / Bills Personal Medical Taxes / Insurance Vehicles Family Debto…" at bounding box center [665, 749] width 651 height 1044
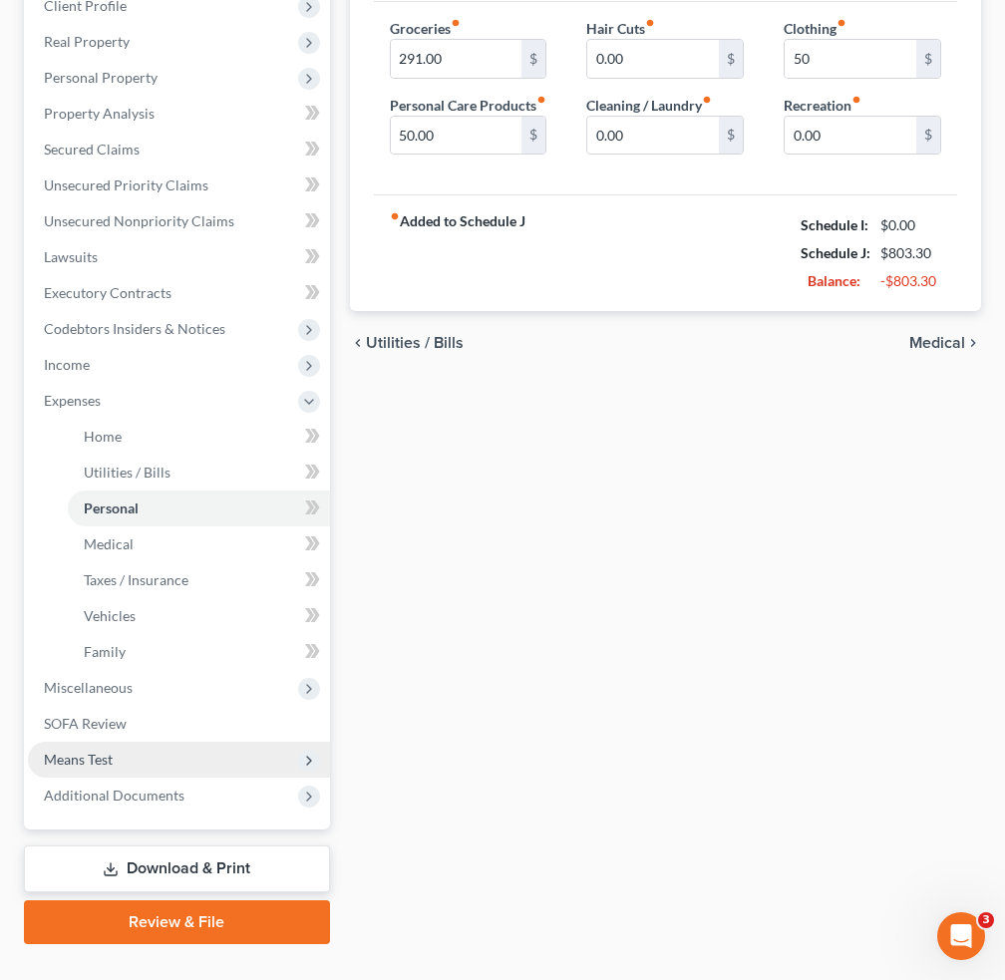
scroll to position [364, 0]
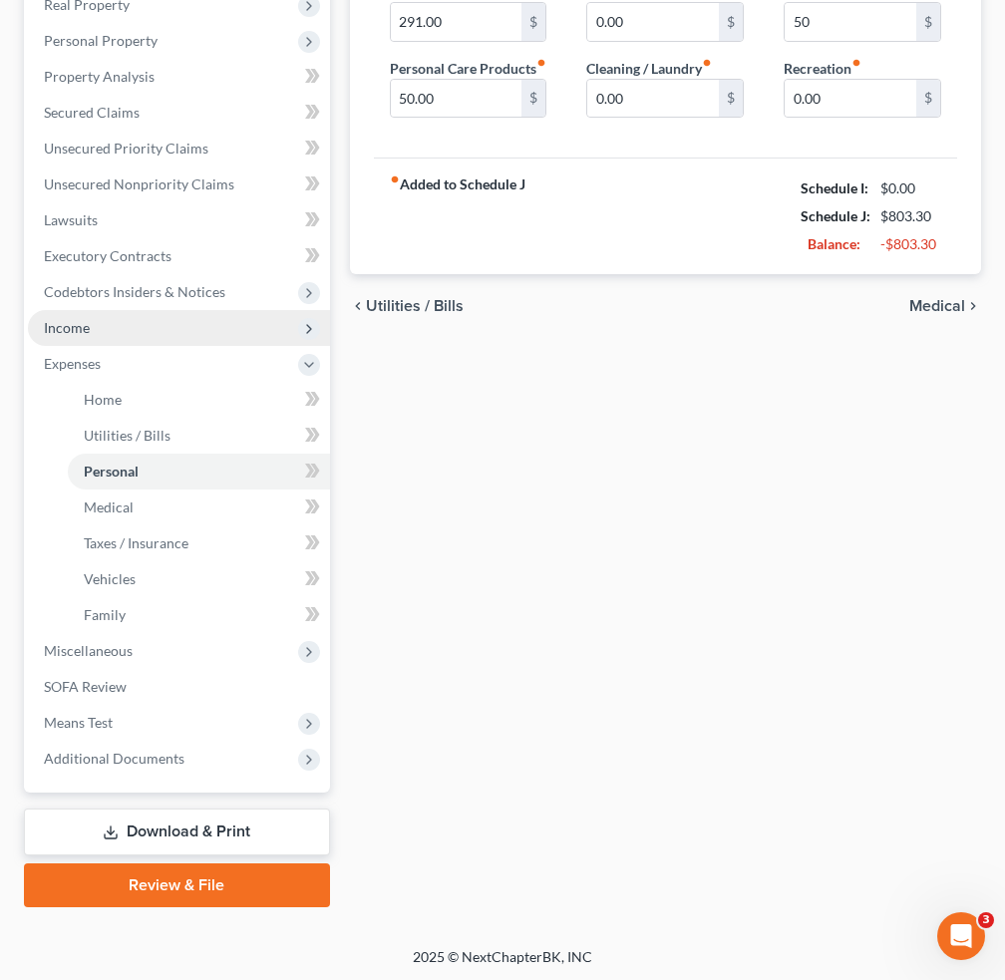
click at [159, 338] on span "Income" at bounding box center [179, 328] width 302 height 36
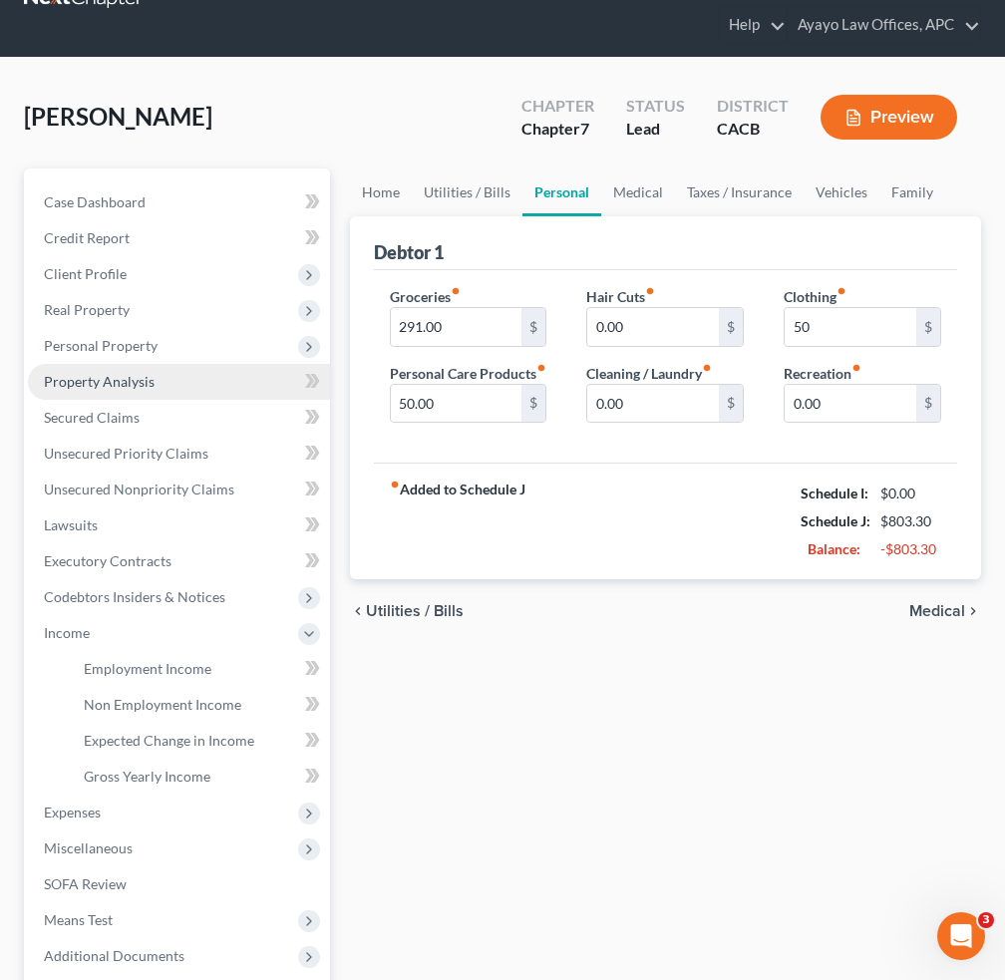
scroll to position [57, 0]
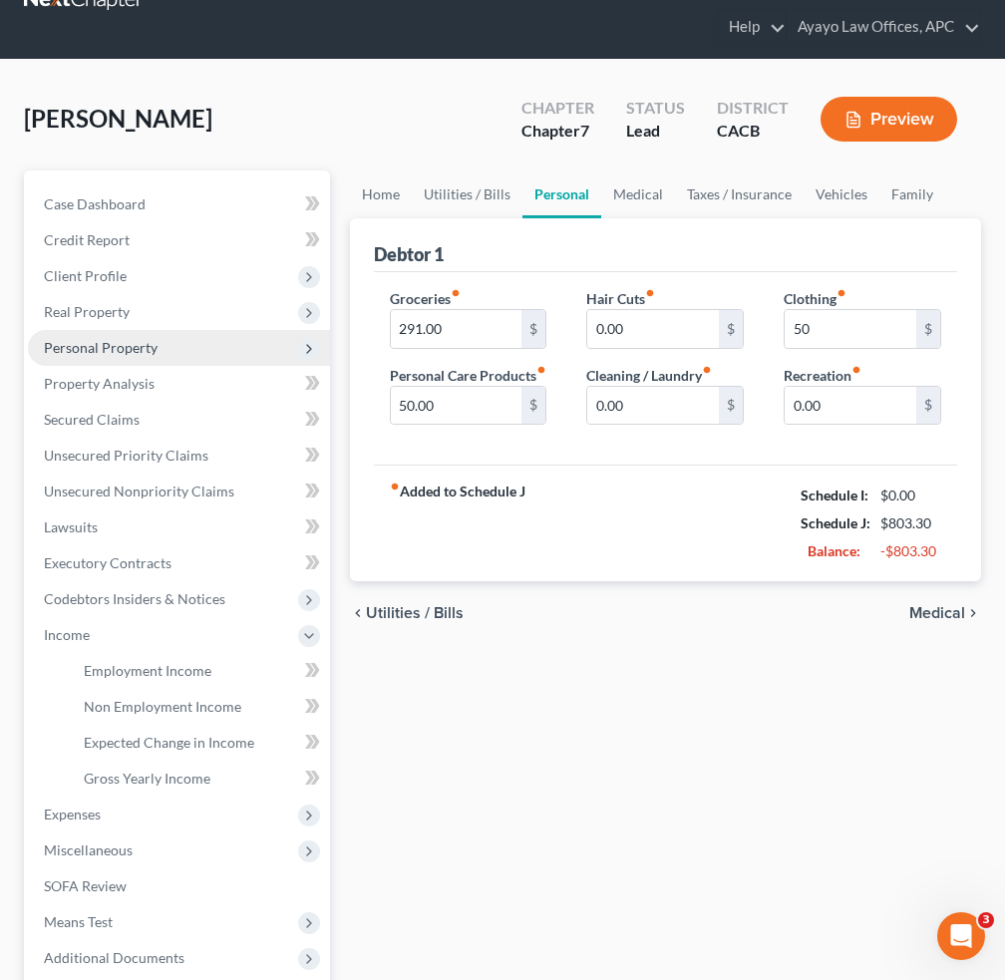
click at [187, 344] on span "Personal Property" at bounding box center [179, 348] width 302 height 36
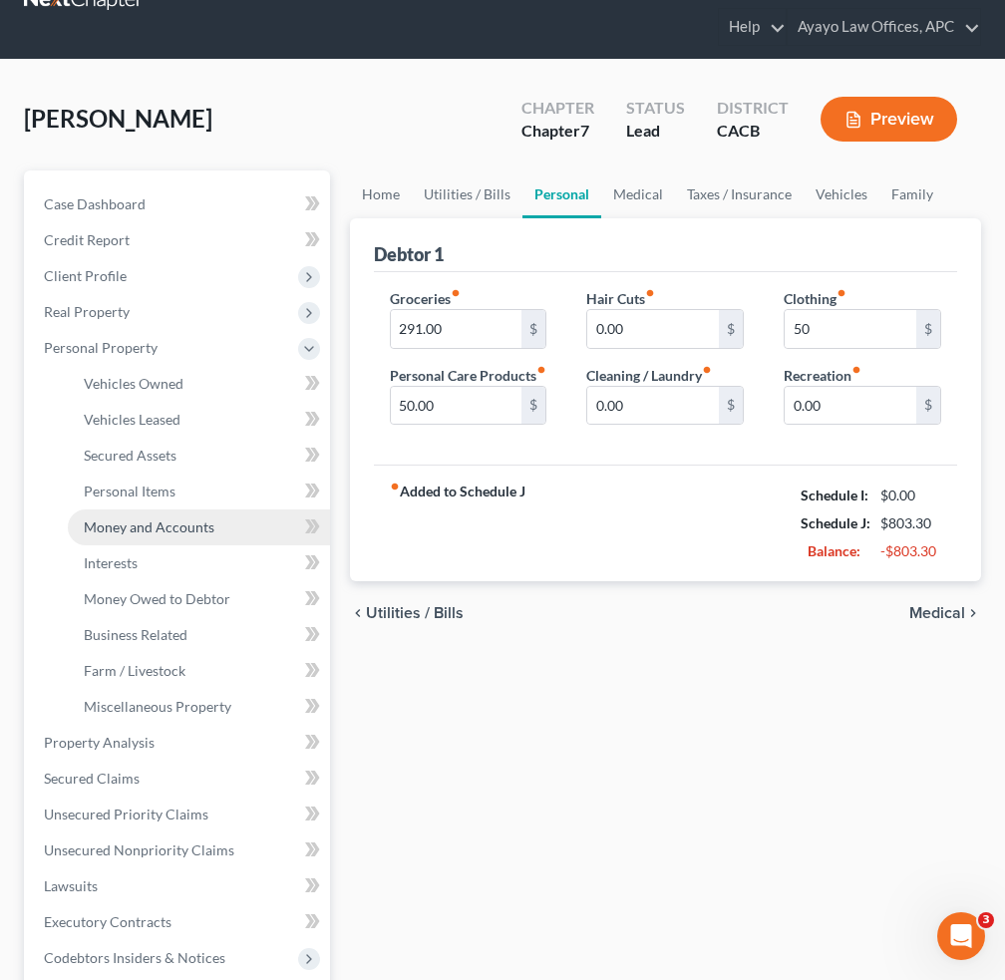
click at [214, 533] on link "Money and Accounts" at bounding box center [199, 527] width 262 height 36
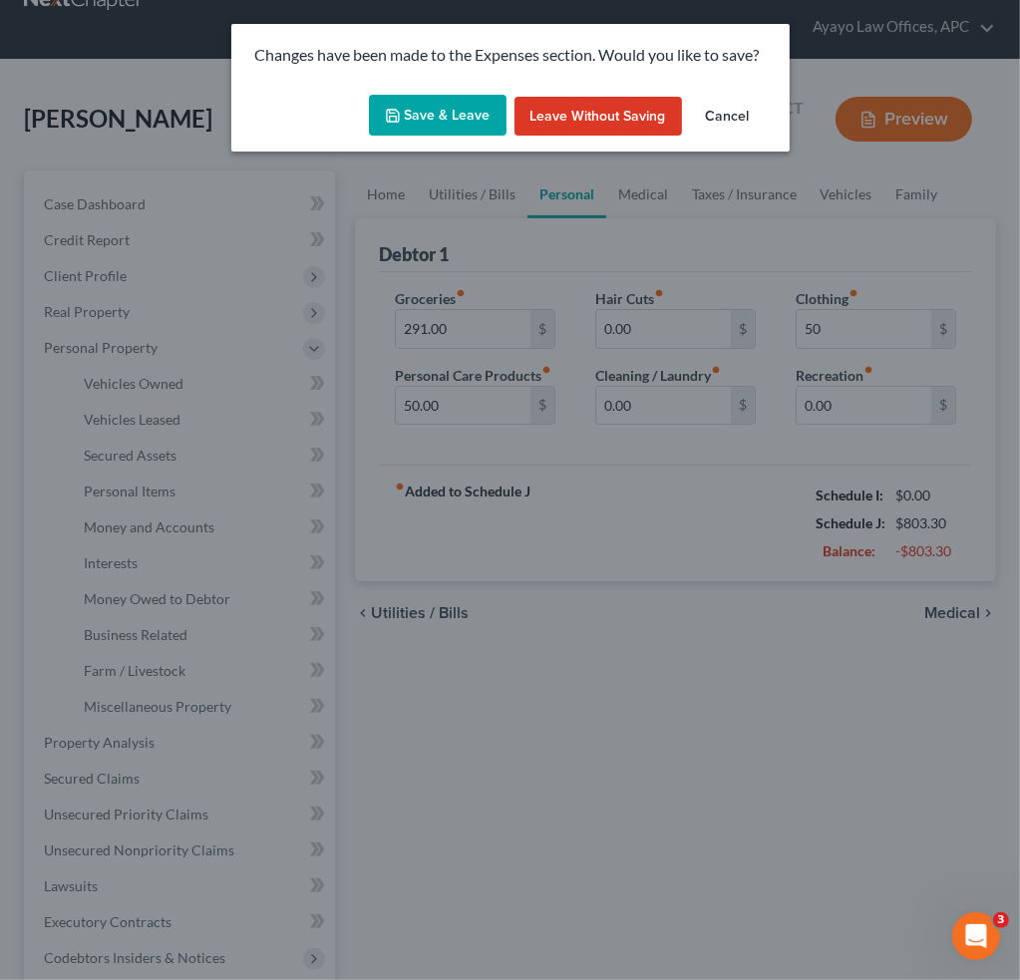
click at [450, 115] on button "Save & Leave" at bounding box center [438, 116] width 138 height 42
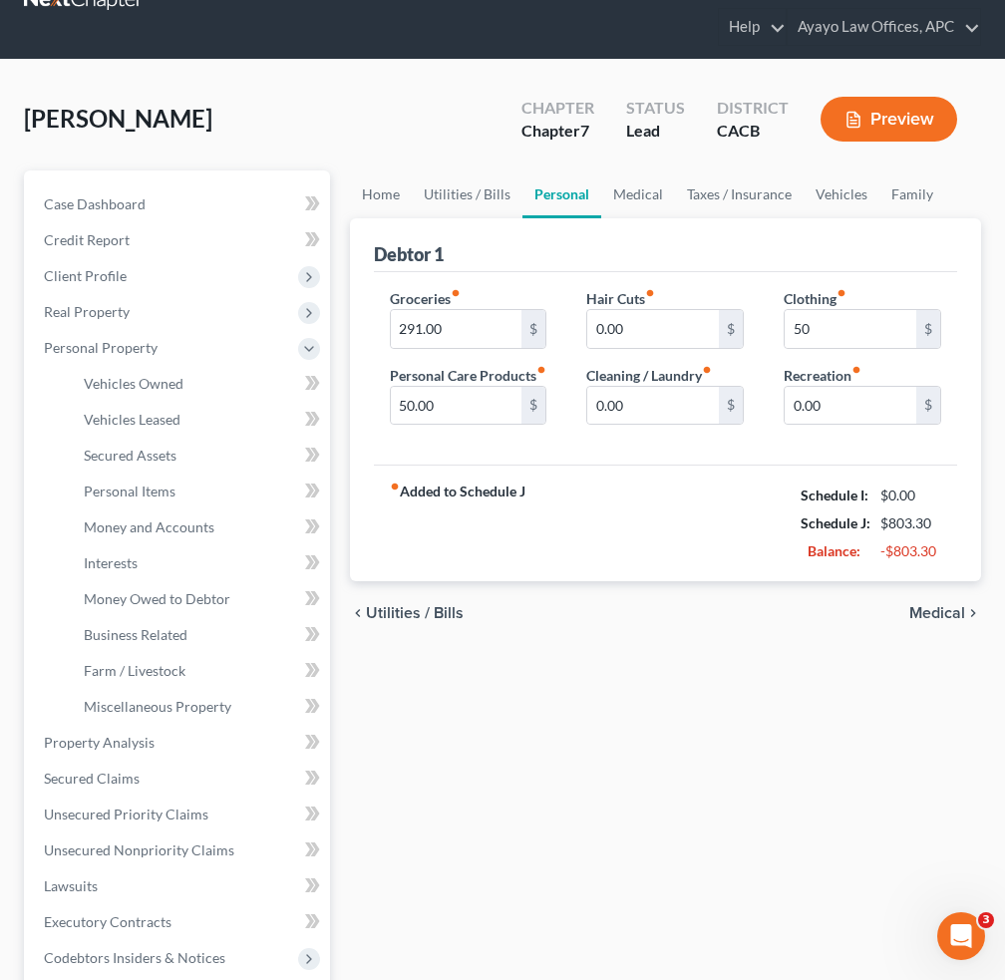
type input "50.00"
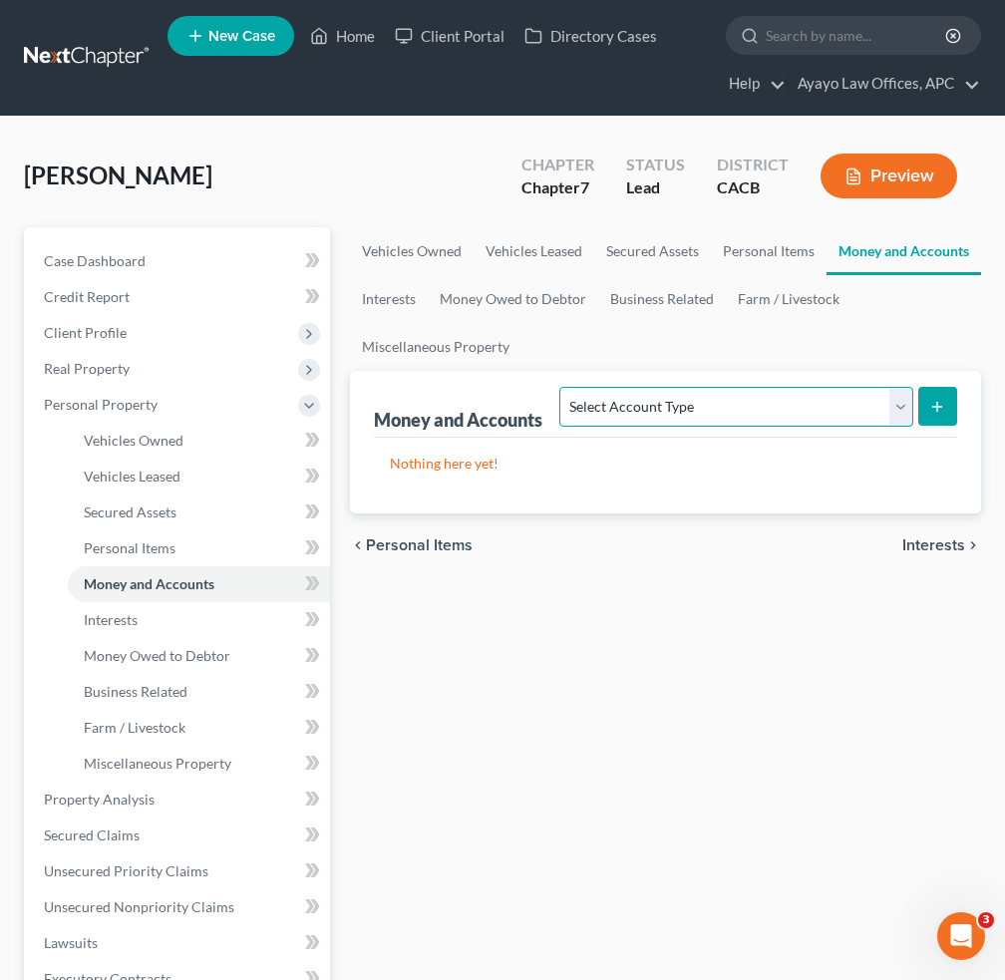
click at [858, 408] on select "Select Account Type Brokerage Cash on Hand Certificates of Deposit Checking Acc…" at bounding box center [735, 407] width 353 height 40
click at [861, 156] on button "Preview" at bounding box center [888, 175] width 137 height 45
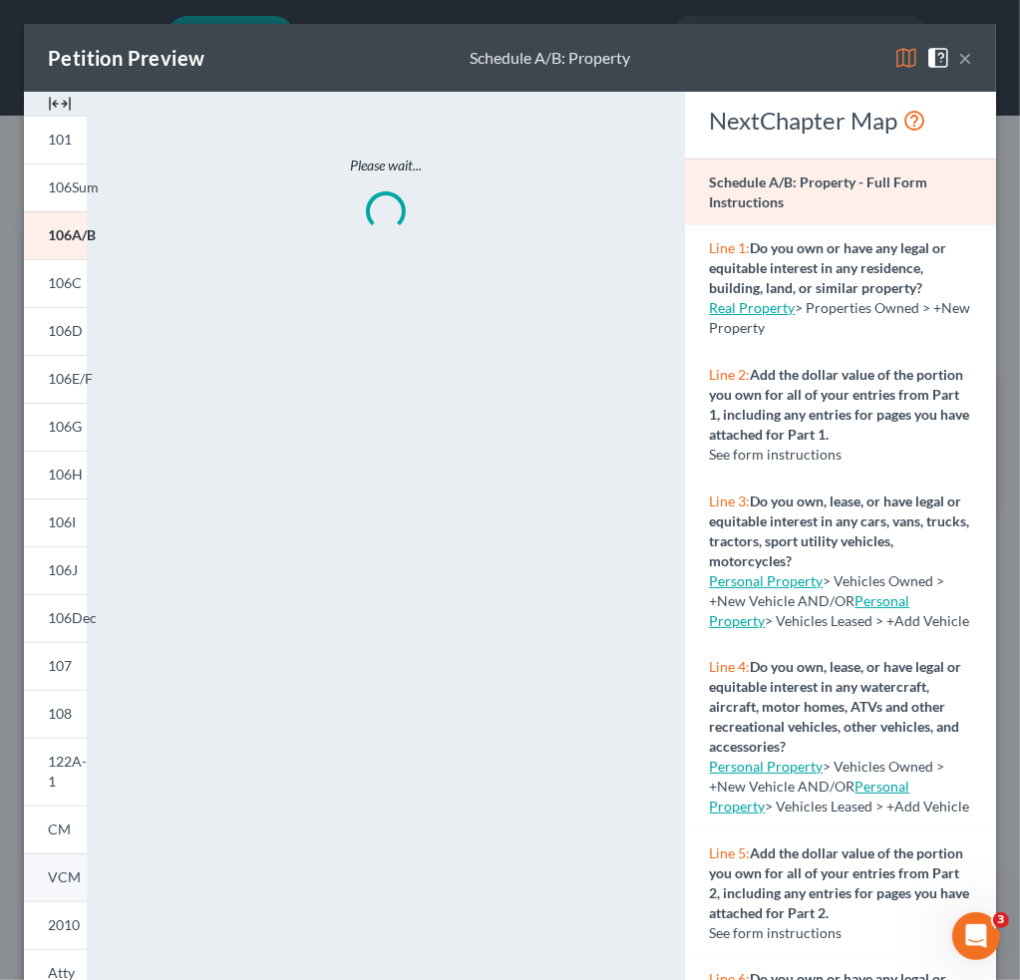
scroll to position [125, 0]
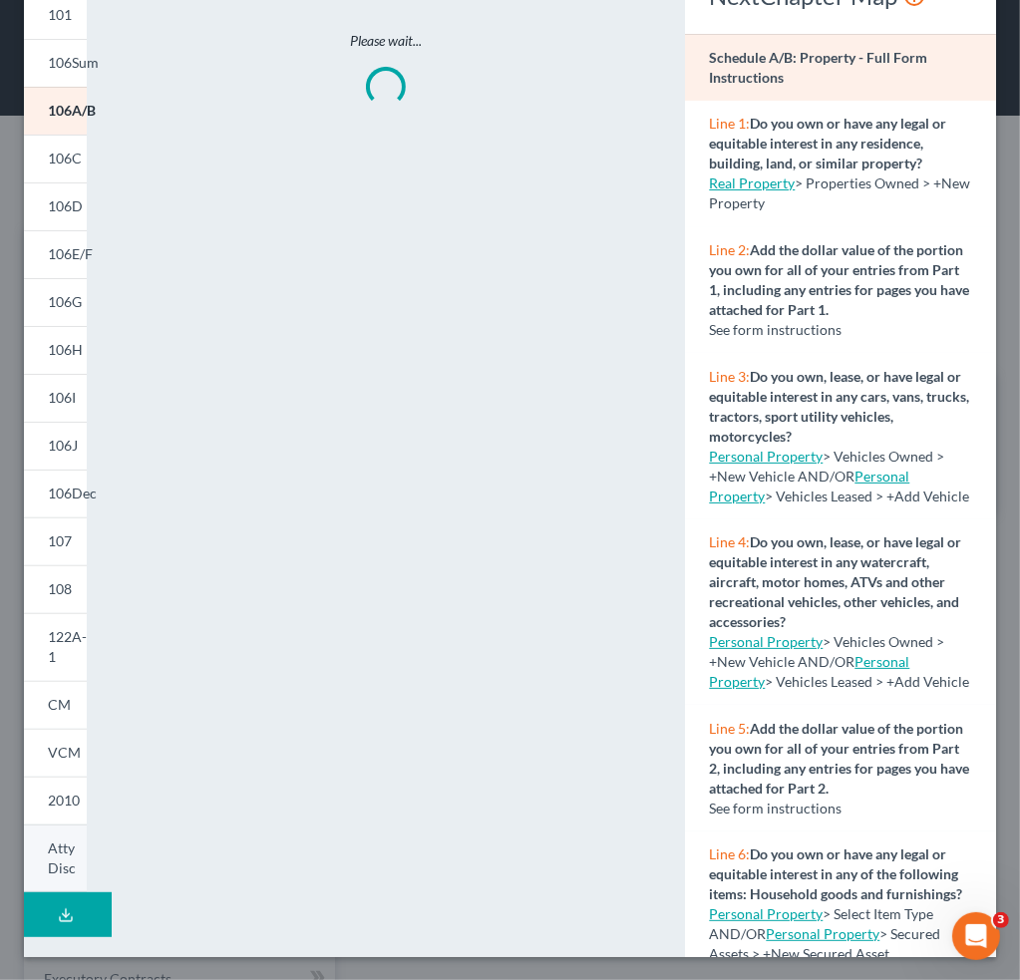
click at [42, 850] on link "Atty Disc" at bounding box center [55, 858] width 63 height 69
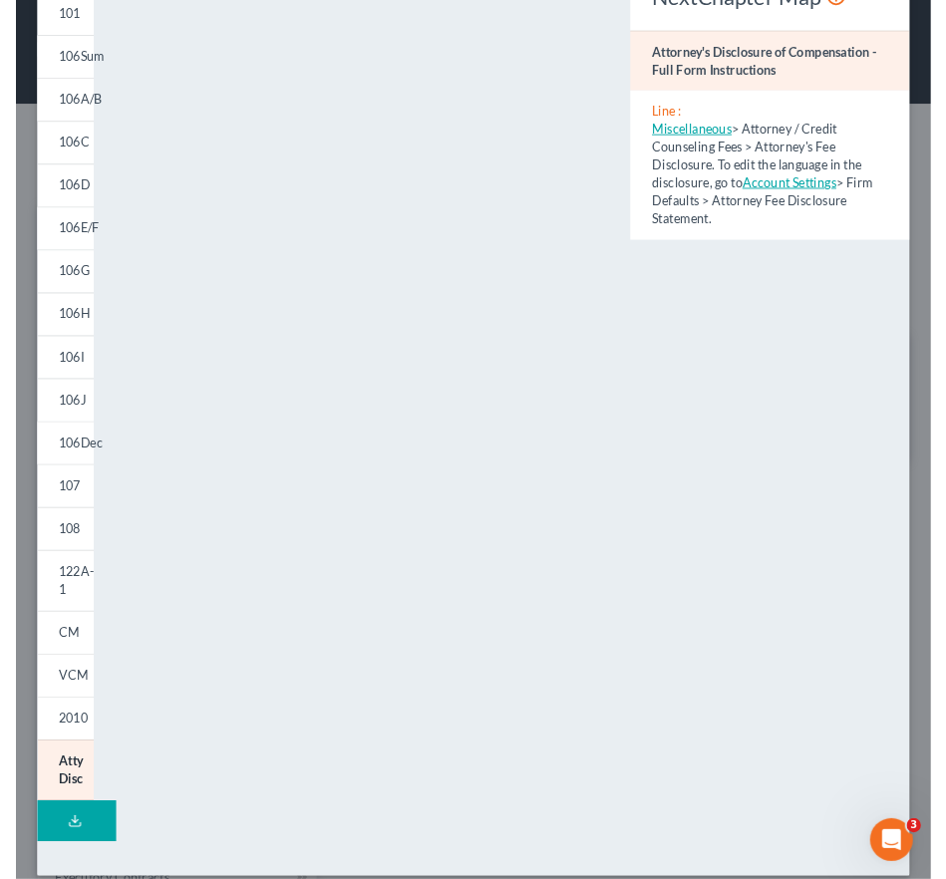
scroll to position [25, 0]
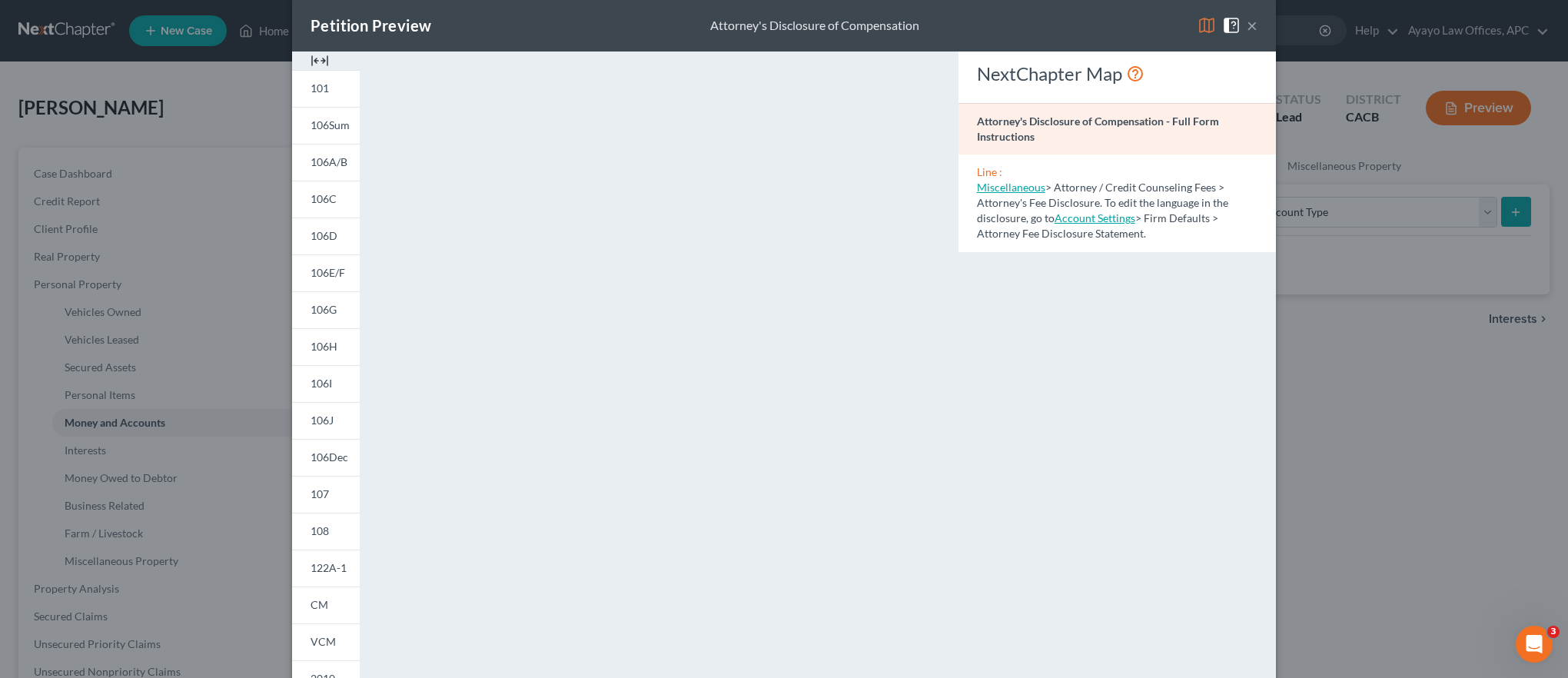
click at [786, 23] on button "×" at bounding box center [1253, 25] width 11 height 19
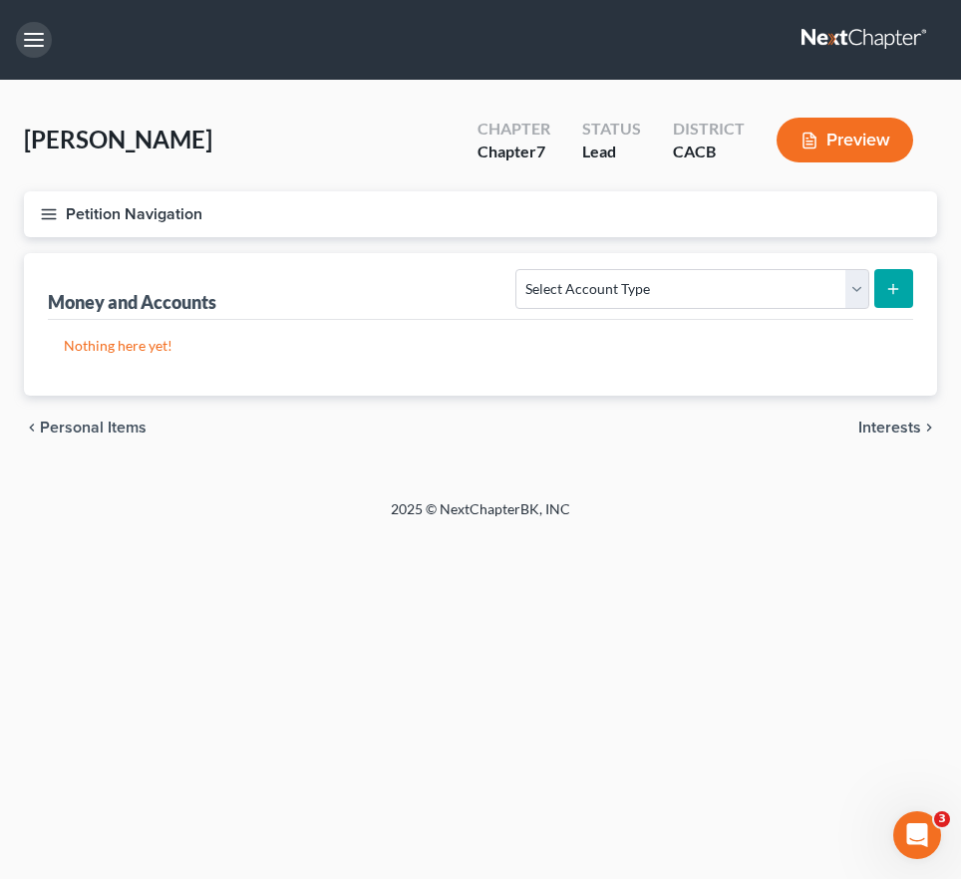
click at [18, 29] on button "button" at bounding box center [34, 40] width 36 height 36
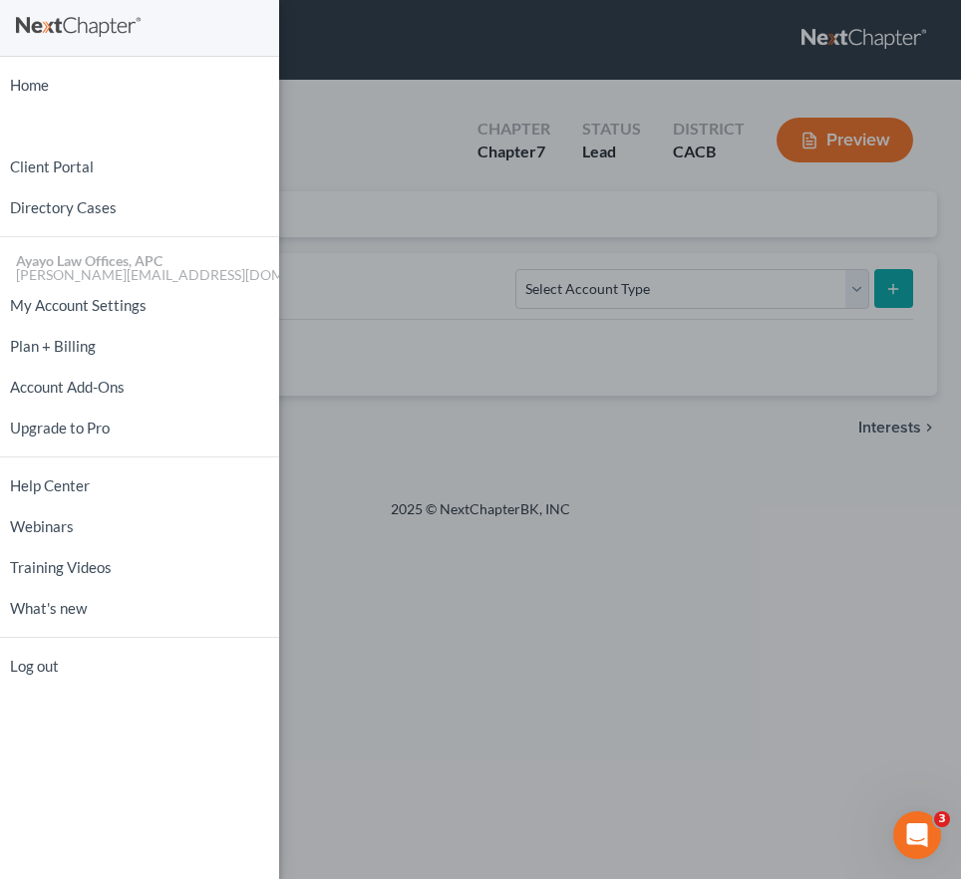
click at [387, 94] on div "Home New Case Client Portal Directory Cases Ayayo Law Offices, APC [PERSON_NAME…" at bounding box center [480, 439] width 961 height 879
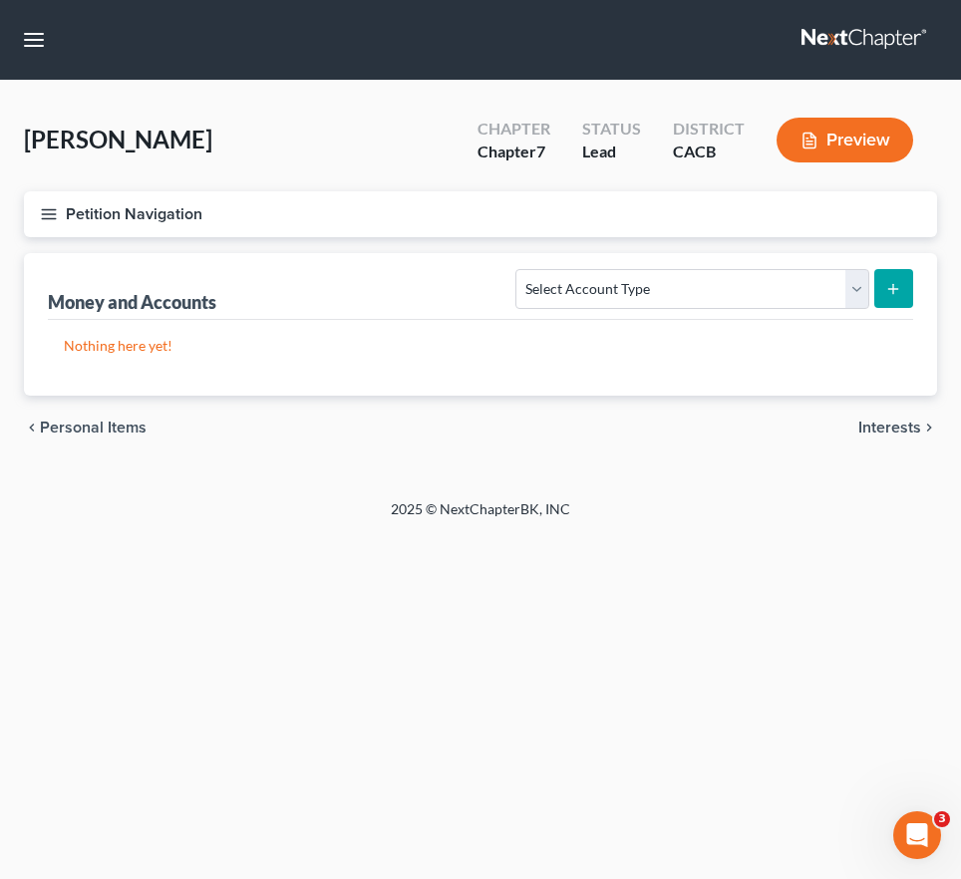
click at [40, 207] on icon "button" at bounding box center [49, 214] width 18 height 18
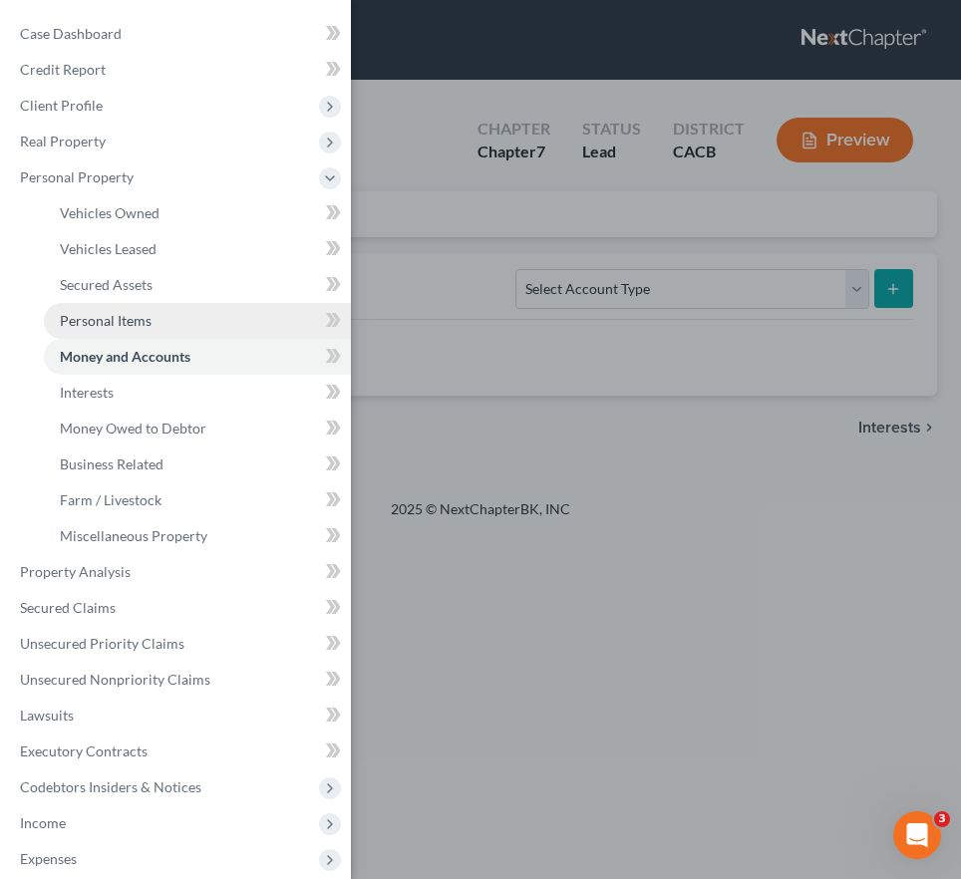
click at [137, 322] on span "Personal Items" at bounding box center [106, 320] width 92 height 17
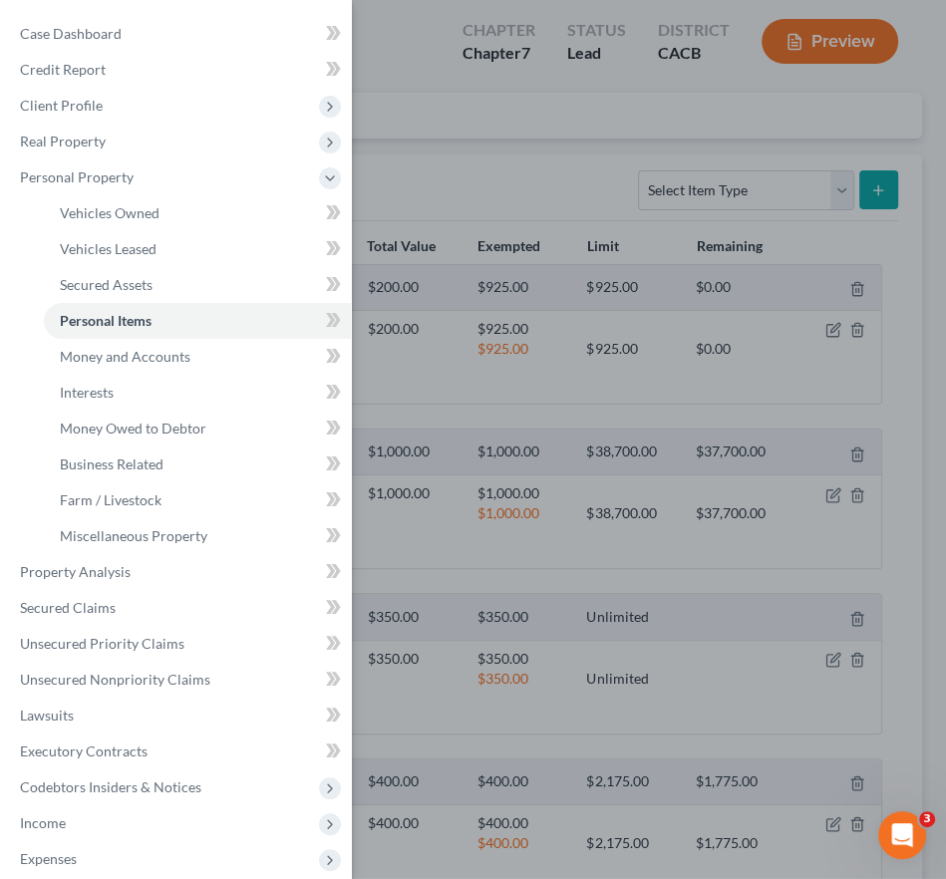
scroll to position [100, 0]
click at [529, 169] on div "Case Dashboard Payments Invoices Payments Payments Credit Report Client Profile" at bounding box center [473, 439] width 946 height 879
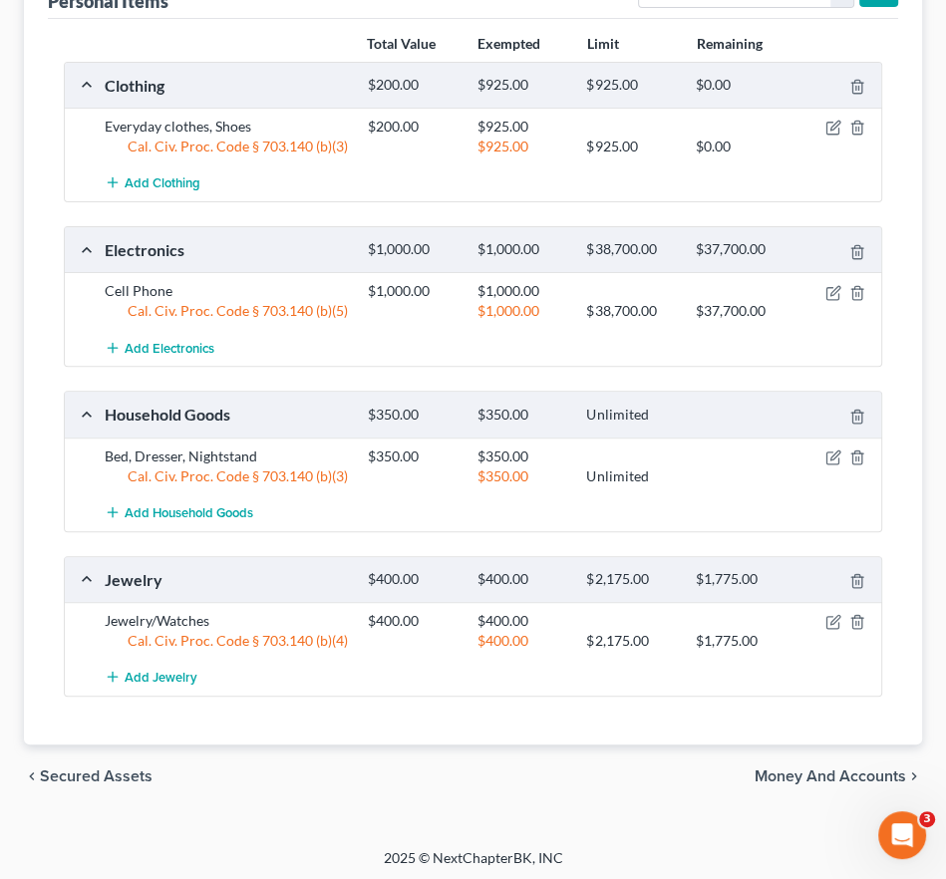
scroll to position [0, 0]
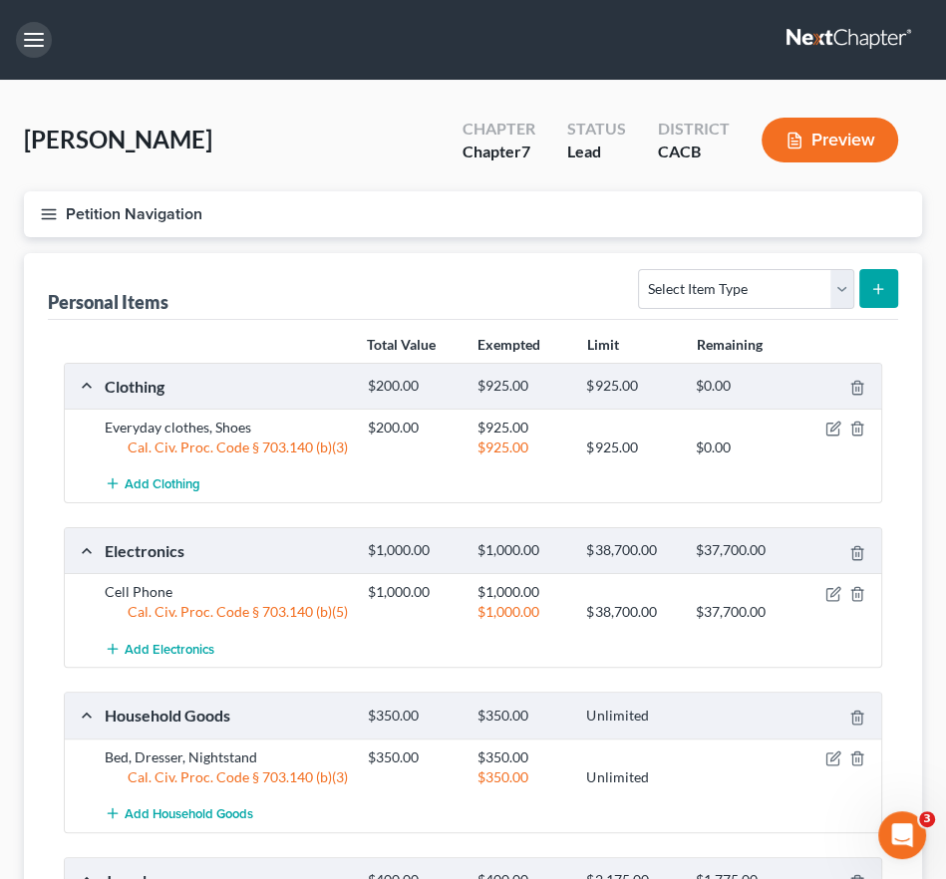
click at [43, 43] on button "button" at bounding box center [34, 40] width 36 height 36
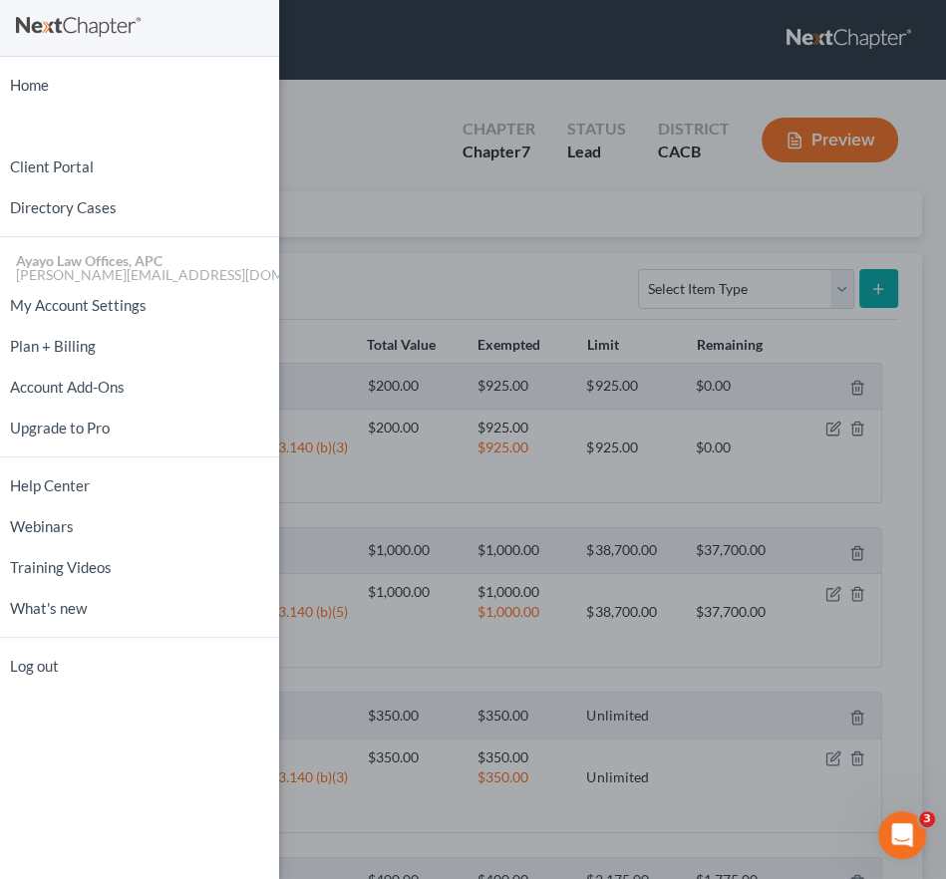
click at [386, 88] on div "Home New Case Client Portal Directory Cases Ayayo Law Offices, APC [PERSON_NAME…" at bounding box center [473, 439] width 946 height 879
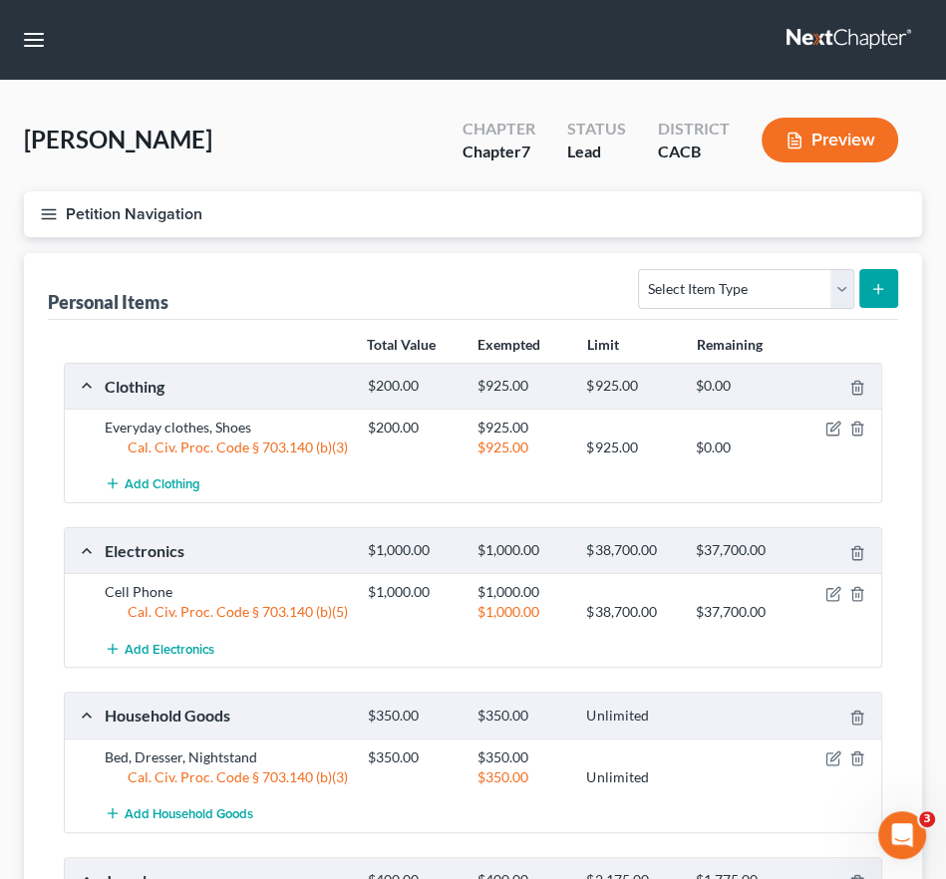
click at [43, 209] on line "button" at bounding box center [49, 209] width 14 height 0
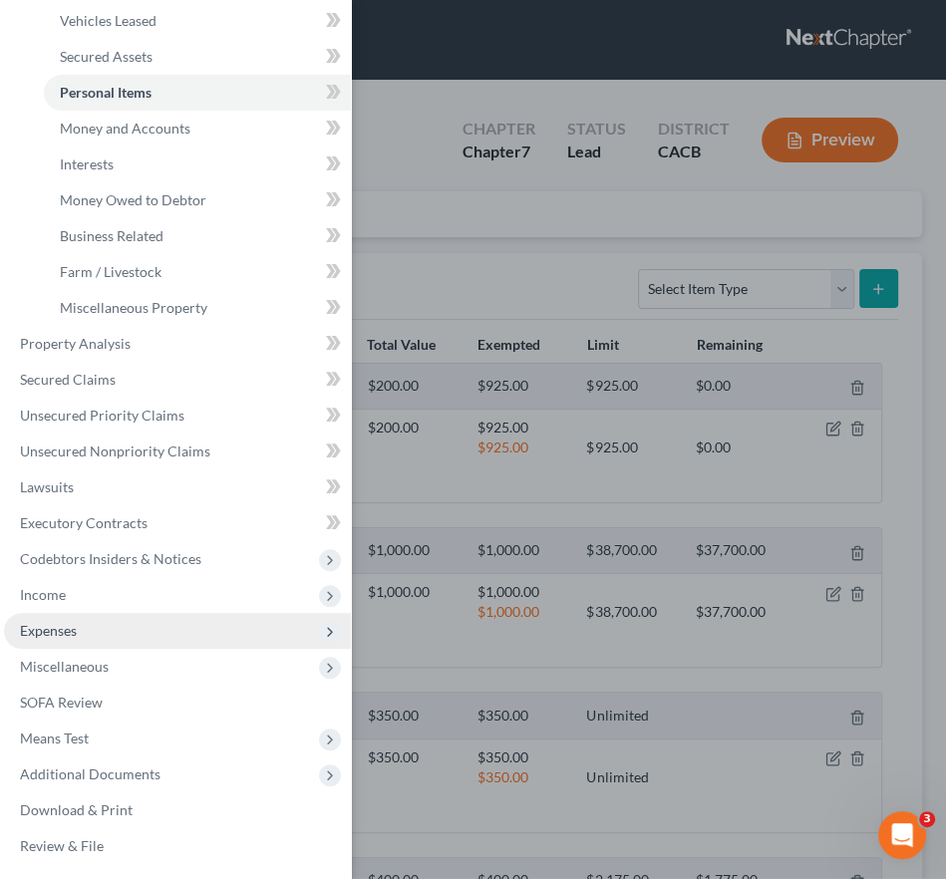
click at [148, 625] on span "Expenses" at bounding box center [177, 631] width 347 height 36
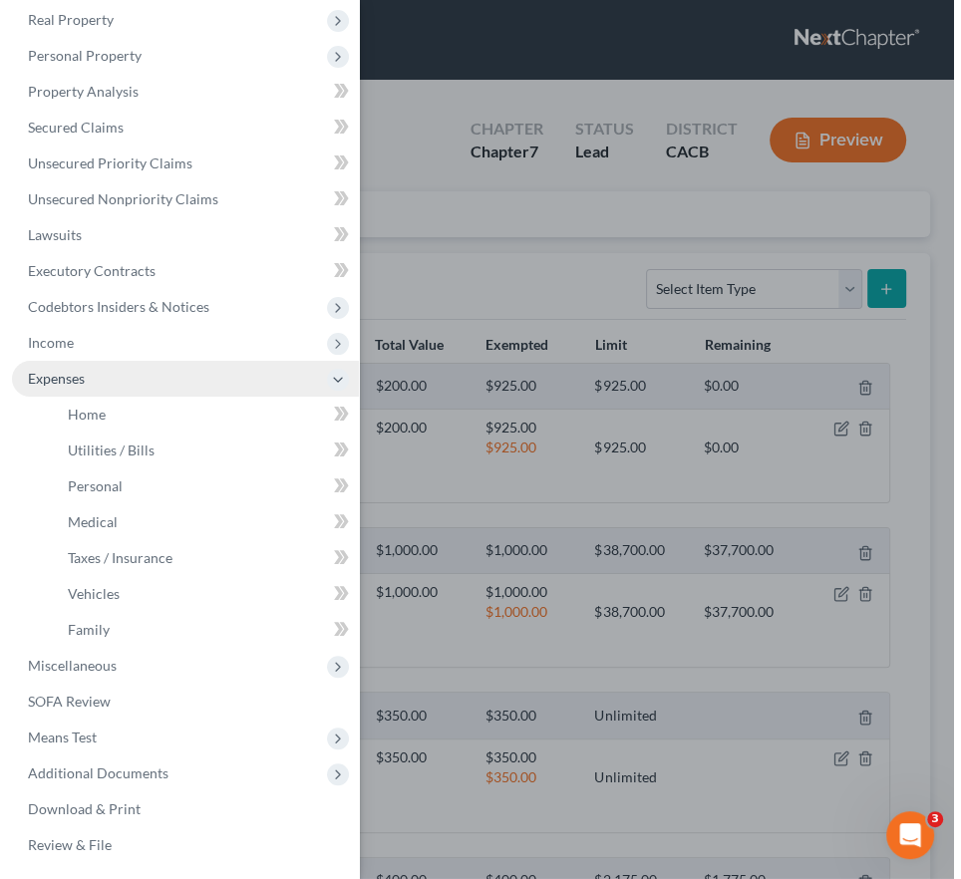
scroll to position [121, 0]
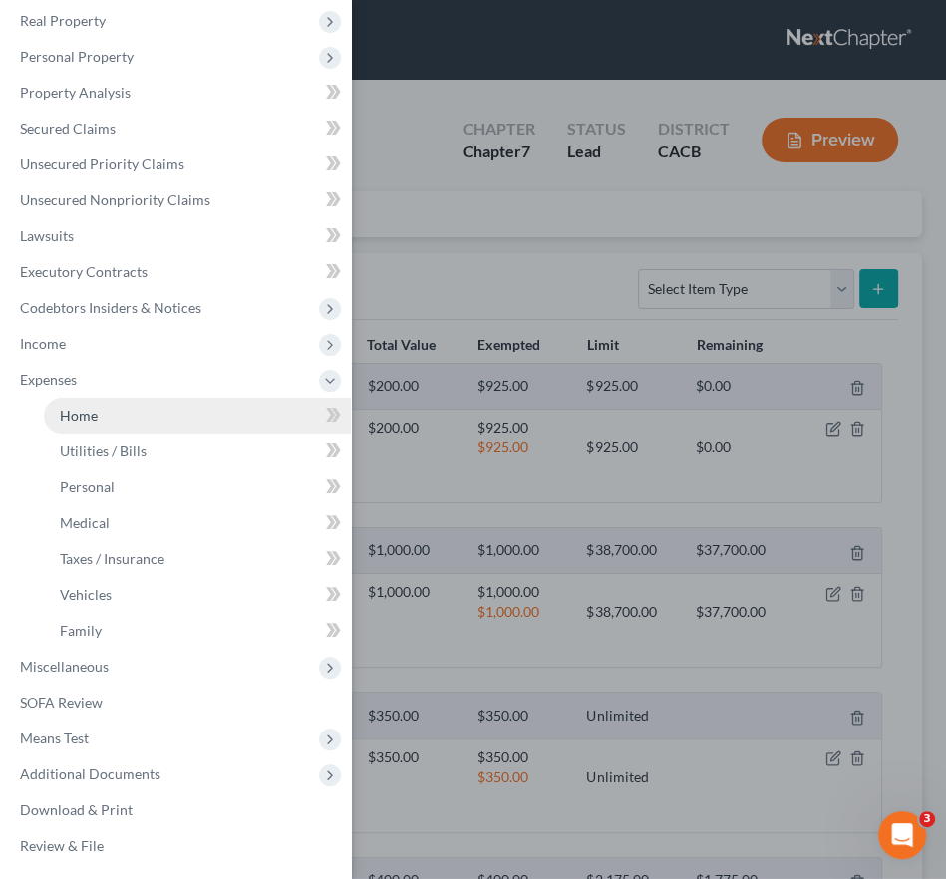
click at [108, 408] on link "Home" at bounding box center [197, 416] width 307 height 36
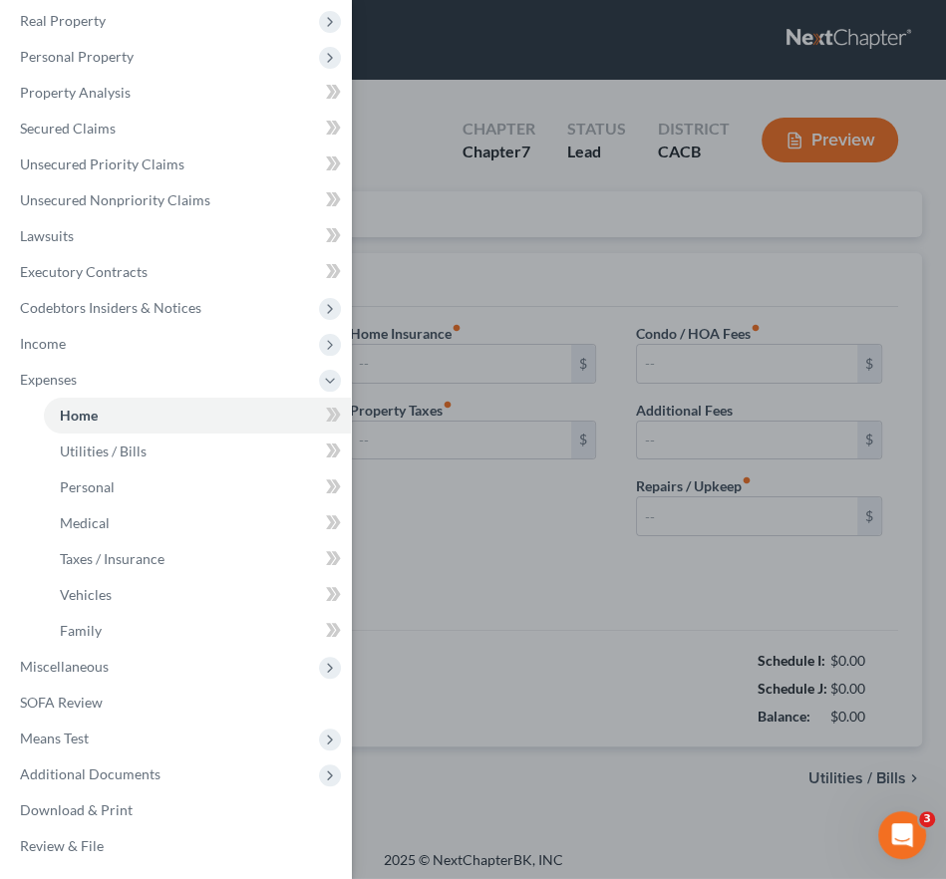
type input "0.00"
radio input "true"
type input "0.00"
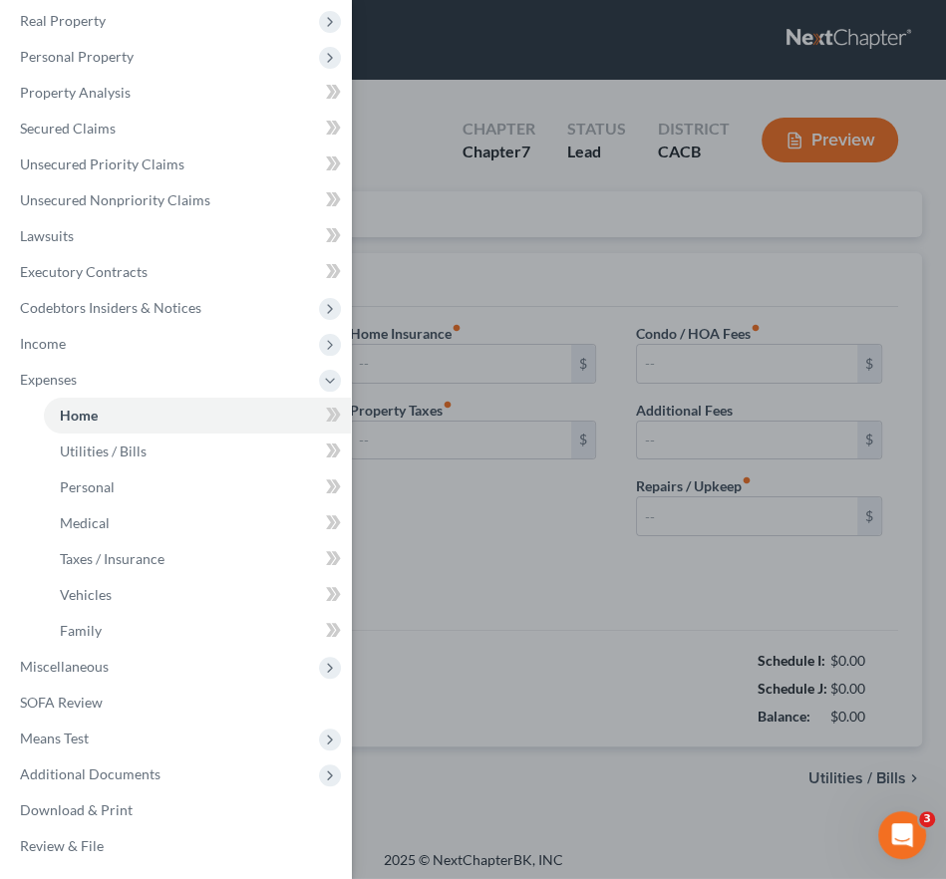
type input "0.00"
click at [534, 534] on div "Case Dashboard Payments Invoices Payments Payments Credit Report Client Profile" at bounding box center [473, 439] width 946 height 879
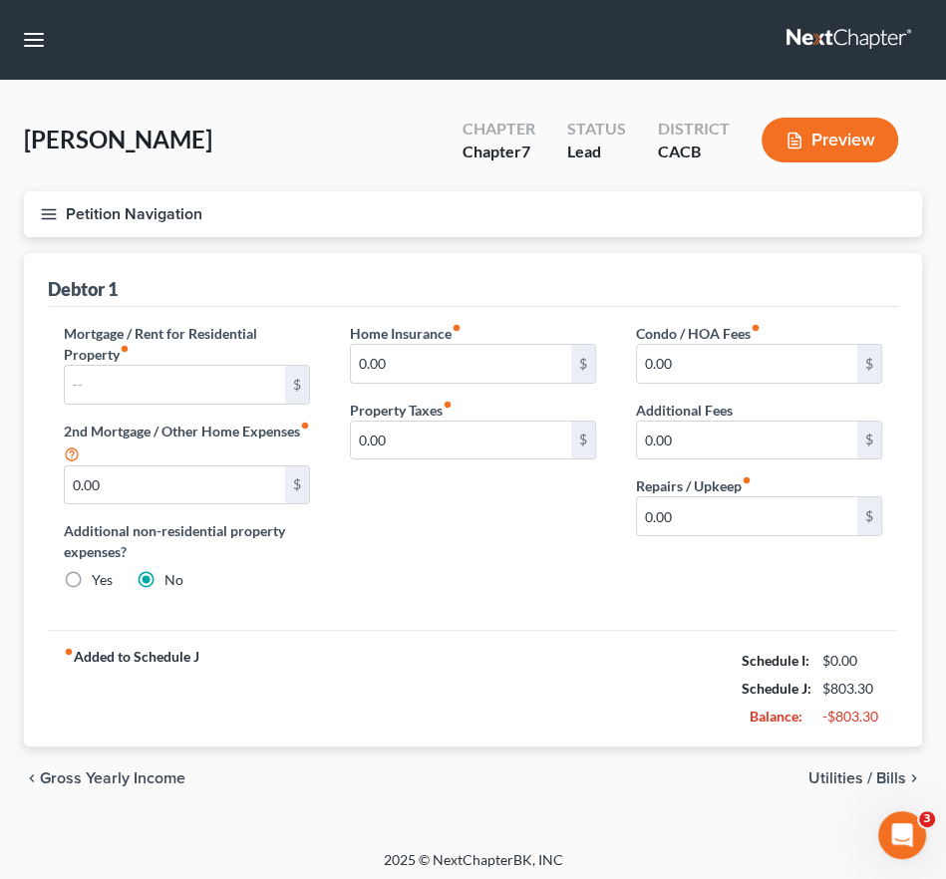
click at [62, 208] on button "Petition Navigation" at bounding box center [473, 214] width 898 height 46
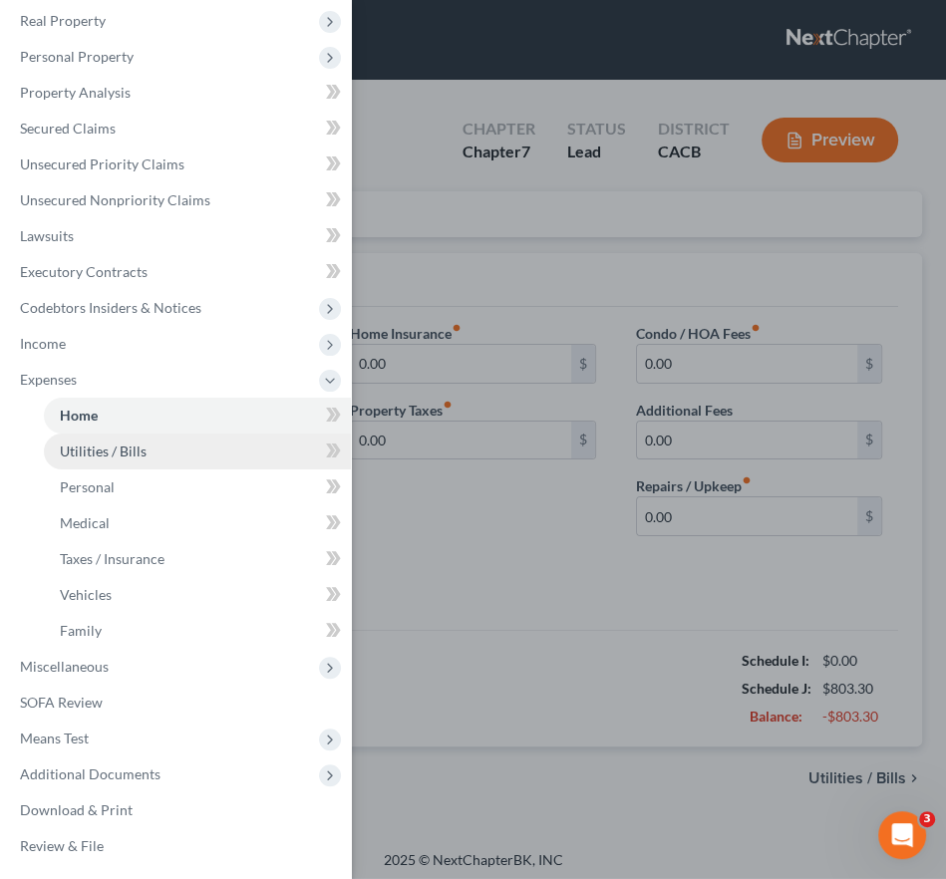
click at [147, 449] on link "Utilities / Bills" at bounding box center [197, 452] width 307 height 36
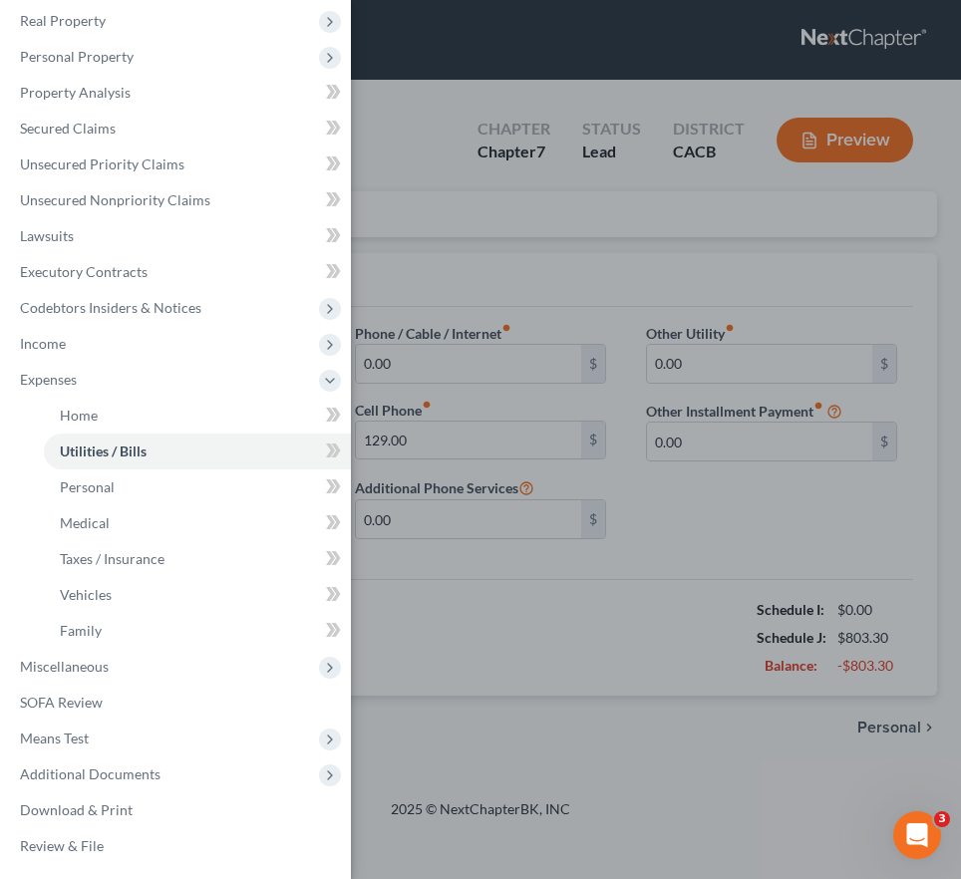
click at [776, 788] on div "Case Dashboard Payments Invoices Payments Payments Credit Report Client Profile" at bounding box center [480, 439] width 961 height 879
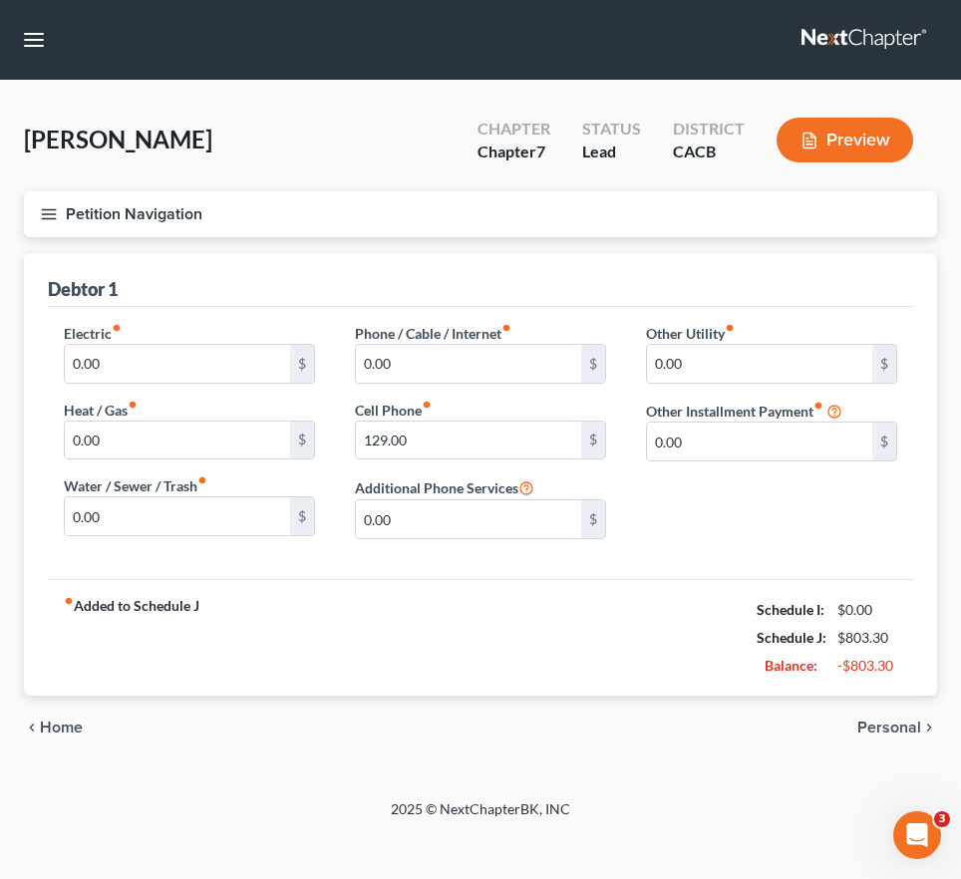
click at [55, 221] on icon "button" at bounding box center [49, 214] width 18 height 18
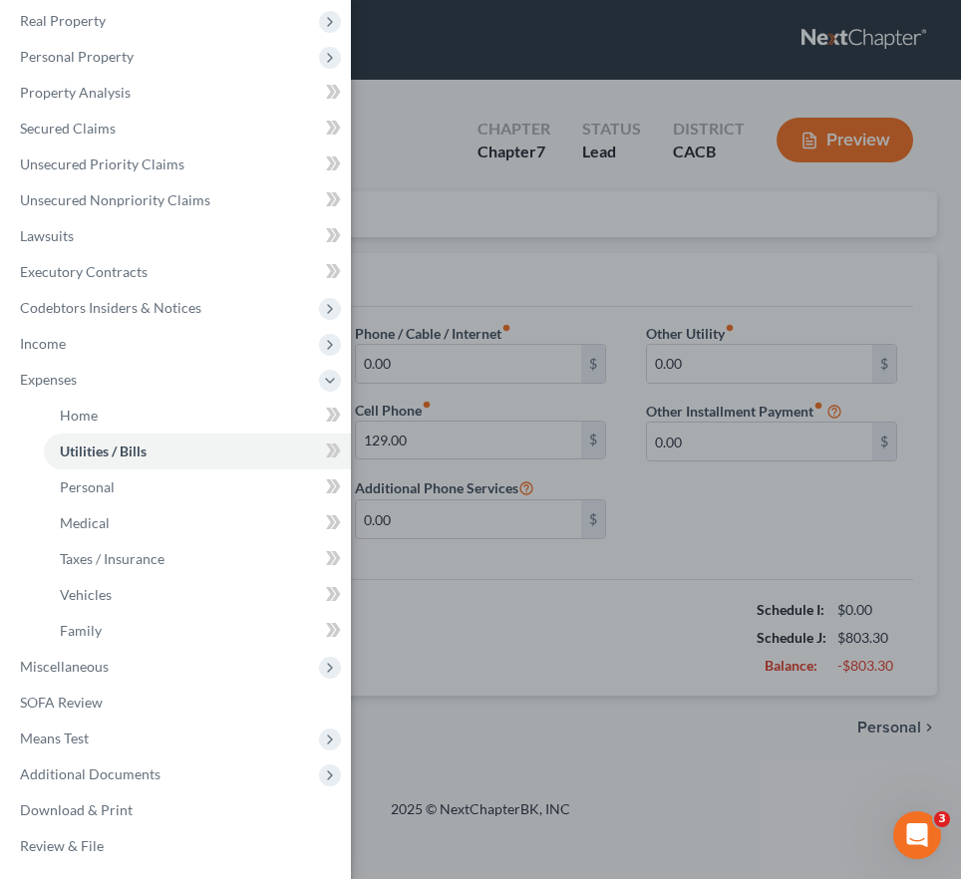
click at [445, 641] on div "Case Dashboard Payments Invoices Payments Payments Credit Report Client Profile" at bounding box center [480, 439] width 961 height 879
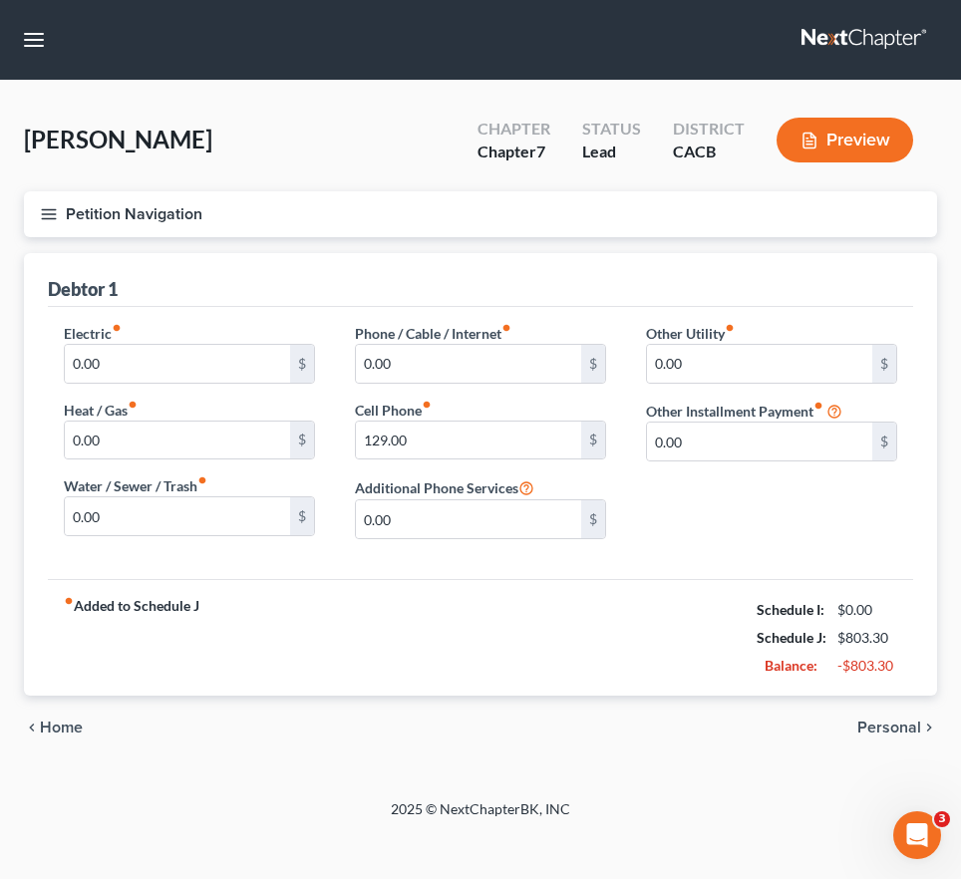
click at [430, 688] on div "fiber_manual_record Added to Schedule J Schedule I: $0.00 Schedule J: $803.30 B…" at bounding box center [480, 637] width 865 height 117
click at [46, 205] on icon "button" at bounding box center [49, 214] width 18 height 18
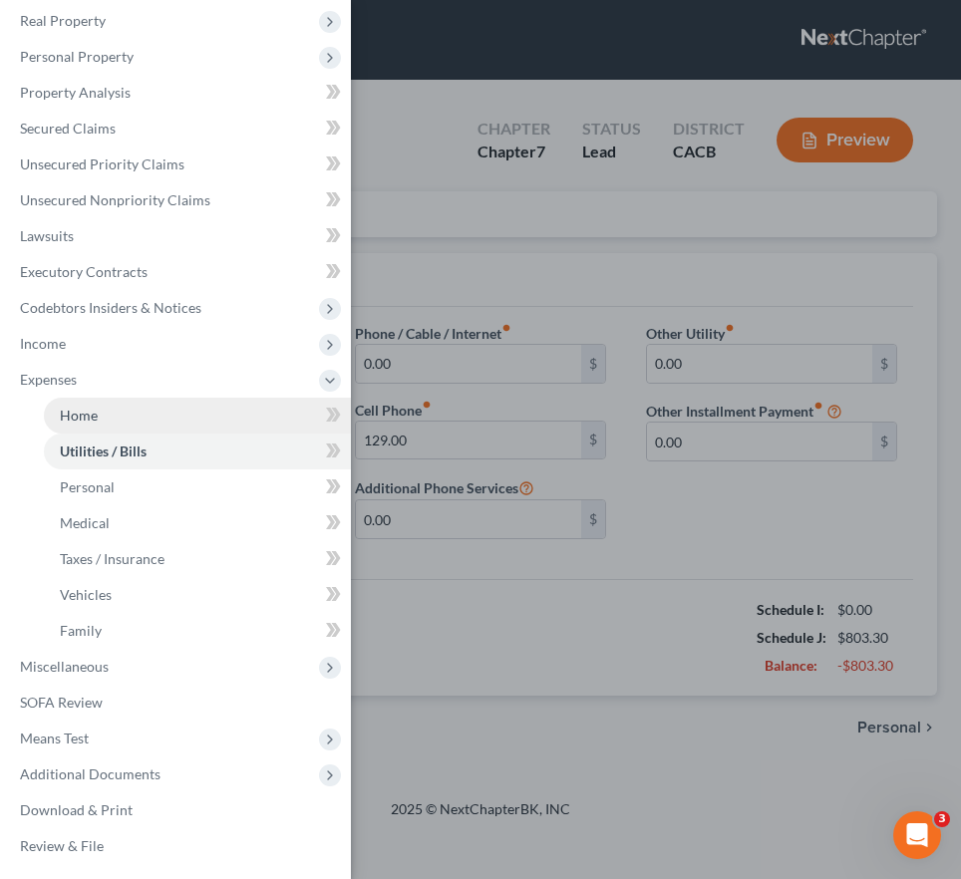
click at [152, 417] on link "Home" at bounding box center [197, 416] width 307 height 36
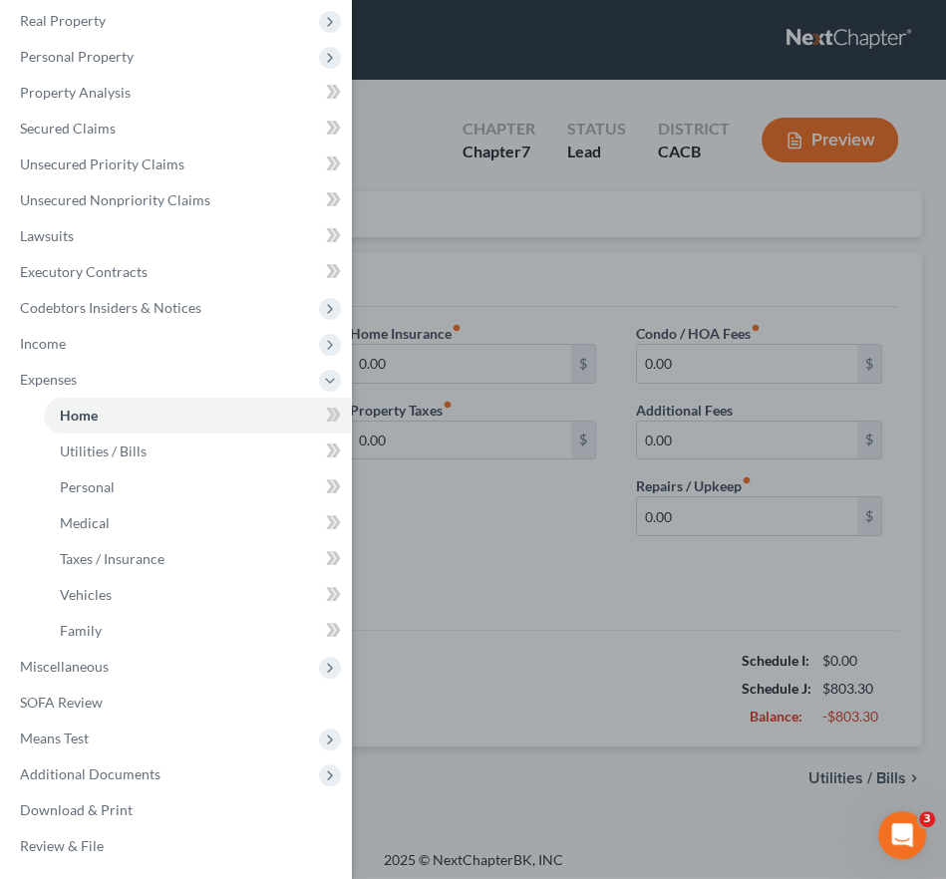
click at [575, 494] on div "Case Dashboard Payments Invoices Payments Payments Credit Report Client Profile" at bounding box center [473, 439] width 946 height 879
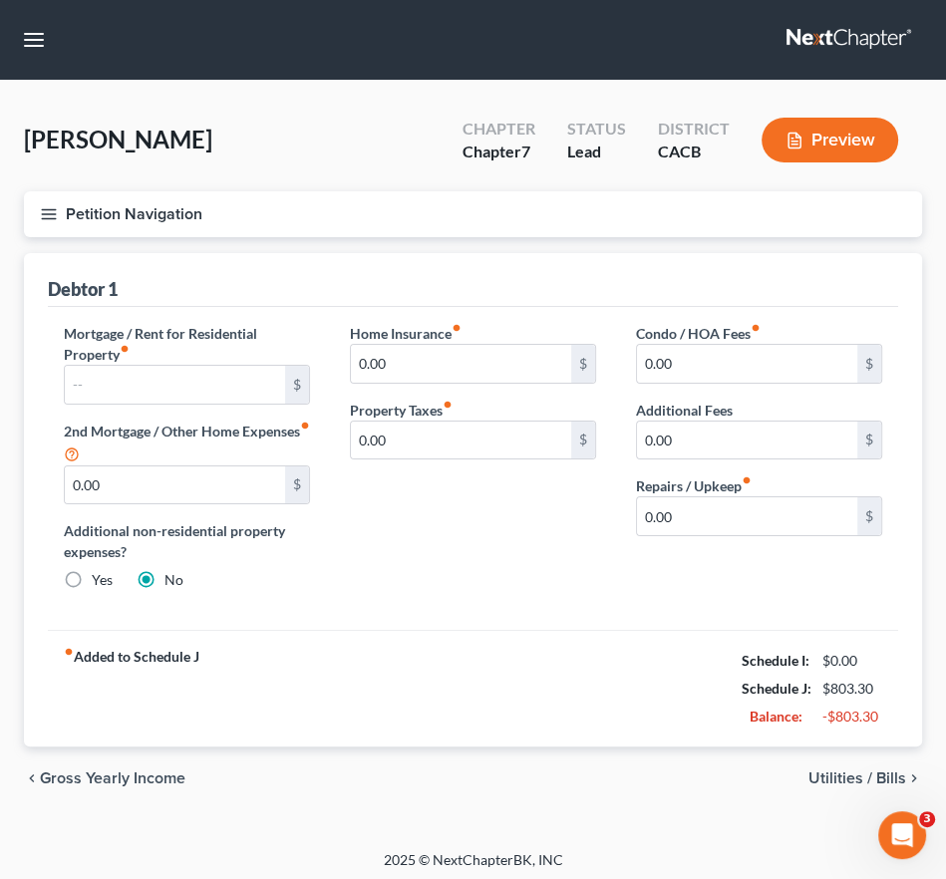
click at [52, 220] on icon "button" at bounding box center [49, 214] width 18 height 18
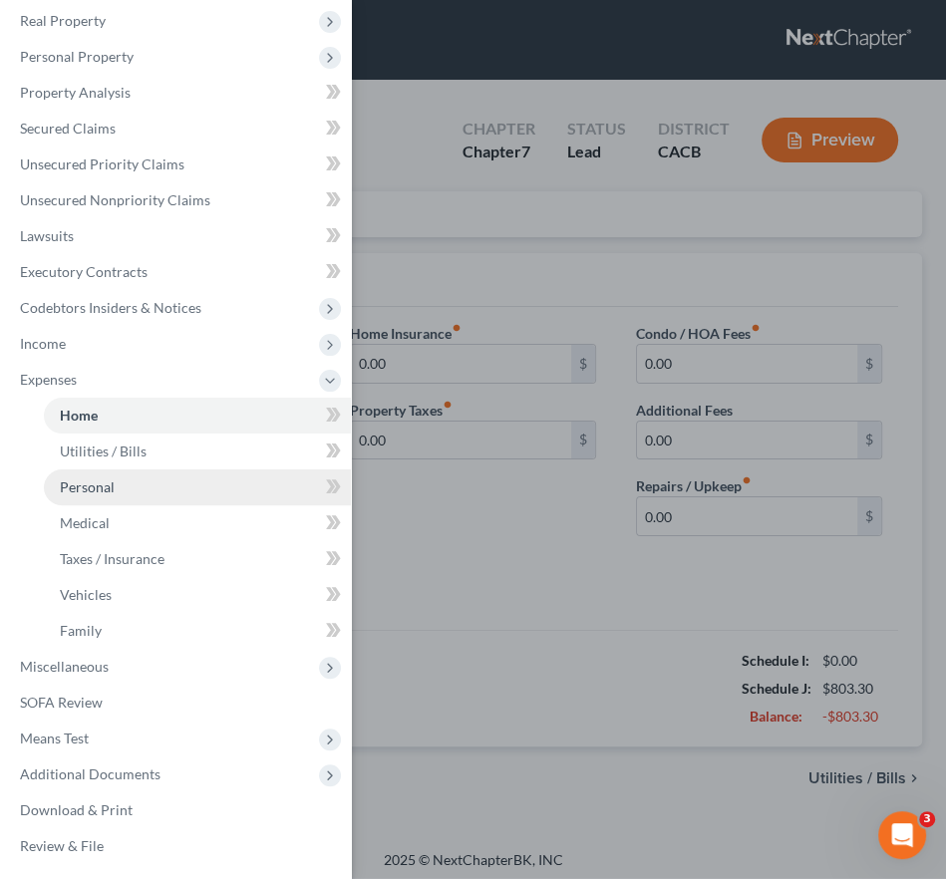
click at [108, 484] on span "Personal" at bounding box center [87, 486] width 55 height 17
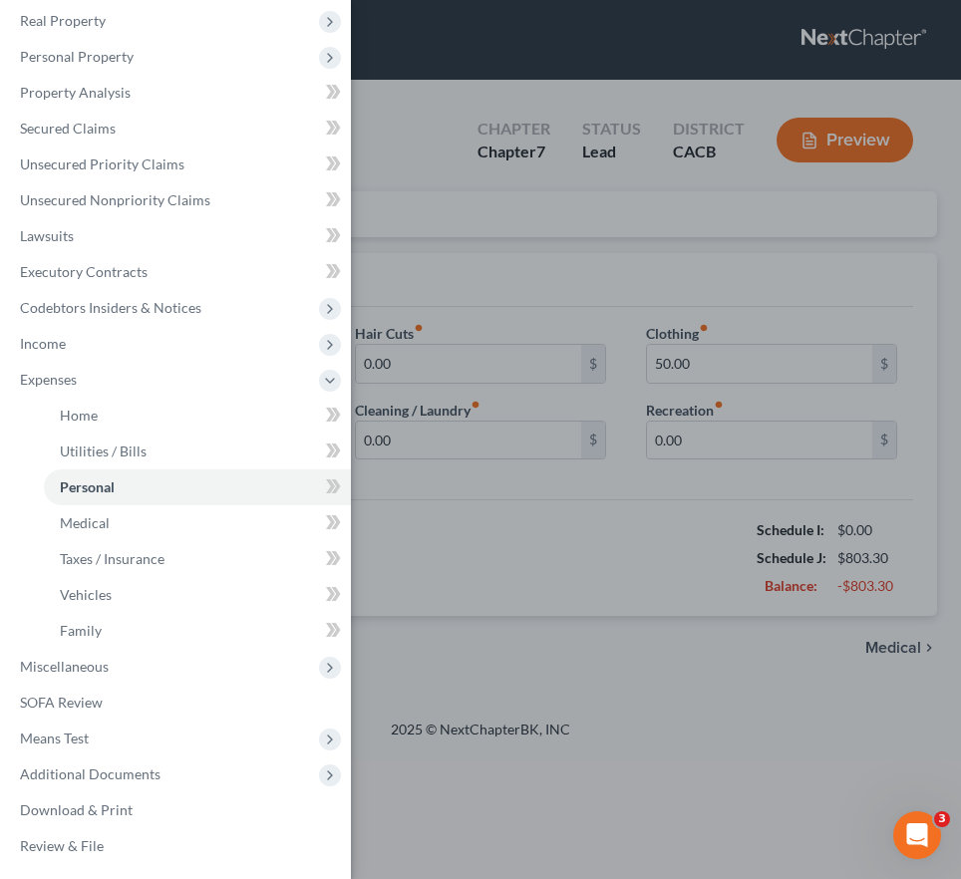
click at [553, 517] on div "Case Dashboard Payments Invoices Payments Payments Credit Report Client Profile" at bounding box center [480, 439] width 961 height 879
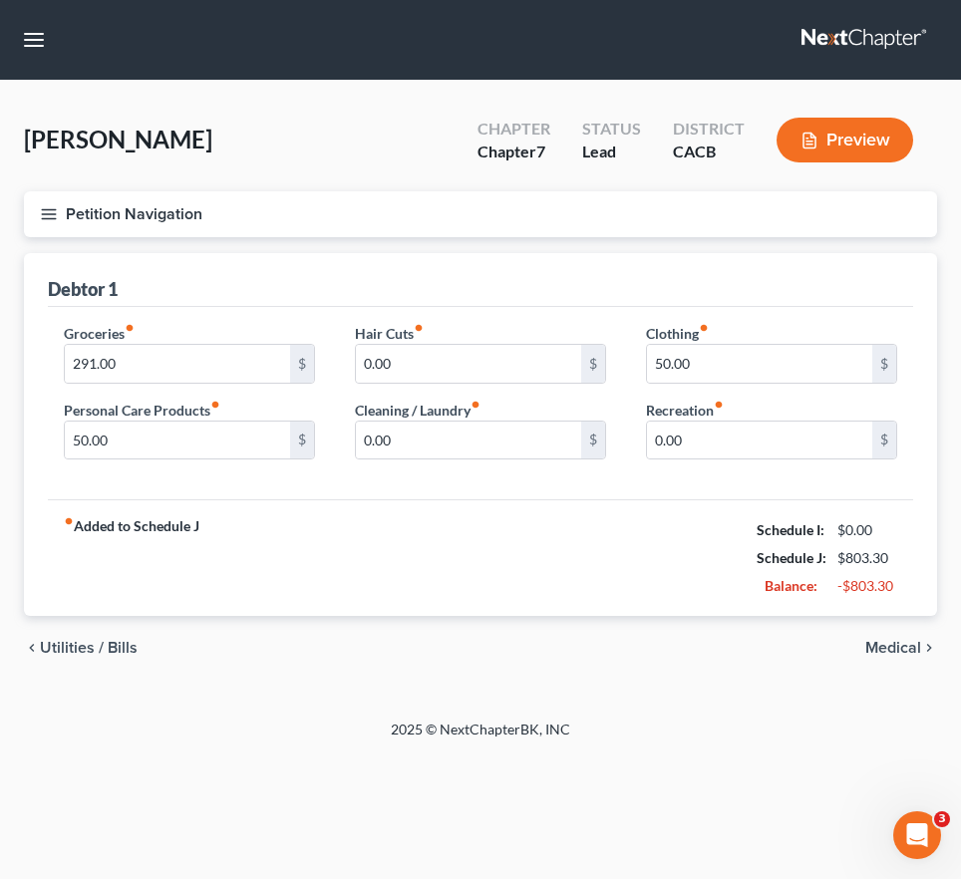
click at [263, 255] on div "Debtor 1" at bounding box center [480, 280] width 865 height 54
click at [47, 205] on icon "button" at bounding box center [49, 214] width 18 height 18
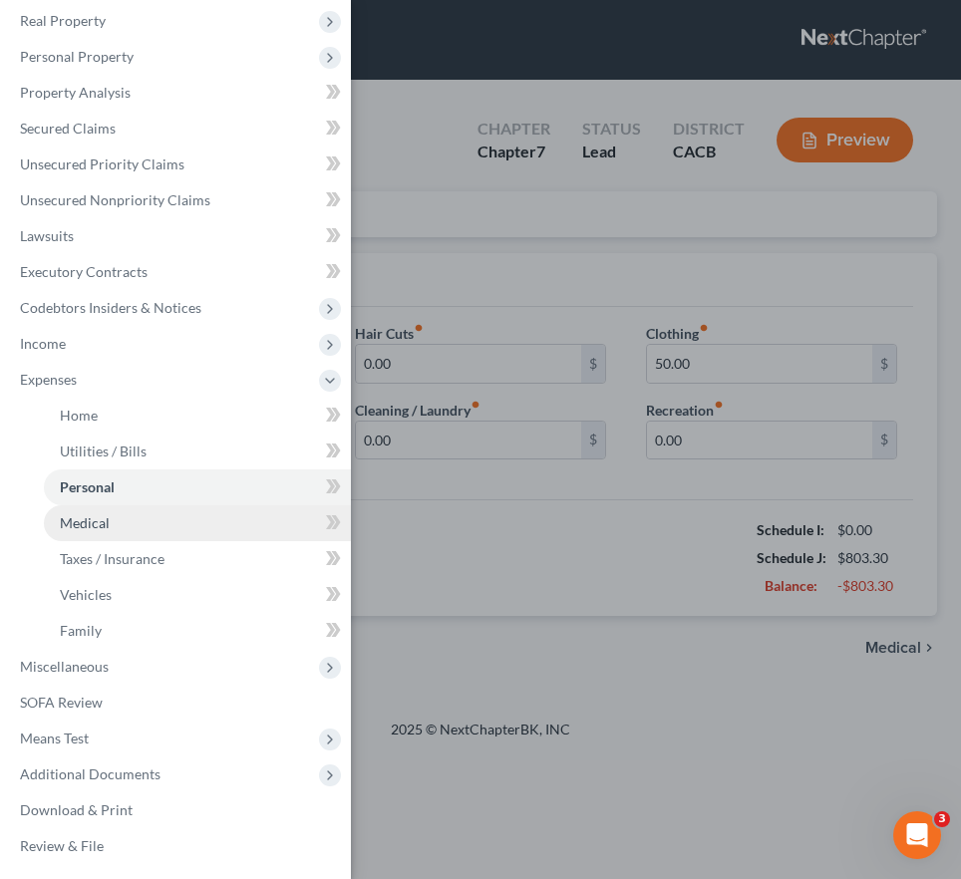
click at [183, 525] on link "Medical" at bounding box center [197, 523] width 307 height 36
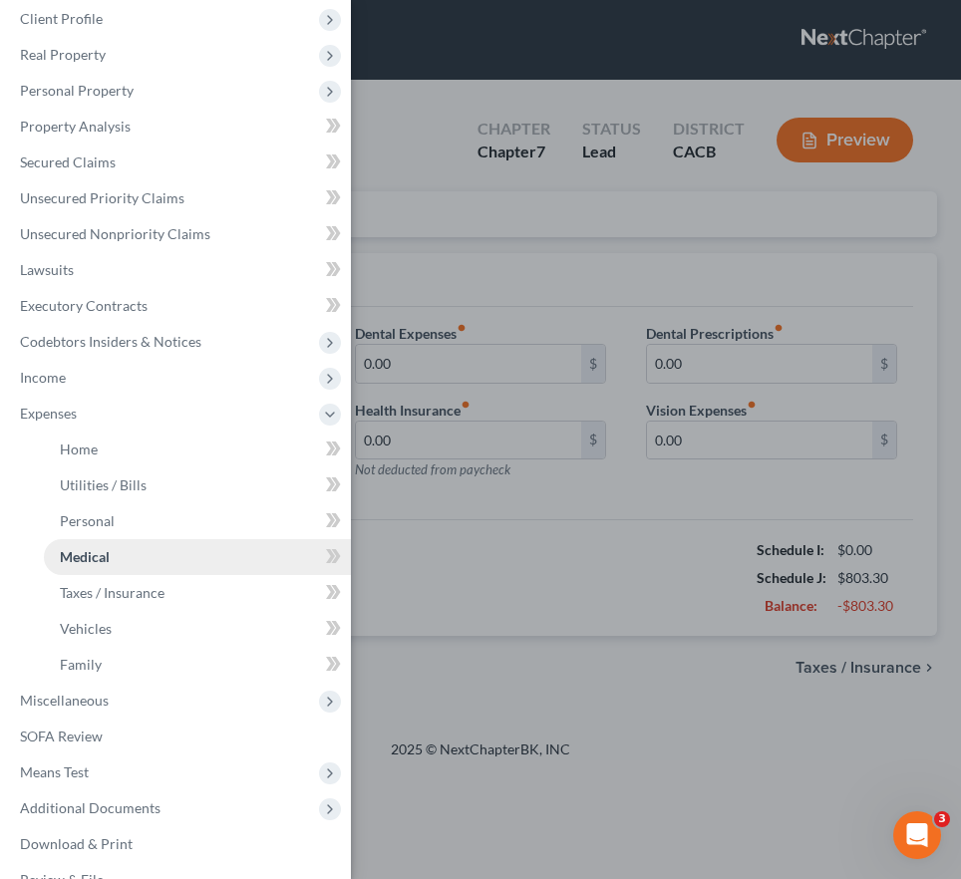
scroll to position [121, 0]
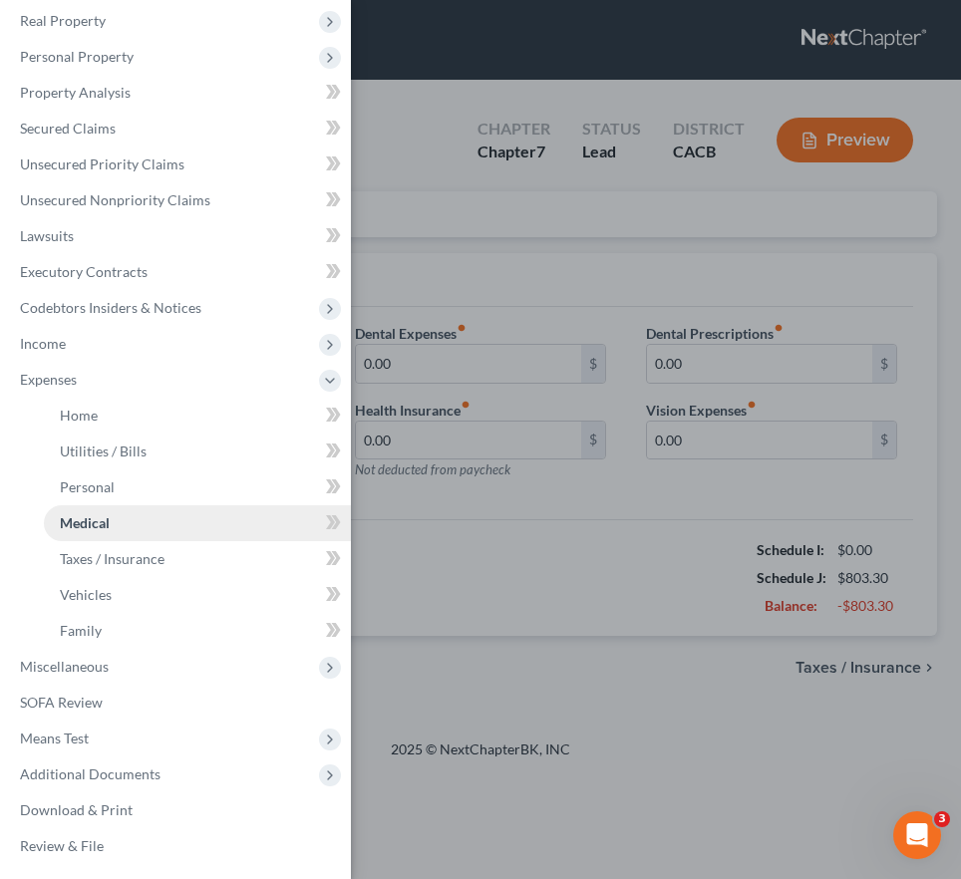
click at [142, 528] on link "Medical" at bounding box center [197, 523] width 307 height 36
click at [638, 583] on div "Case Dashboard Payments Invoices Payments Payments Credit Report Client Profile" at bounding box center [480, 439] width 961 height 879
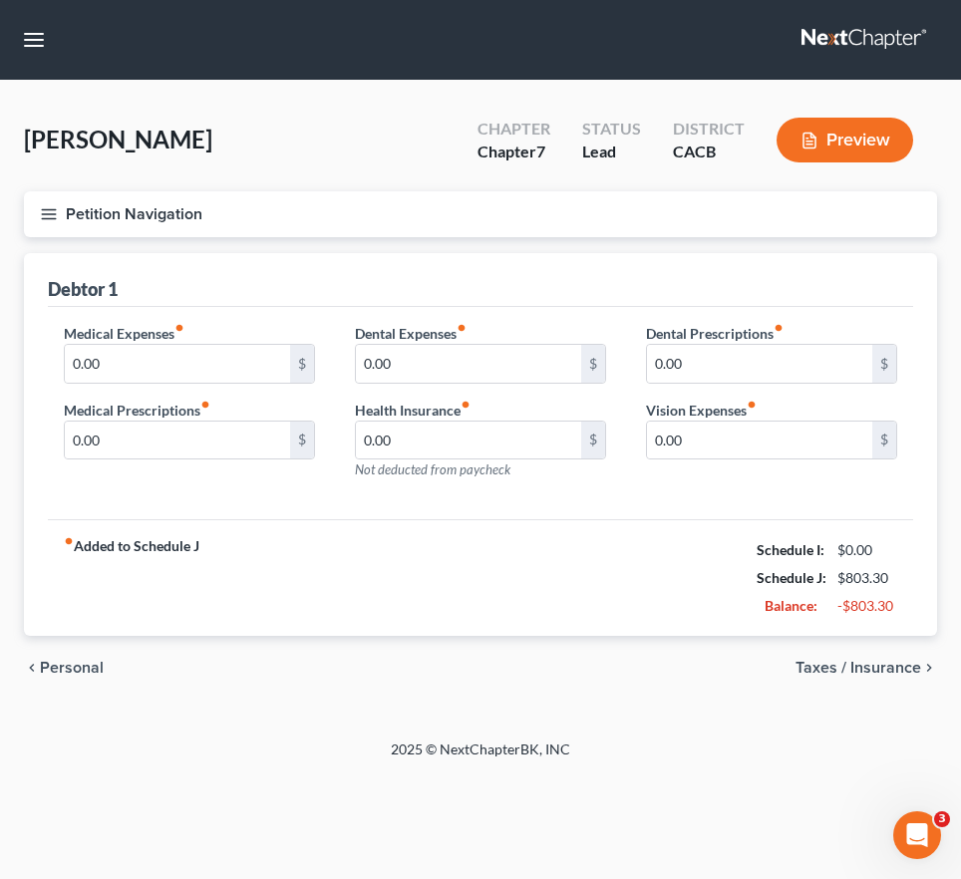
click at [56, 205] on icon "button" at bounding box center [49, 214] width 18 height 18
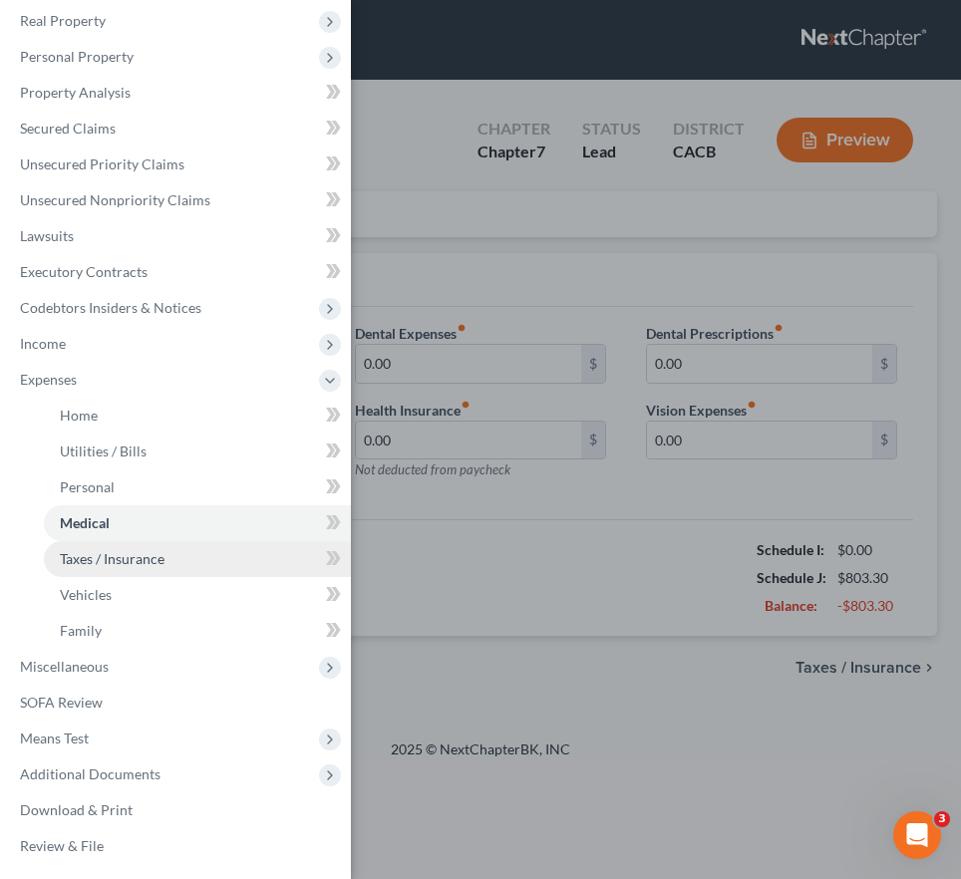
click at [137, 550] on span "Taxes / Insurance" at bounding box center [112, 558] width 105 height 17
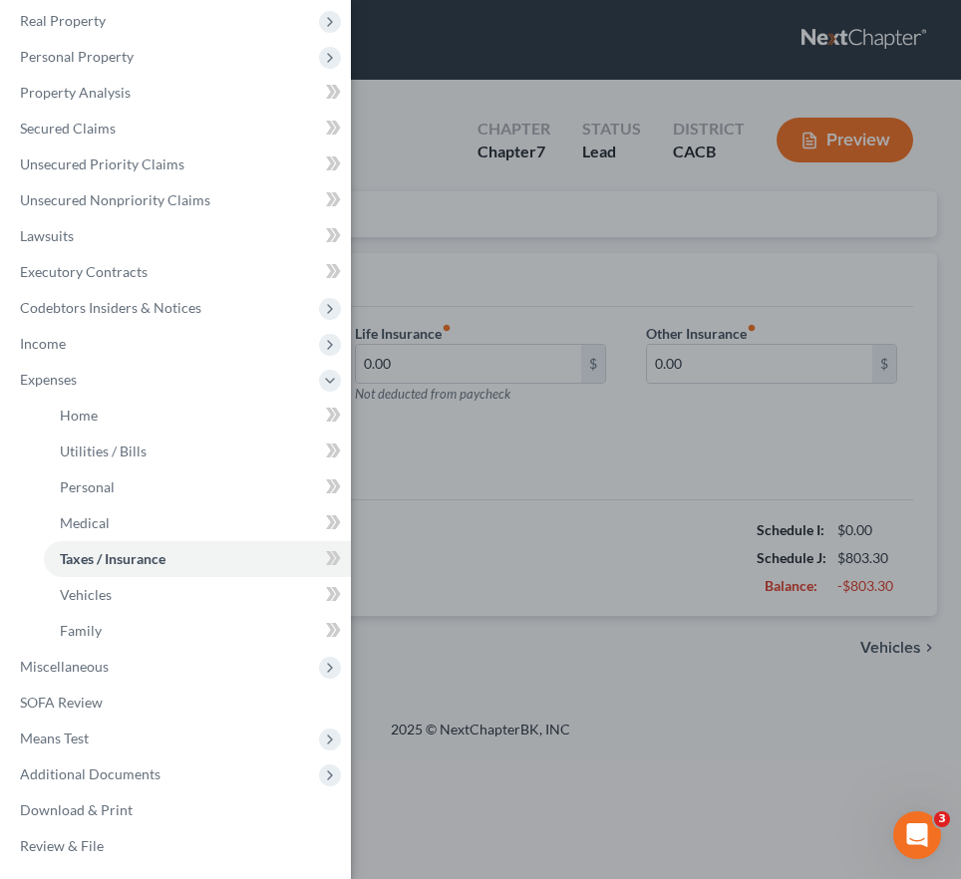
click at [455, 550] on div "Case Dashboard Payments Invoices Payments Payments Credit Report Client Profile" at bounding box center [480, 439] width 961 height 879
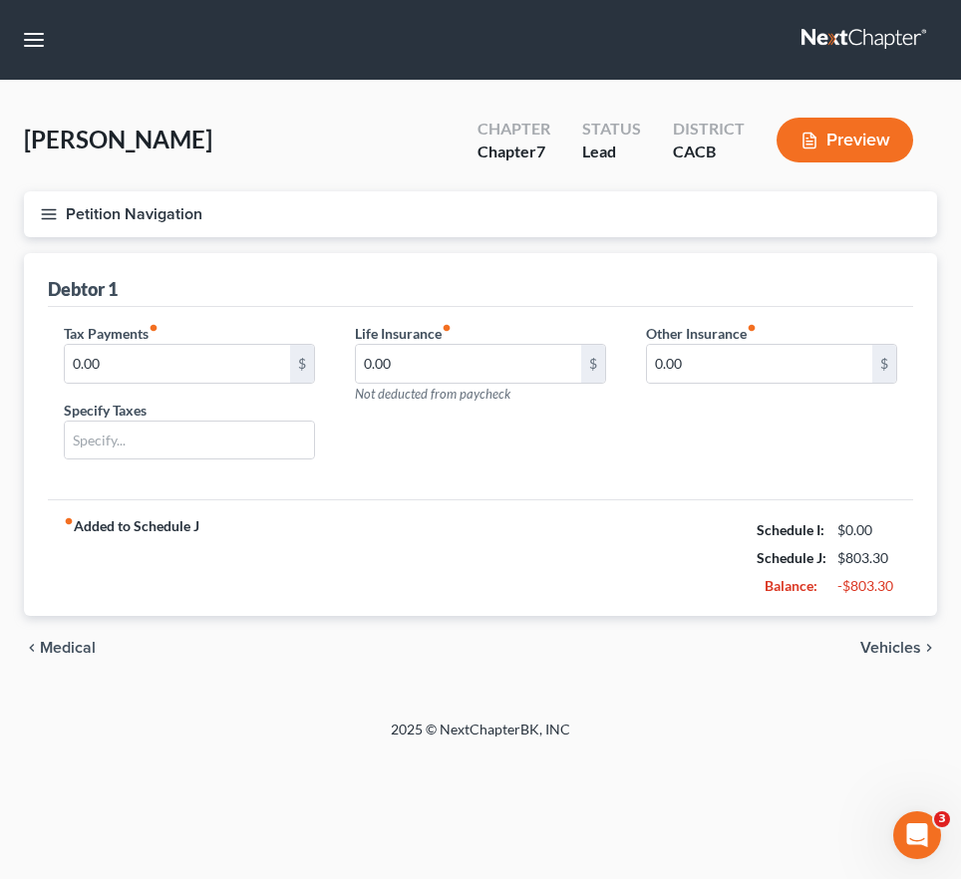
click at [48, 205] on icon "button" at bounding box center [49, 214] width 18 height 18
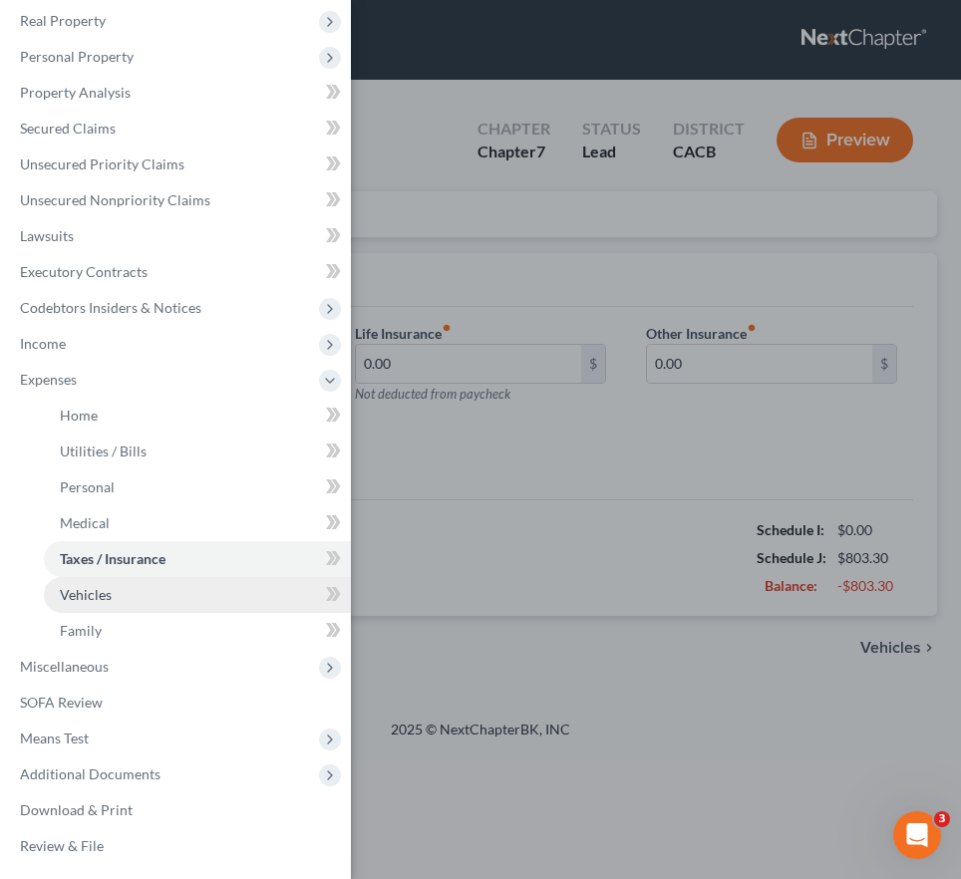
click at [158, 605] on link "Vehicles" at bounding box center [197, 595] width 307 height 36
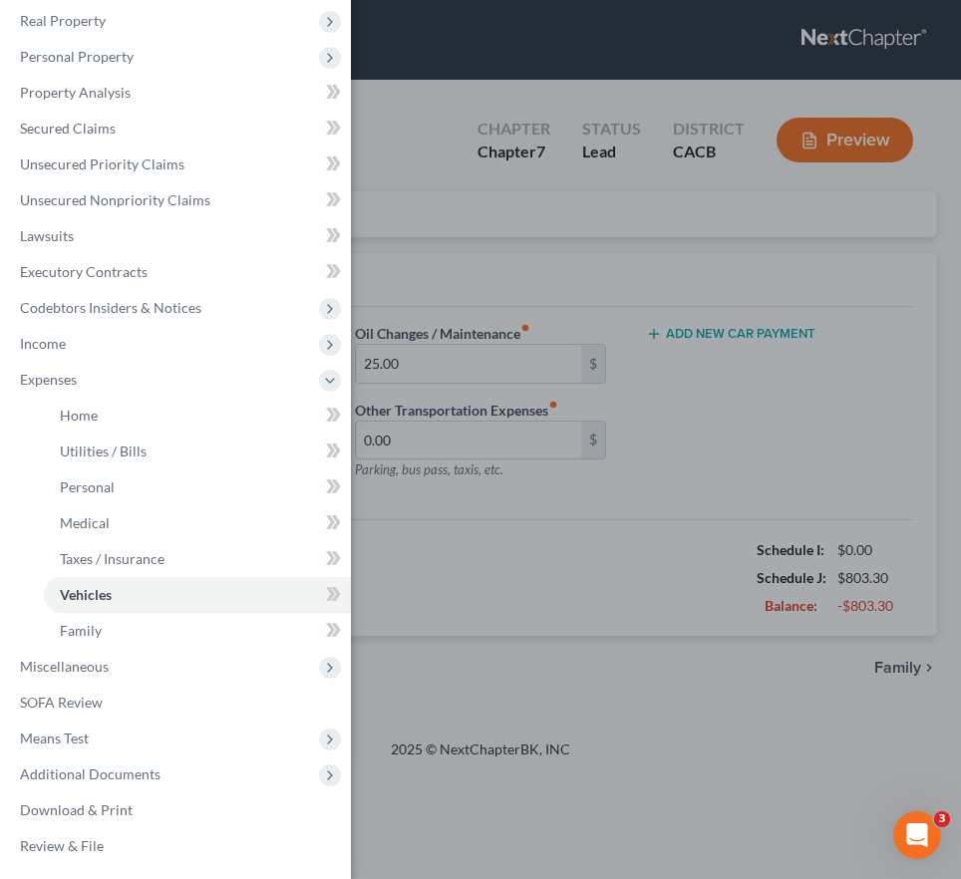
click at [570, 534] on div "Case Dashboard Payments Invoices Payments Payments Credit Report Client Profile" at bounding box center [480, 439] width 961 height 879
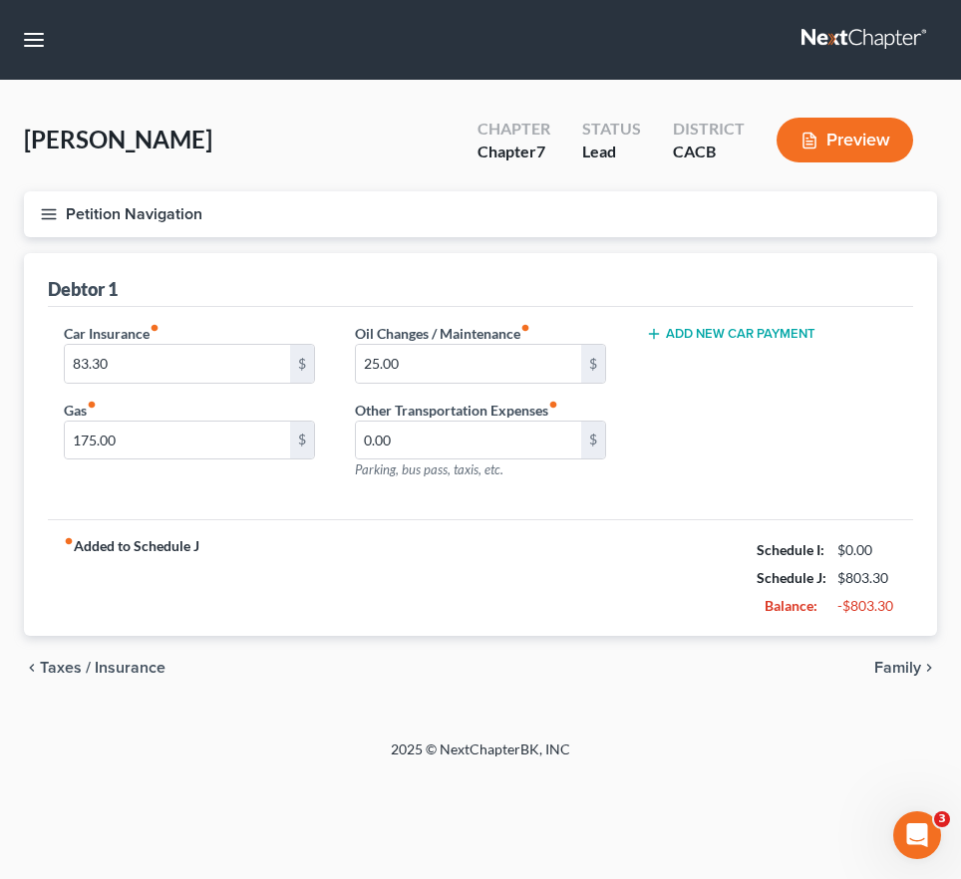
click at [694, 617] on div "fiber_manual_record Added to Schedule J Schedule I: $0.00 Schedule J: $803.30 B…" at bounding box center [480, 577] width 865 height 117
click at [47, 214] on line "button" at bounding box center [49, 214] width 14 height 0
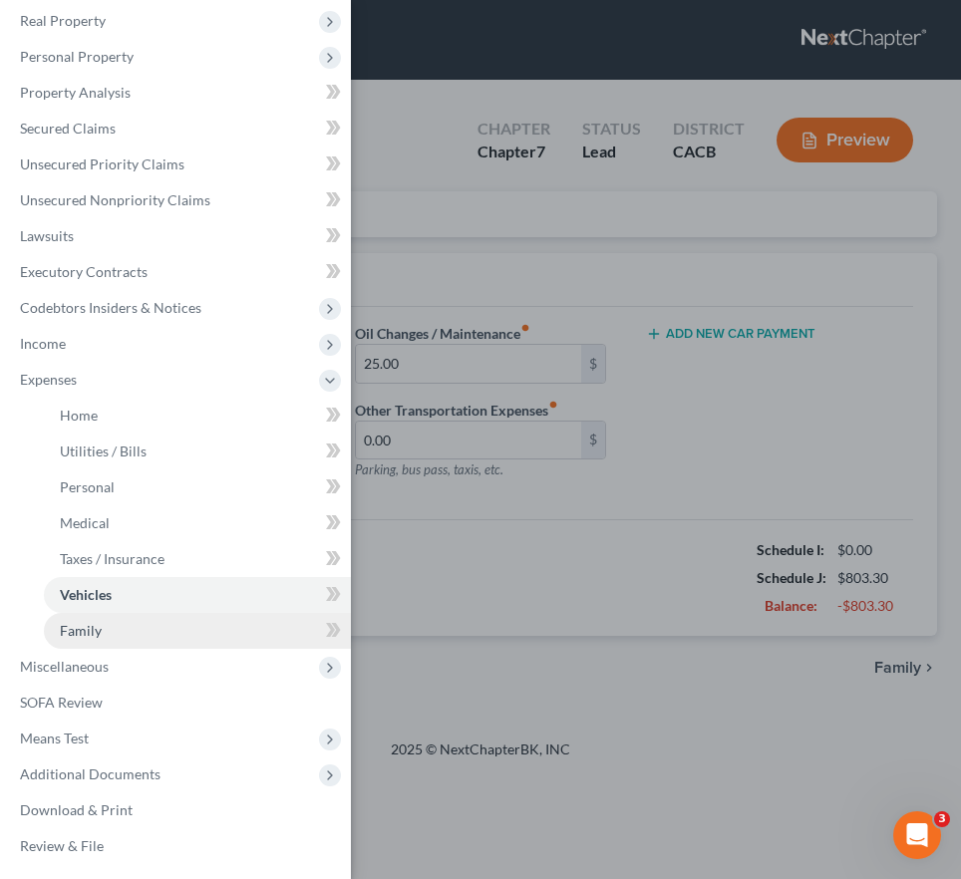
click at [183, 627] on link "Family" at bounding box center [197, 631] width 307 height 36
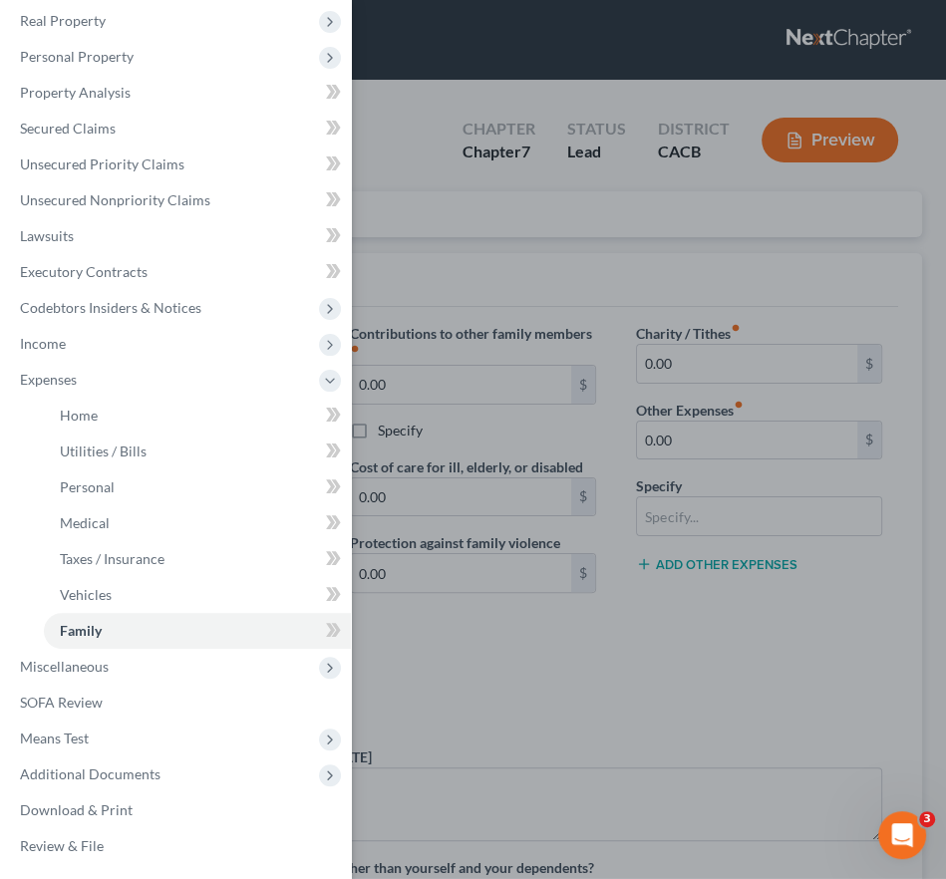
click at [663, 645] on div "Case Dashboard Payments Invoices Payments Payments Credit Report Client Profile" at bounding box center [473, 439] width 946 height 879
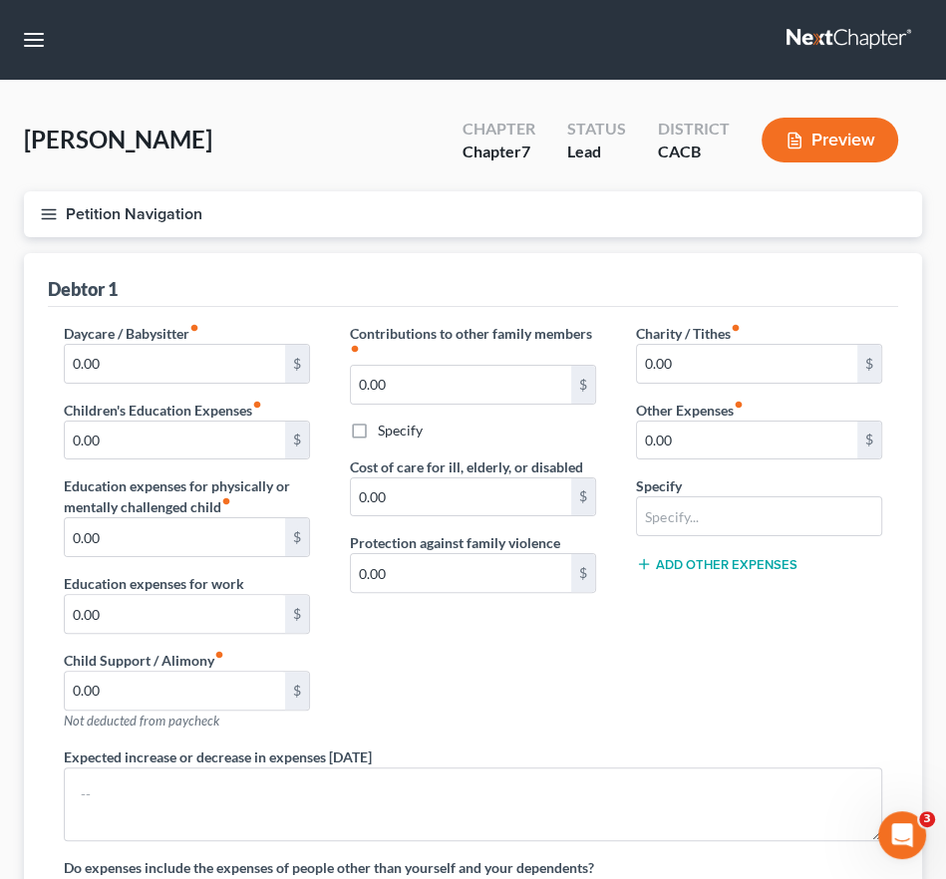
click at [203, 170] on div "[PERSON_NAME] Upgraded Chapter Chapter 7 Status Lead District CACB Preview" at bounding box center [473, 148] width 898 height 87
click at [60, 198] on button "Petition Navigation" at bounding box center [473, 214] width 898 height 46
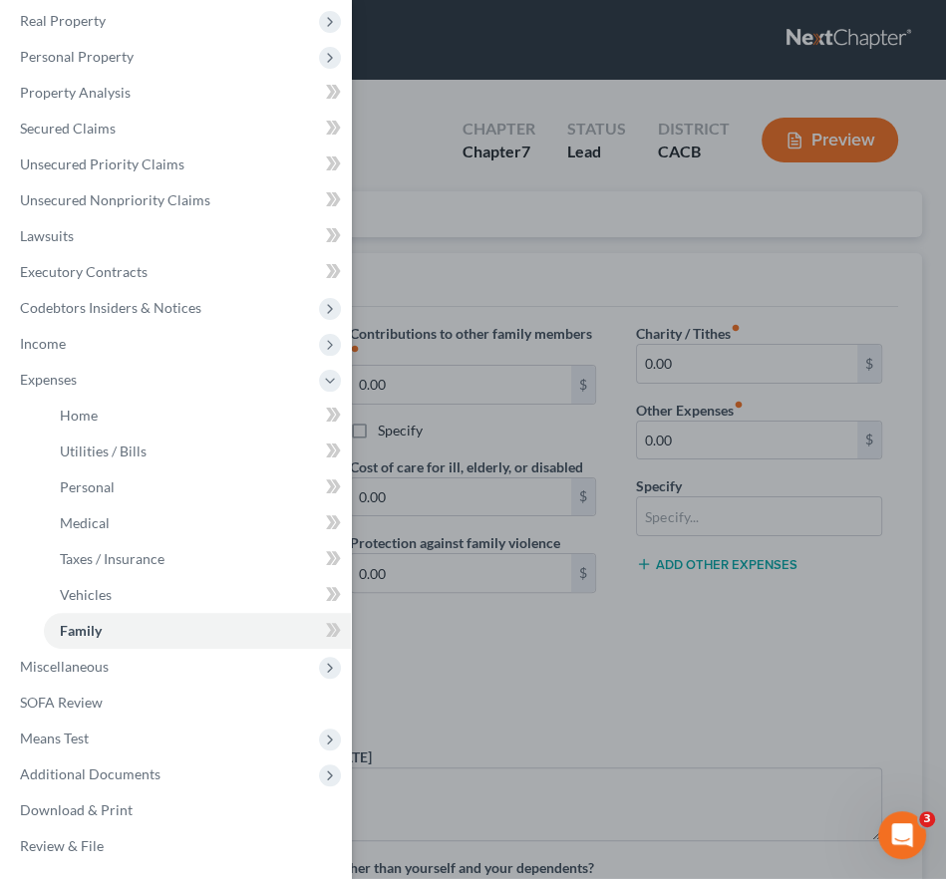
drag, startPoint x: 606, startPoint y: 633, endPoint x: 497, endPoint y: 635, distance: 108.7
click at [606, 633] on div "Case Dashboard Payments Invoices Payments Payments Credit Report Client Profile" at bounding box center [473, 439] width 946 height 879
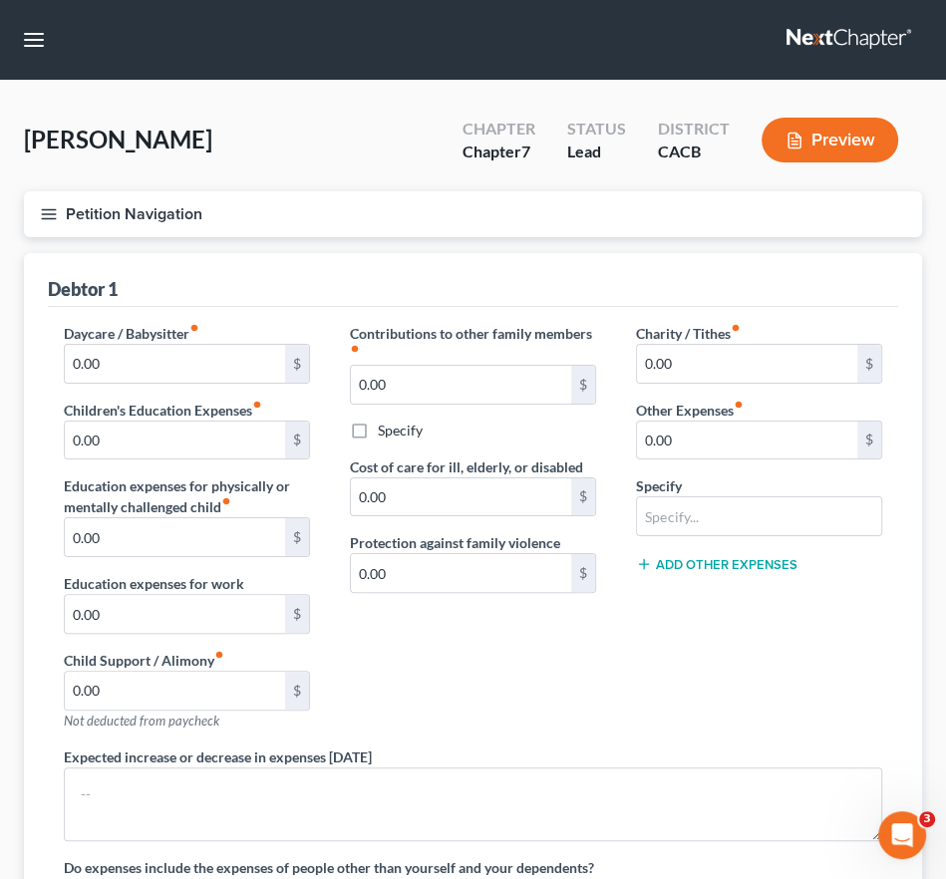
click at [78, 224] on button "Petition Navigation" at bounding box center [473, 214] width 898 height 46
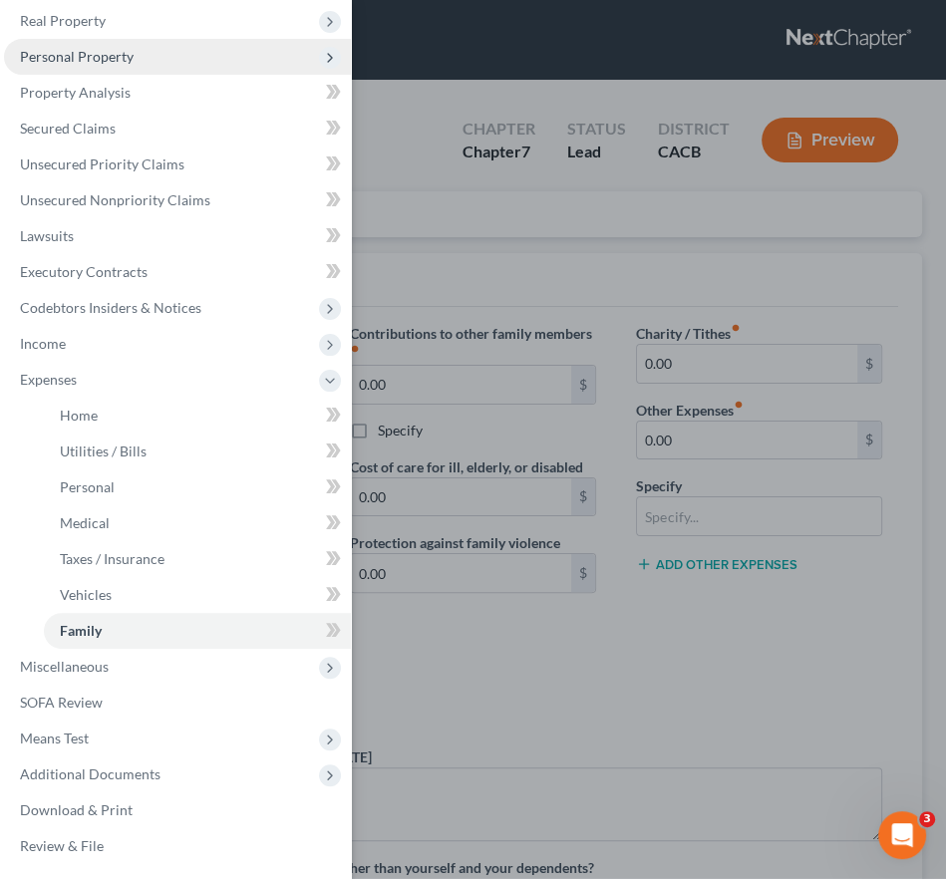
click at [140, 66] on span "Personal Property" at bounding box center [177, 57] width 347 height 36
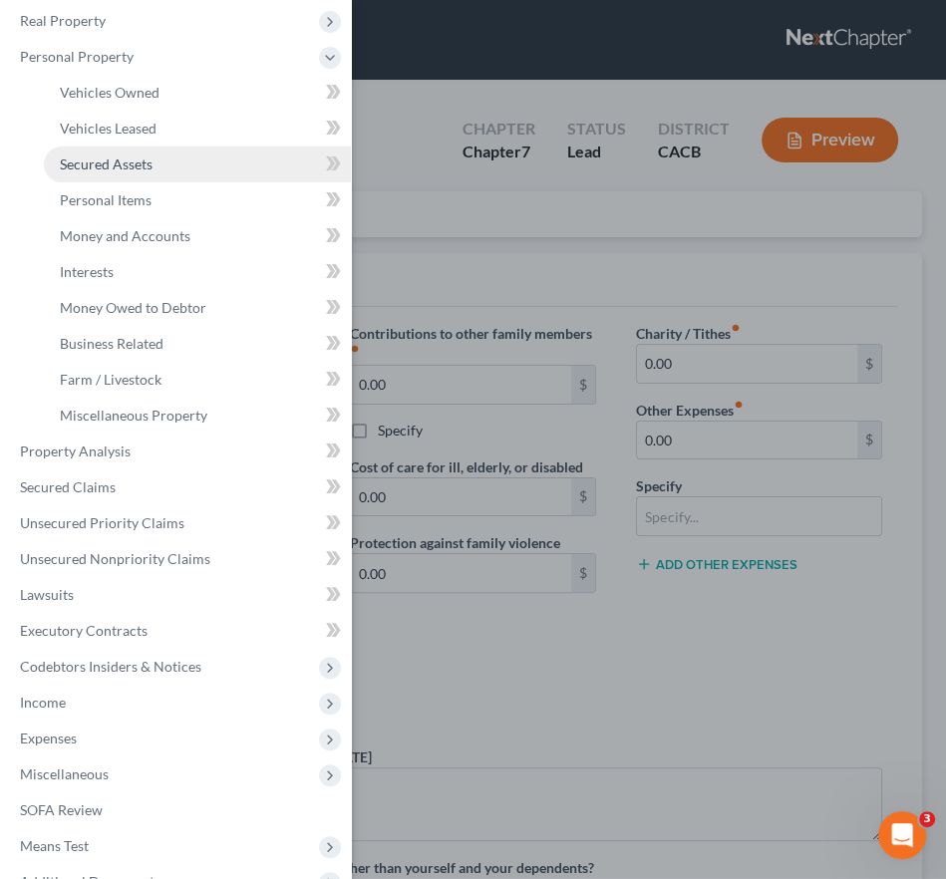
click at [140, 168] on span "Secured Assets" at bounding box center [106, 163] width 93 height 17
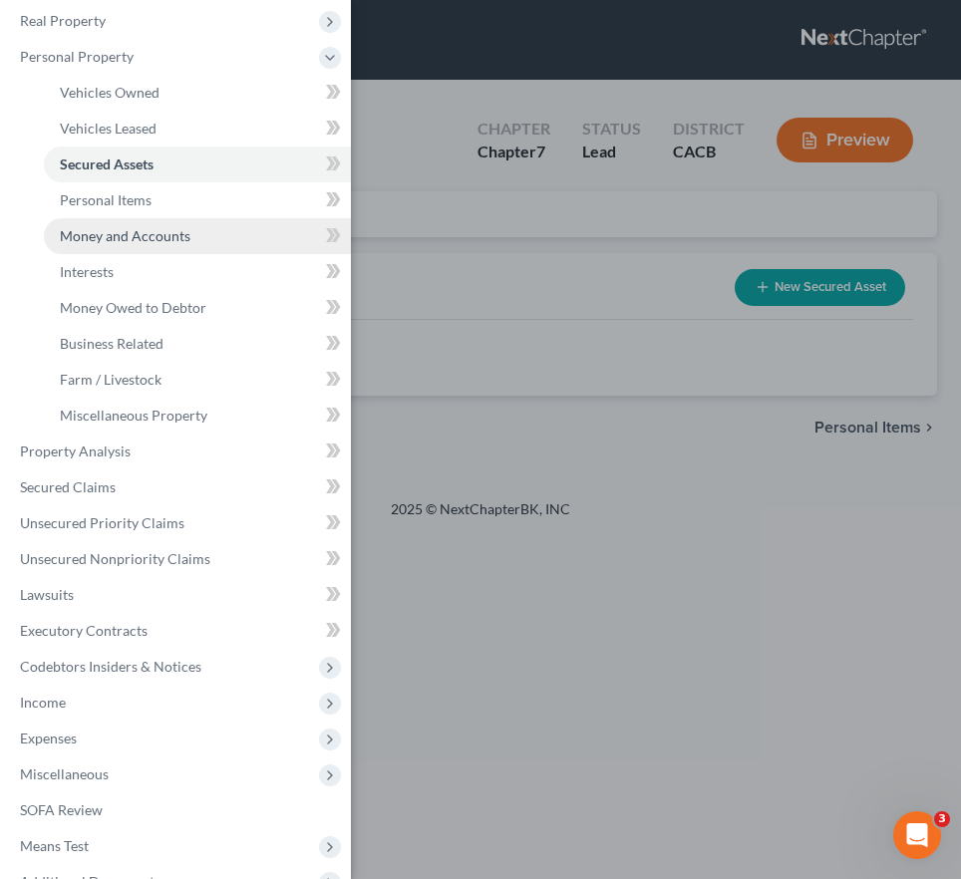
click at [171, 245] on link "Money and Accounts" at bounding box center [197, 236] width 307 height 36
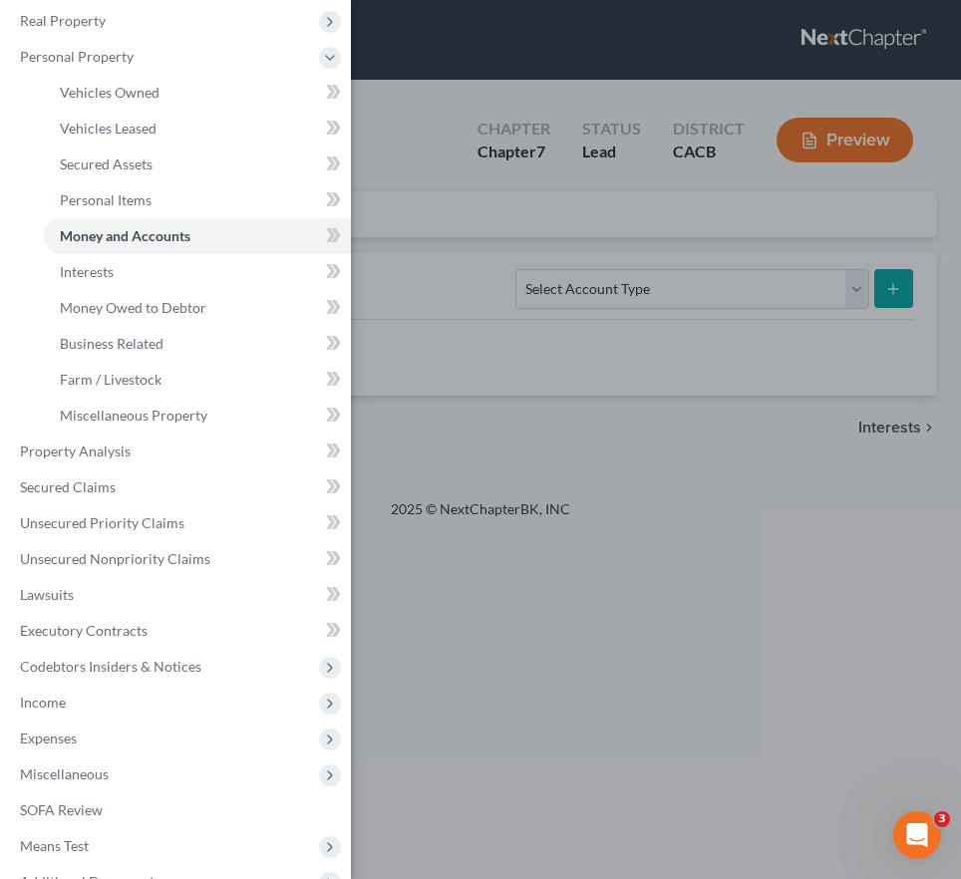
click at [723, 599] on div "Case Dashboard Payments Invoices Payments Payments Credit Report Client Profile" at bounding box center [480, 439] width 961 height 879
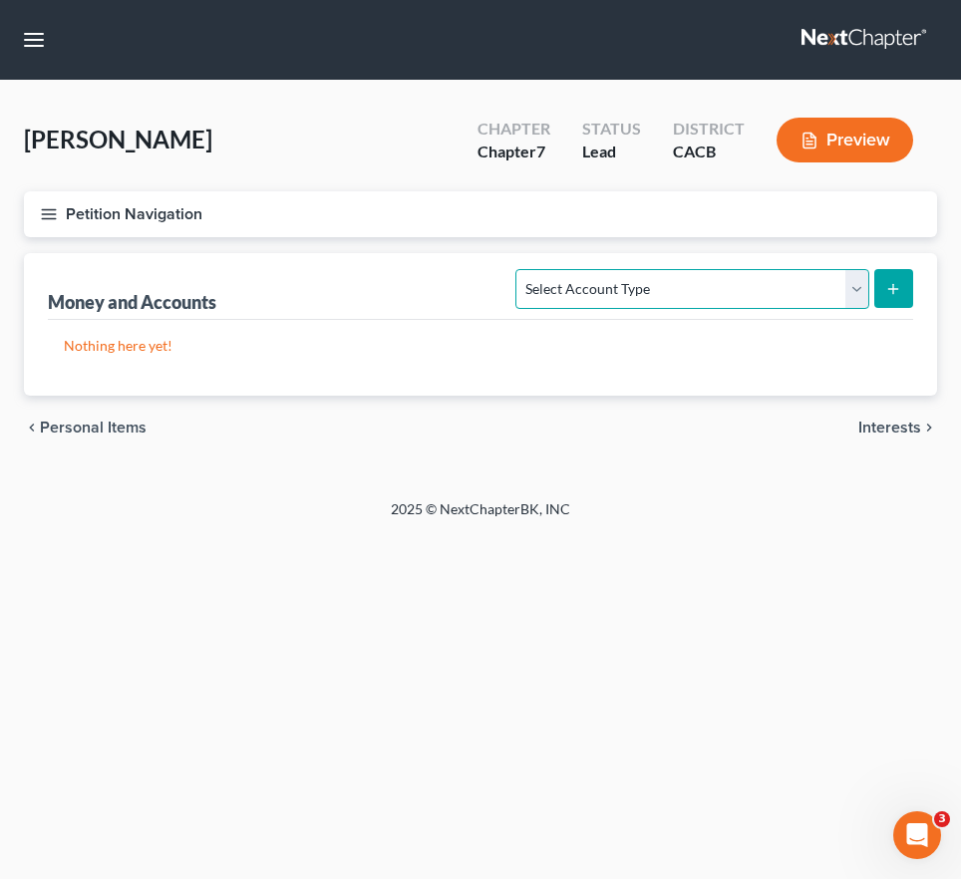
click at [614, 297] on select "Select Account Type Brokerage Cash on Hand Certificates of Deposit Checking Acc…" at bounding box center [691, 289] width 353 height 40
click at [175, 570] on div "Home New Case Client Portal Directory Cases Ayayo Law Offices, APC [PERSON_NAME…" at bounding box center [480, 439] width 961 height 879
click at [688, 295] on select "Select Account Type Brokerage Cash on Hand Certificates of Deposit Checking Acc…" at bounding box center [691, 289] width 353 height 40
click at [348, 613] on div "Home New Case Client Portal Directory Cases Ayayo Law Offices, APC [PERSON_NAME…" at bounding box center [480, 439] width 961 height 879
click at [60, 218] on button "Petition Navigation" at bounding box center [480, 214] width 913 height 46
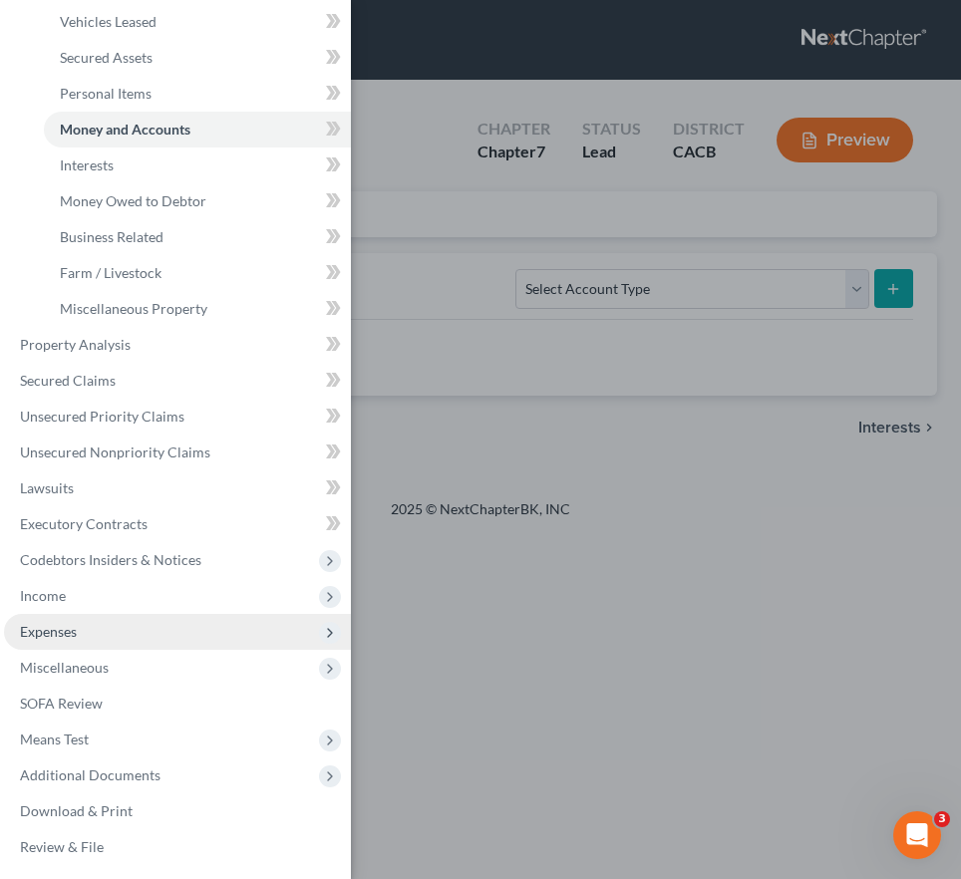
scroll to position [228, 0]
click at [109, 639] on span "Expenses" at bounding box center [177, 631] width 347 height 36
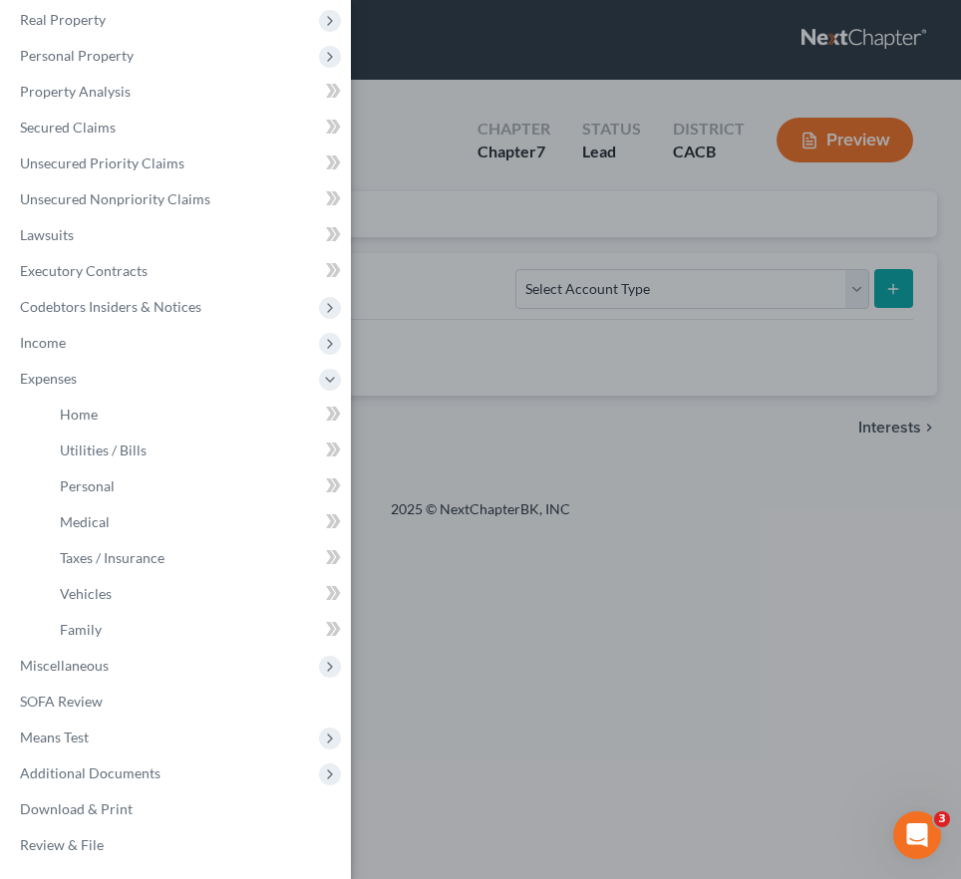
scroll to position [121, 0]
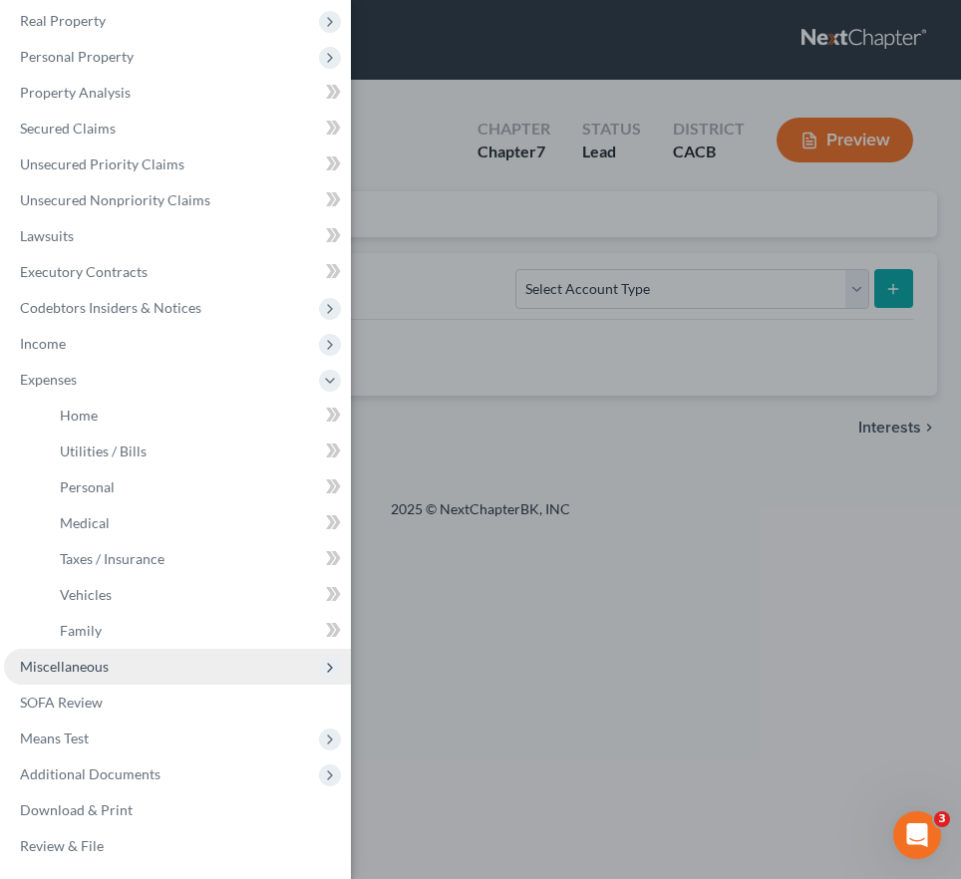
click at [136, 663] on span "Miscellaneous" at bounding box center [177, 667] width 347 height 36
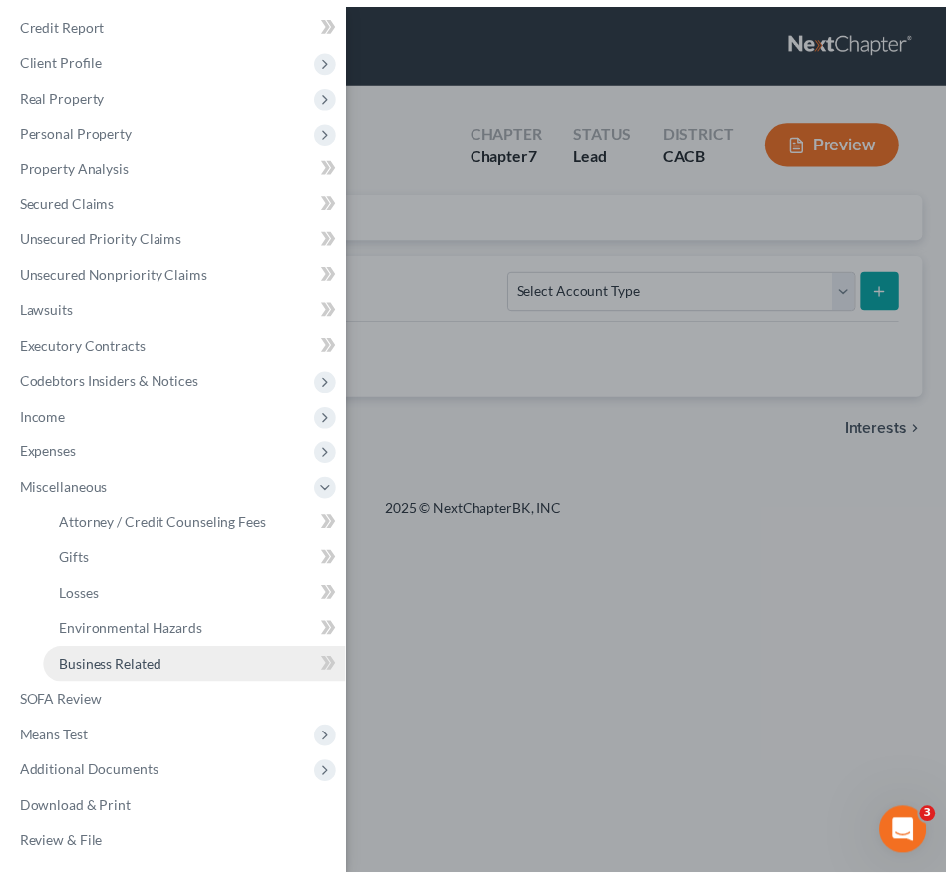
scroll to position [49, 0]
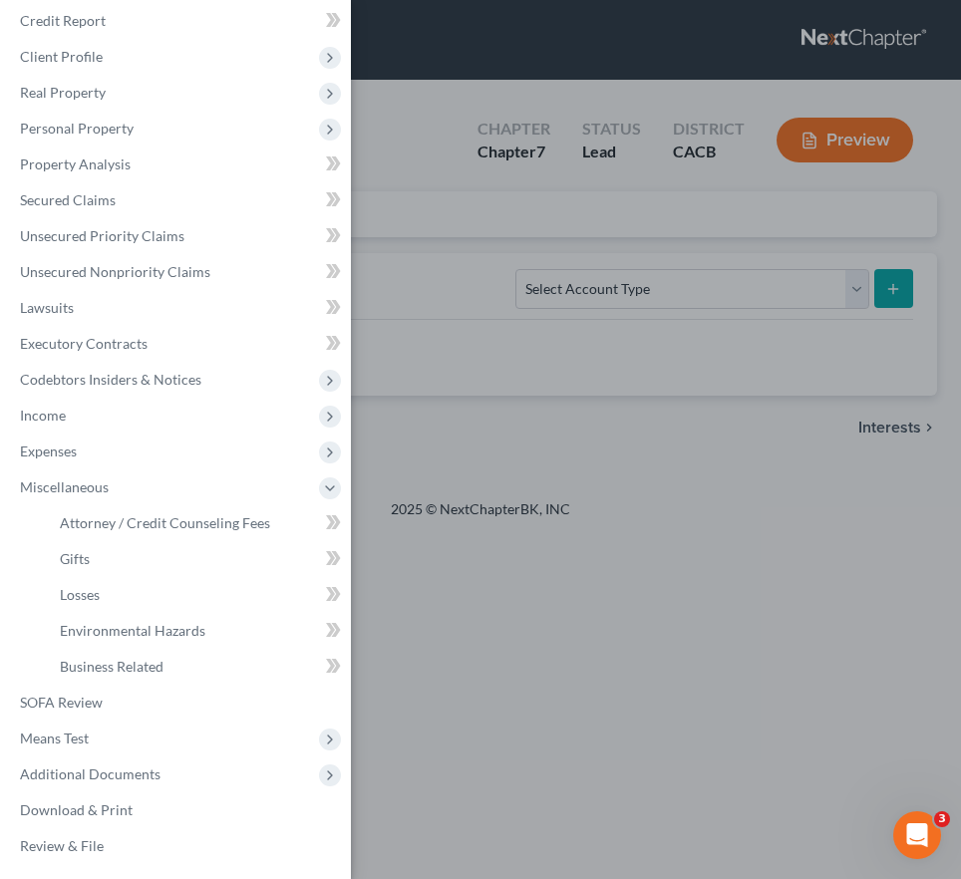
click at [561, 682] on div "Case Dashboard Payments Invoices Payments Payments Credit Report Client Profile" at bounding box center [480, 439] width 961 height 879
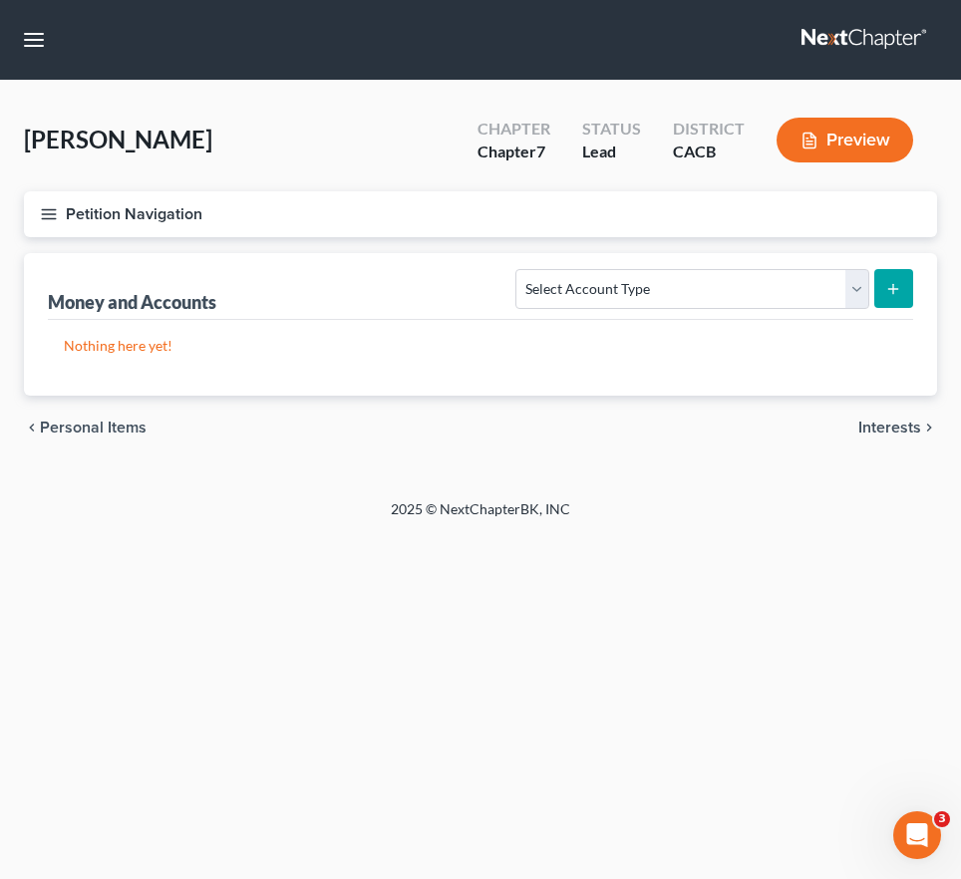
drag, startPoint x: 357, startPoint y: 608, endPoint x: 358, endPoint y: 589, distance: 19.0
click at [357, 608] on div "Home New Case Client Portal Directory Cases Ayayo Law Offices, APC [PERSON_NAME…" at bounding box center [480, 439] width 961 height 879
click at [251, 796] on div "Home New Case Client Portal Directory Cases Ayayo Law Offices, APC [PERSON_NAME…" at bounding box center [480, 439] width 961 height 879
click at [24, 202] on div "Petition Navigation Case Dashboard Payments Invoices Payments Payments Credit R…" at bounding box center [480, 222] width 933 height 62
drag, startPoint x: 37, startPoint y: 205, endPoint x: 61, endPoint y: 192, distance: 27.2
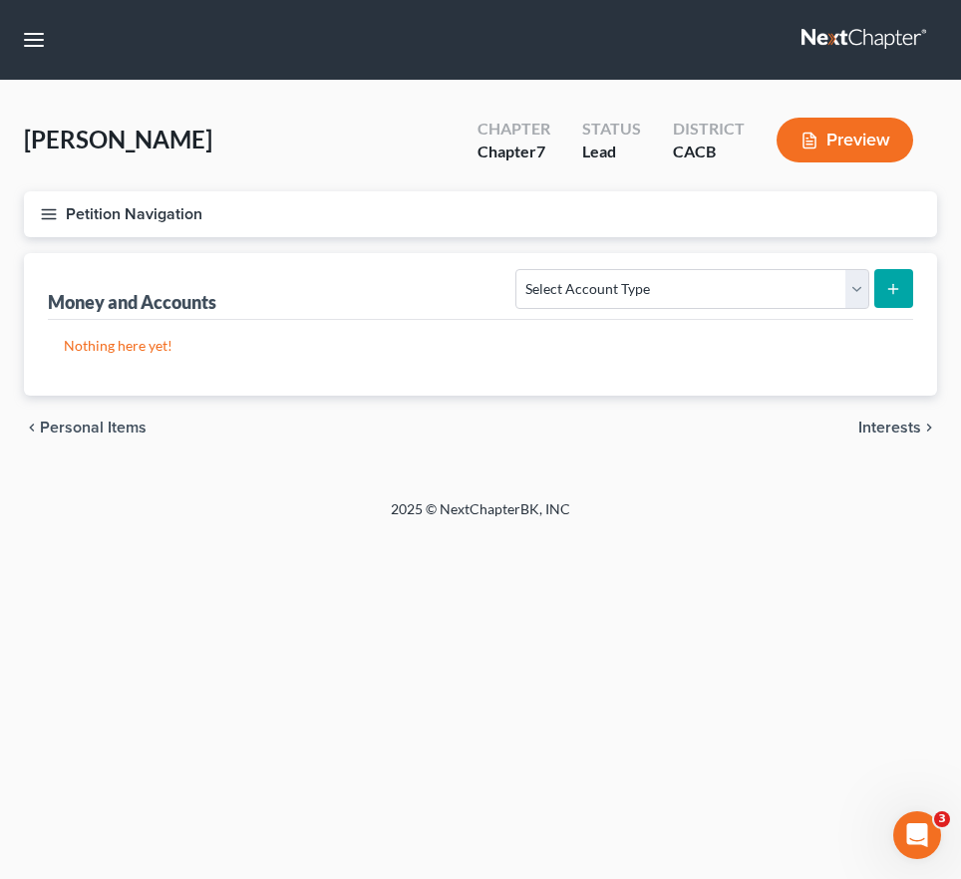
click at [38, 205] on button "Petition Navigation" at bounding box center [480, 214] width 913 height 46
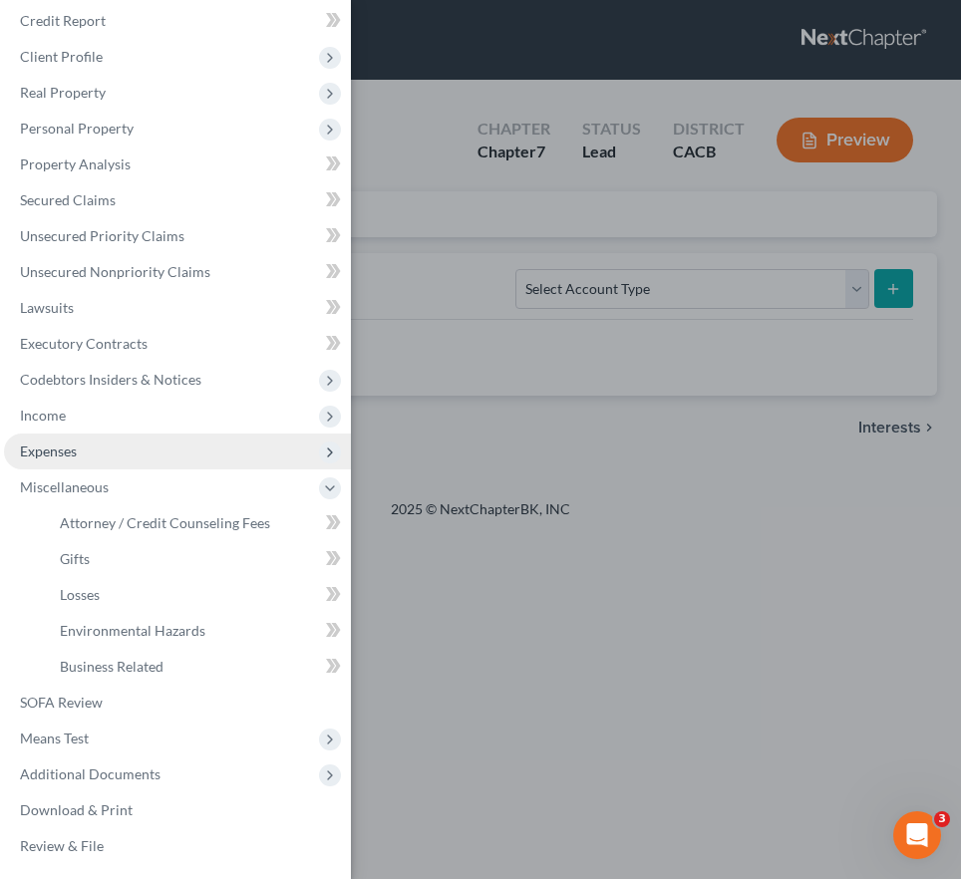
click at [140, 461] on span "Expenses" at bounding box center [177, 452] width 347 height 36
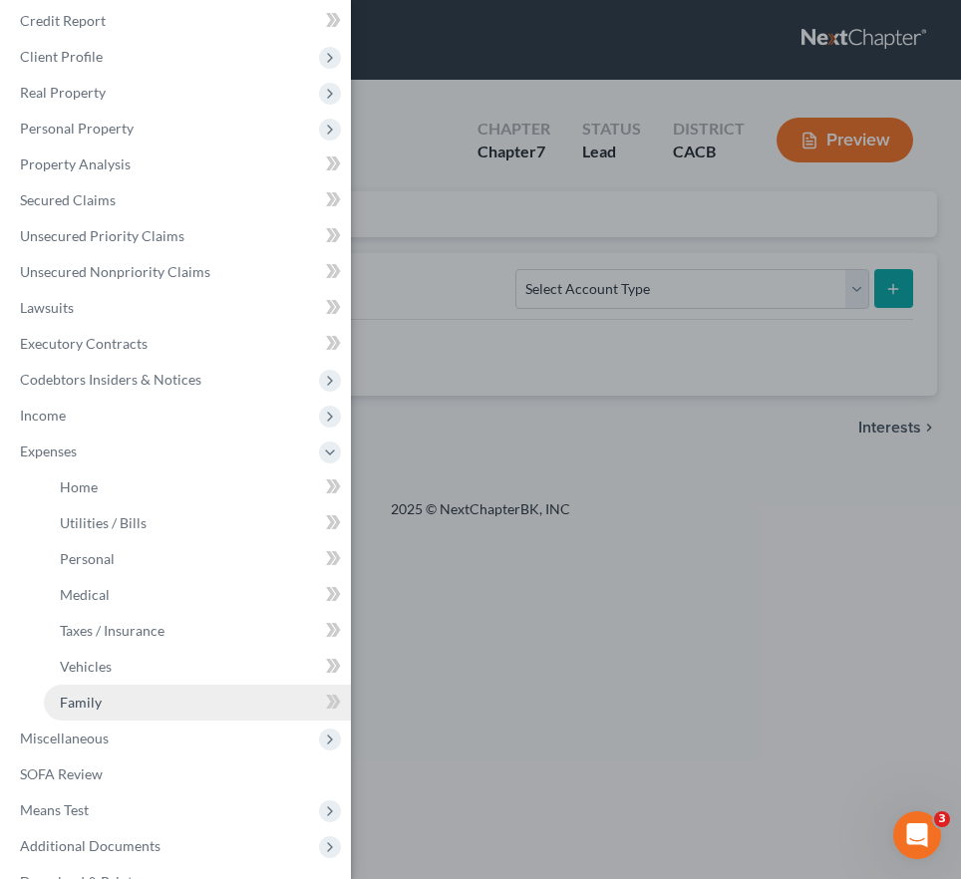
click at [136, 704] on link "Family" at bounding box center [197, 703] width 307 height 36
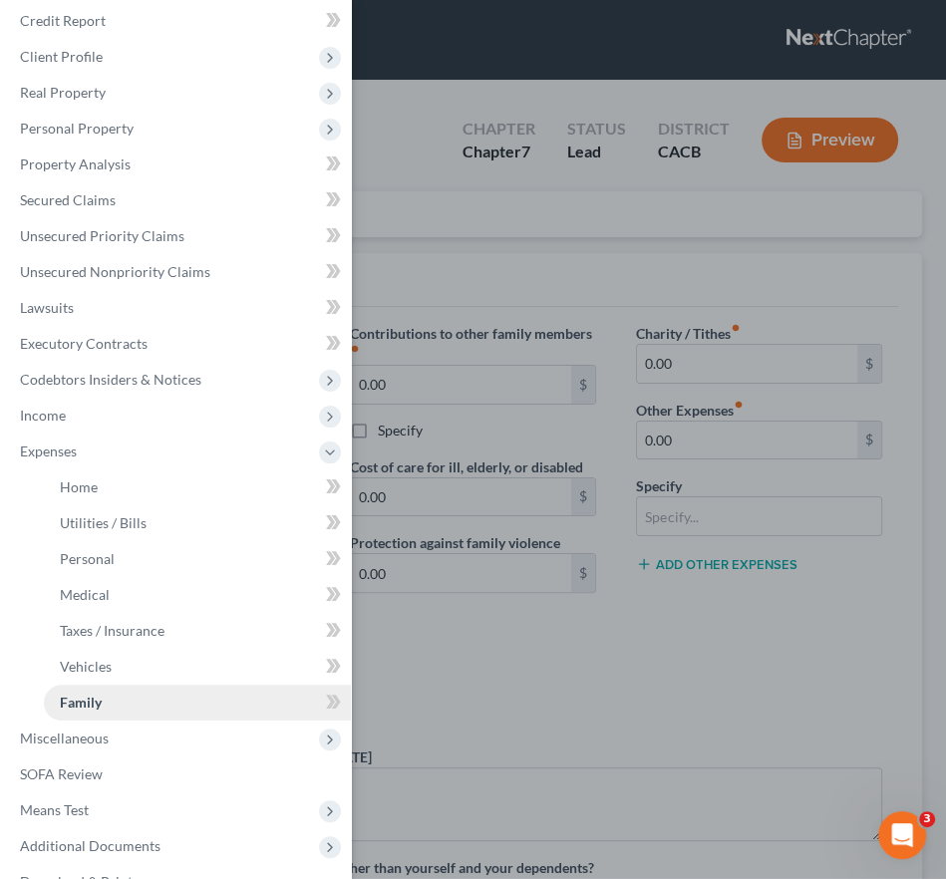
click at [196, 699] on link "Family" at bounding box center [197, 703] width 307 height 36
click at [75, 707] on span "Family" at bounding box center [81, 702] width 42 height 17
click at [467, 92] on div "Case Dashboard Payments Invoices Payments Payments Credit Report Client Profile" at bounding box center [473, 439] width 946 height 879
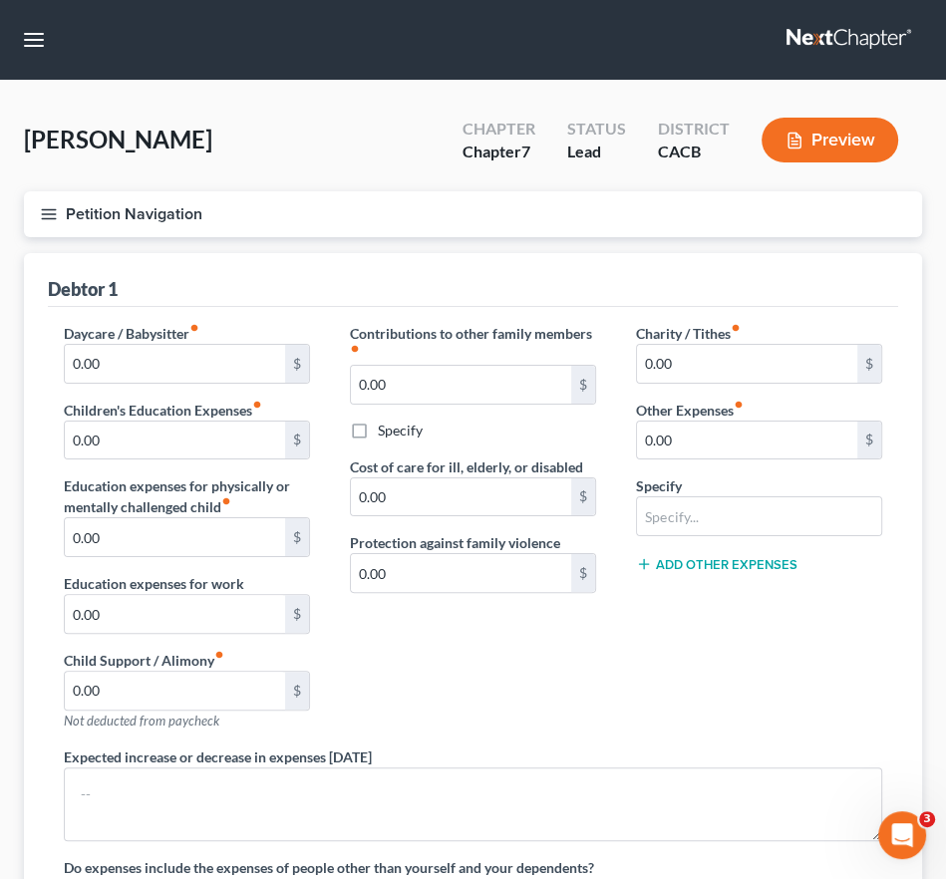
click at [31, 206] on button "Petition Navigation" at bounding box center [473, 214] width 898 height 46
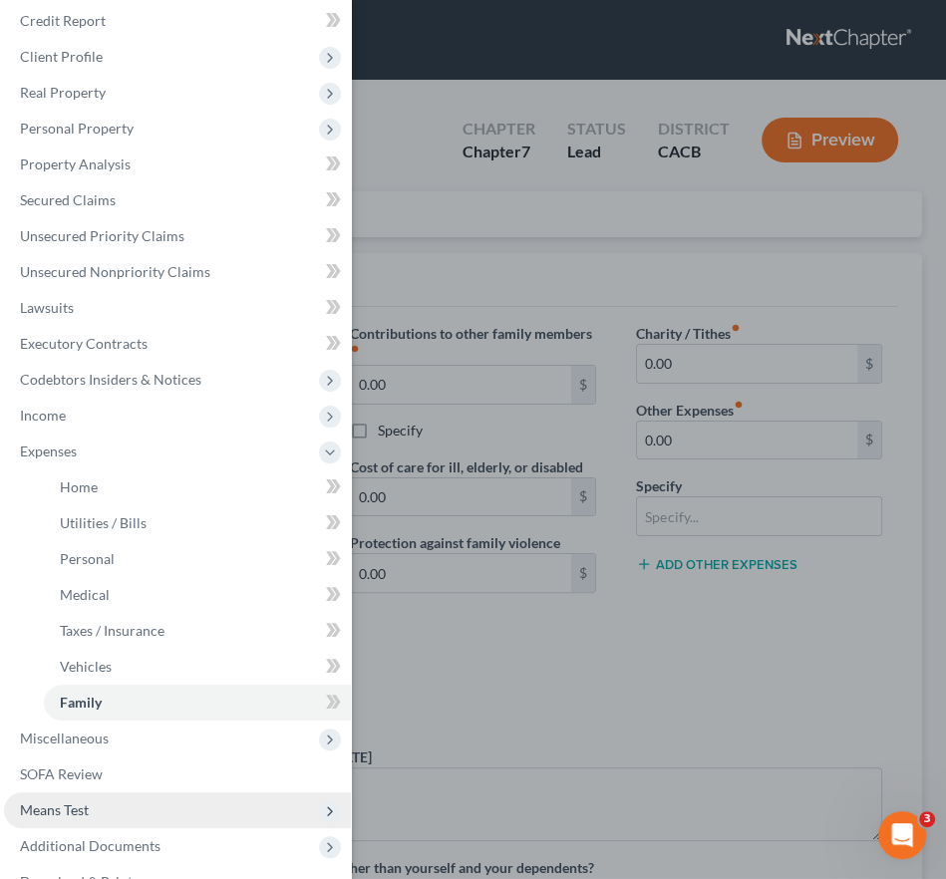
scroll to position [121, 0]
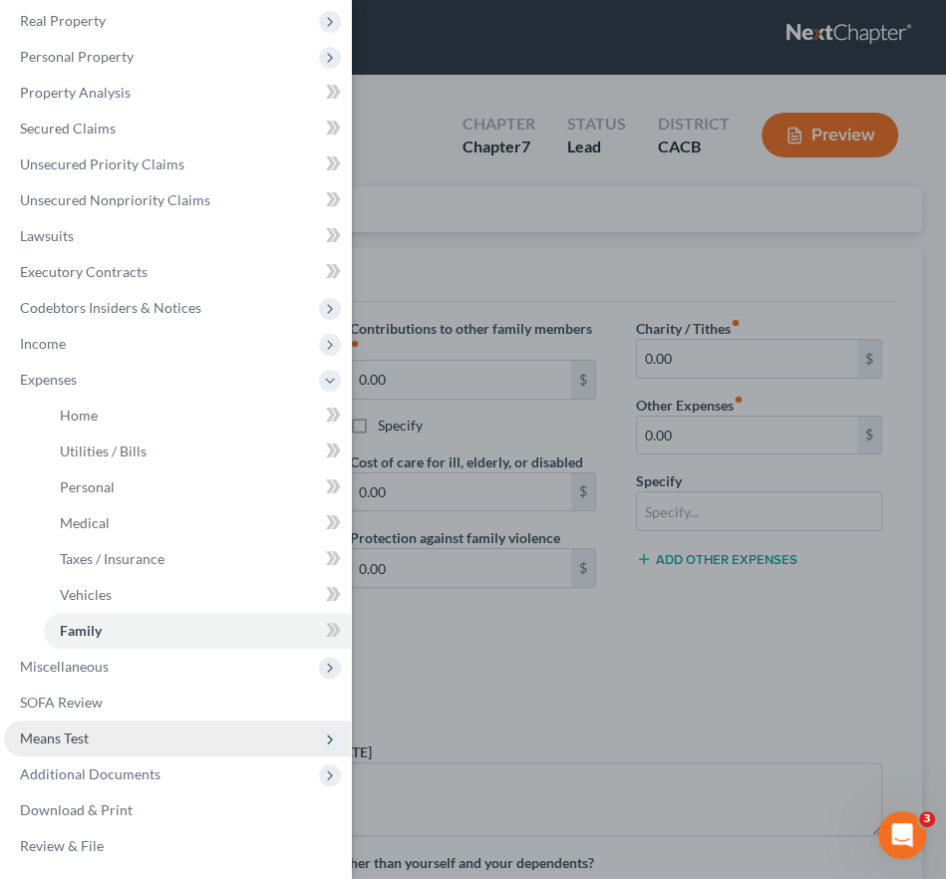
click at [90, 731] on span "Means Test" at bounding box center [177, 739] width 347 height 36
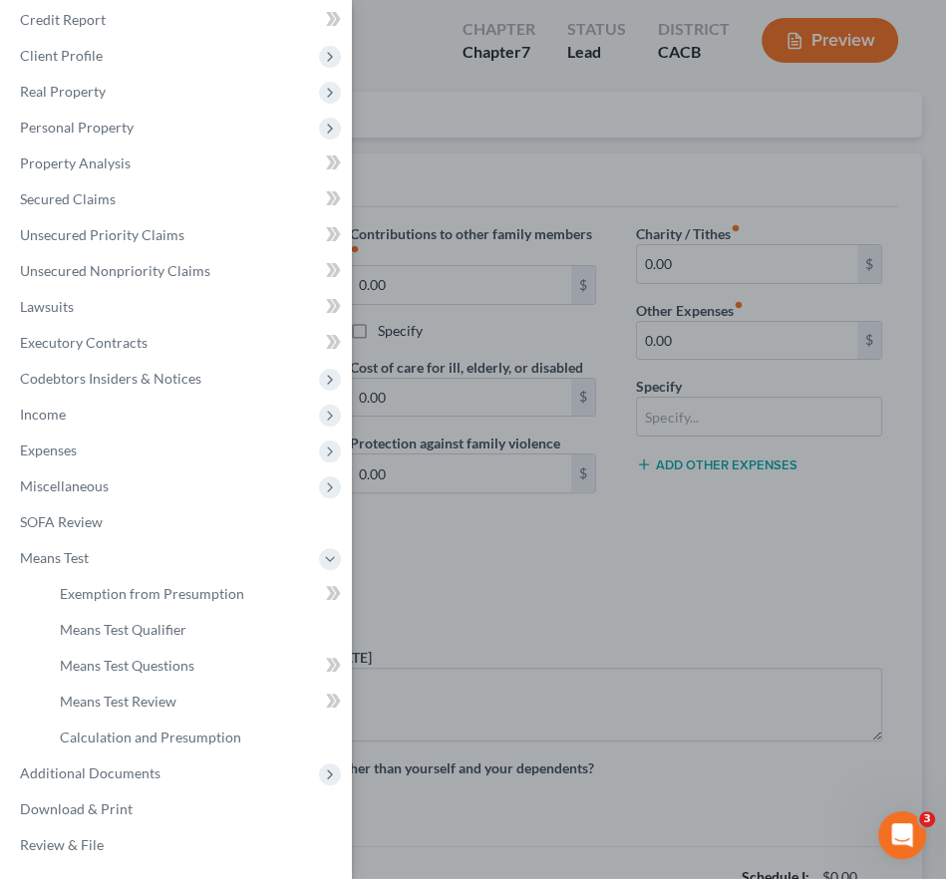
scroll to position [49, 0]
click at [190, 637] on link "Means Test Qualifier" at bounding box center [197, 631] width 307 height 36
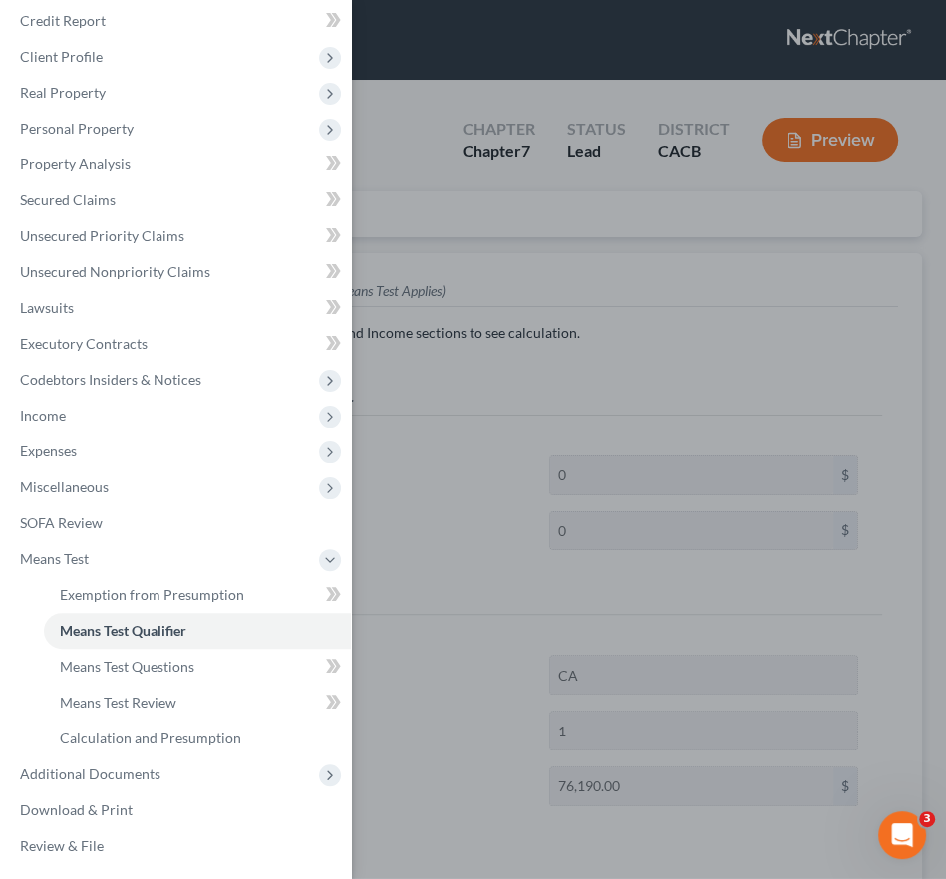
click at [804, 379] on div "Case Dashboard Payments Invoices Payments Payments Credit Report Client Profile" at bounding box center [473, 439] width 946 height 879
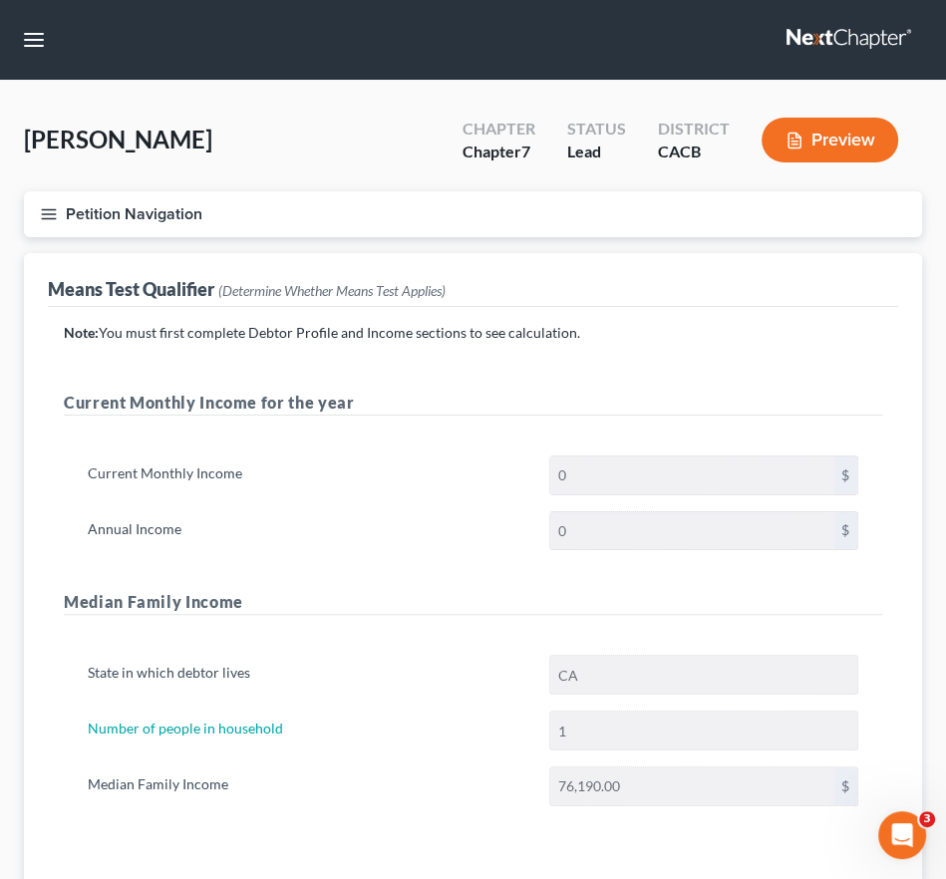
click at [45, 198] on button "Petition Navigation" at bounding box center [473, 214] width 898 height 46
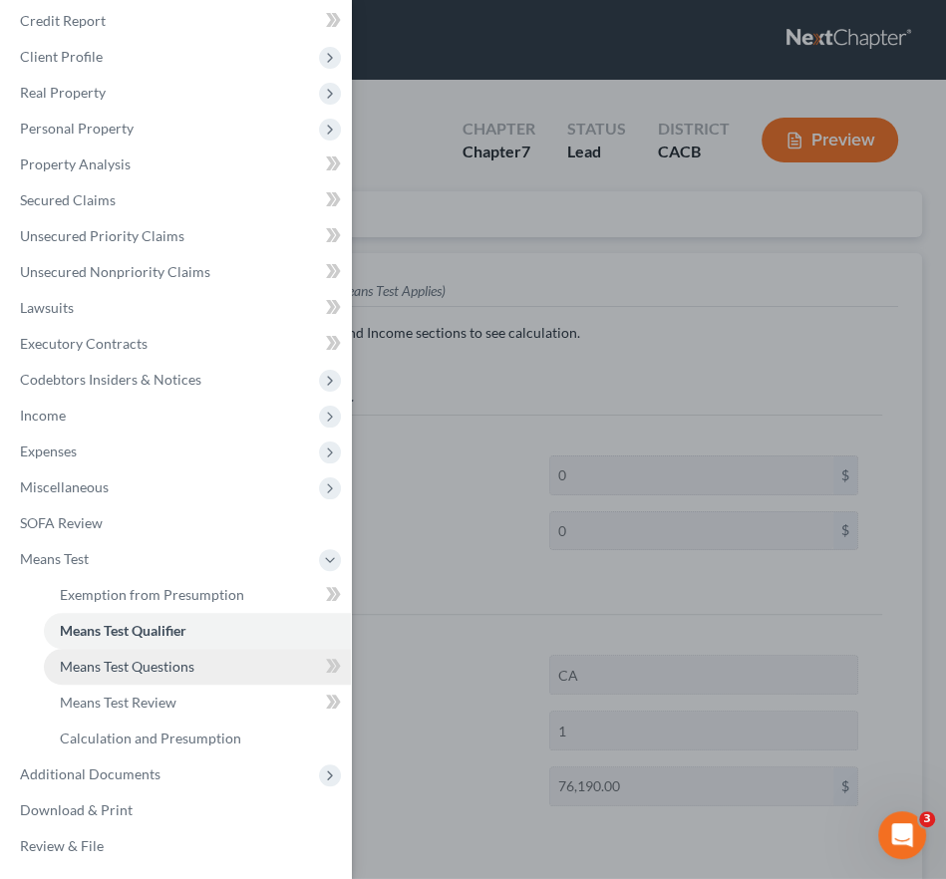
click at [183, 669] on span "Means Test Questions" at bounding box center [127, 666] width 135 height 17
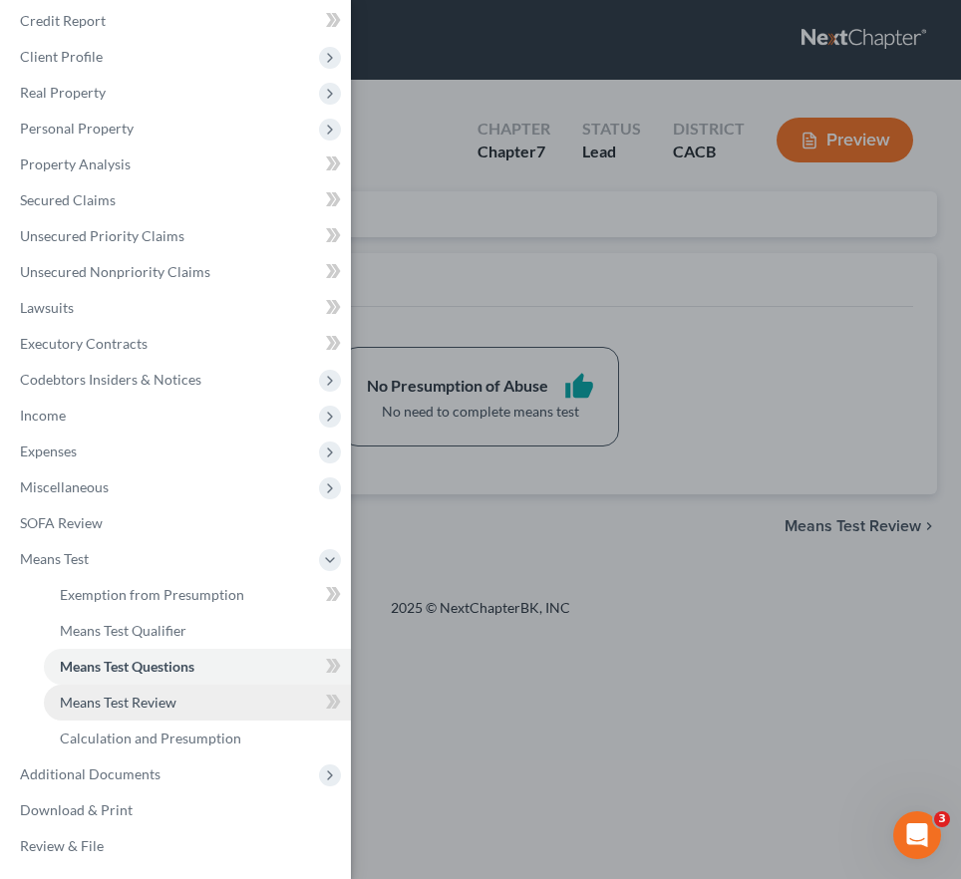
click at [174, 692] on link "Means Test Review" at bounding box center [197, 703] width 307 height 36
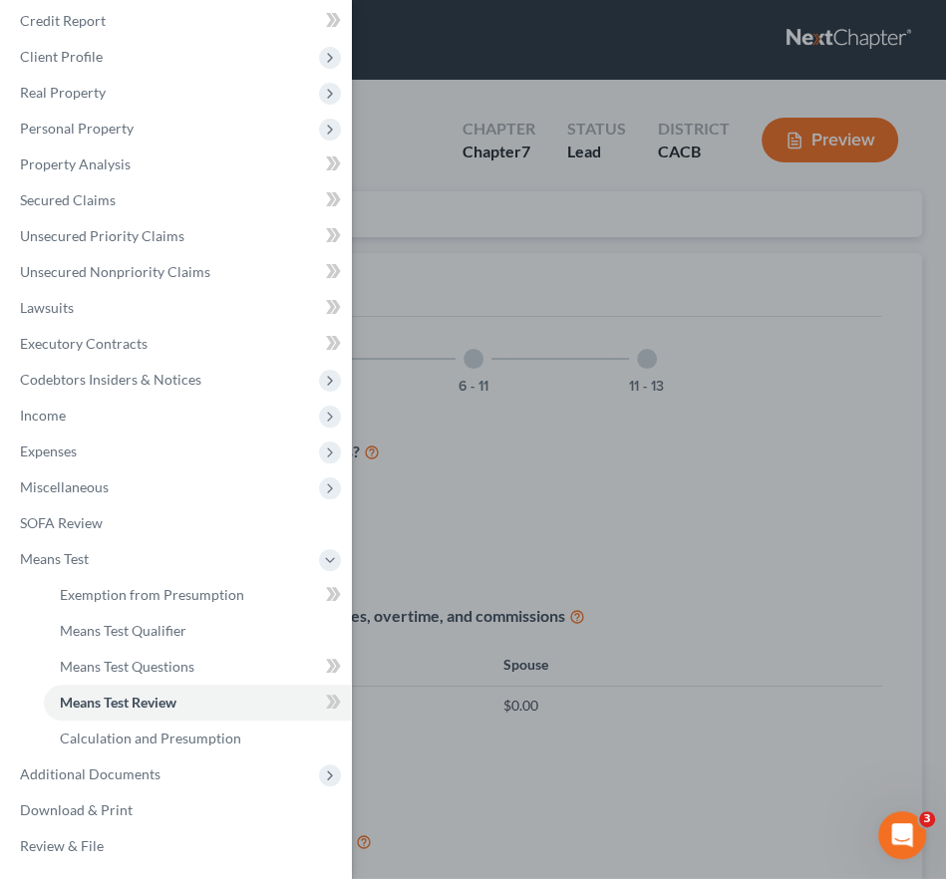
click at [802, 511] on div "Case Dashboard Payments Invoices Payments Payments Credit Report Client Profile" at bounding box center [473, 439] width 946 height 879
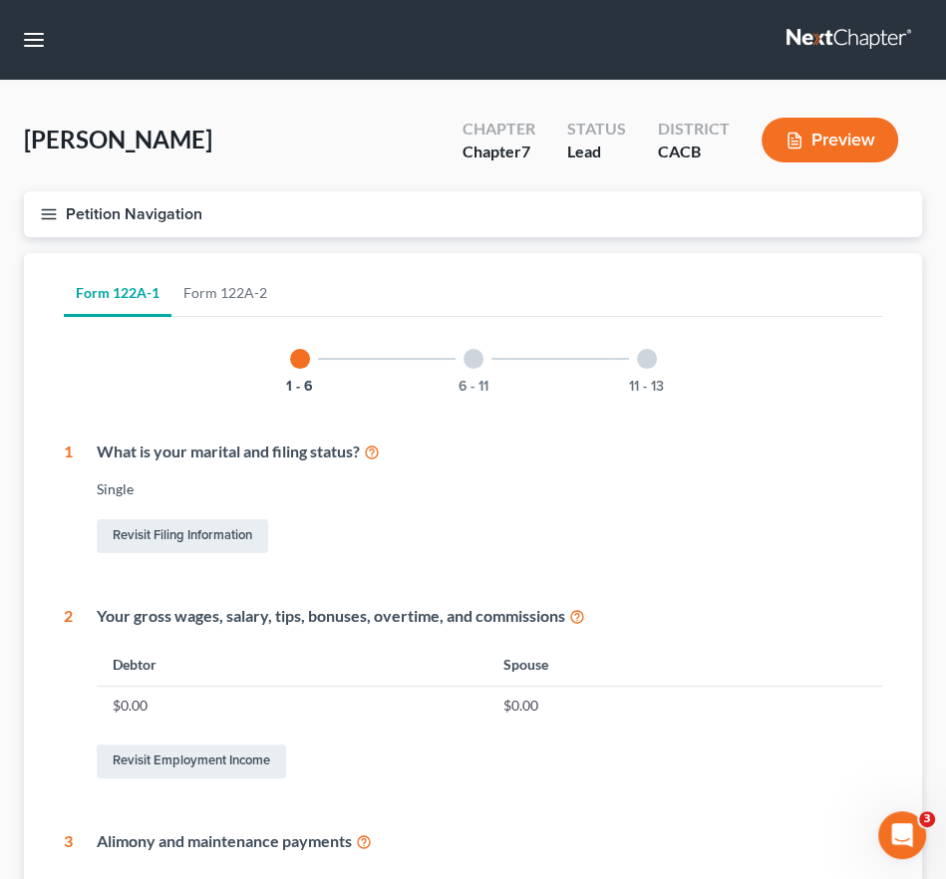
click at [47, 209] on line "button" at bounding box center [49, 209] width 14 height 0
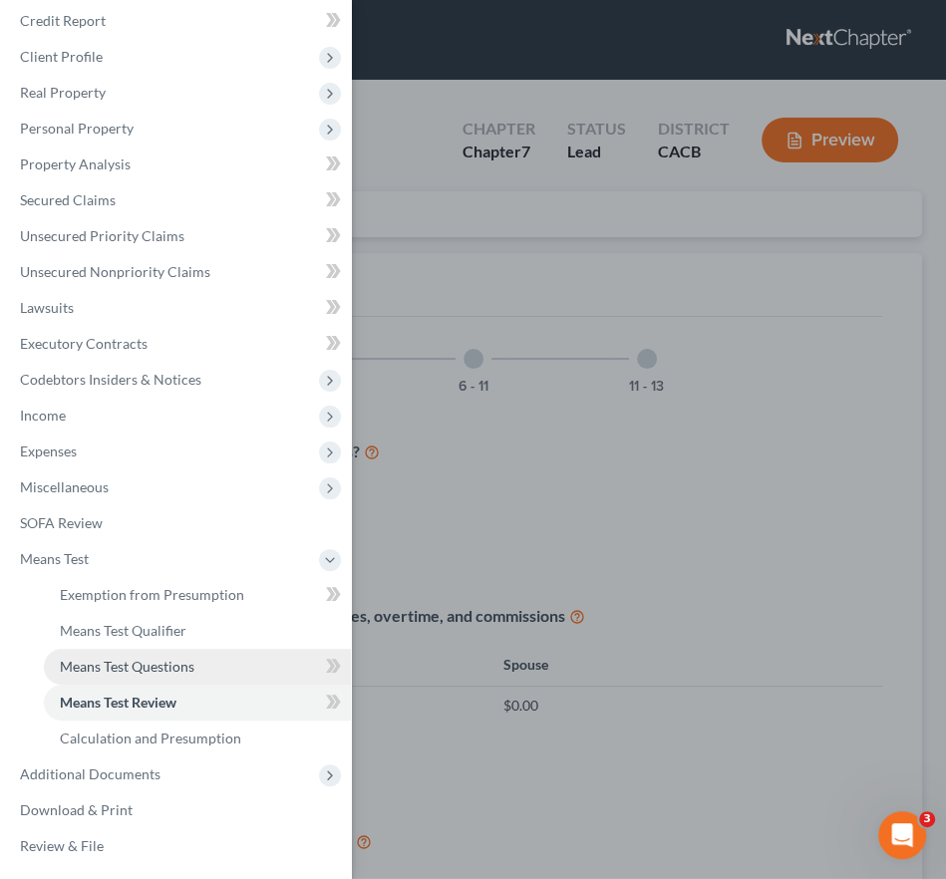
click at [269, 661] on link "Means Test Questions" at bounding box center [197, 667] width 307 height 36
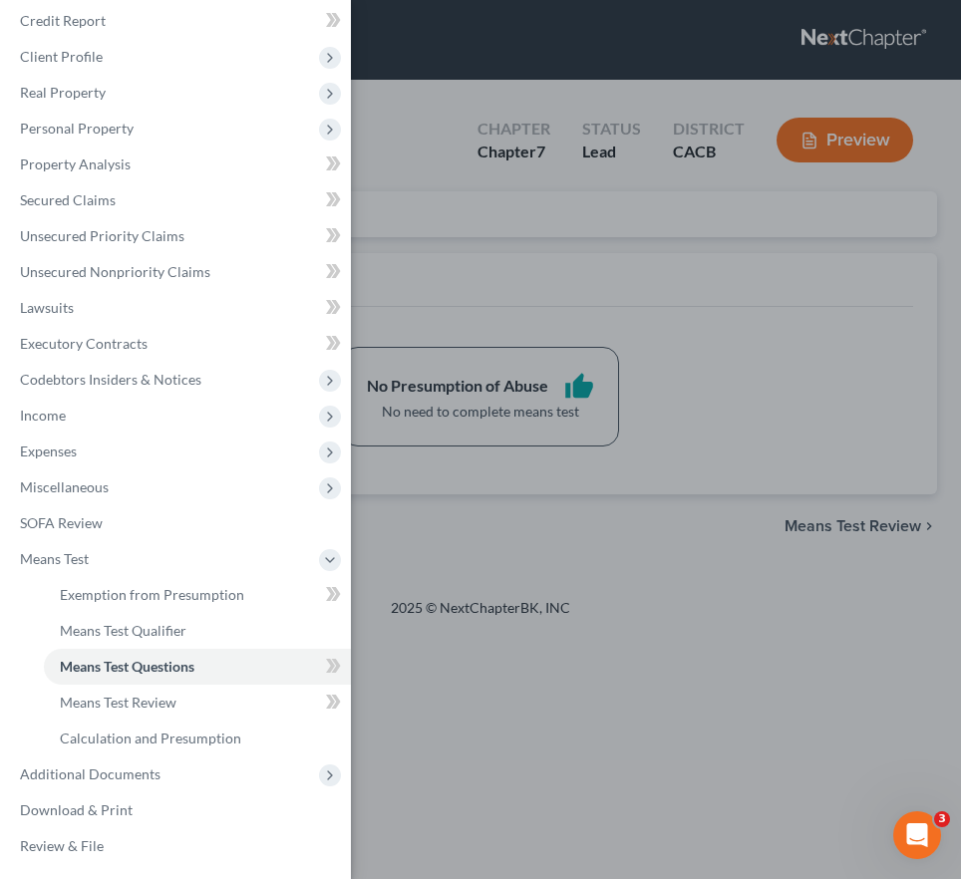
click at [562, 555] on div "Case Dashboard Payments Invoices Payments Payments Credit Report Client Profile" at bounding box center [480, 439] width 961 height 879
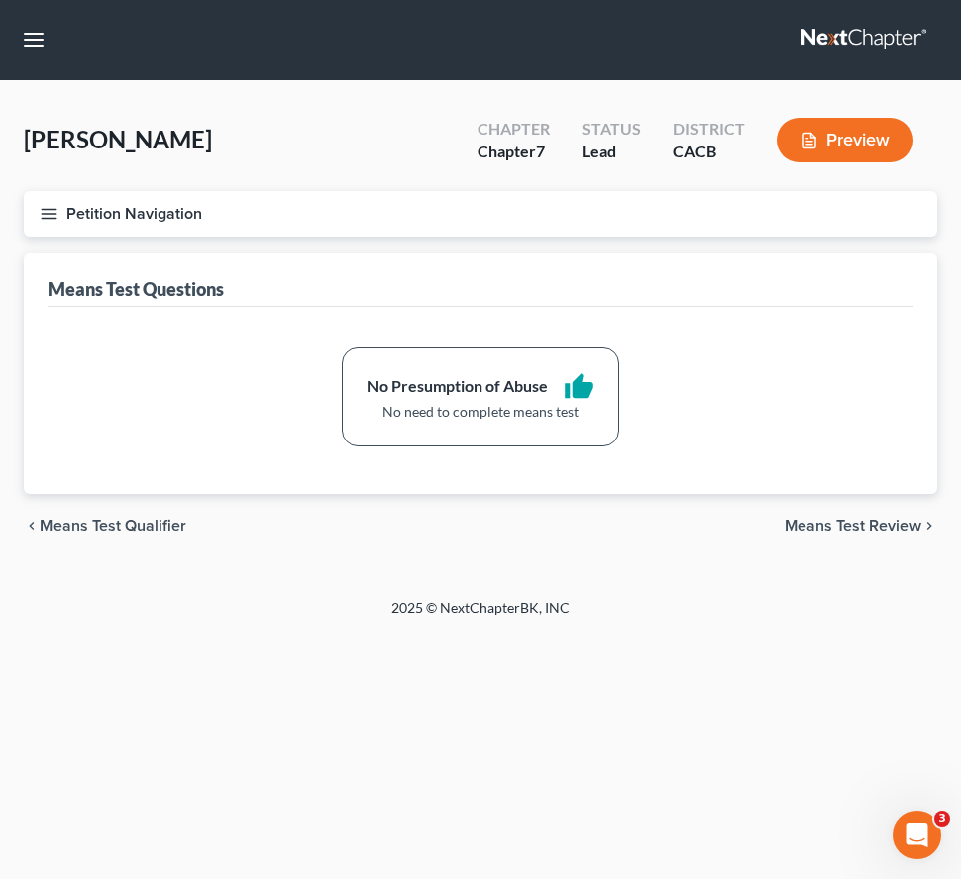
click at [59, 210] on button "Petition Navigation" at bounding box center [480, 214] width 913 height 46
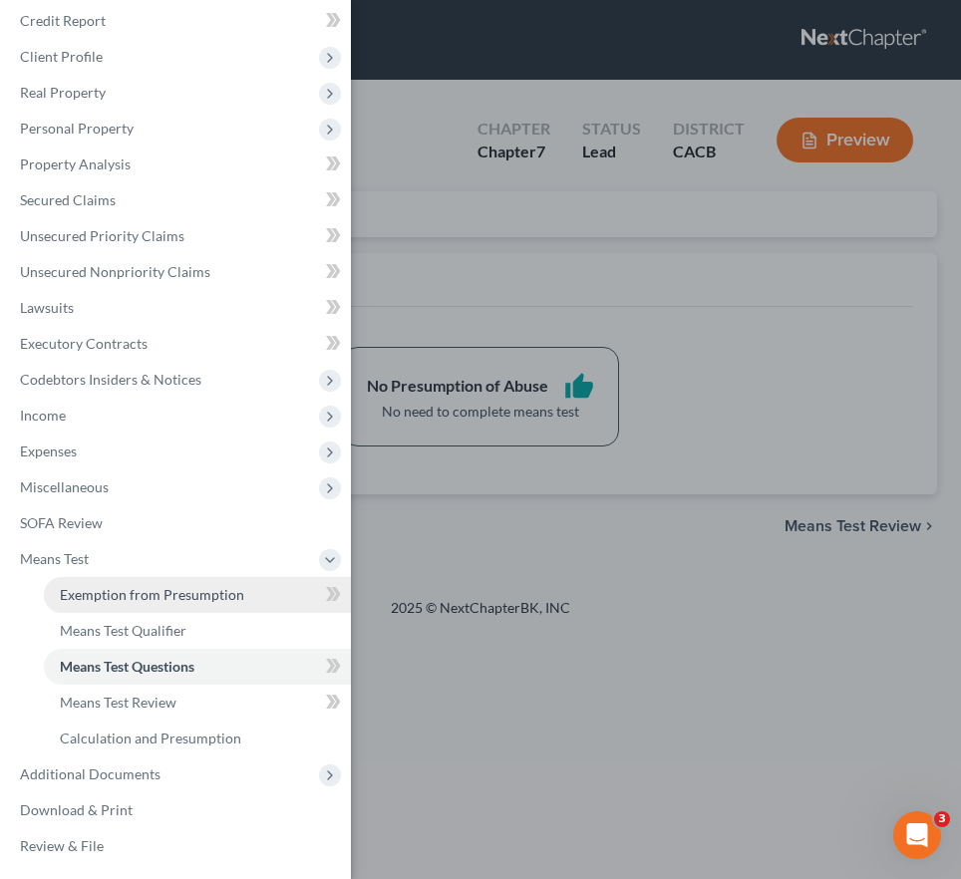
click at [193, 597] on span "Exemption from Presumption" at bounding box center [152, 594] width 184 height 17
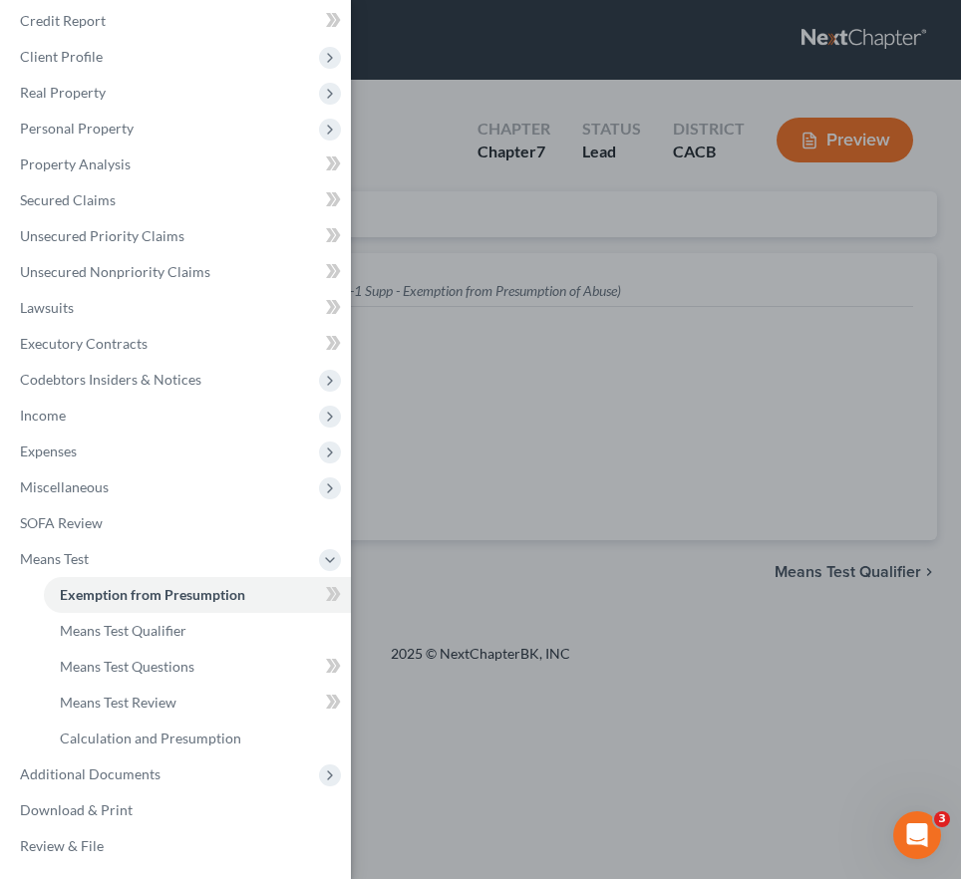
click at [568, 487] on div "Case Dashboard Payments Invoices Payments Payments Credit Report Client Profile" at bounding box center [480, 439] width 961 height 879
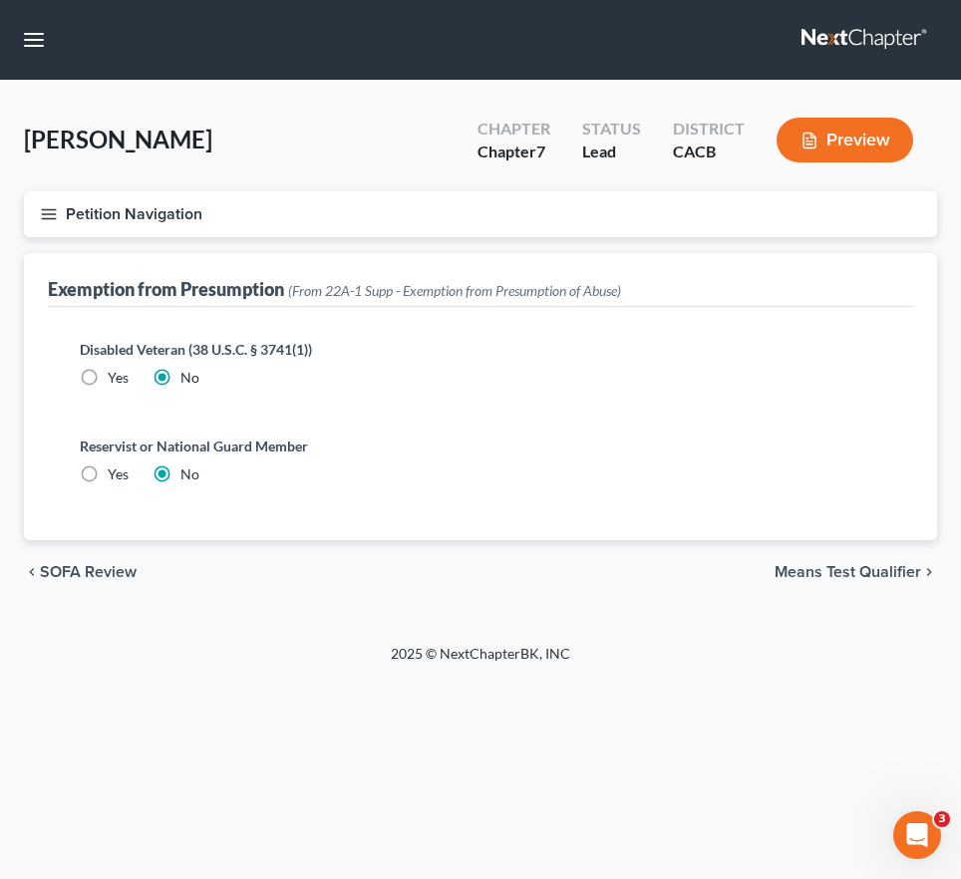
click at [40, 210] on icon "button" at bounding box center [49, 214] width 18 height 18
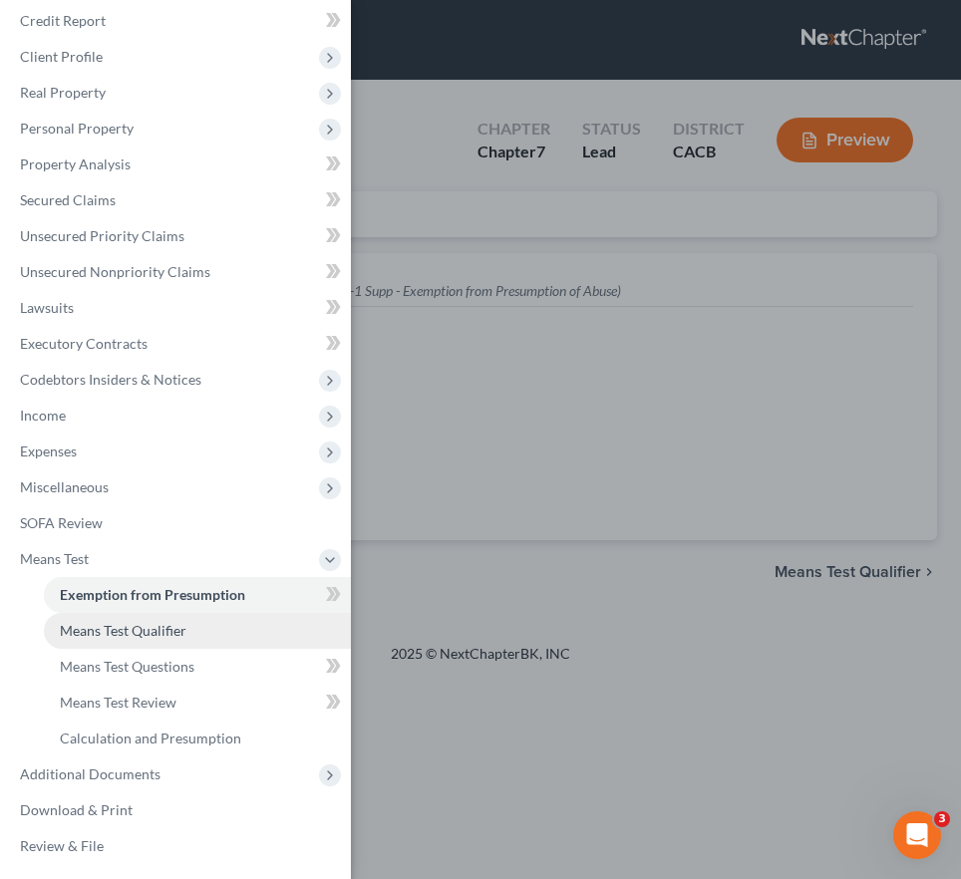
click at [184, 638] on span "Means Test Qualifier" at bounding box center [123, 630] width 127 height 17
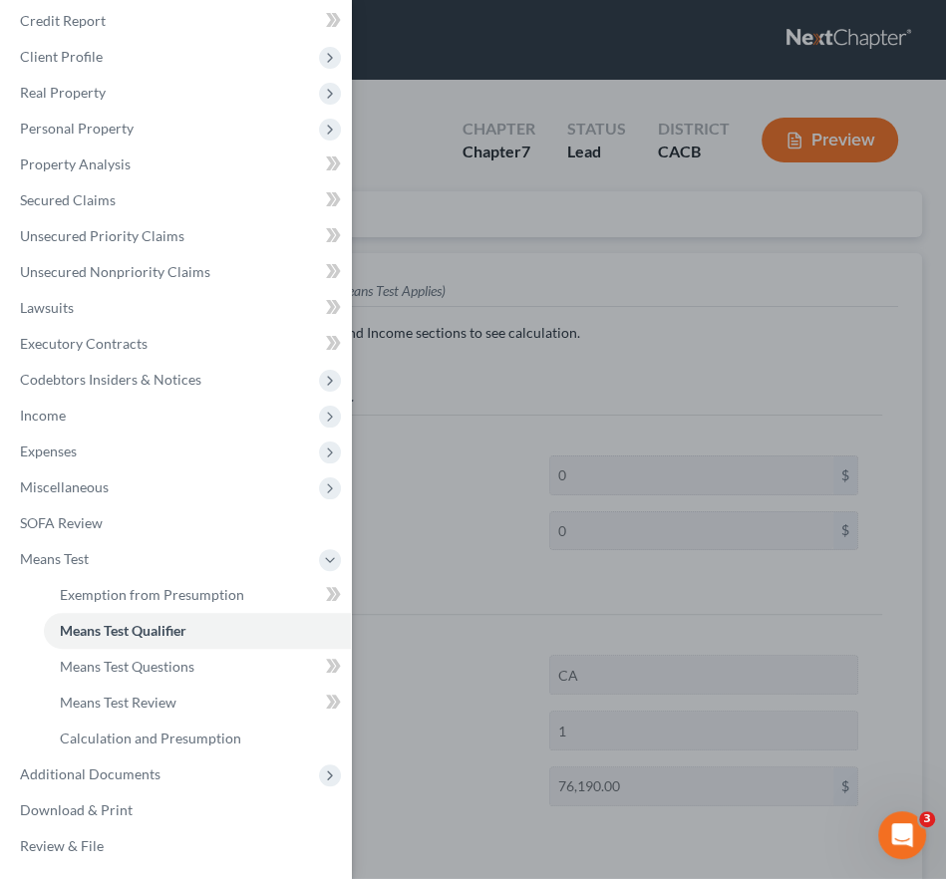
click at [464, 411] on div "Case Dashboard Payments Invoices Payments Payments Credit Report Client Profile" at bounding box center [473, 439] width 946 height 879
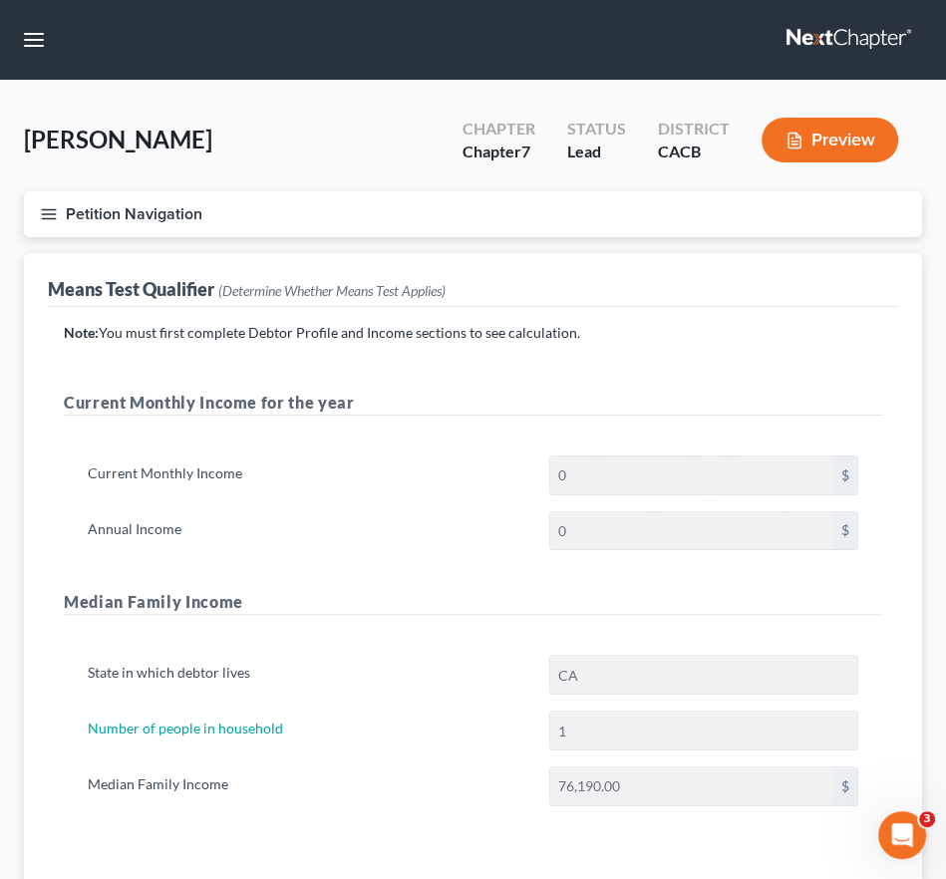
click at [32, 209] on button "Petition Navigation" at bounding box center [473, 214] width 898 height 46
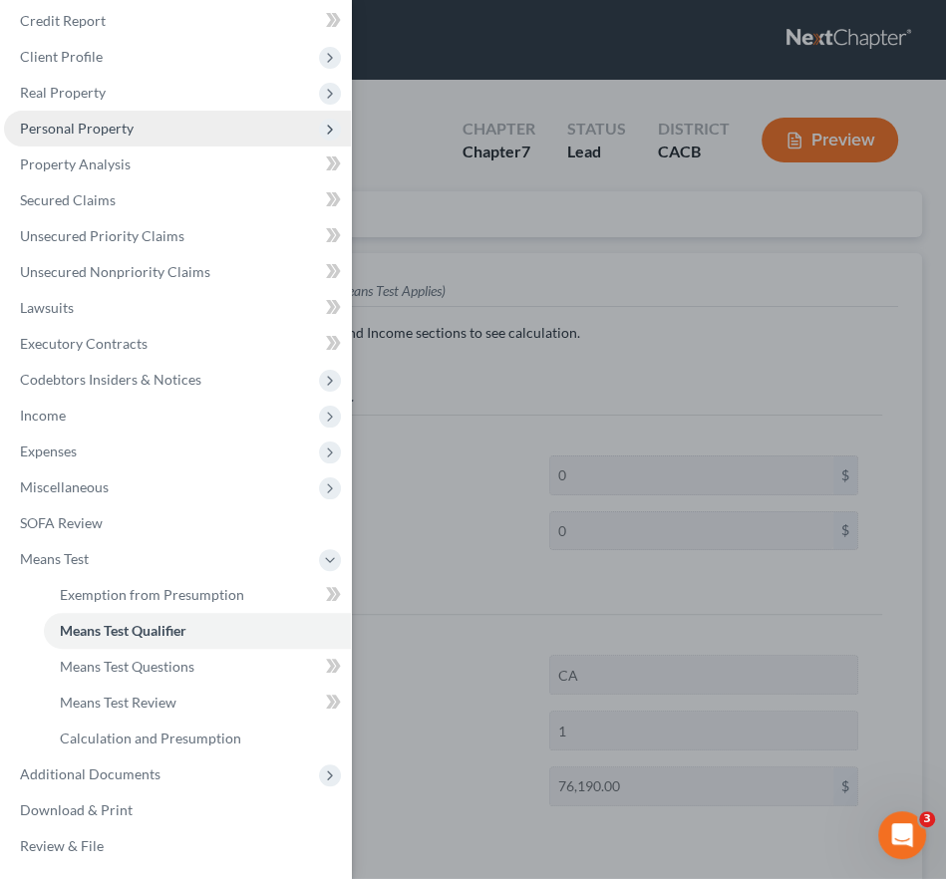
click at [287, 125] on span "Personal Property" at bounding box center [177, 129] width 347 height 36
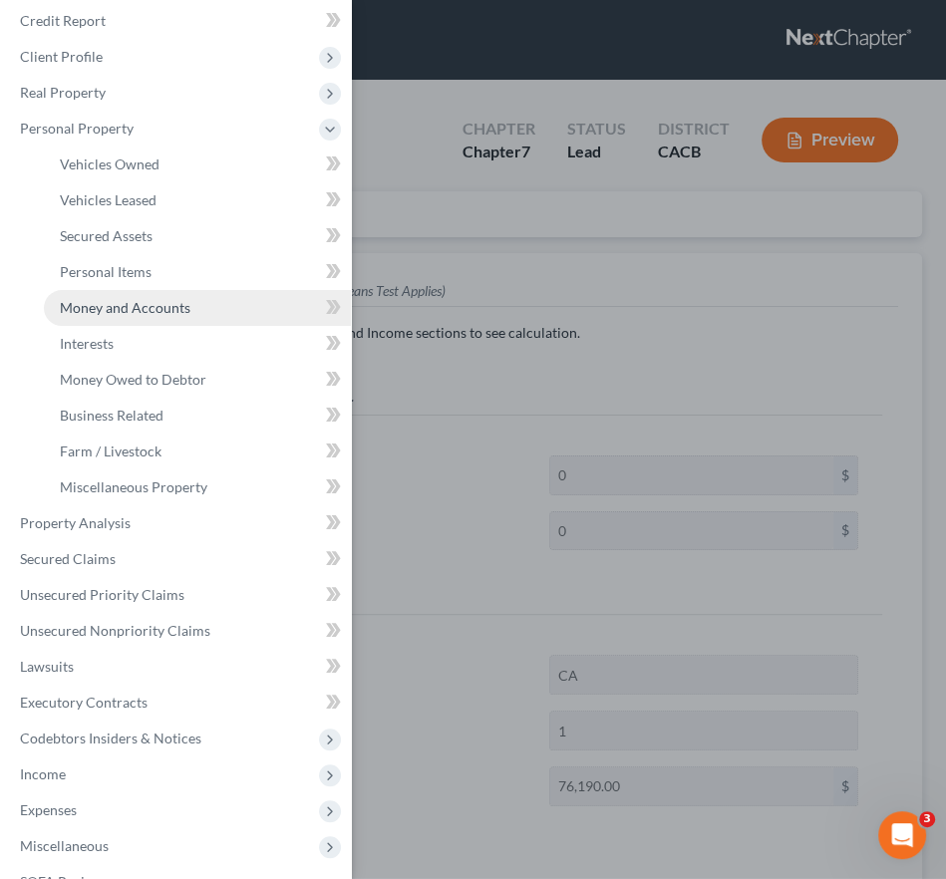
click at [159, 318] on link "Money and Accounts" at bounding box center [197, 308] width 307 height 36
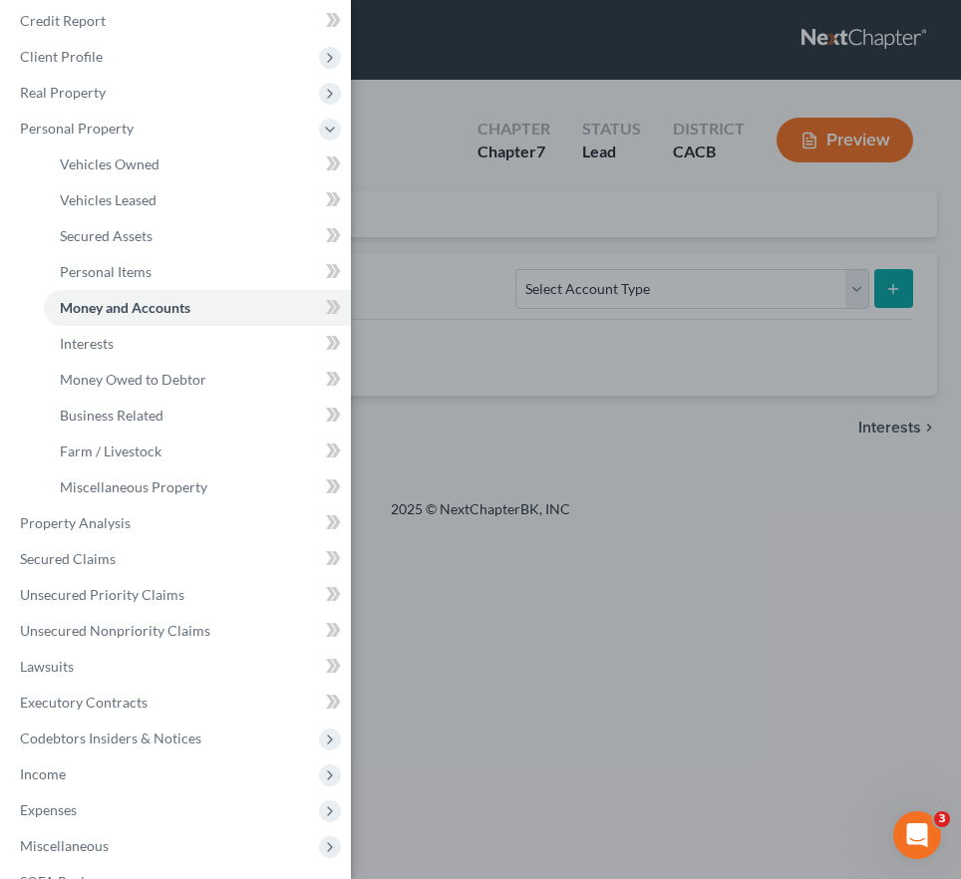
drag, startPoint x: 552, startPoint y: 402, endPoint x: 682, endPoint y: 324, distance: 151.1
click at [564, 393] on div "Case Dashboard Payments Invoices Payments Payments Credit Report Client Profile" at bounding box center [480, 439] width 961 height 879
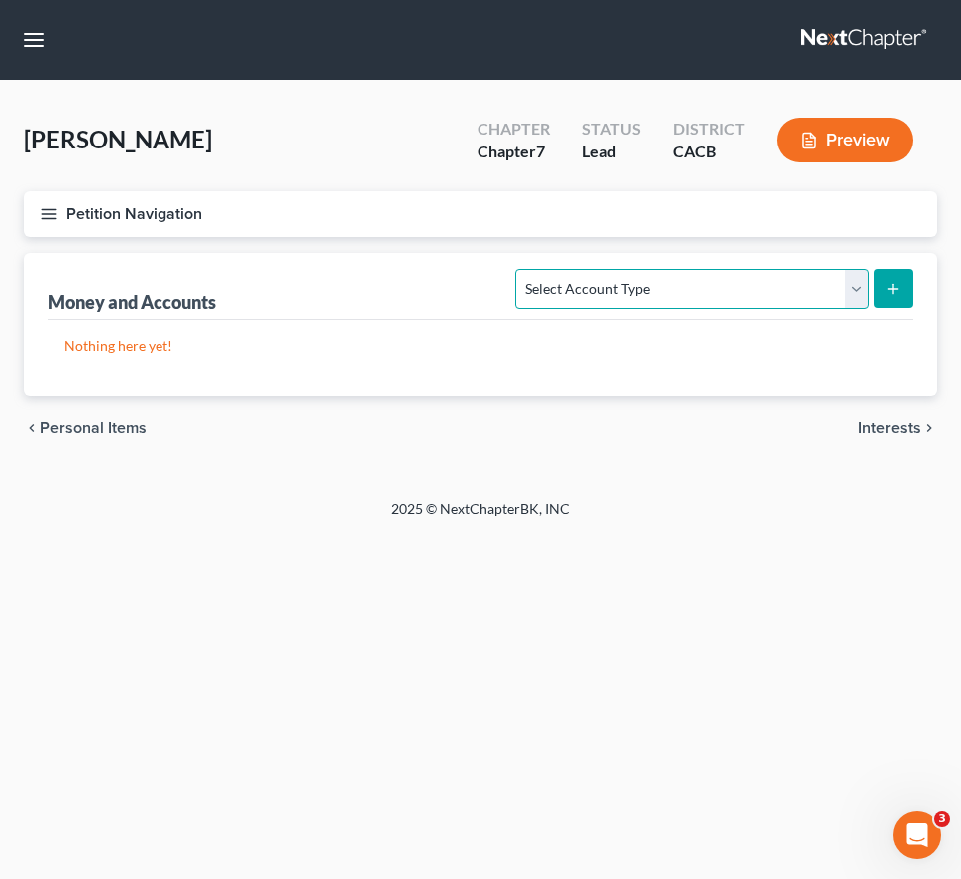
click at [693, 283] on select "Select Account Type Brokerage Cash on Hand Certificates of Deposit Checking Acc…" at bounding box center [691, 289] width 353 height 40
click at [399, 514] on div "2025 © NextChapterBK, INC" at bounding box center [481, 517] width 718 height 36
click at [46, 214] on icon "button" at bounding box center [49, 214] width 18 height 18
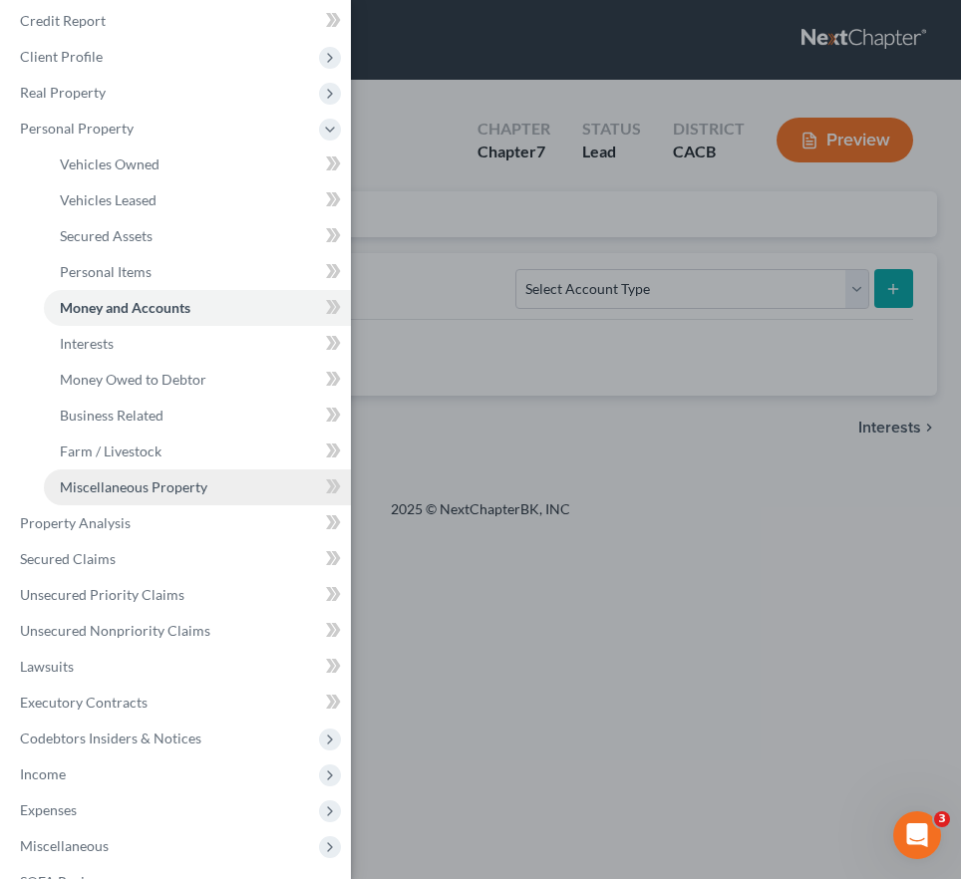
click at [208, 479] on link "Miscellaneous Property" at bounding box center [197, 487] width 307 height 36
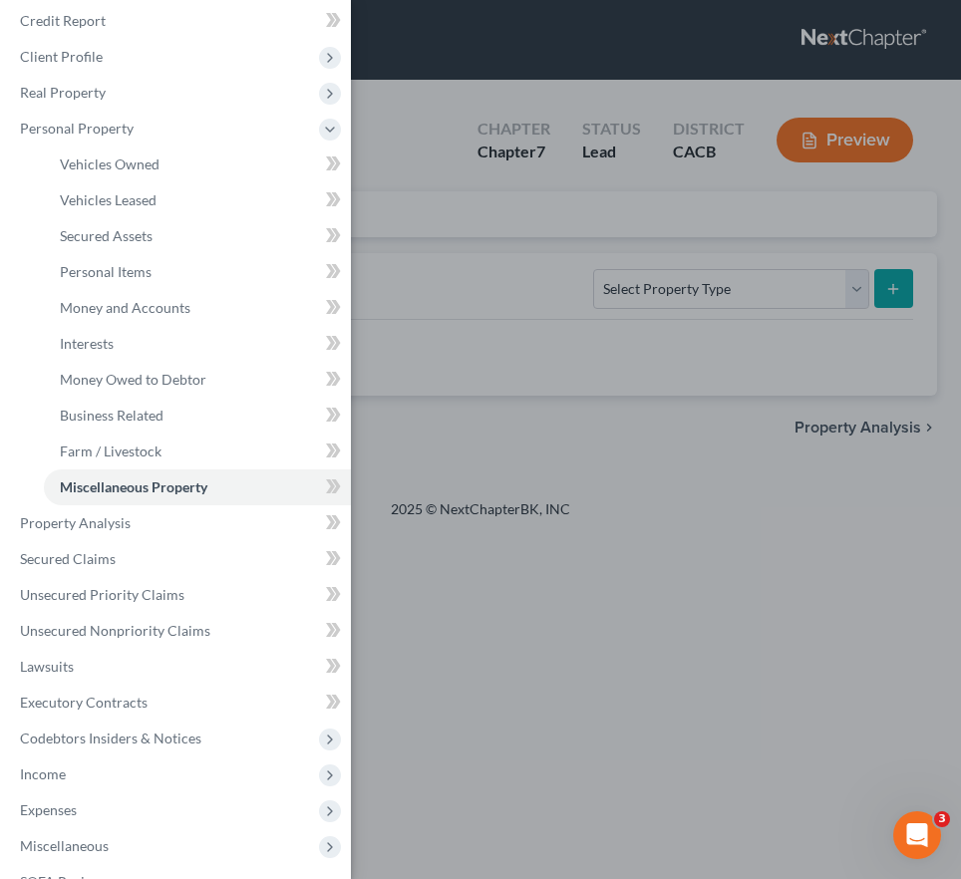
drag, startPoint x: 653, startPoint y: 402, endPoint x: 689, endPoint y: 315, distance: 93.8
click at [654, 399] on div "Case Dashboard Payments Invoices Payments Payments Credit Report Client Profile" at bounding box center [480, 439] width 961 height 879
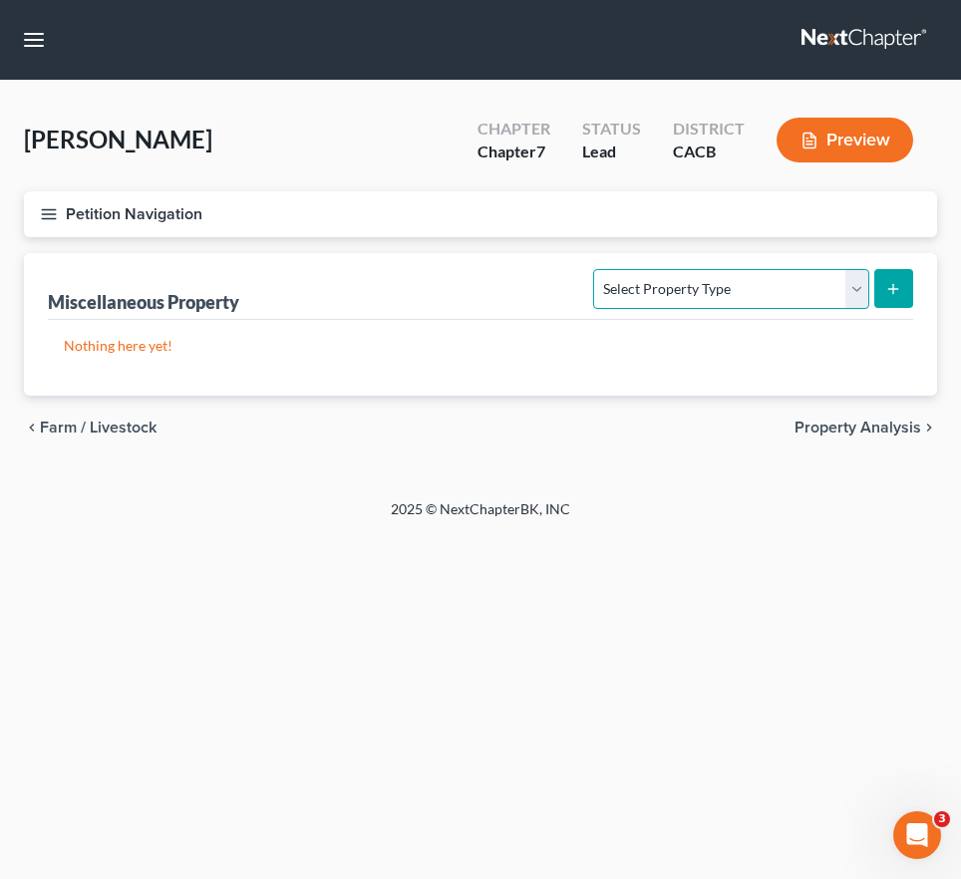
click at [692, 285] on select "Select Property Type Assigned for Creditor Benefit [DATE] Holding for Another N…" at bounding box center [730, 289] width 275 height 40
click at [725, 528] on div "2025 © NextChapterBK, INC" at bounding box center [481, 517] width 718 height 36
click at [46, 210] on icon "button" at bounding box center [49, 214] width 18 height 18
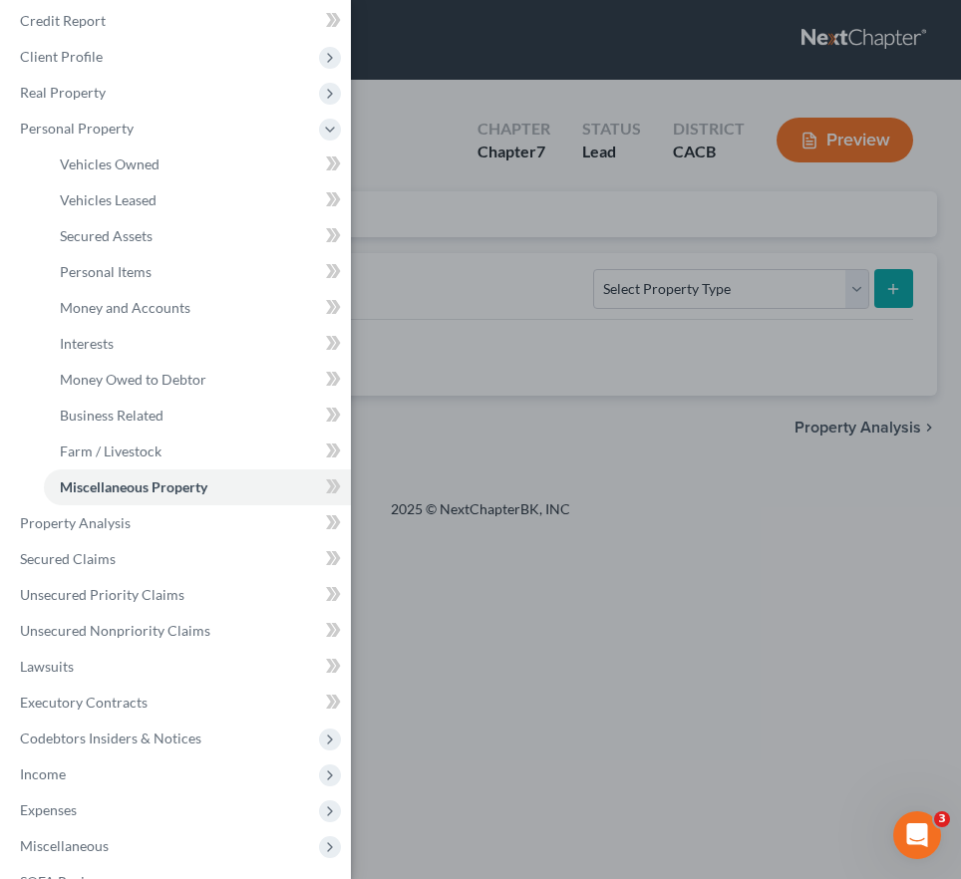
click at [749, 533] on div "Case Dashboard Payments Invoices Payments Payments Credit Report Client Profile" at bounding box center [480, 439] width 961 height 879
